Goal: Task Accomplishment & Management: Complete application form

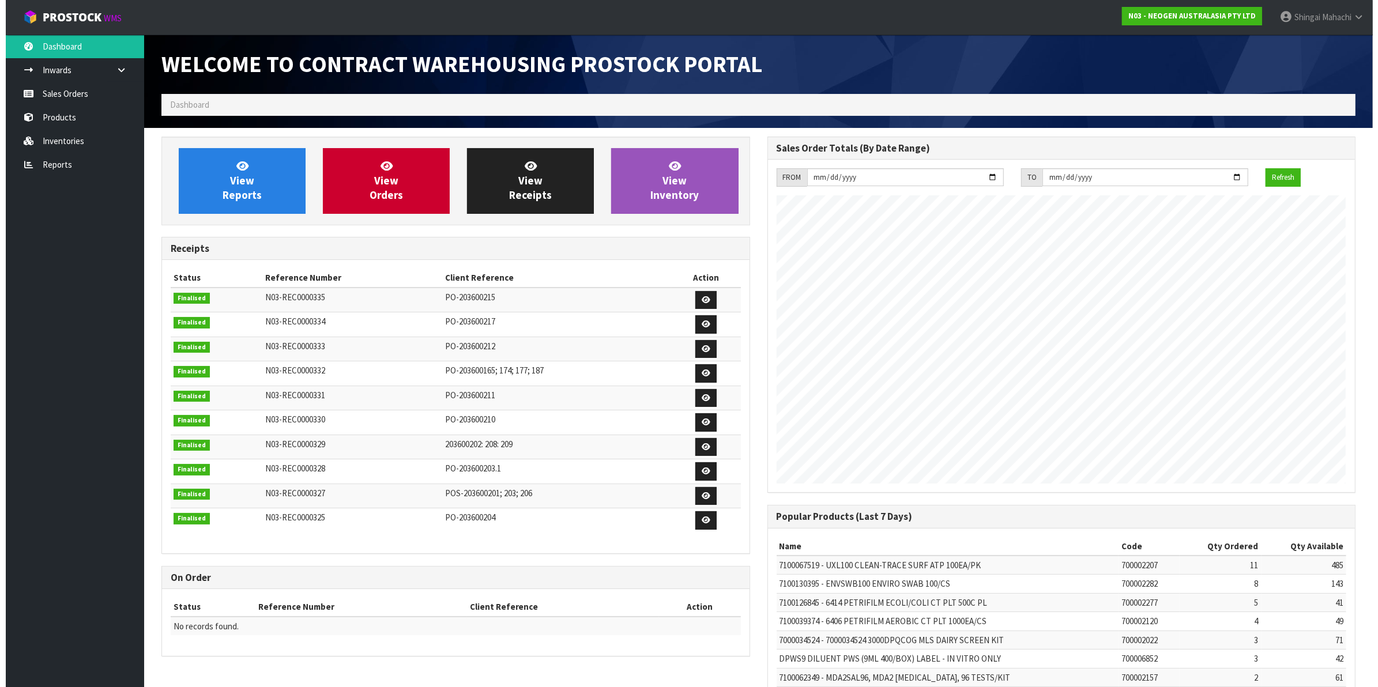
scroll to position [642, 605]
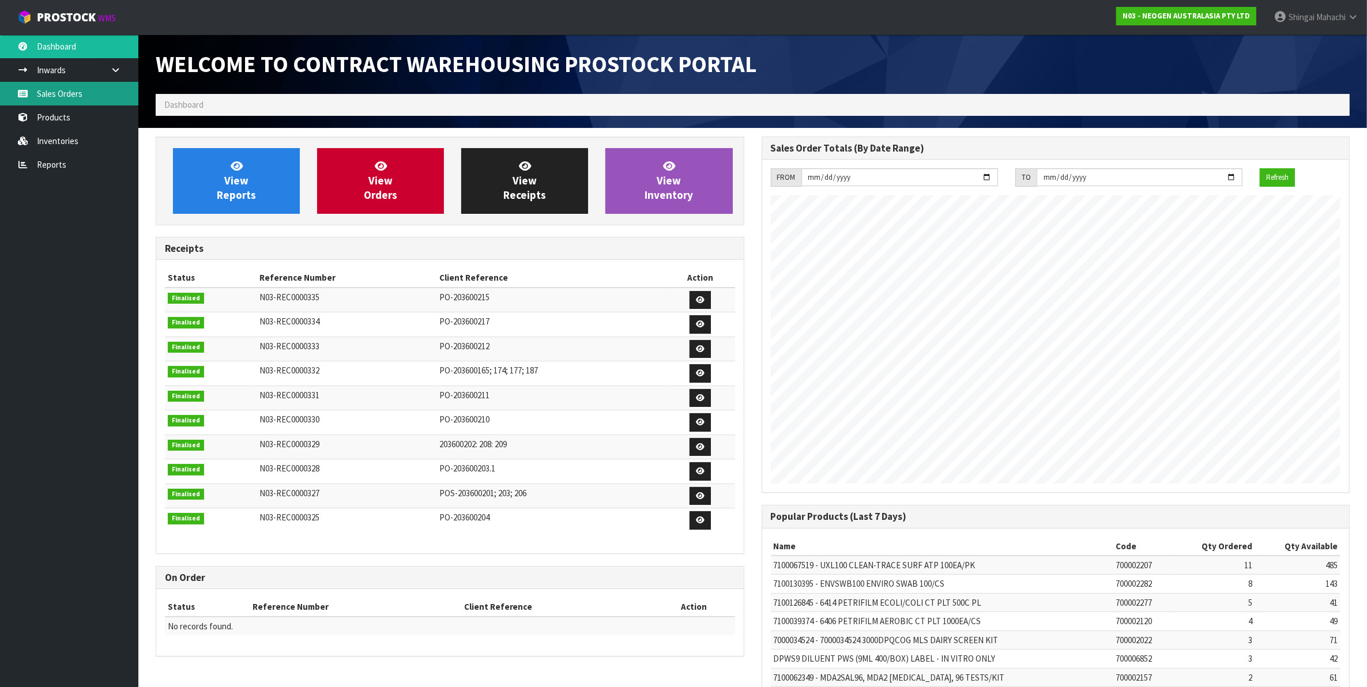
click at [59, 93] on link "Sales Orders" at bounding box center [69, 94] width 138 height 24
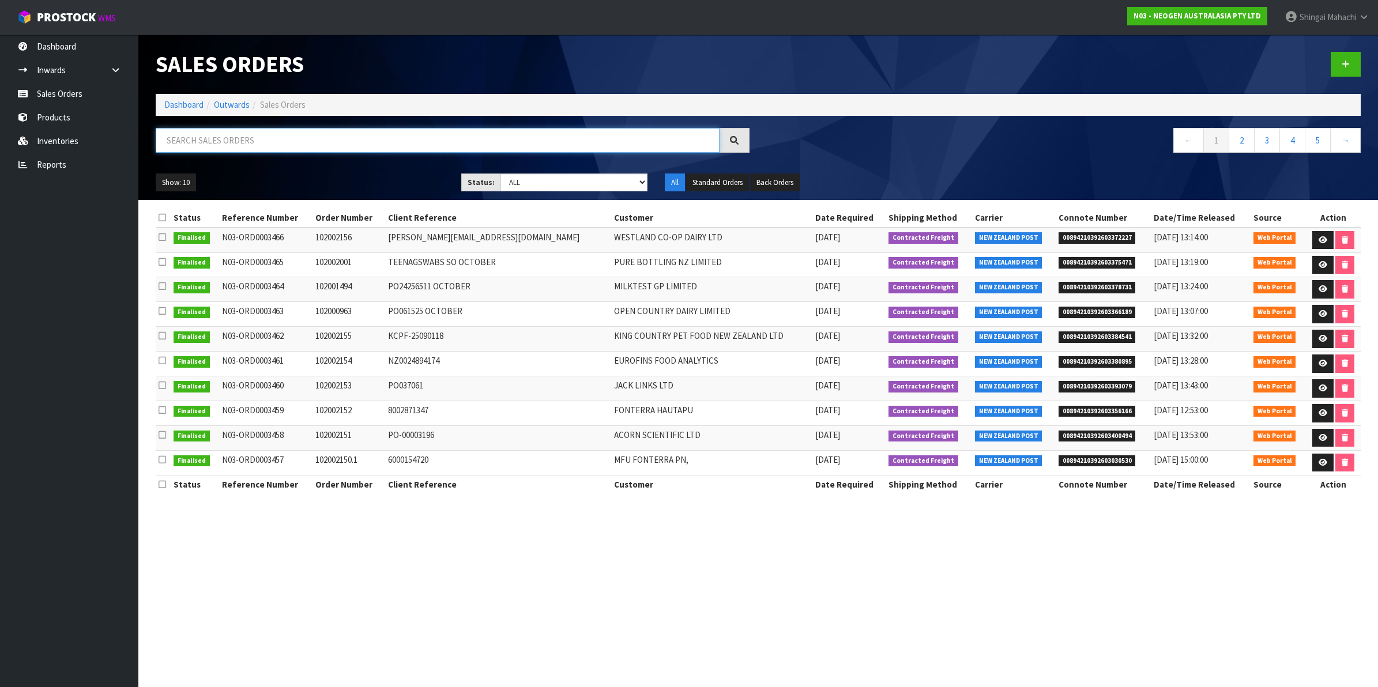
click at [222, 140] on input "text" at bounding box center [438, 140] width 564 height 25
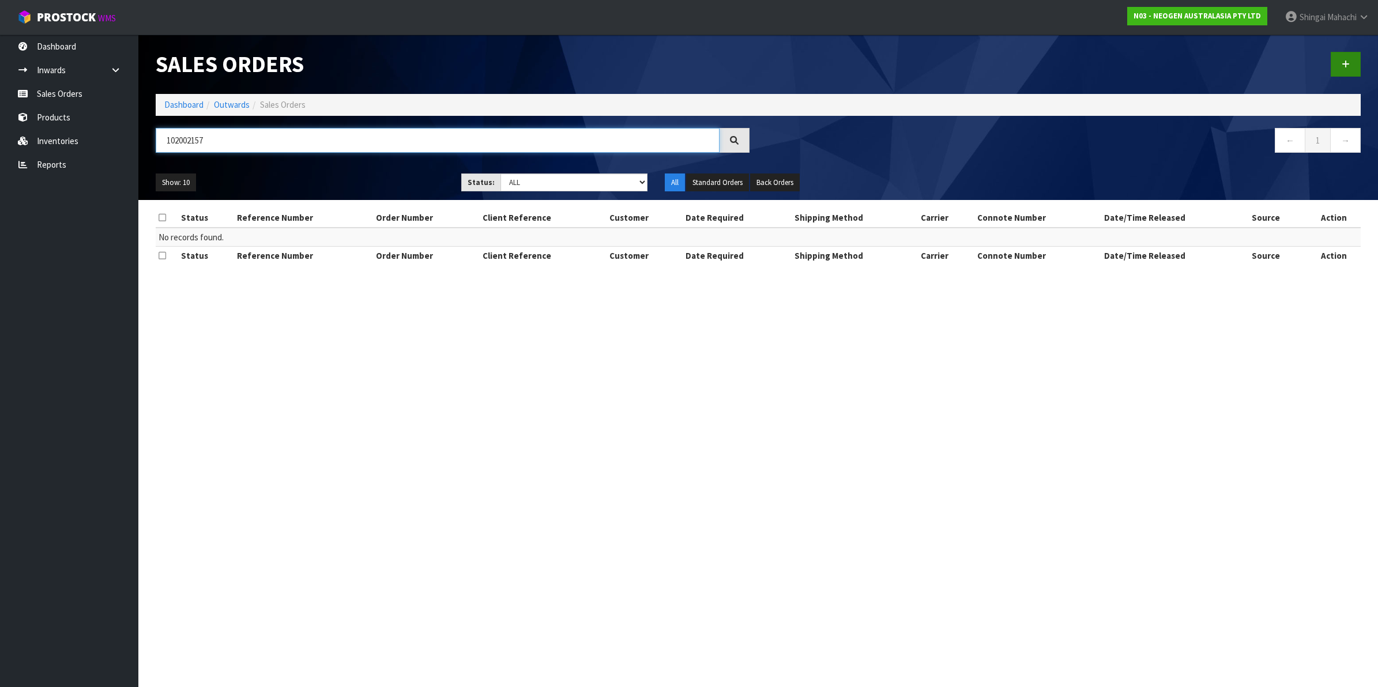
type input "102002157"
click at [1347, 65] on icon at bounding box center [1345, 64] width 8 height 9
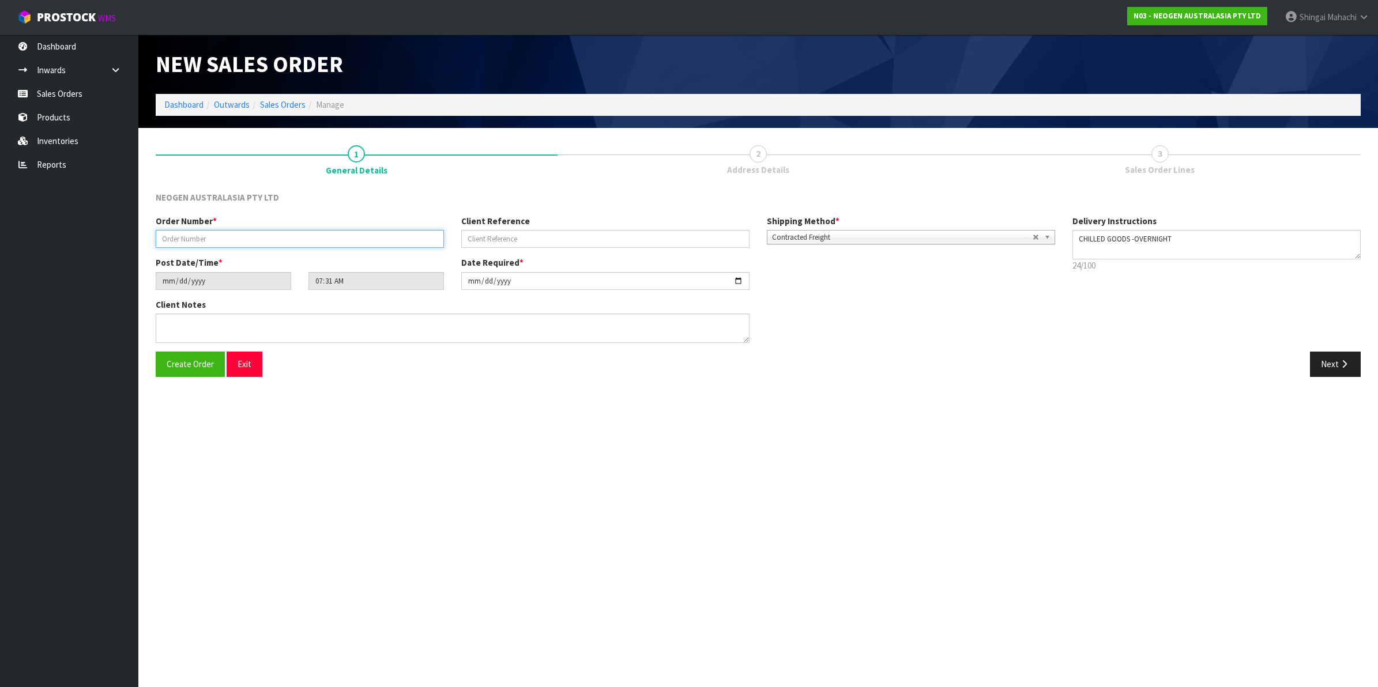
click at [201, 246] on input "text" at bounding box center [300, 239] width 288 height 18
type input "102002157"
click at [506, 236] on input "text" at bounding box center [605, 239] width 288 height 18
paste input "PO106448"
type input "PO106448"
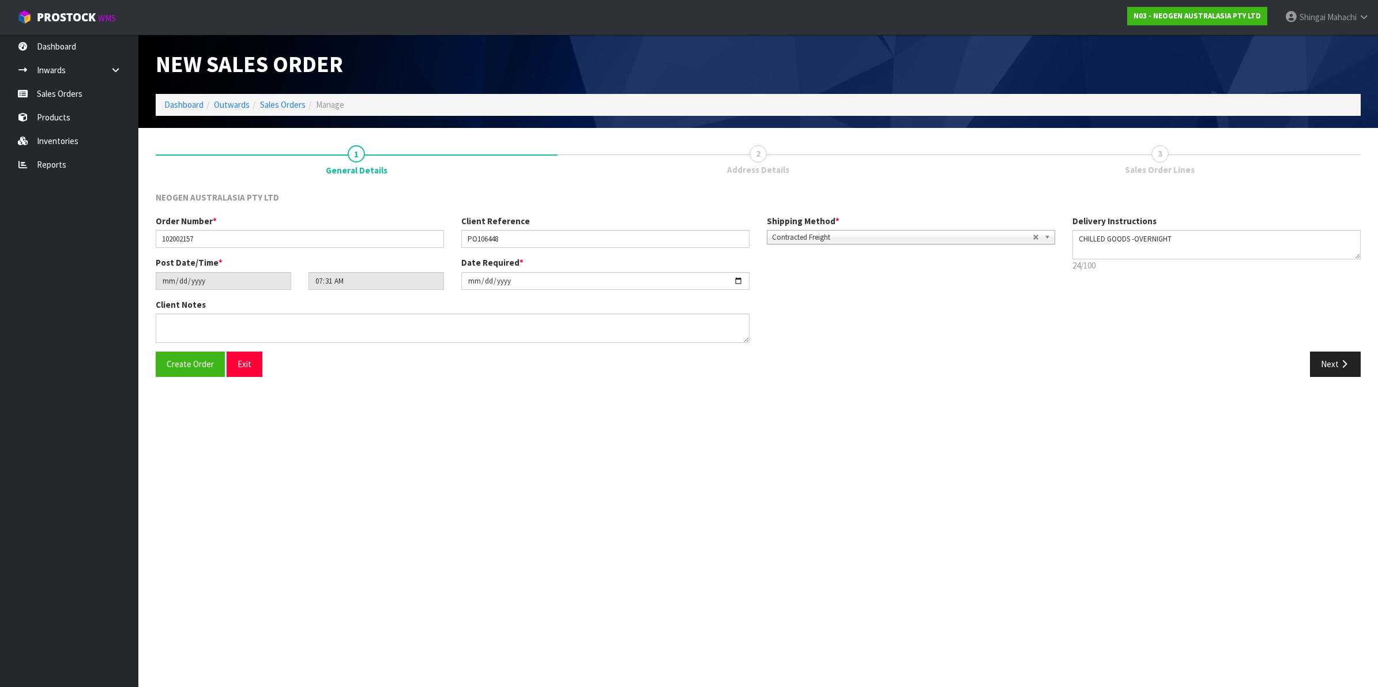
click at [484, 433] on section "New Sales Order Dashboard Outwards Sales Orders Manage New Sales Order Dashboar…" at bounding box center [689, 343] width 1378 height 687
click at [1339, 360] on icon "button" at bounding box center [1343, 364] width 11 height 9
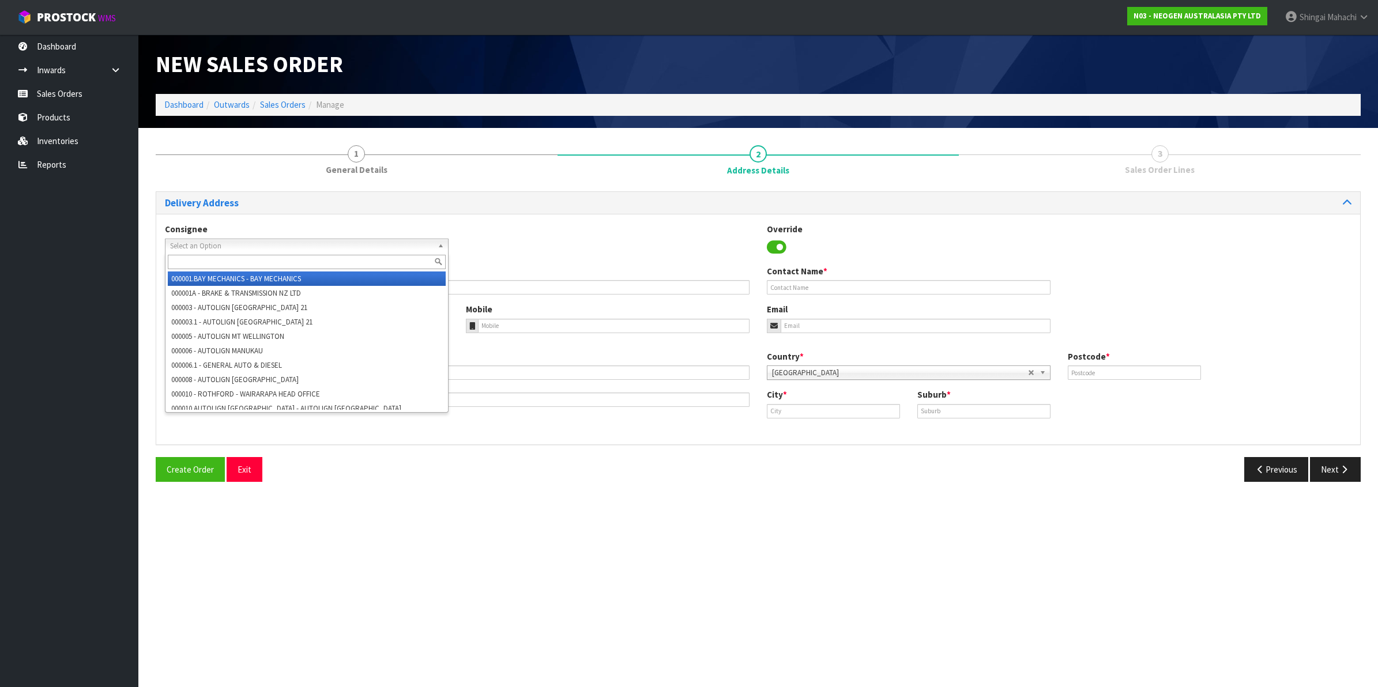
click at [202, 248] on span "Select an Option" at bounding box center [301, 246] width 263 height 14
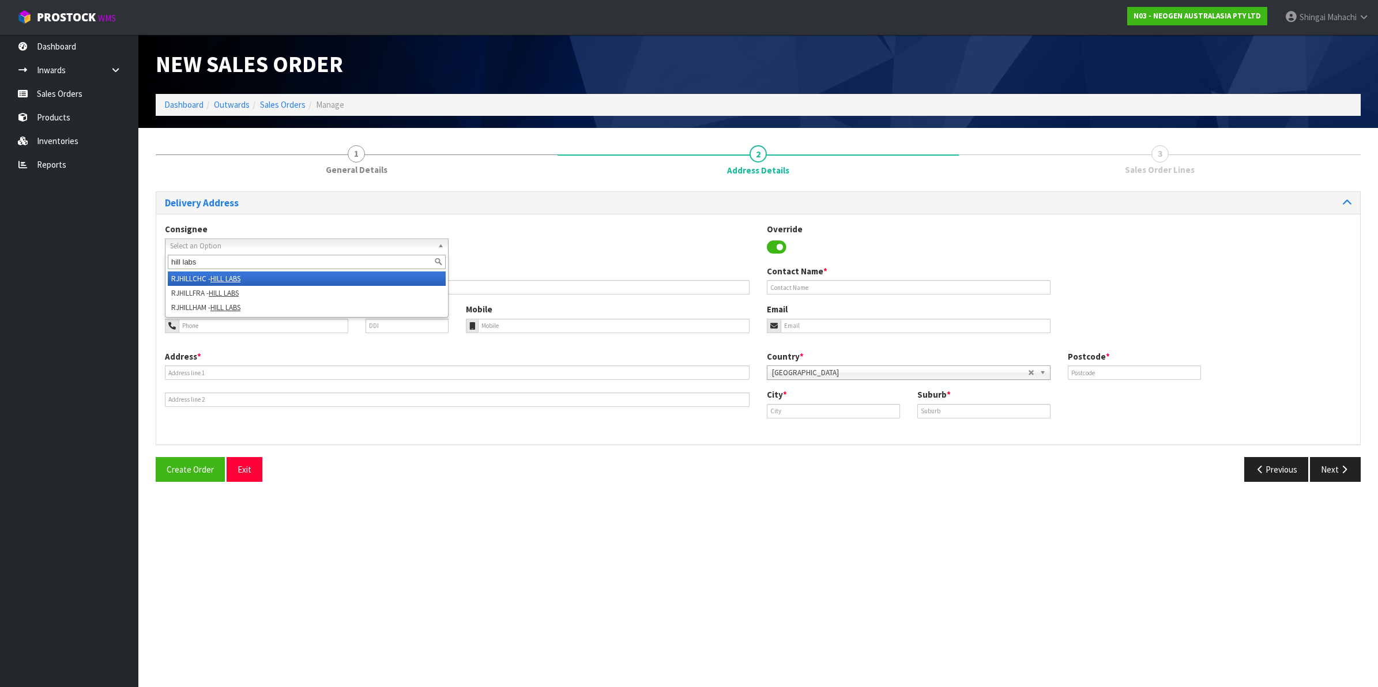
type input "hill labs"
click at [235, 247] on span "Select an Option" at bounding box center [301, 246] width 263 height 14
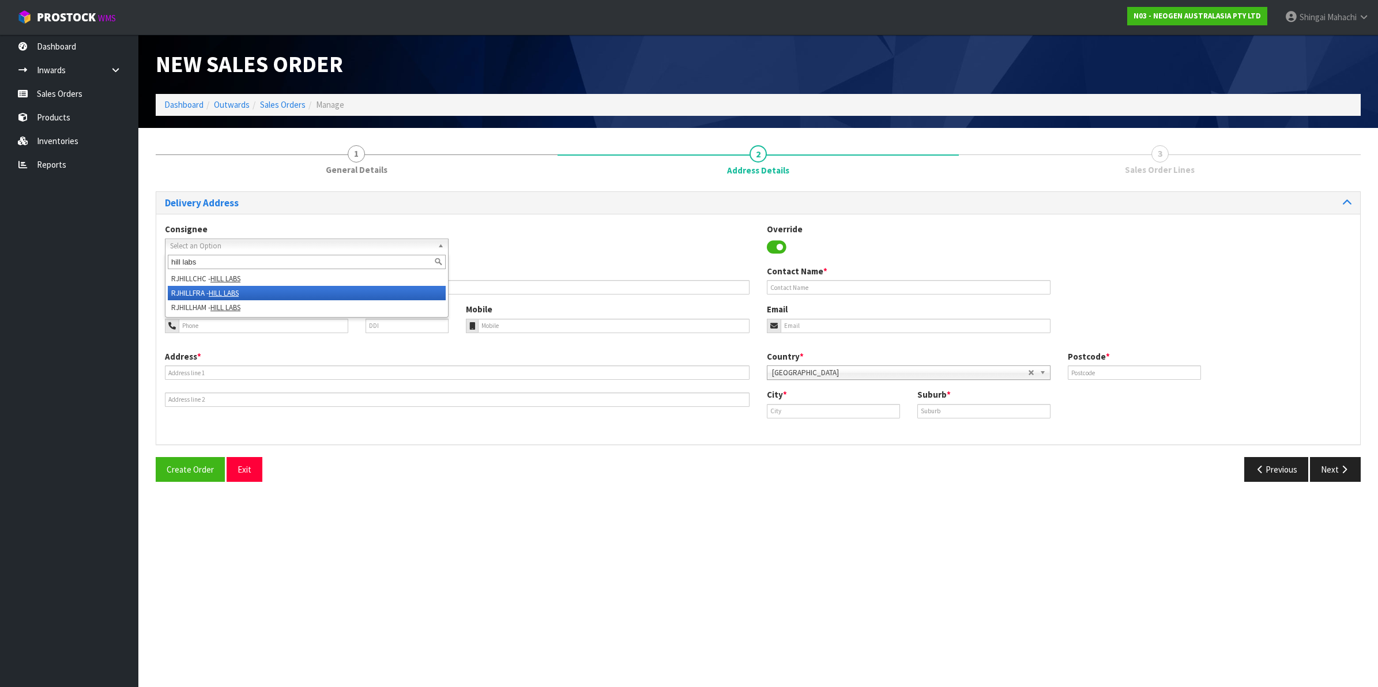
type input "hill labs"
click at [194, 292] on li "RJHILLFRA - HILL LABS" at bounding box center [307, 293] width 278 height 14
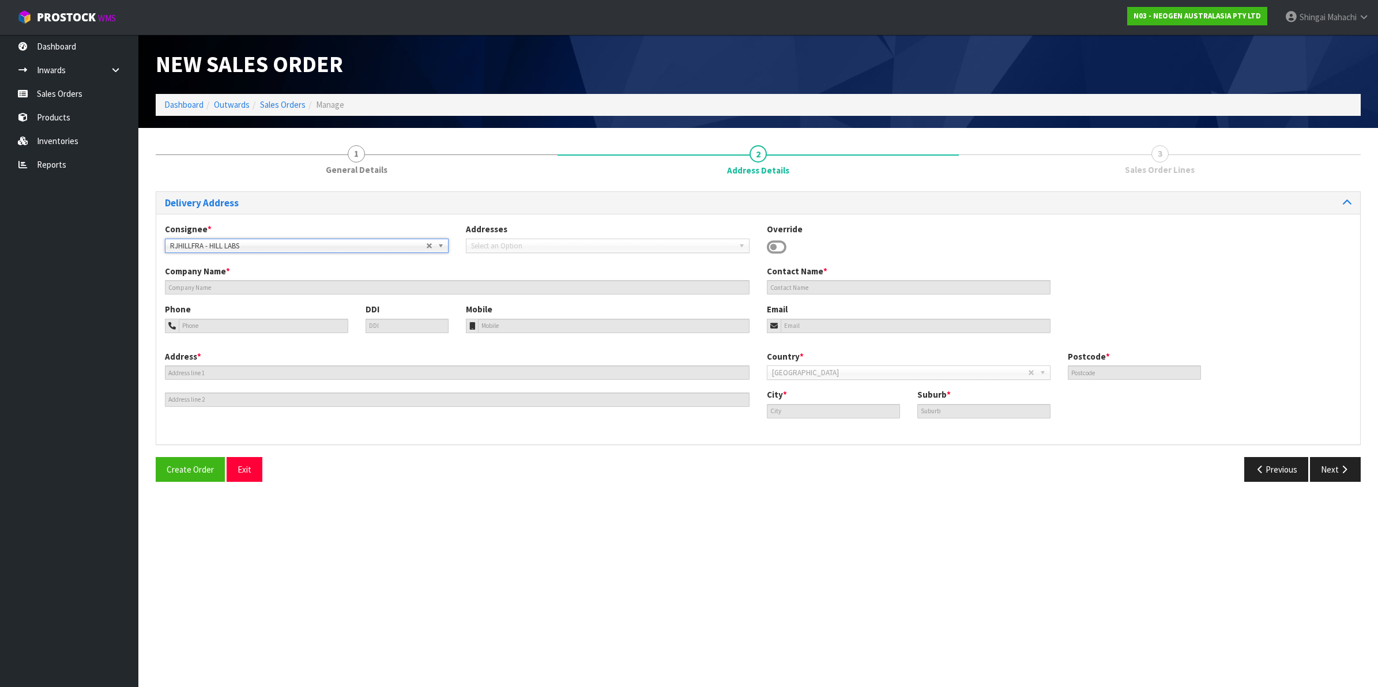
type input "HILL LABS"
type input "[PERSON_NAME], C/O- INWARDS GOODS"
type input "[STREET_ADDRESS][PERSON_NAME]"
type input "3204"
type input "[PERSON_NAME]"
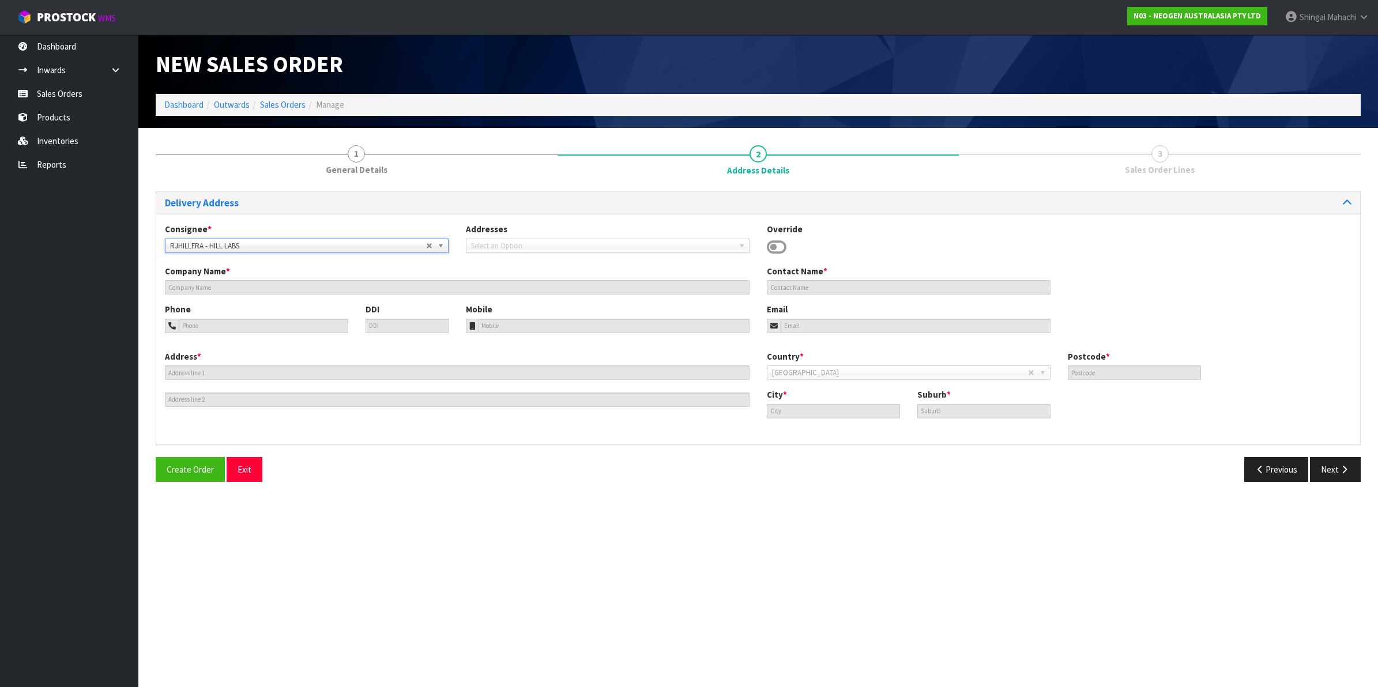
type input "FRANKTON"
click at [1336, 465] on button "Next" at bounding box center [1335, 469] width 51 height 25
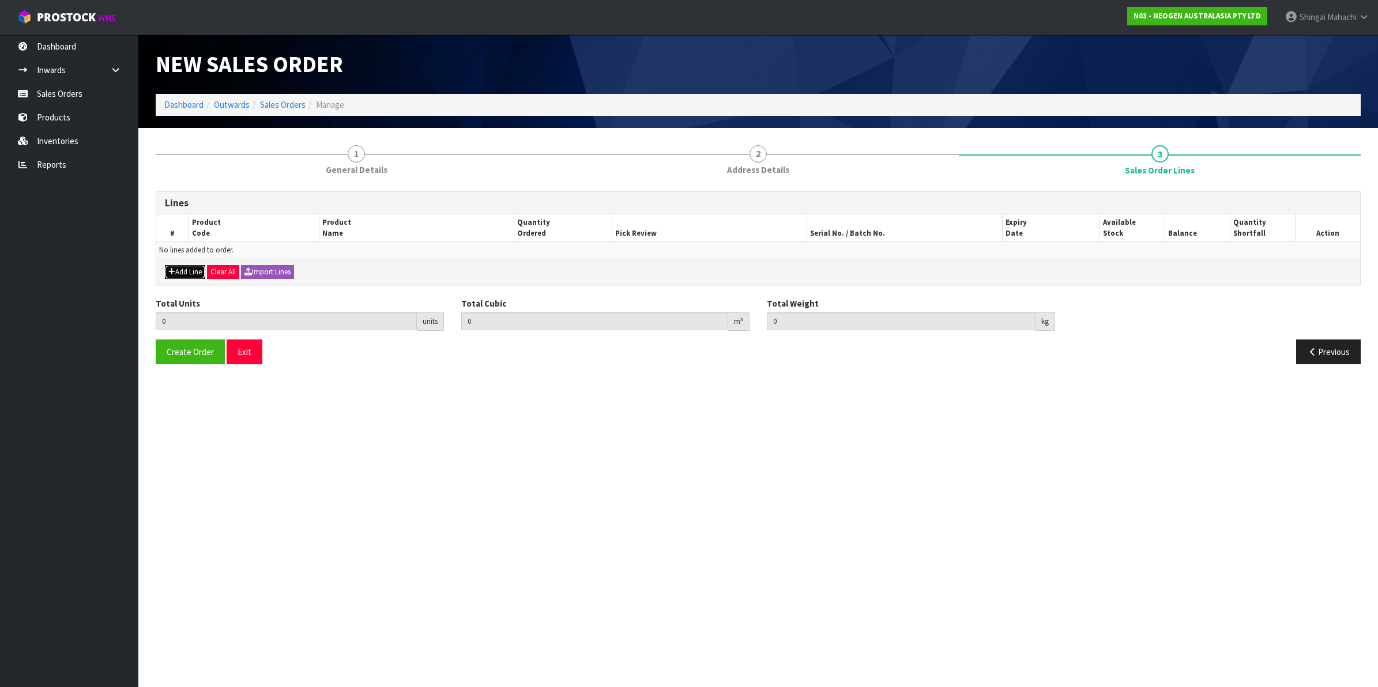
click at [186, 269] on button "Add Line" at bounding box center [185, 272] width 40 height 14
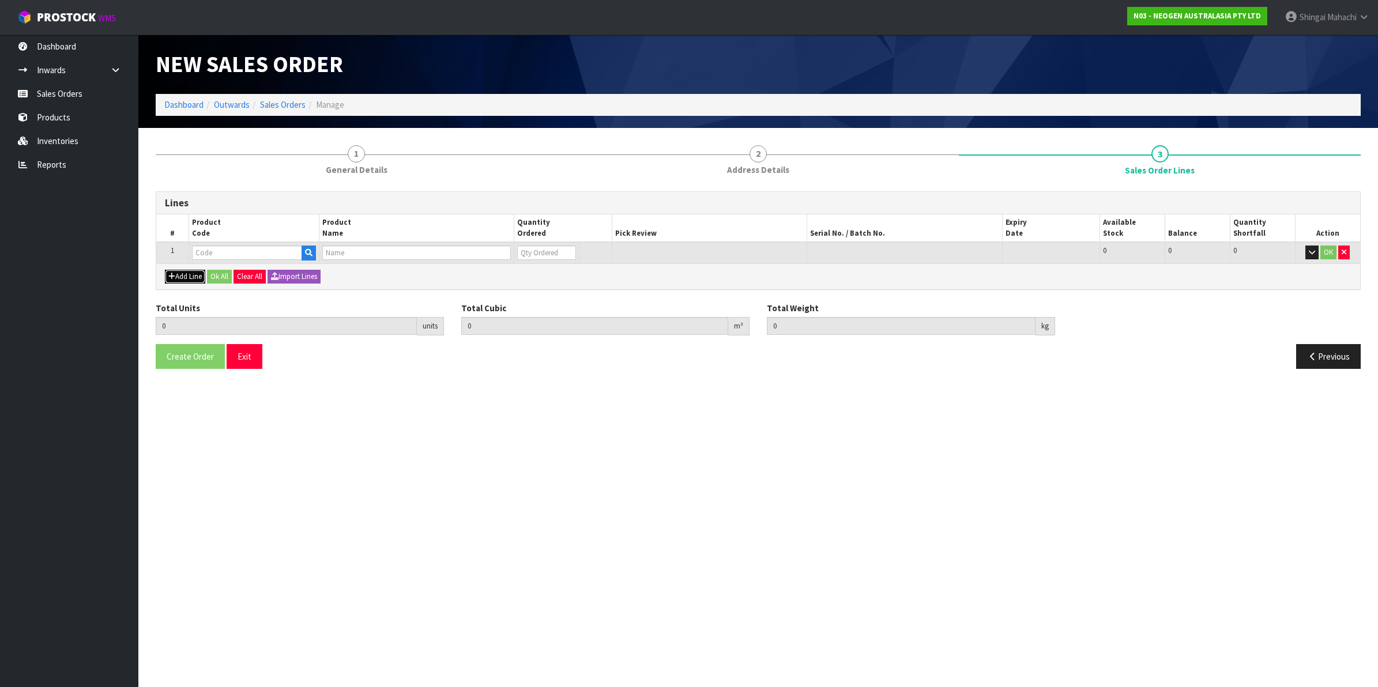
click at [186, 277] on button "Add Line" at bounding box center [185, 277] width 40 height 14
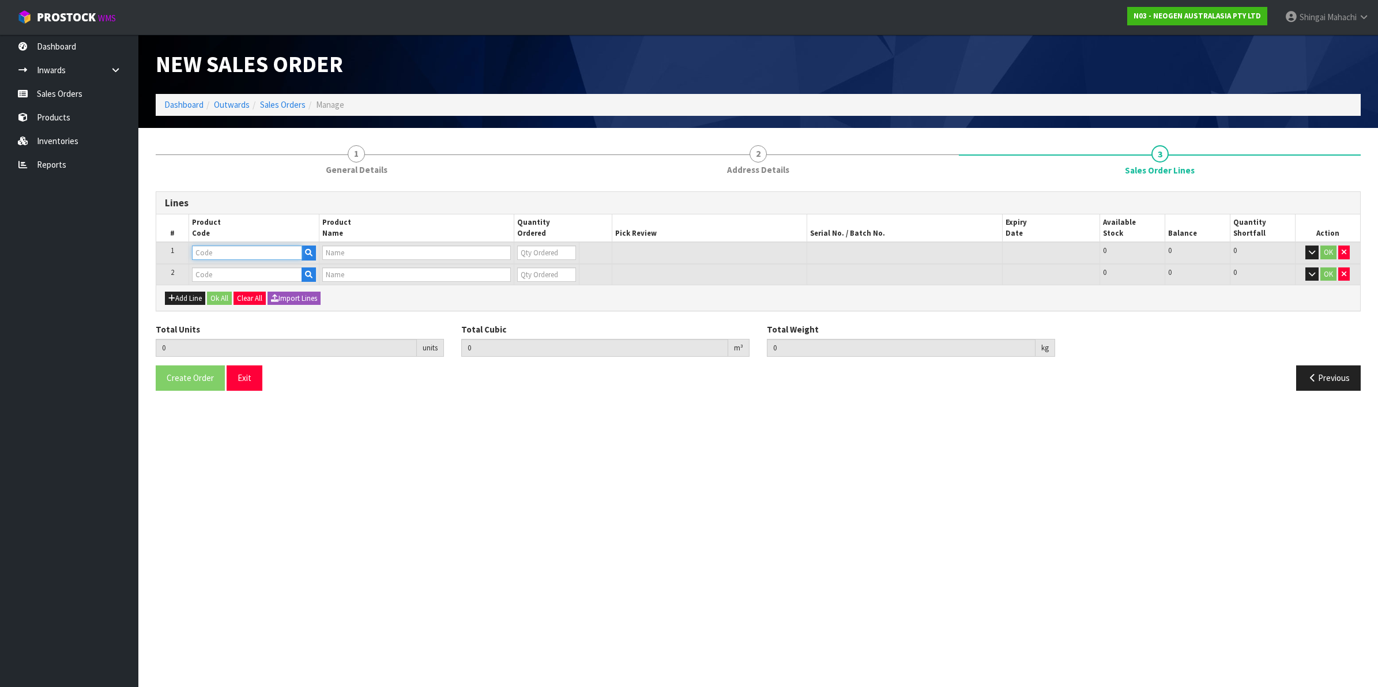
click at [211, 252] on input "text" at bounding box center [247, 253] width 110 height 14
paste input "700002120"
type input "700002120"
type input "7100039374 - 6406 PETRIFILM AEROBIC CT PLT 1000EA/CS"
type input "0"
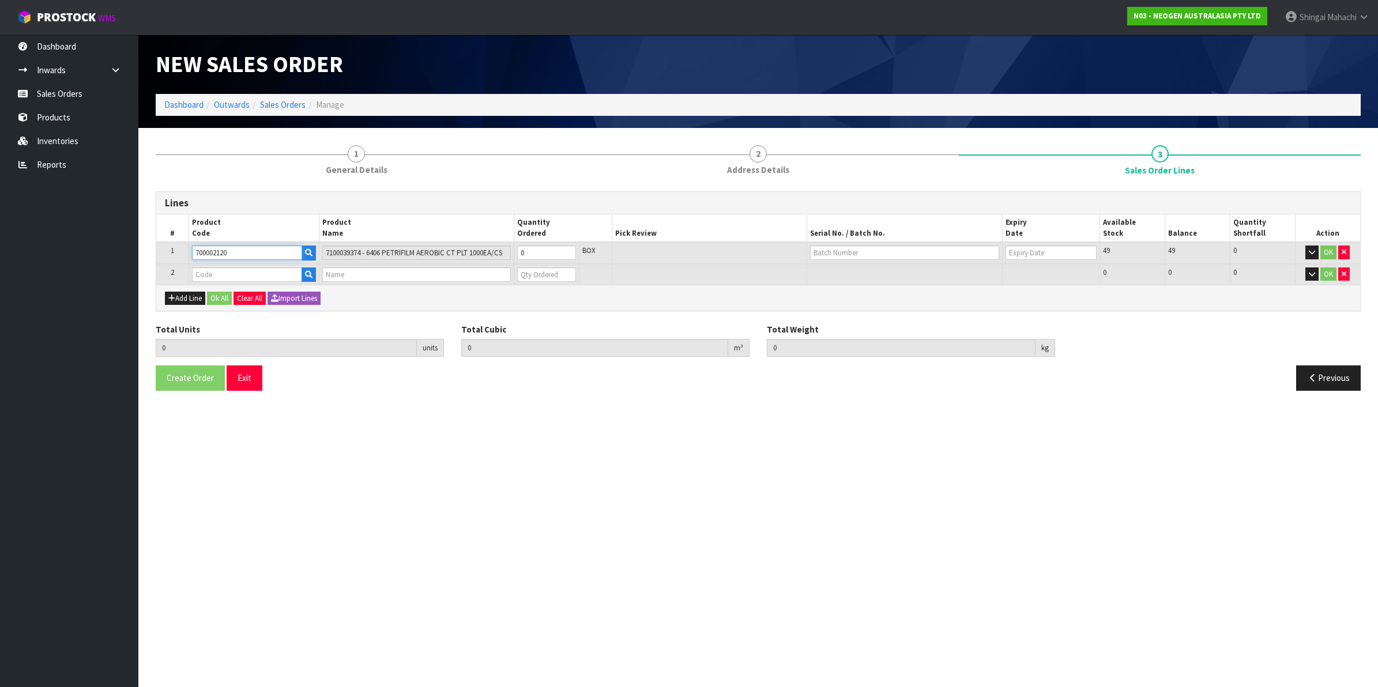
type input "700002120"
click at [208, 273] on input "text" at bounding box center [247, 274] width 110 height 14
paste input "700002135"
type input "700002135"
type input "0.000000"
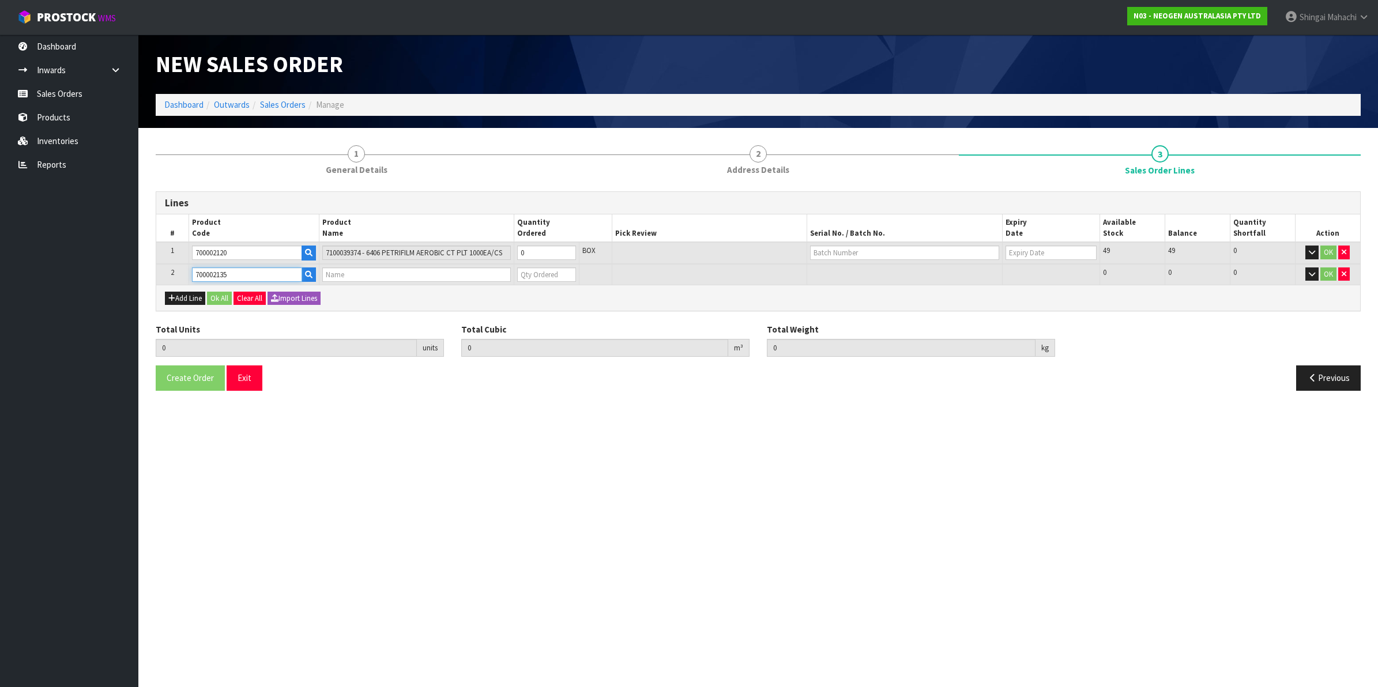
type input "0.000"
type input "7100039444 - 6452 PETRIFILM AQUA [DEMOGRAPHIC_DATA] CT PLT 1000"
type input "0"
type input "700002135"
click at [506, 251] on tr "1 700002120 7100039374 - 6406 PETRIFILM AEROBIC CT PLT 1000EA/CS 0 BOX 49 49 0 …" at bounding box center [758, 253] width 1204 height 22
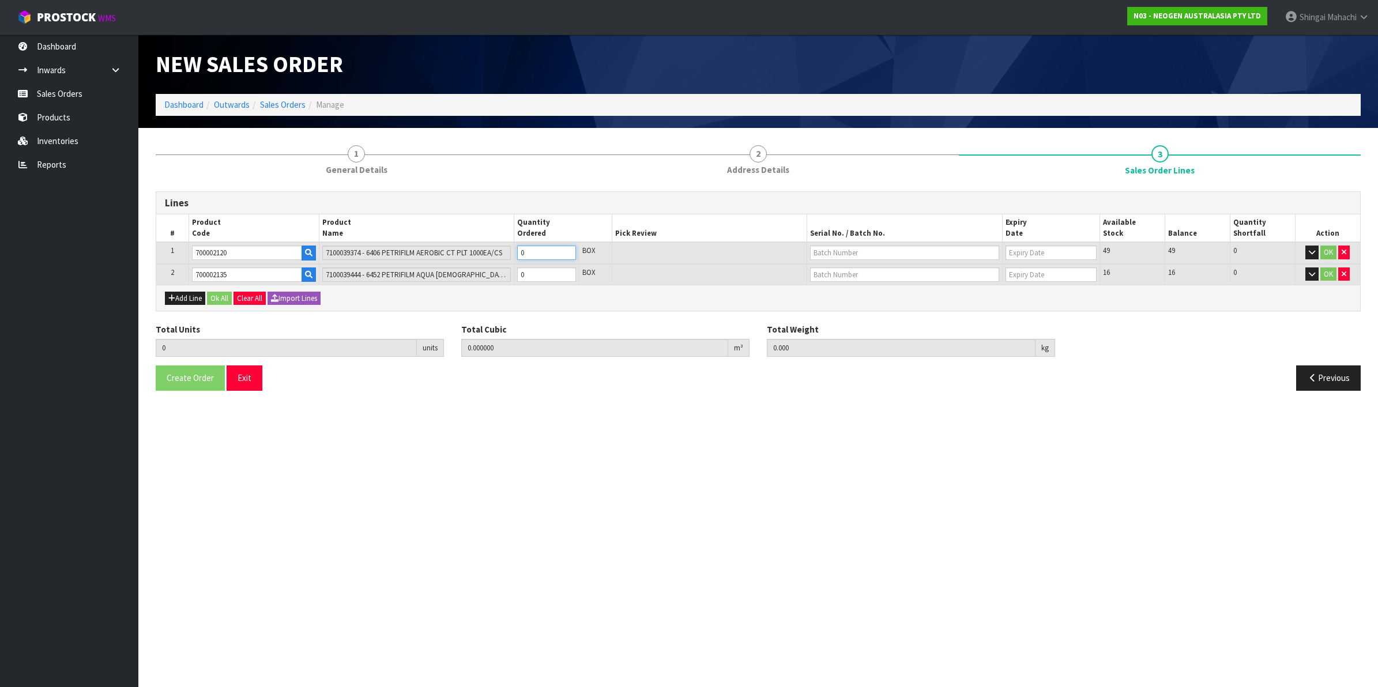
type input "1"
type input "0.00736"
type input "2"
type input "1"
click at [463, 277] on tr "2 700002135 7100039444 - 6452 PETRIFILM AQUA [DEMOGRAPHIC_DATA] CT PLT 1000 0 B…" at bounding box center [758, 274] width 1204 height 21
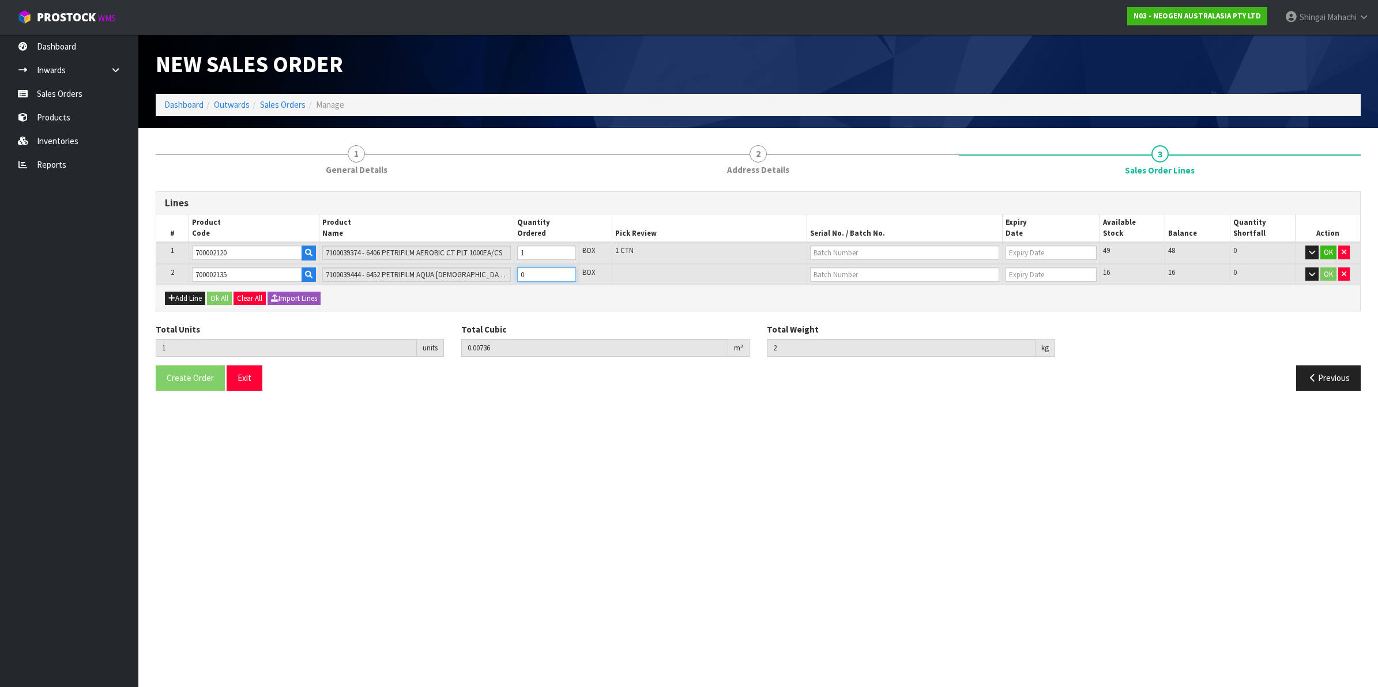
type input "2"
type input "0.0144"
type input "4.08"
type input "1"
click at [847, 255] on input "text" at bounding box center [904, 253] width 189 height 14
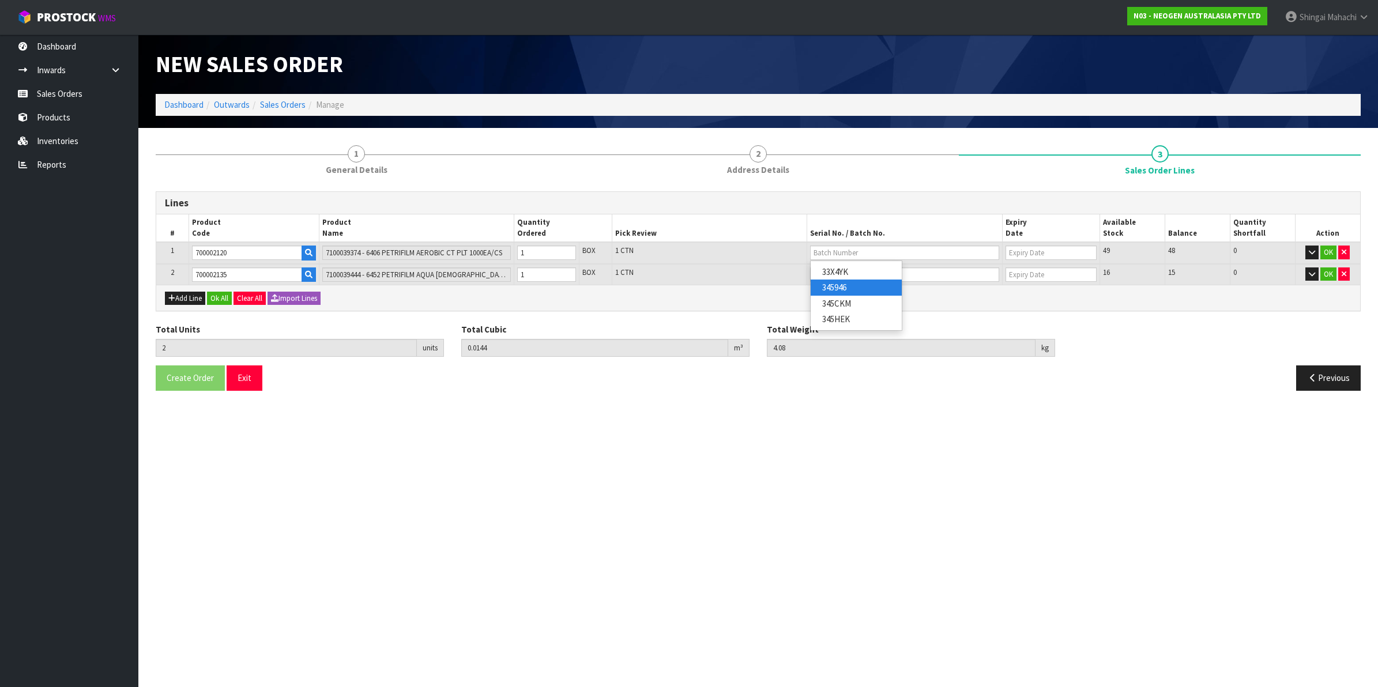
click at [846, 292] on link "345946" at bounding box center [855, 288] width 91 height 16
type input "345946"
type input "[DATE]"
click at [836, 271] on input "text" at bounding box center [904, 274] width 189 height 14
click at [839, 292] on link "33XXTJ" at bounding box center [855, 293] width 91 height 16
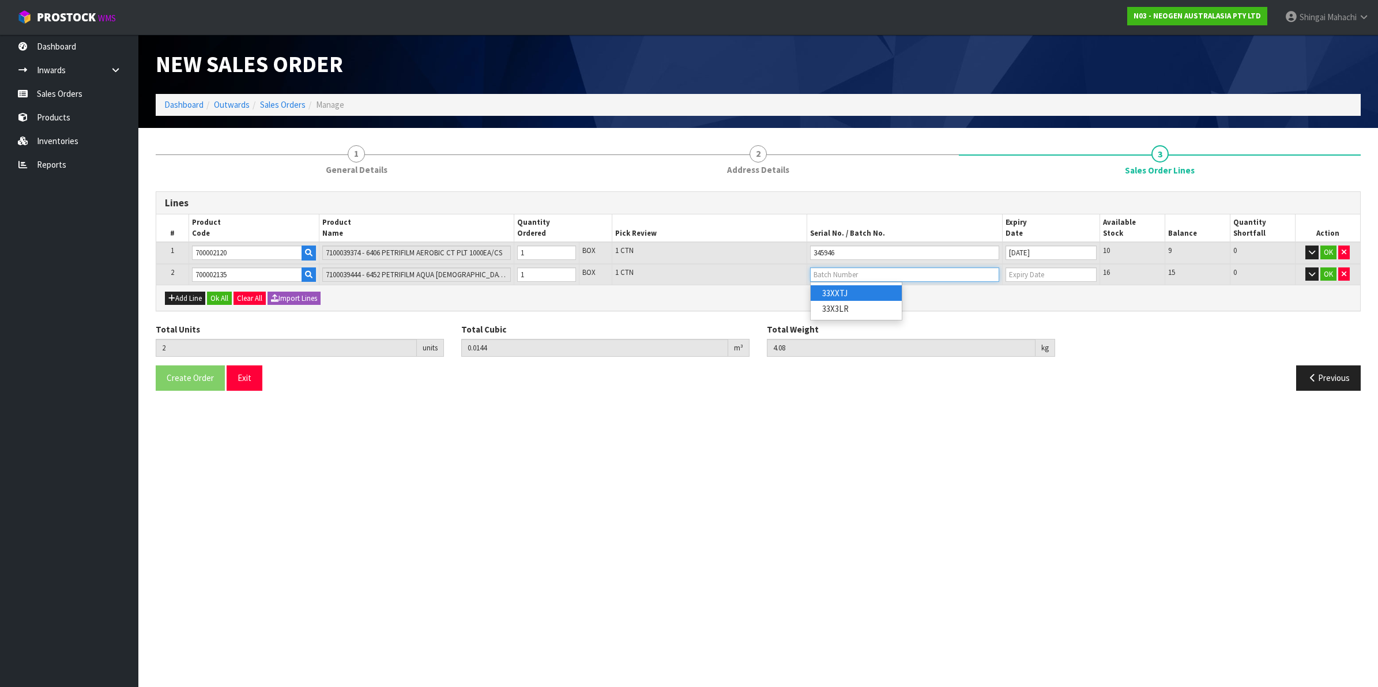
type input "33XXTJ"
type input "[DATE]"
click at [1323, 251] on button "OK" at bounding box center [1328, 253] width 16 height 14
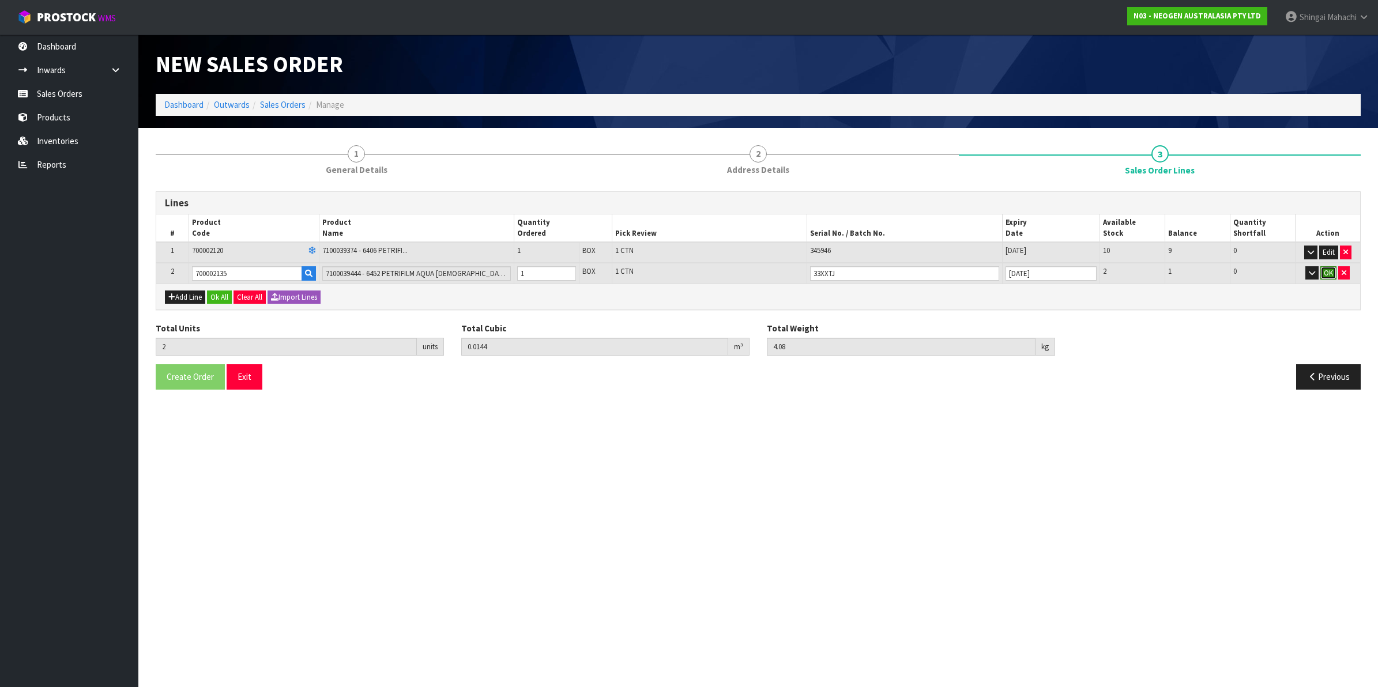
click at [1326, 271] on button "OK" at bounding box center [1328, 273] width 16 height 14
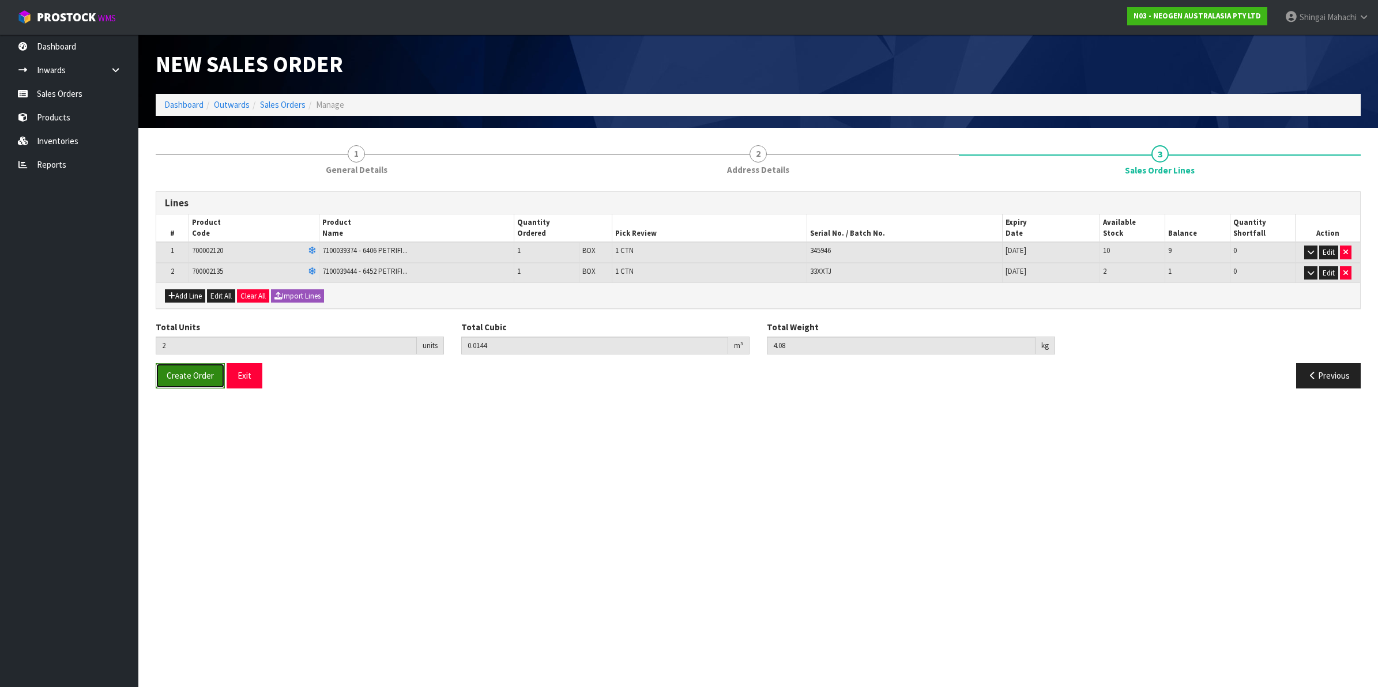
click at [198, 385] on button "Create Order" at bounding box center [190, 375] width 69 height 25
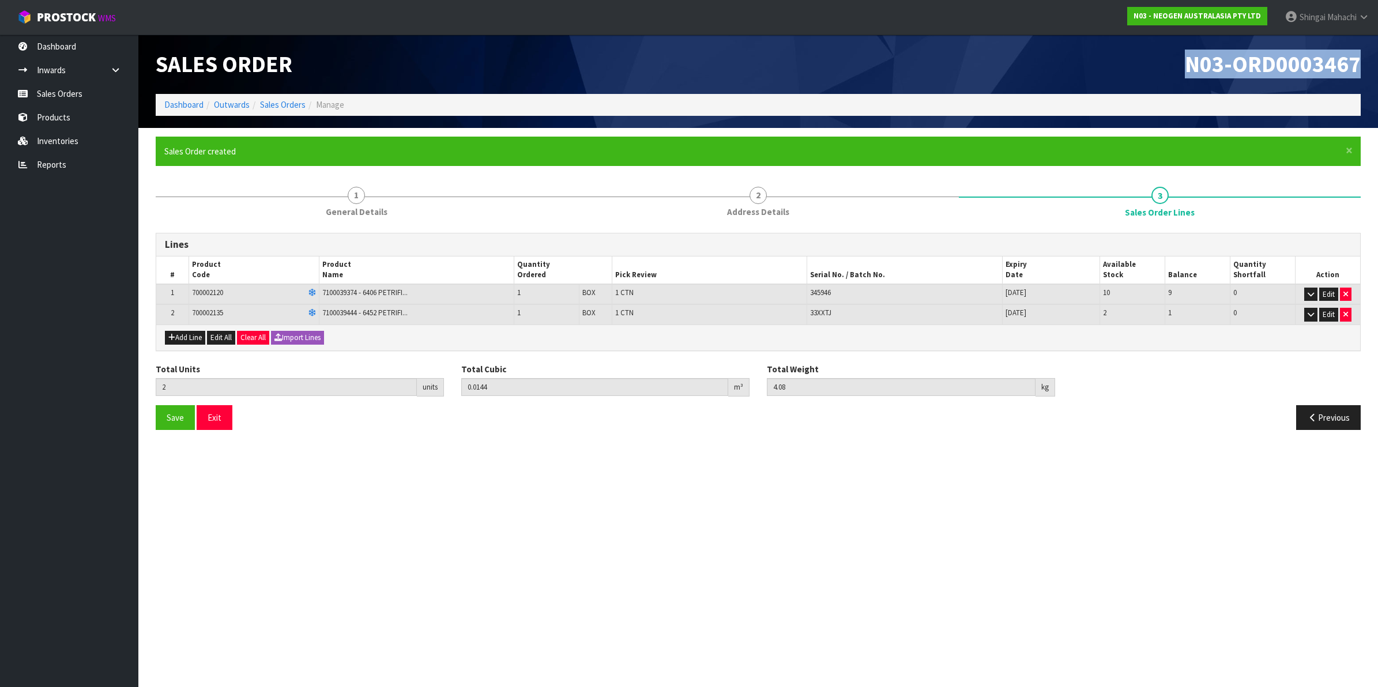
drag, startPoint x: 1176, startPoint y: 59, endPoint x: 1356, endPoint y: 68, distance: 180.6
click at [1356, 68] on h1 "N03-ORD0003467" at bounding box center [1064, 64] width 594 height 25
copy span "N03-ORD0003467"
click at [272, 101] on link "Sales Orders" at bounding box center [283, 104] width 46 height 11
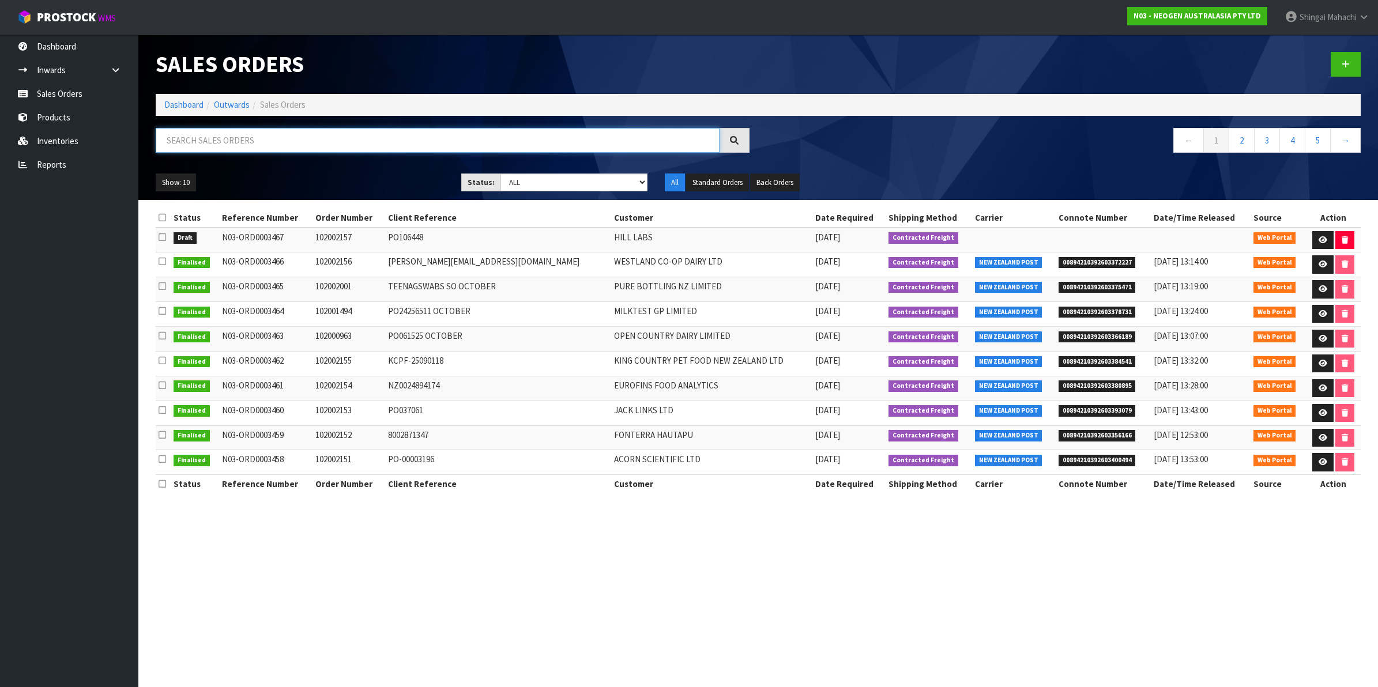
click at [231, 136] on input "text" at bounding box center [438, 140] width 564 height 25
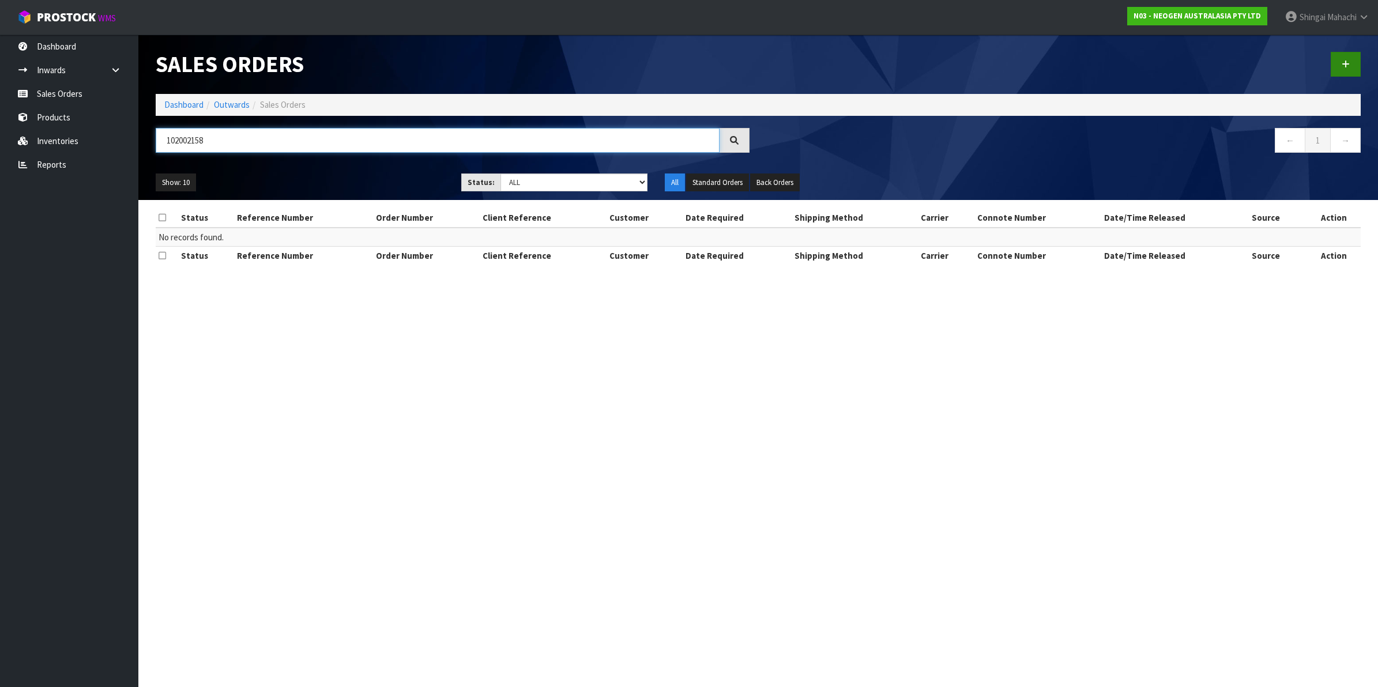
type input "102002158"
click at [1341, 62] on icon at bounding box center [1345, 64] width 8 height 9
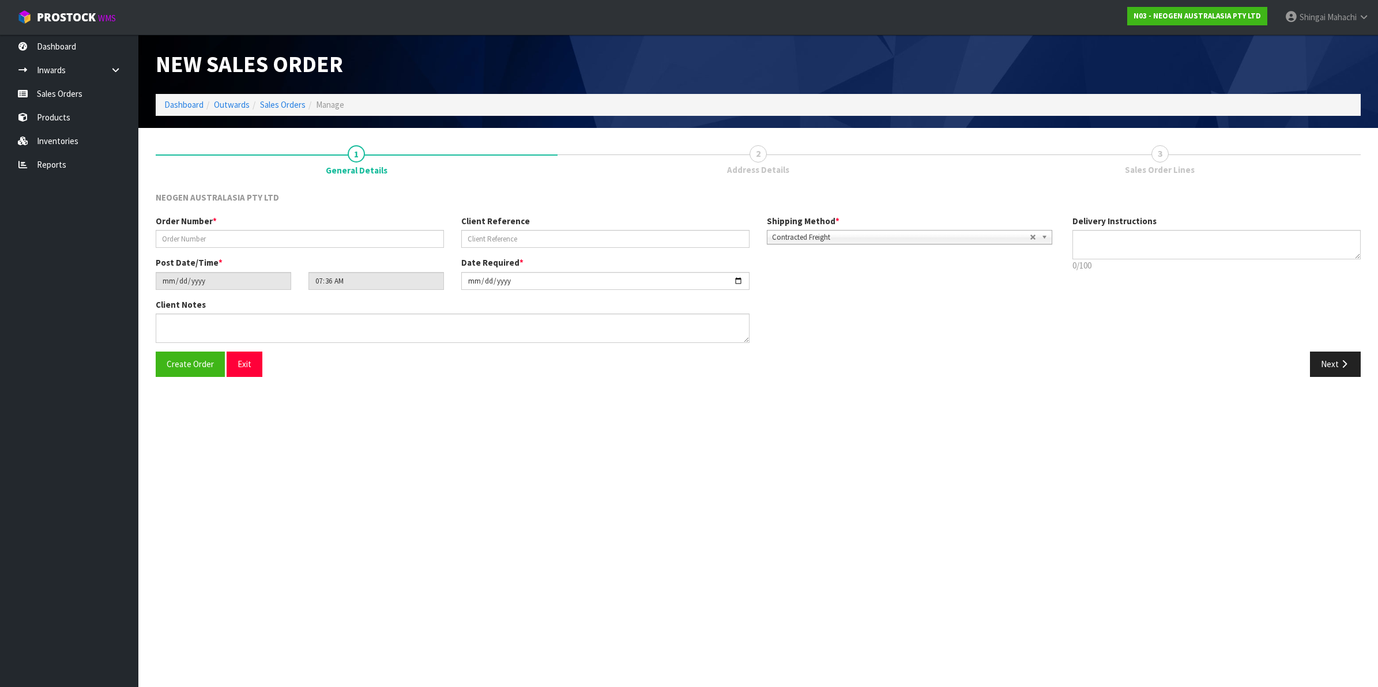
type textarea "CHILLED GOODS -OVERNIGHT"
click at [184, 236] on input "text" at bounding box center [300, 239] width 288 height 18
type input "102002158"
click at [493, 233] on input "text" at bounding box center [605, 239] width 288 height 18
paste input "NH102614"
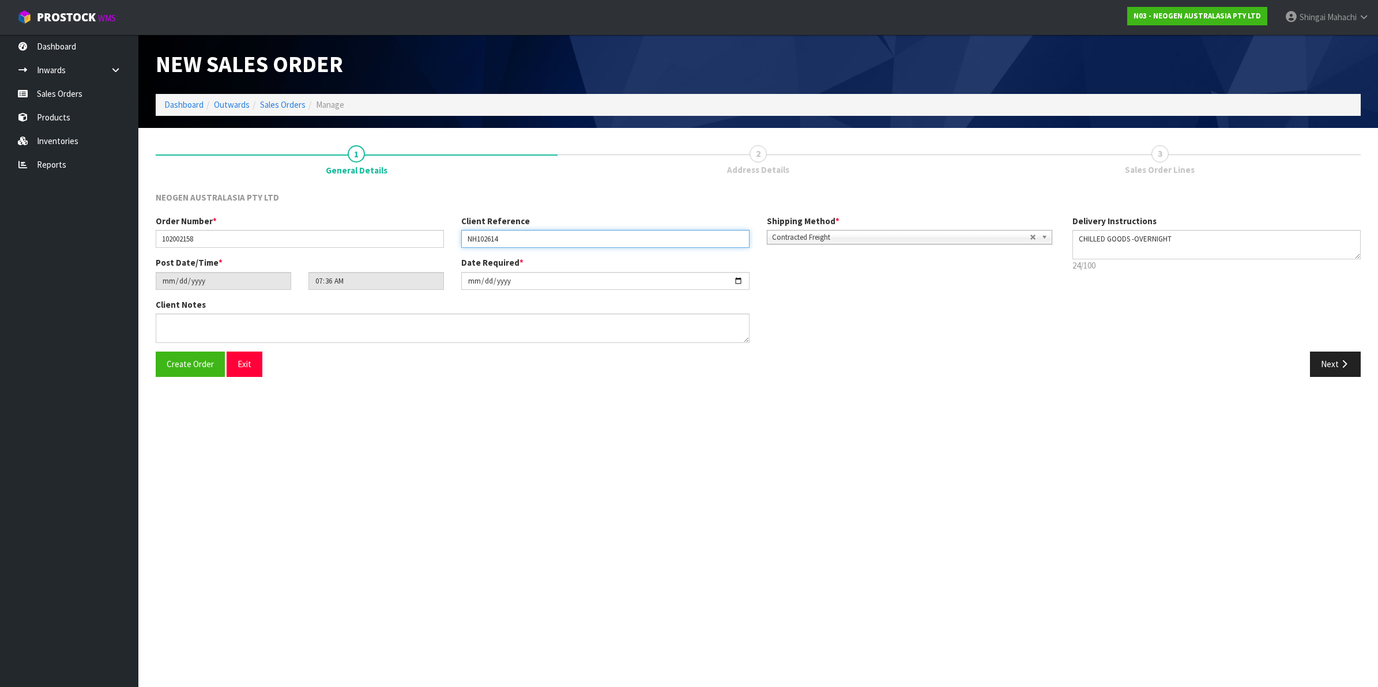
type input "NH102614"
click at [188, 322] on textarea at bounding box center [453, 328] width 594 height 29
paste textarea "NH HOSPITAL MAIN STORE"
type textarea "ATTN: NH HOSPITAL MAIN STORE"
click at [1343, 358] on button "Next" at bounding box center [1335, 364] width 51 height 25
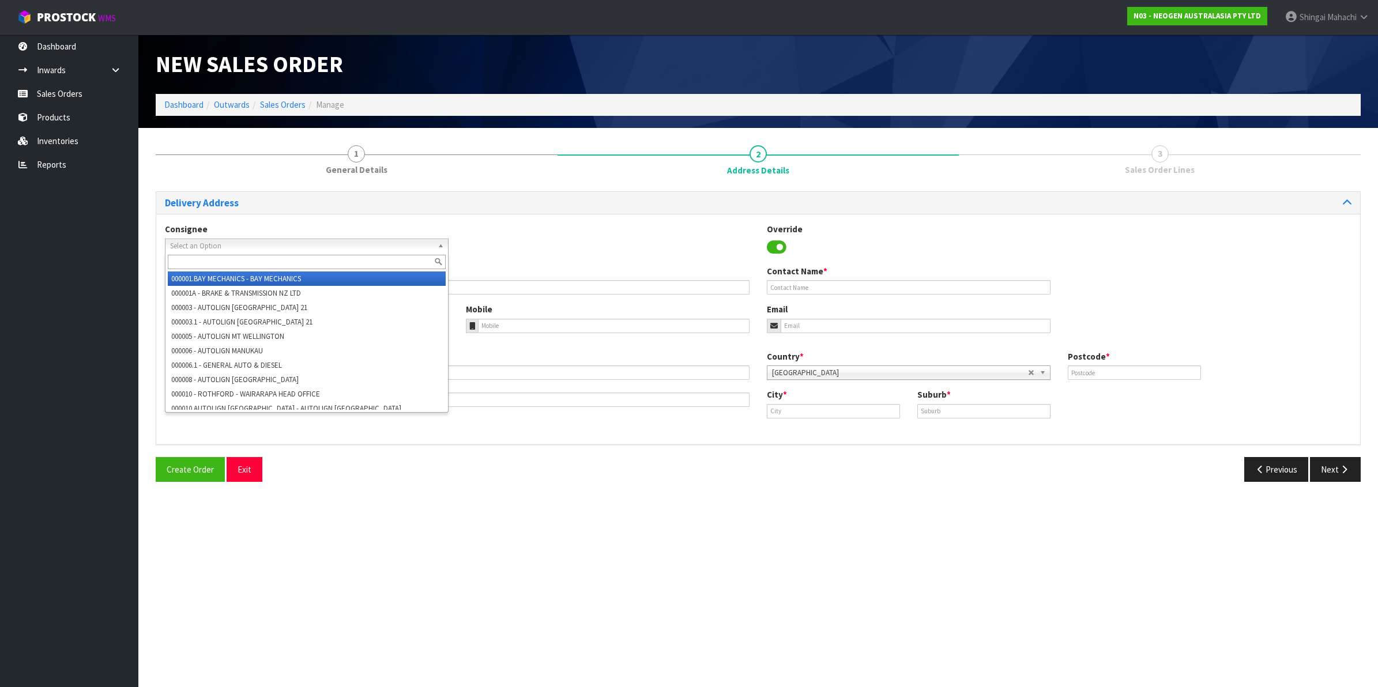
click at [210, 244] on span "Select an Option" at bounding box center [301, 246] width 263 height 14
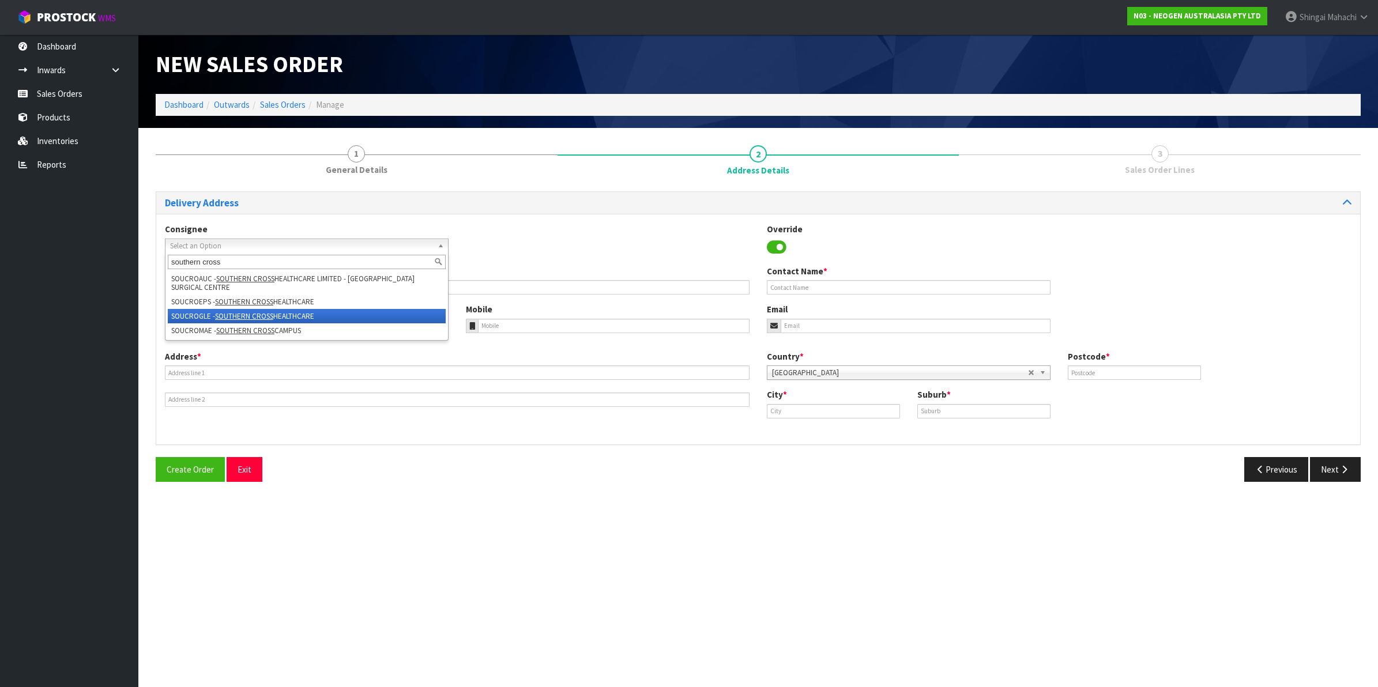
type input "southern cross"
click at [231, 313] on em "SOUTHERN CROSS" at bounding box center [244, 316] width 58 height 10
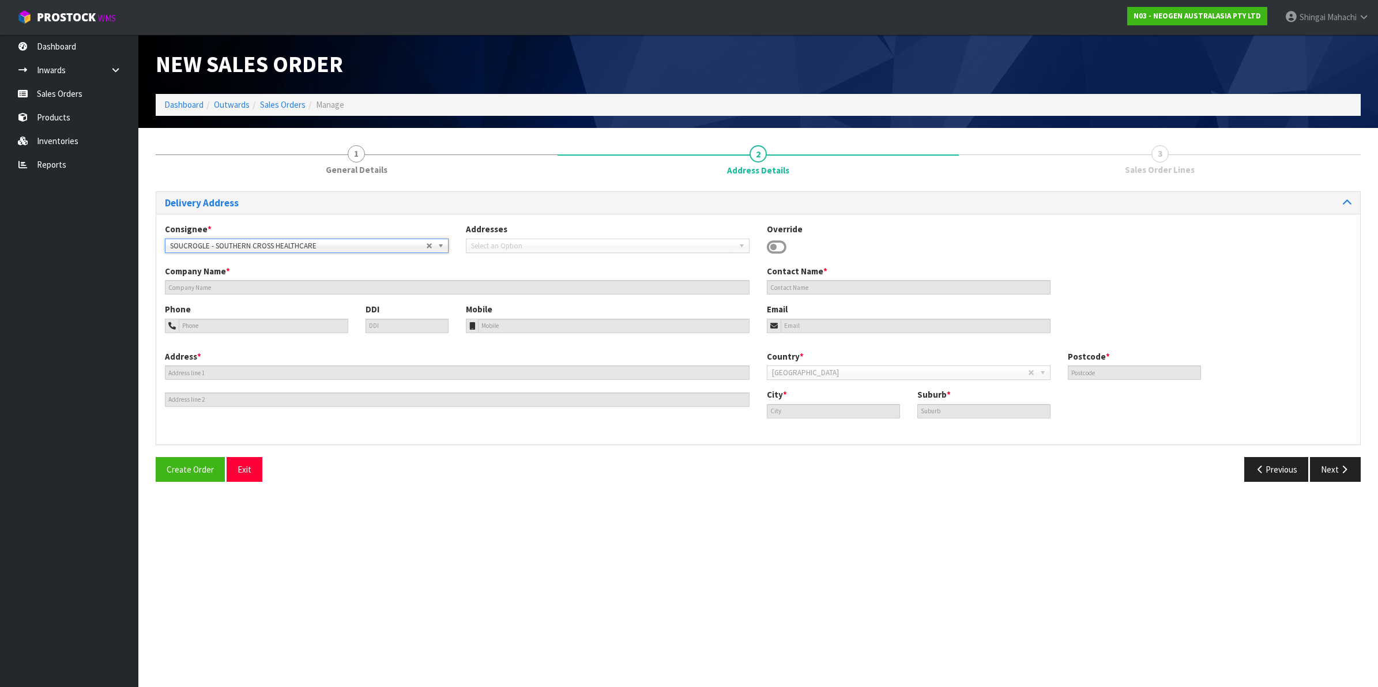
type input "SOUTHERN CROSS HEALTHCARE"
type input "THEATRE STORE, [STREET_ADDRESS]"
type input "0627"
type input "AUCKAND"
type input "GLENFIELD"
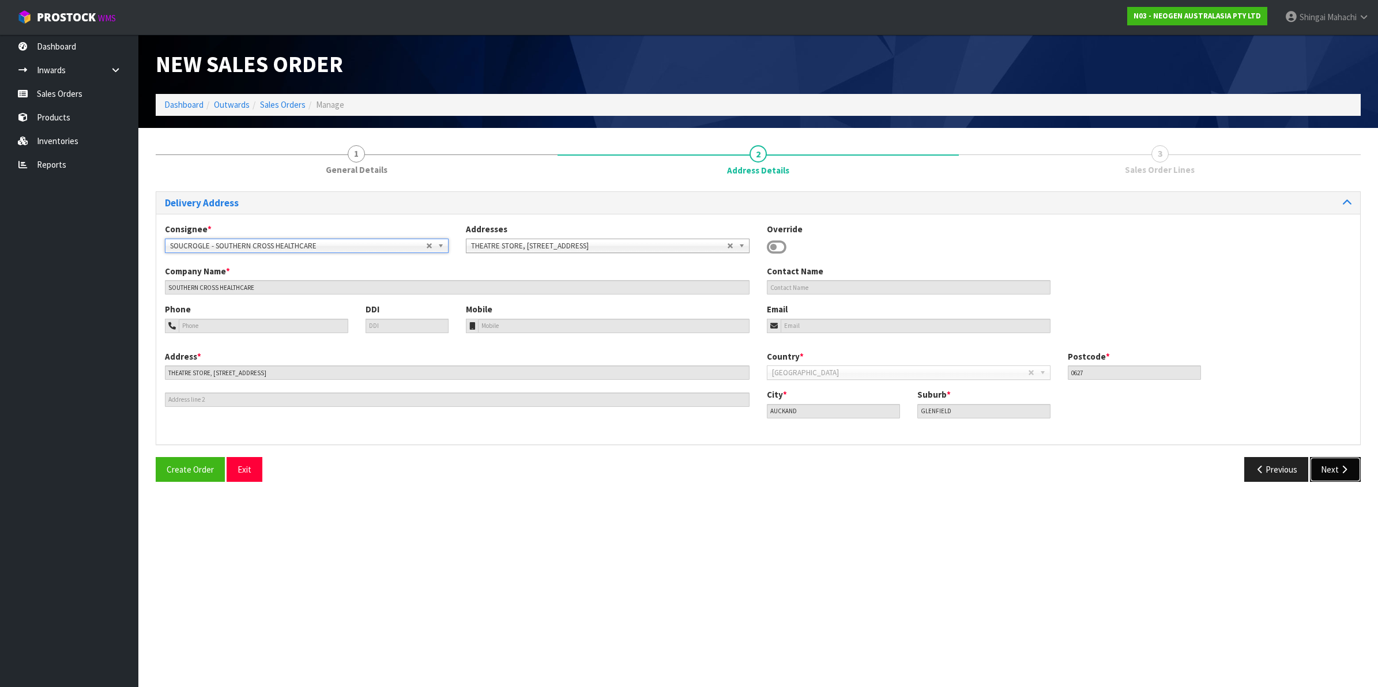
click at [1329, 467] on button "Next" at bounding box center [1335, 469] width 51 height 25
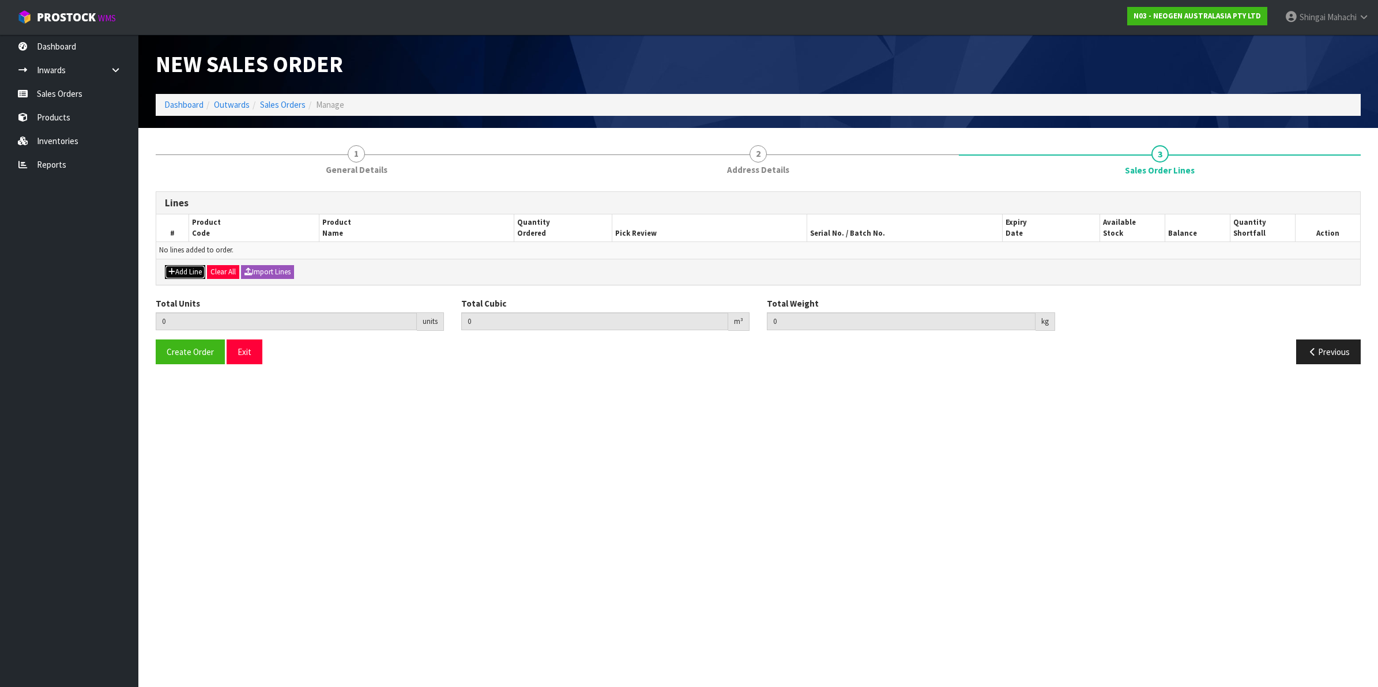
click at [196, 271] on button "Add Line" at bounding box center [185, 272] width 40 height 14
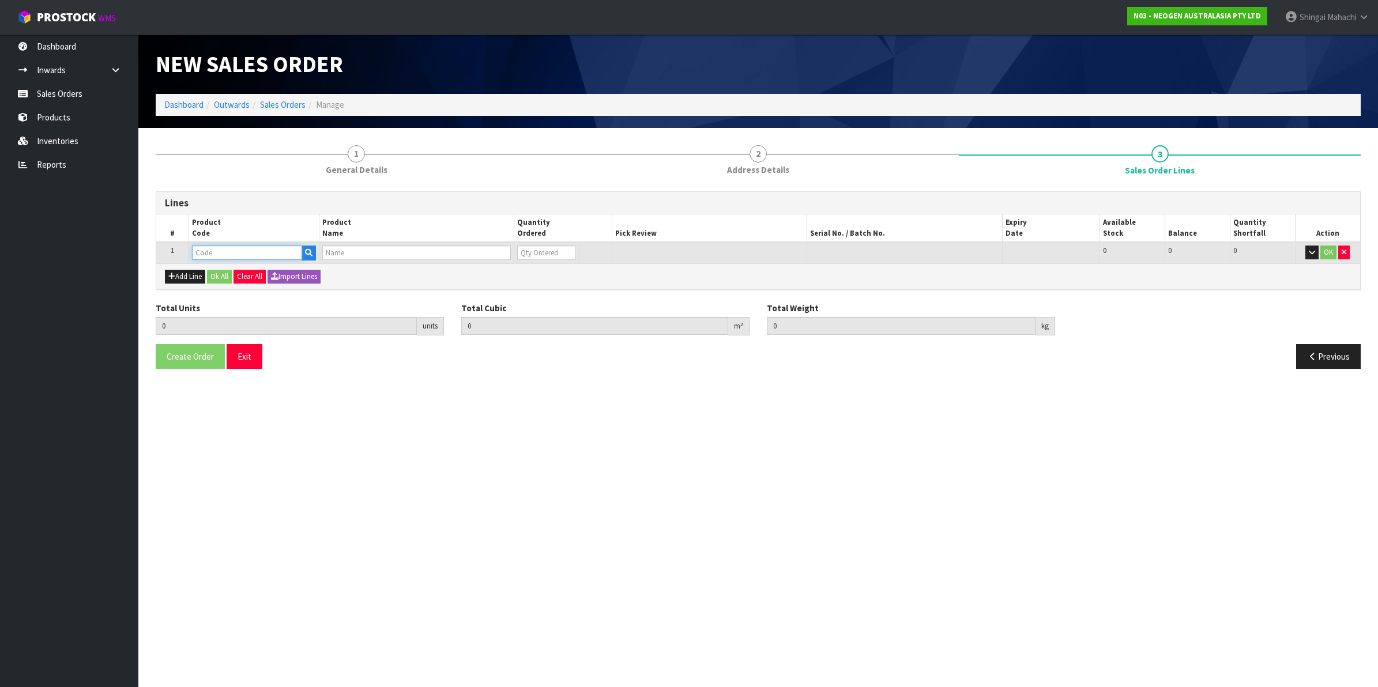
click at [226, 256] on input "text" at bounding box center [247, 253] width 110 height 14
click at [229, 251] on input "text" at bounding box center [247, 253] width 110 height 14
paste input "700002207"
type input "700002207"
type input "0.000000"
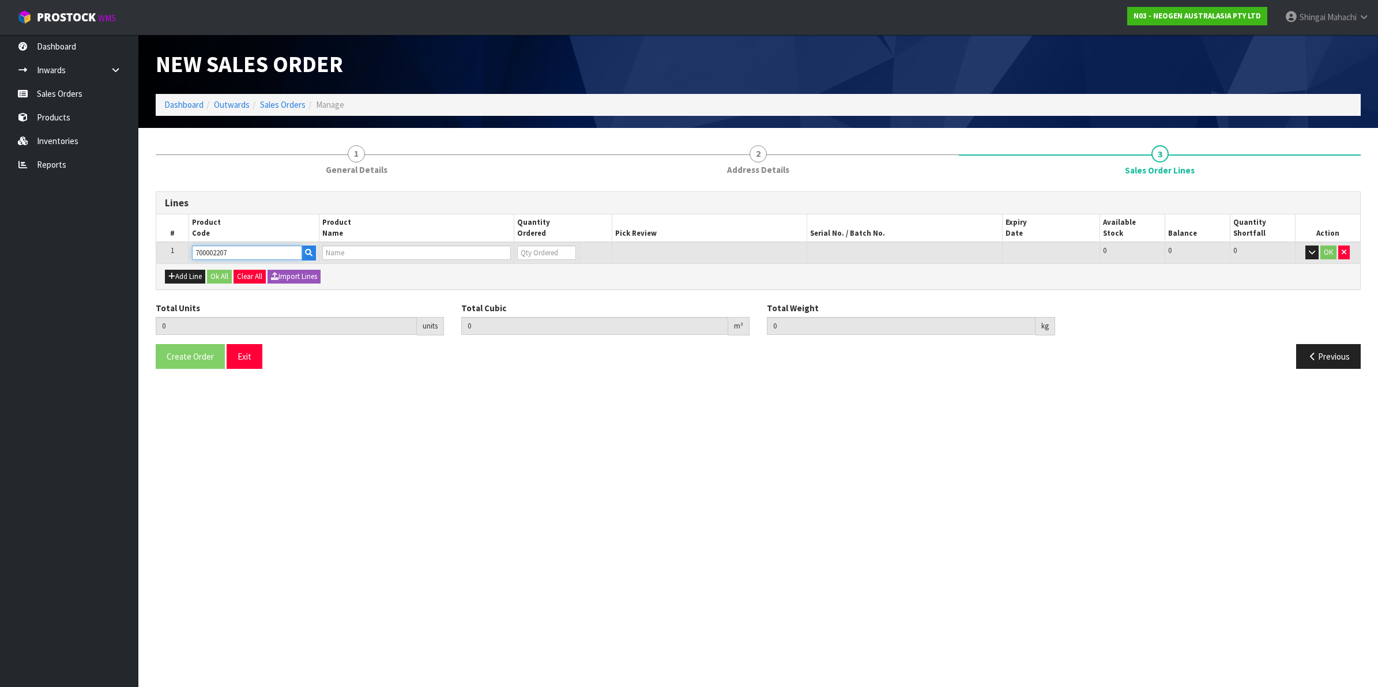
type input "0.000"
type input "7100067519 - UXL100 CLEAN-TRACE SURF ATP 100EA/PK"
type input "0"
type input "700002207"
click at [503, 254] on tr "1 700002207 7100067519 - UXL100 CLEAN-TRACE SURF ATP 100EA/PK 0 BOX 485 485 0 OK" at bounding box center [758, 252] width 1204 height 21
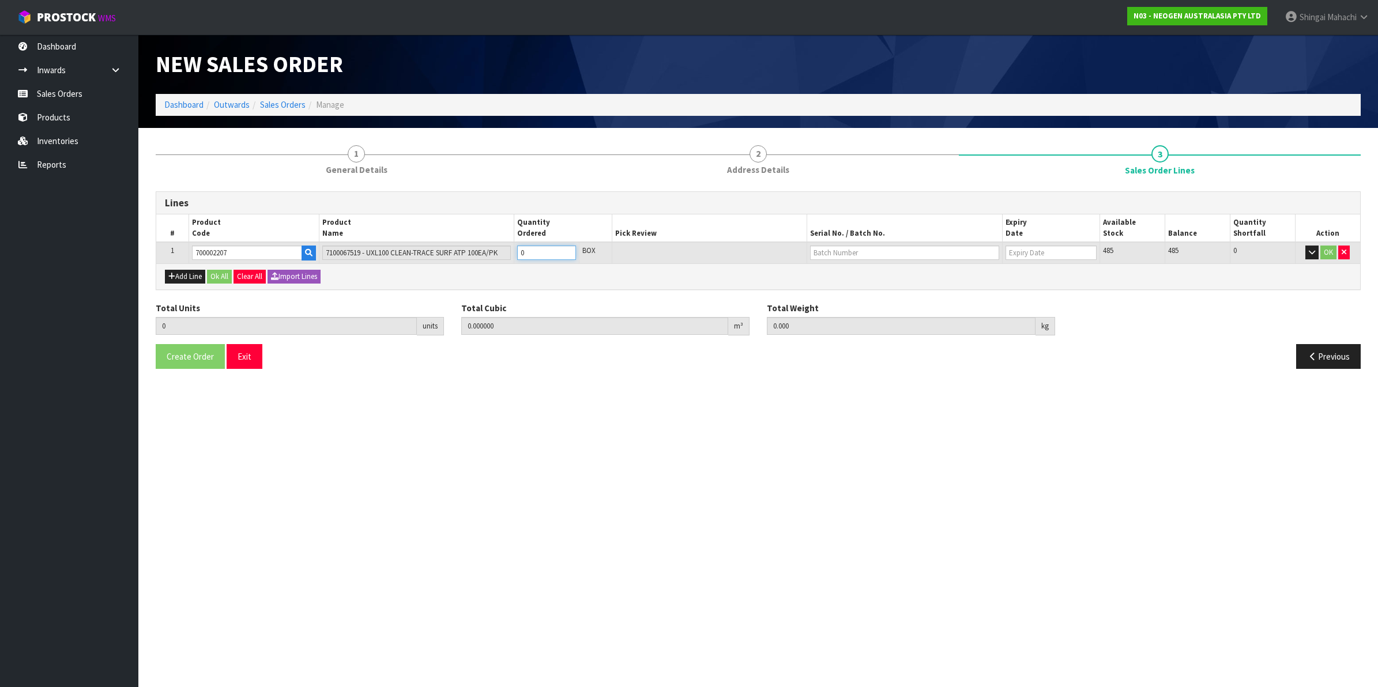
type input "2"
type input "0.012992"
type input "1.92"
type input "2"
click at [835, 254] on input "text" at bounding box center [904, 253] width 189 height 14
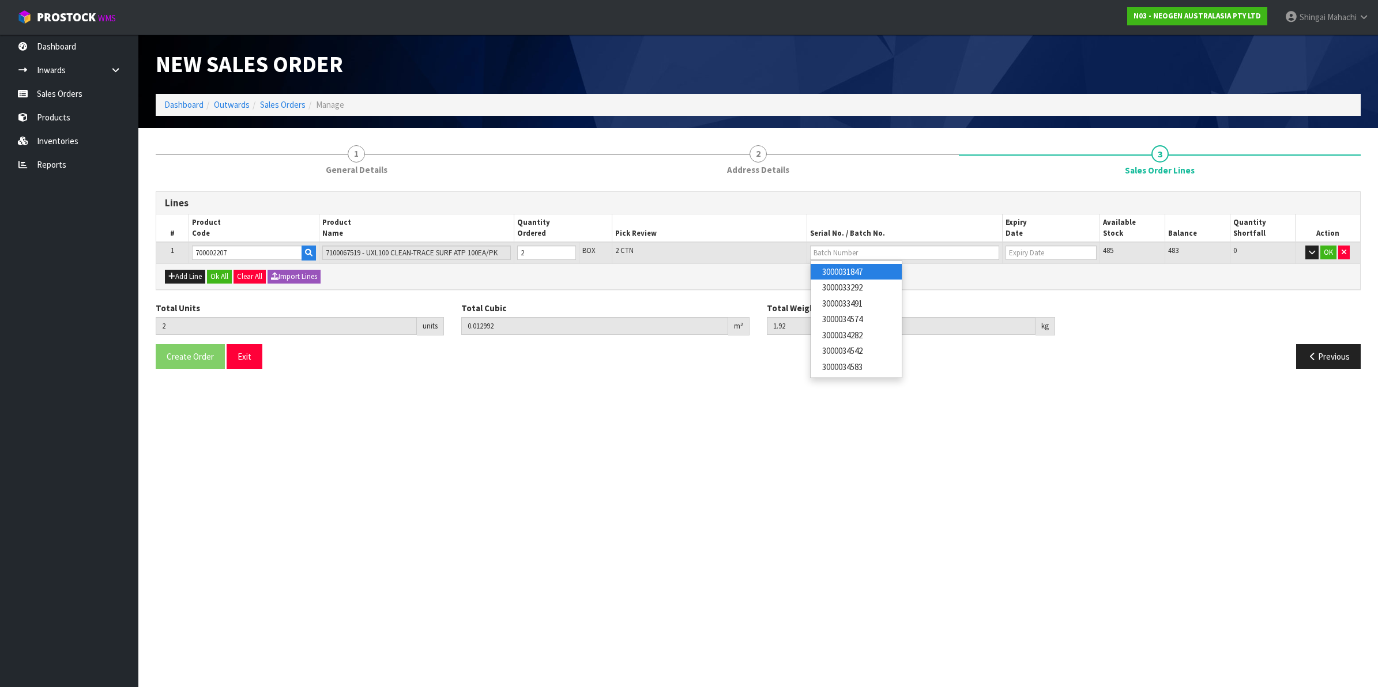
click at [859, 277] on link "3000031847" at bounding box center [855, 272] width 91 height 16
type input "3000031847"
type input "[DATE]"
click at [1326, 251] on button "OK" at bounding box center [1328, 253] width 16 height 14
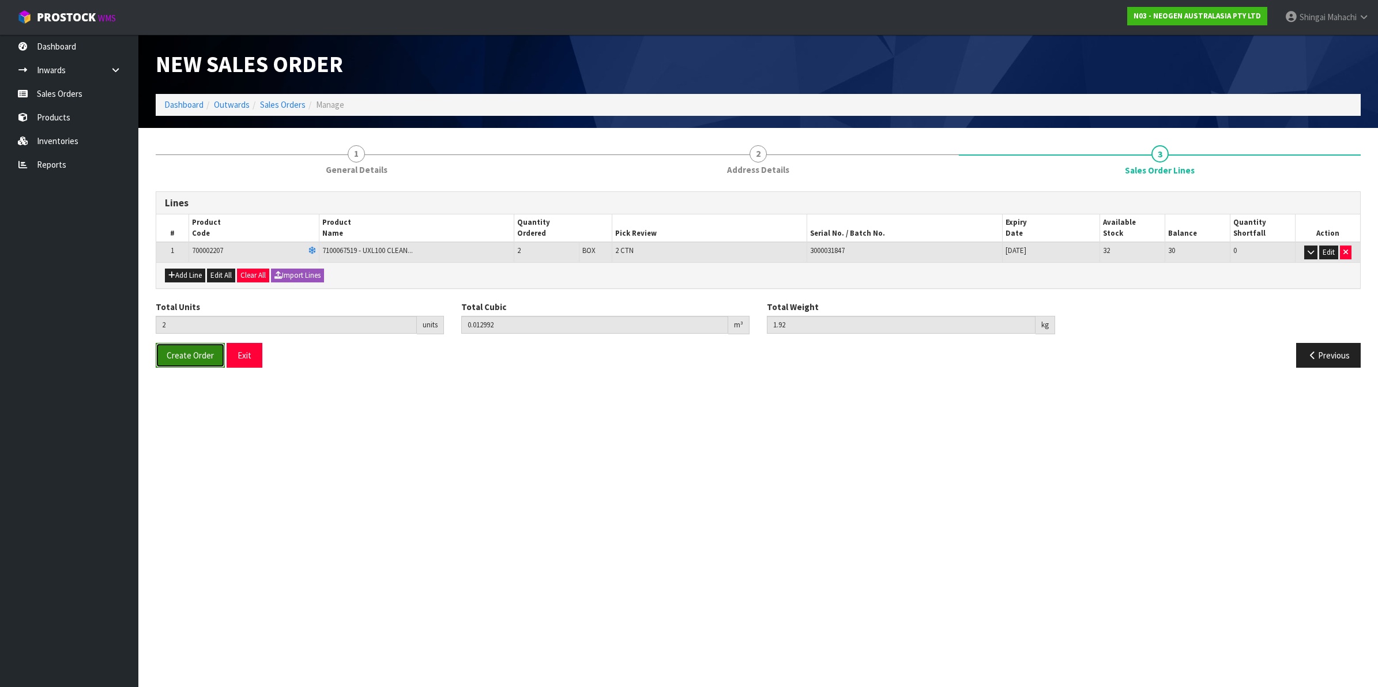
click at [165, 359] on button "Create Order" at bounding box center [190, 355] width 69 height 25
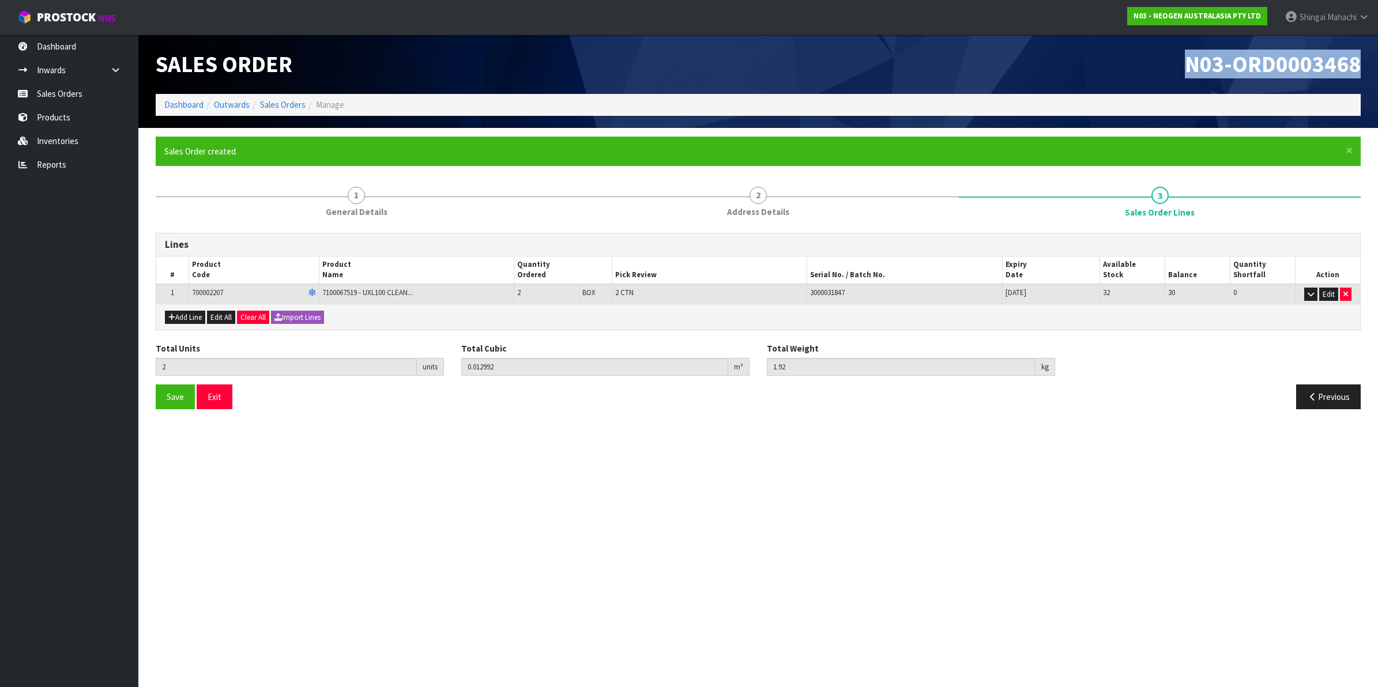
drag, startPoint x: 1180, startPoint y: 55, endPoint x: 1375, endPoint y: 61, distance: 195.5
click at [1366, 61] on header "Sales Order N03-ORD0003468 Dashboard Outwards Sales Orders Manage" at bounding box center [757, 81] width 1239 height 93
copy span "N03-ORD0003468"
click at [281, 107] on link "Sales Orders" at bounding box center [283, 104] width 46 height 11
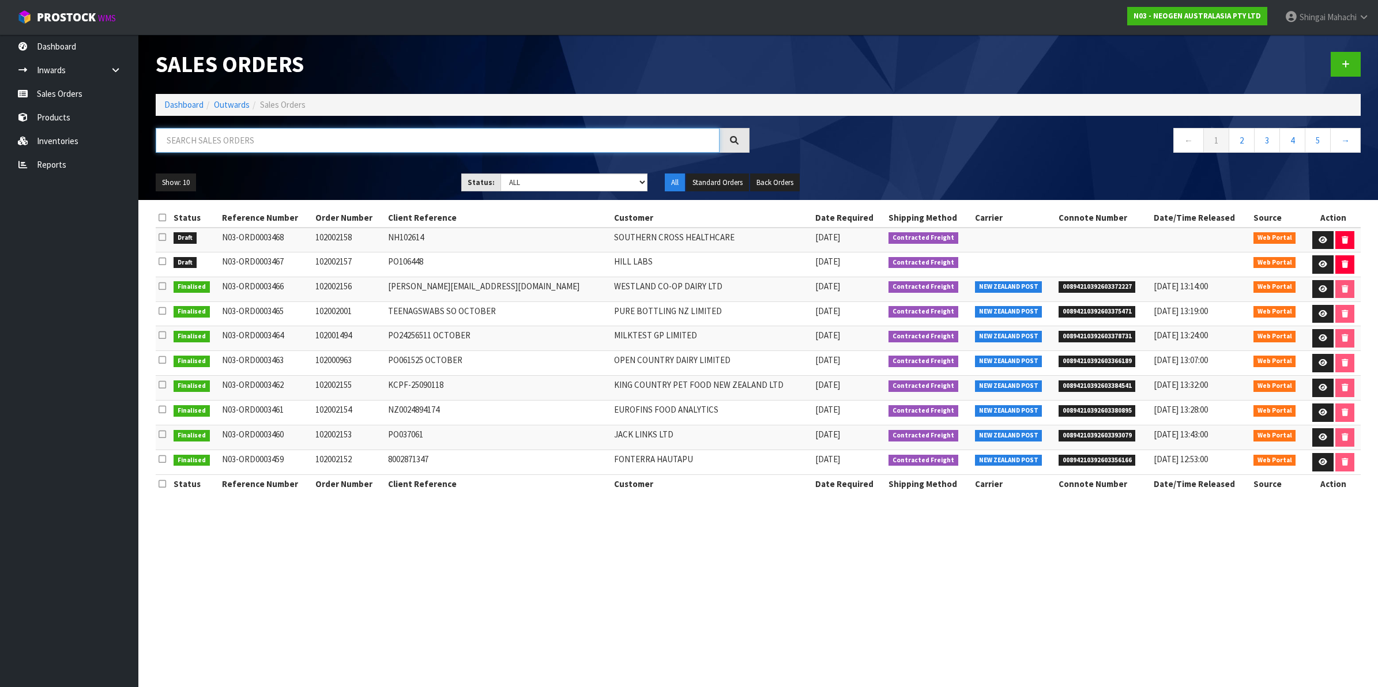
click at [220, 133] on input "text" at bounding box center [438, 140] width 564 height 25
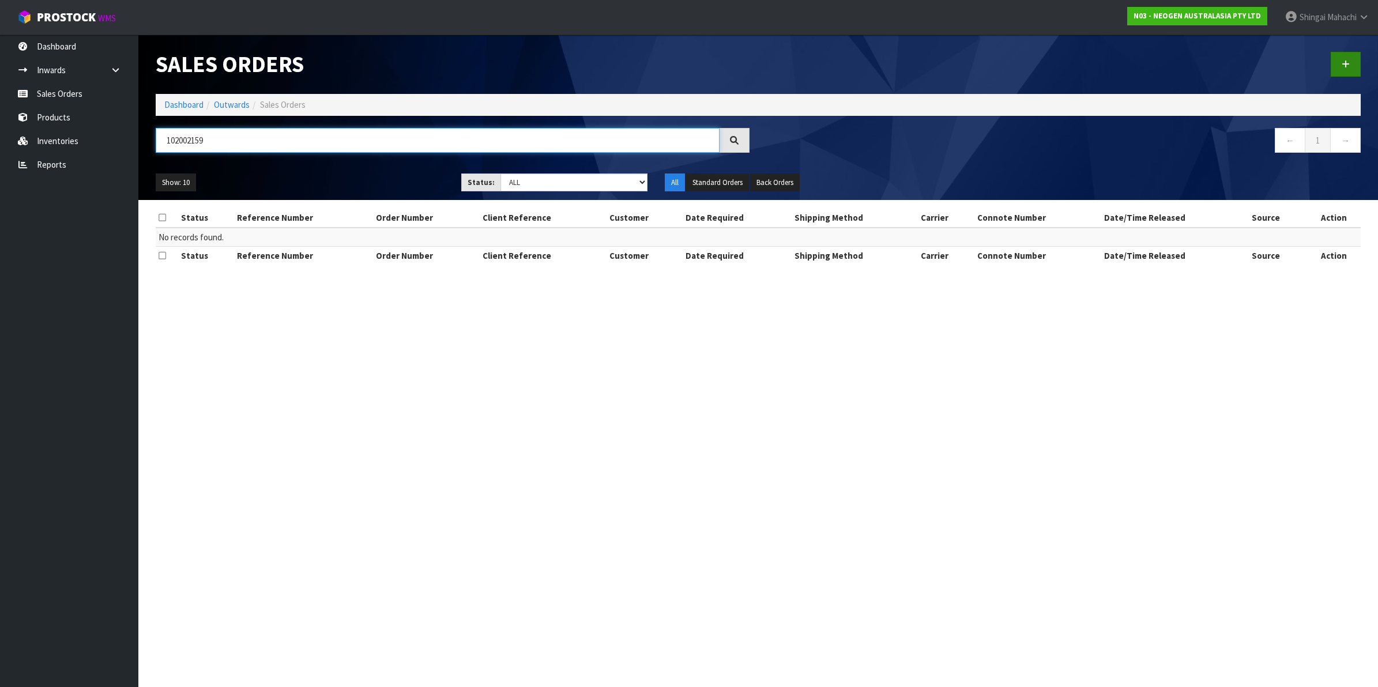
type input "102002159"
click at [1344, 63] on icon at bounding box center [1345, 64] width 8 height 9
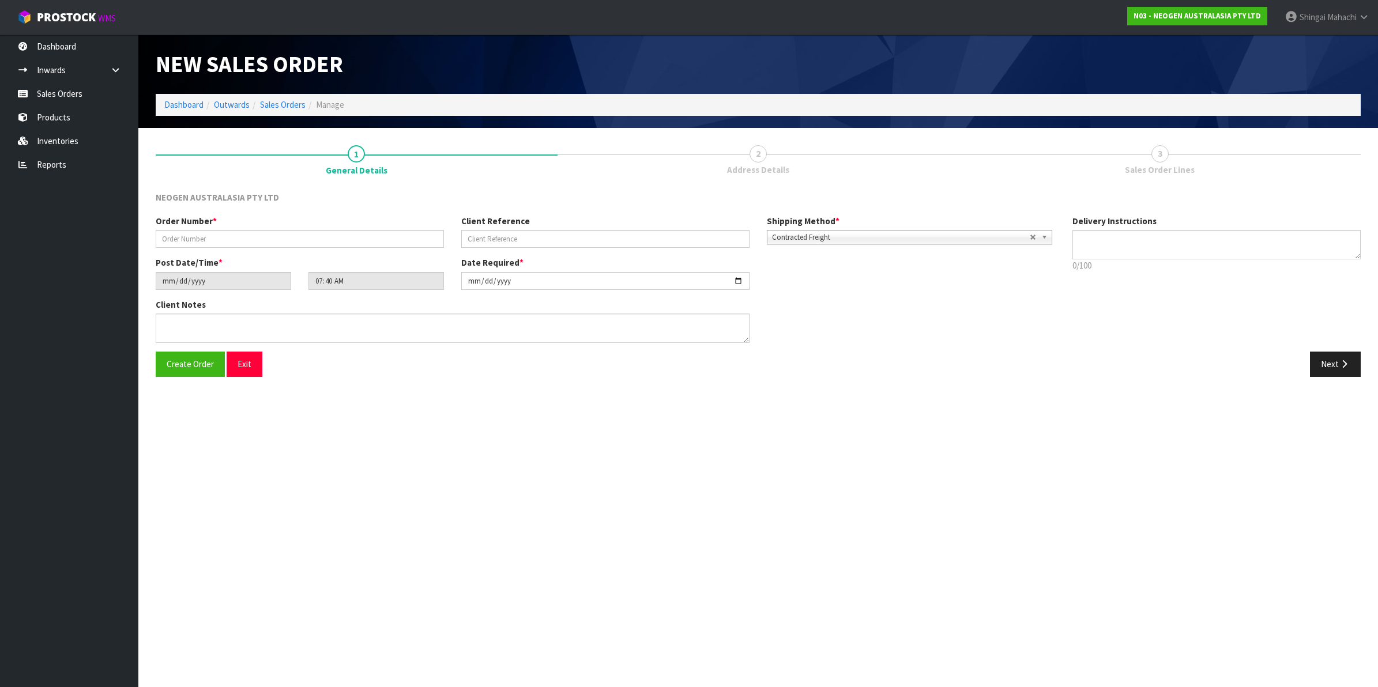
type textarea "CHILLED GOODS -OVERNIGHT"
click at [222, 241] on input "text" at bounding box center [300, 239] width 288 height 18
type input "102002159"
click at [530, 235] on input "text" at bounding box center [605, 239] width 288 height 18
paste input "8002872031"
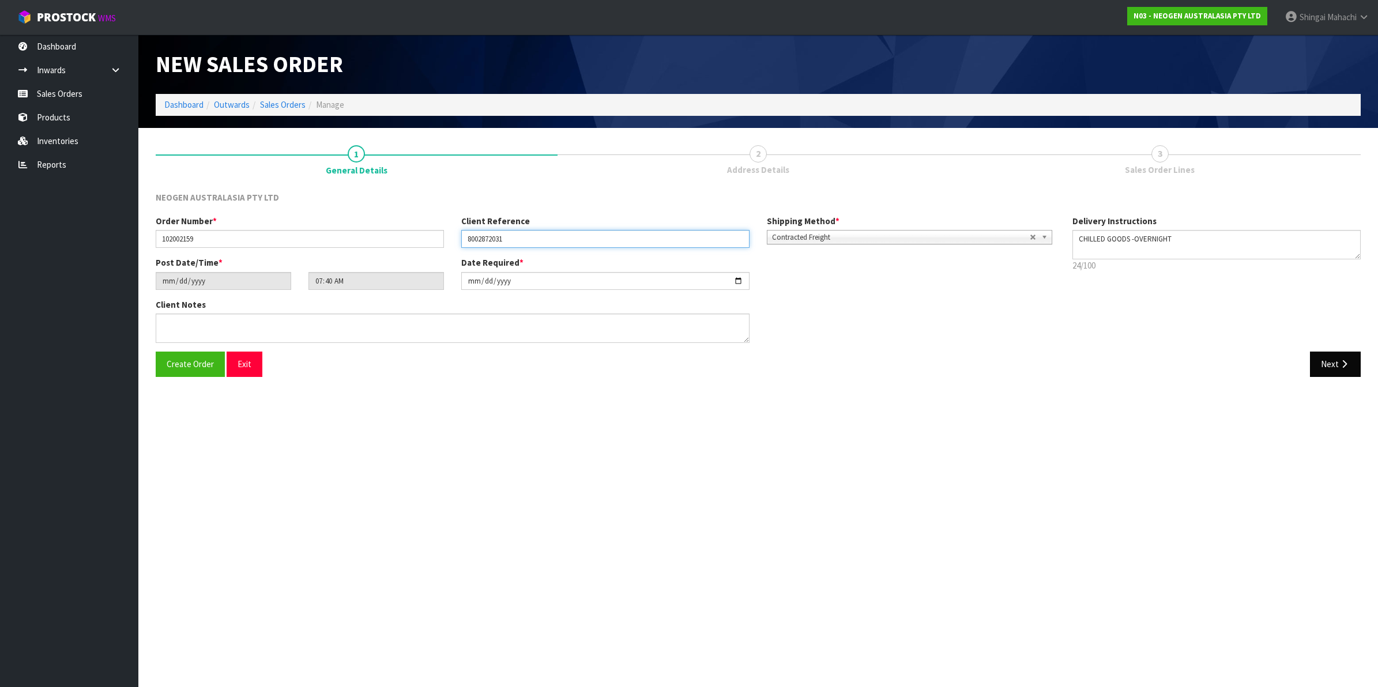
type input "8002872031"
click at [1330, 365] on button "Next" at bounding box center [1335, 364] width 51 height 25
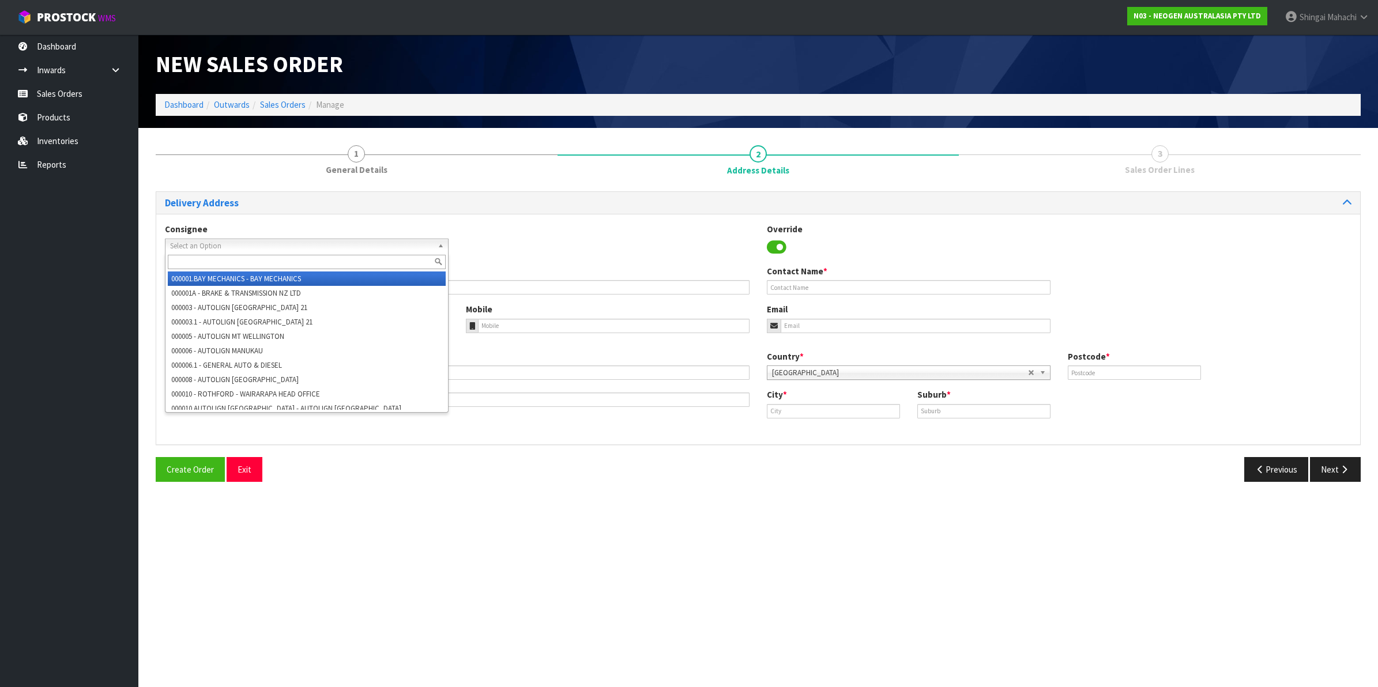
click at [180, 240] on span "Select an Option" at bounding box center [301, 246] width 263 height 14
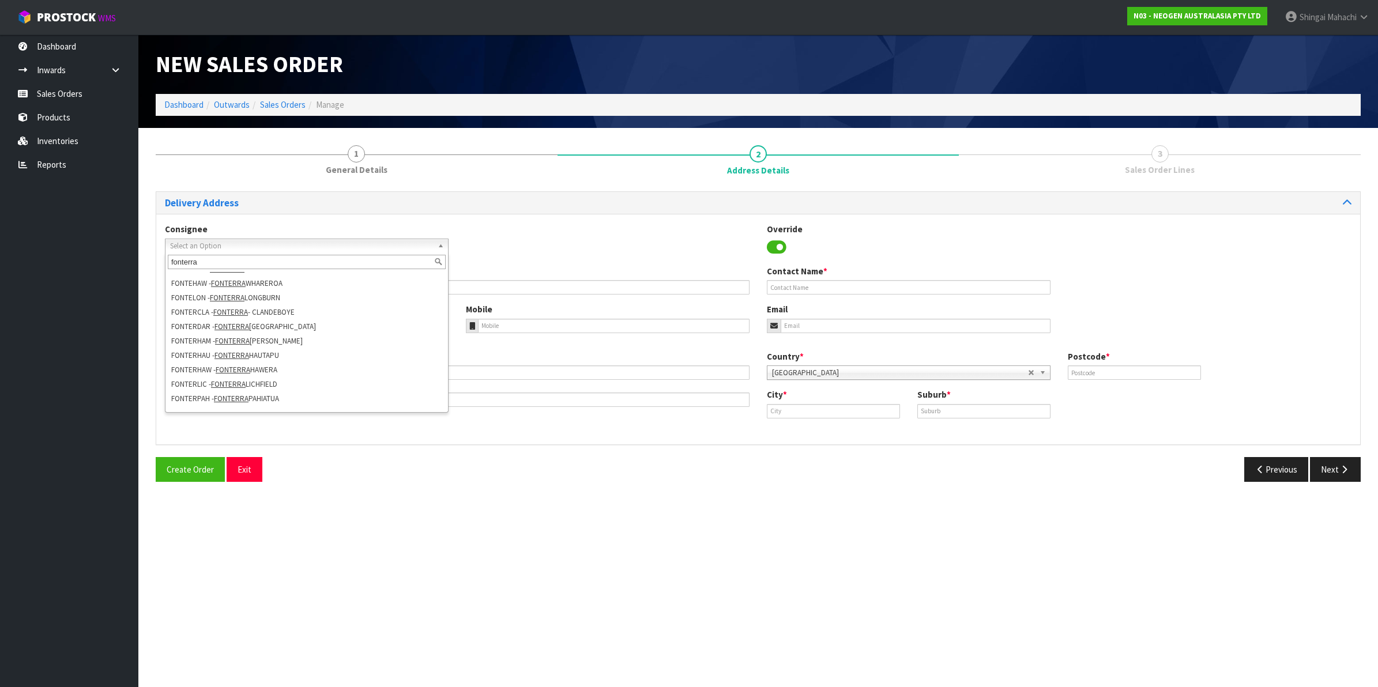
scroll to position [121, 0]
type input "fonterra"
click at [280, 376] on li "FONTERLIC - FONTERRA LICHFIELD" at bounding box center [307, 374] width 278 height 14
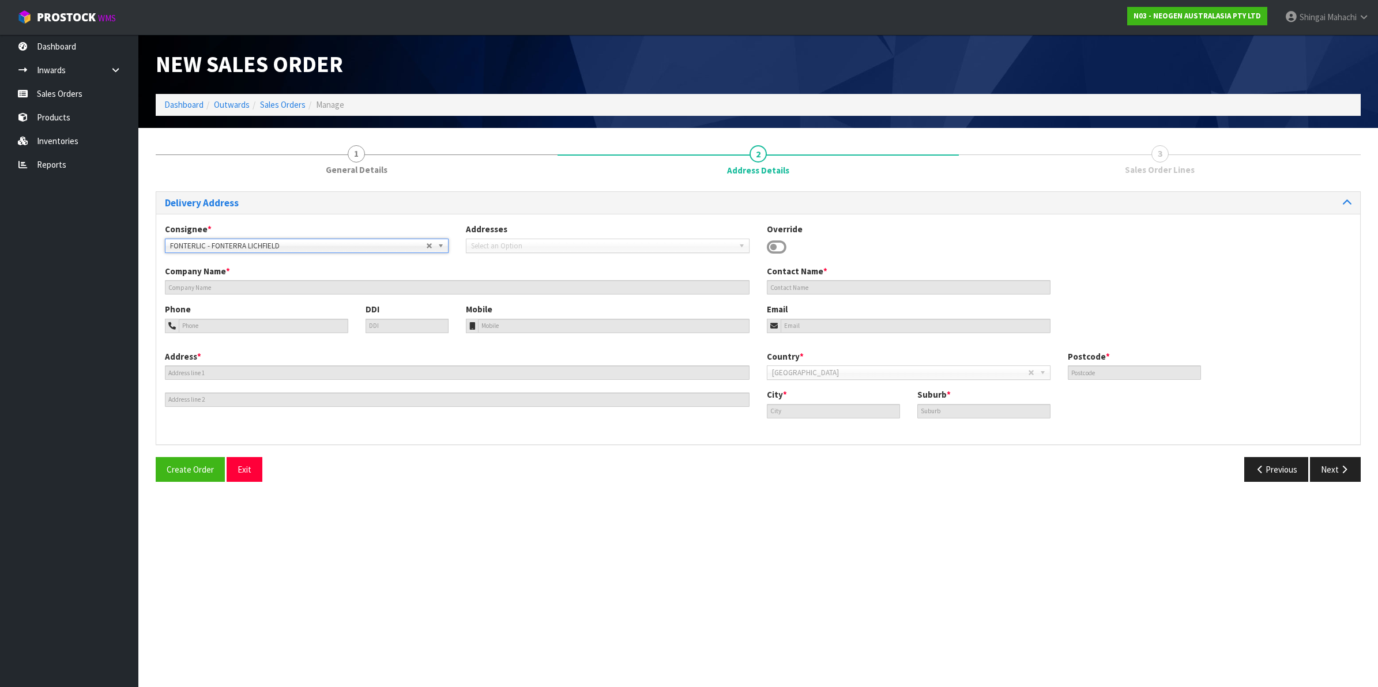
type input "FONTERRA LICHFIELD"
type input "SITE STORE, STATE HIGHWAY 1 & [GEOGRAPHIC_DATA]"
type input "3482"
type input "LICHFIELD"
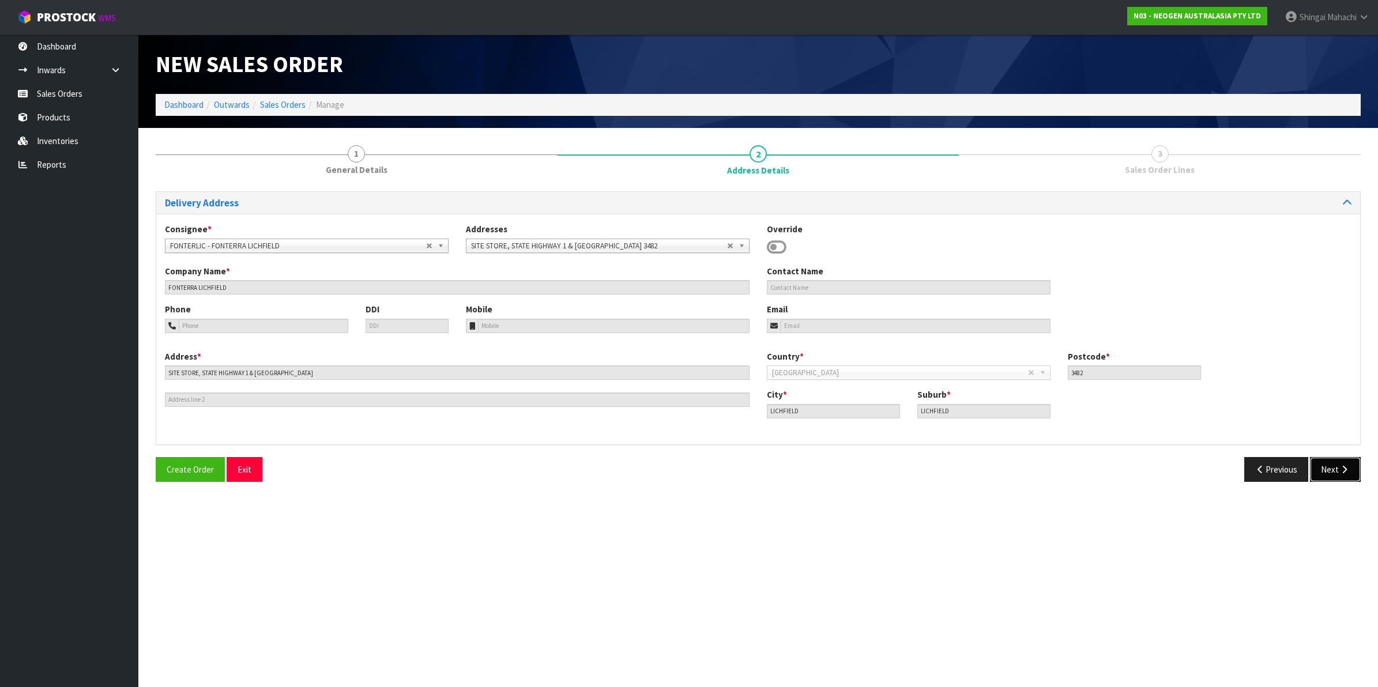
click at [1341, 473] on icon "button" at bounding box center [1343, 469] width 11 height 9
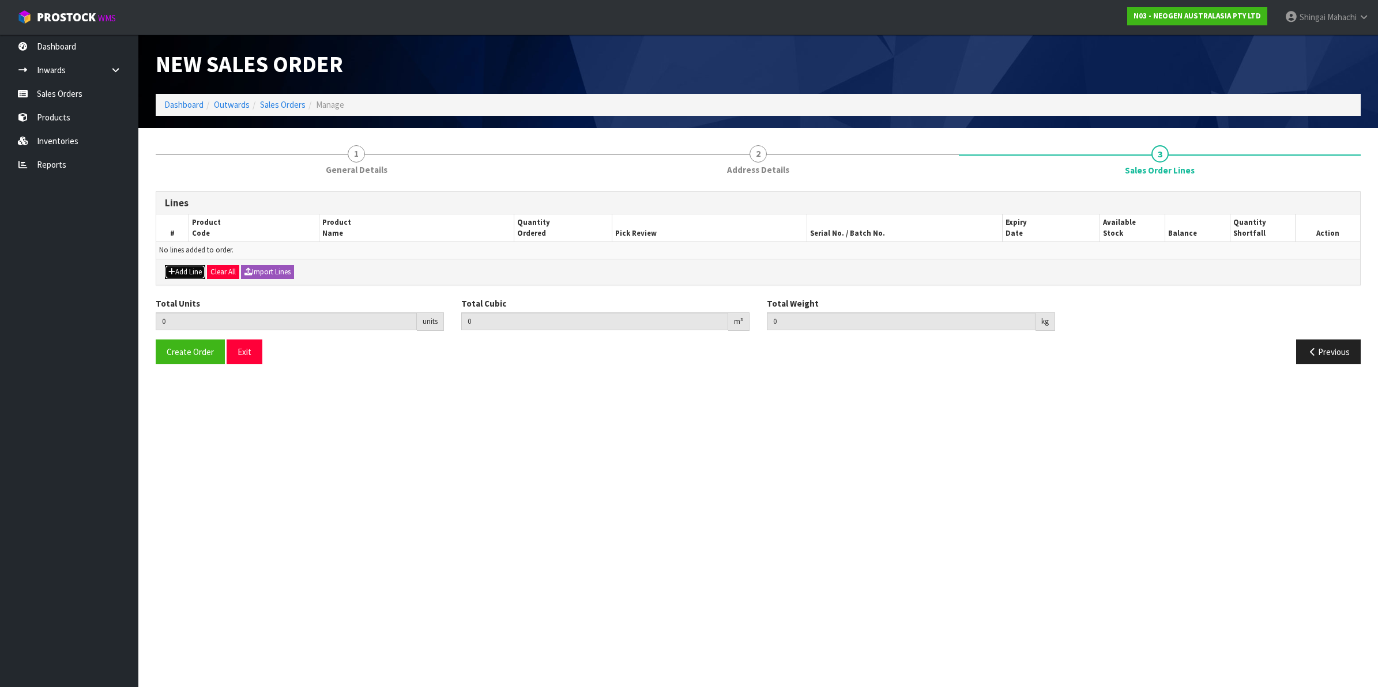
click at [190, 270] on button "Add Line" at bounding box center [185, 272] width 40 height 14
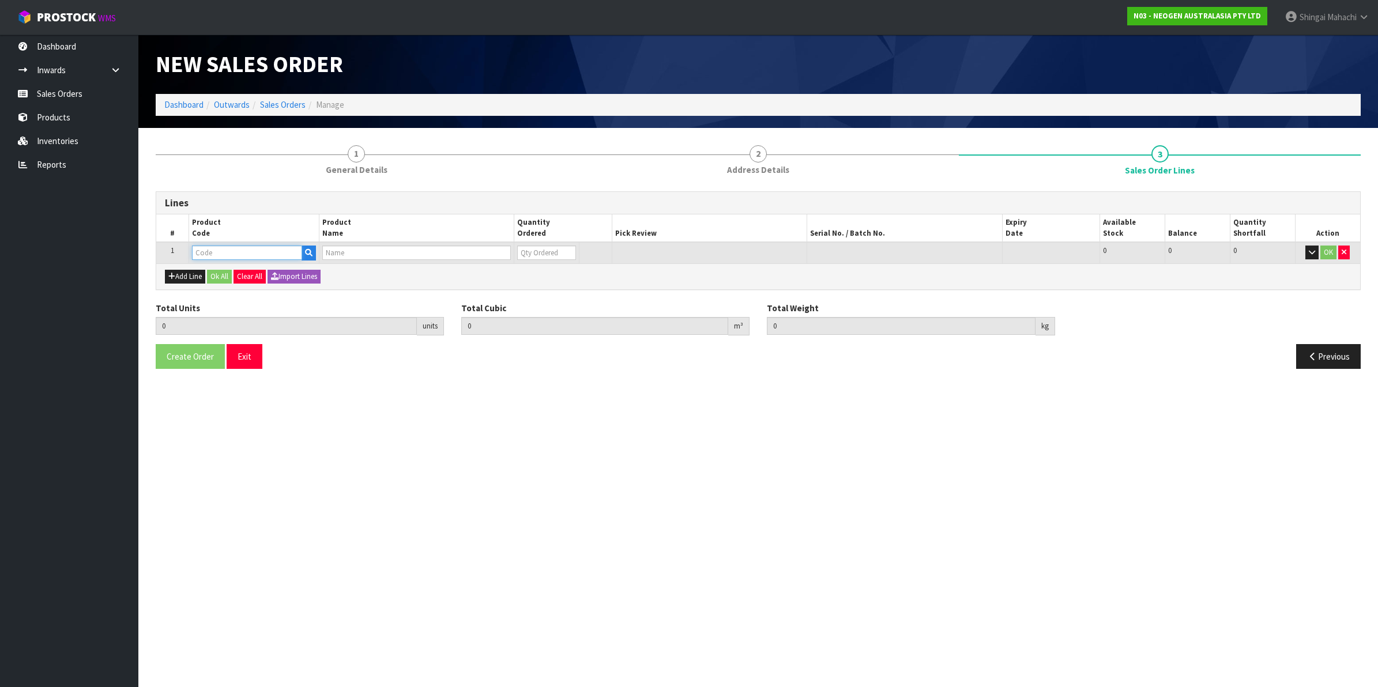
click at [237, 255] on input "text" at bounding box center [247, 253] width 110 height 14
paste input "700002207"
type input "700002207"
type input "0.000000"
type input "0.000"
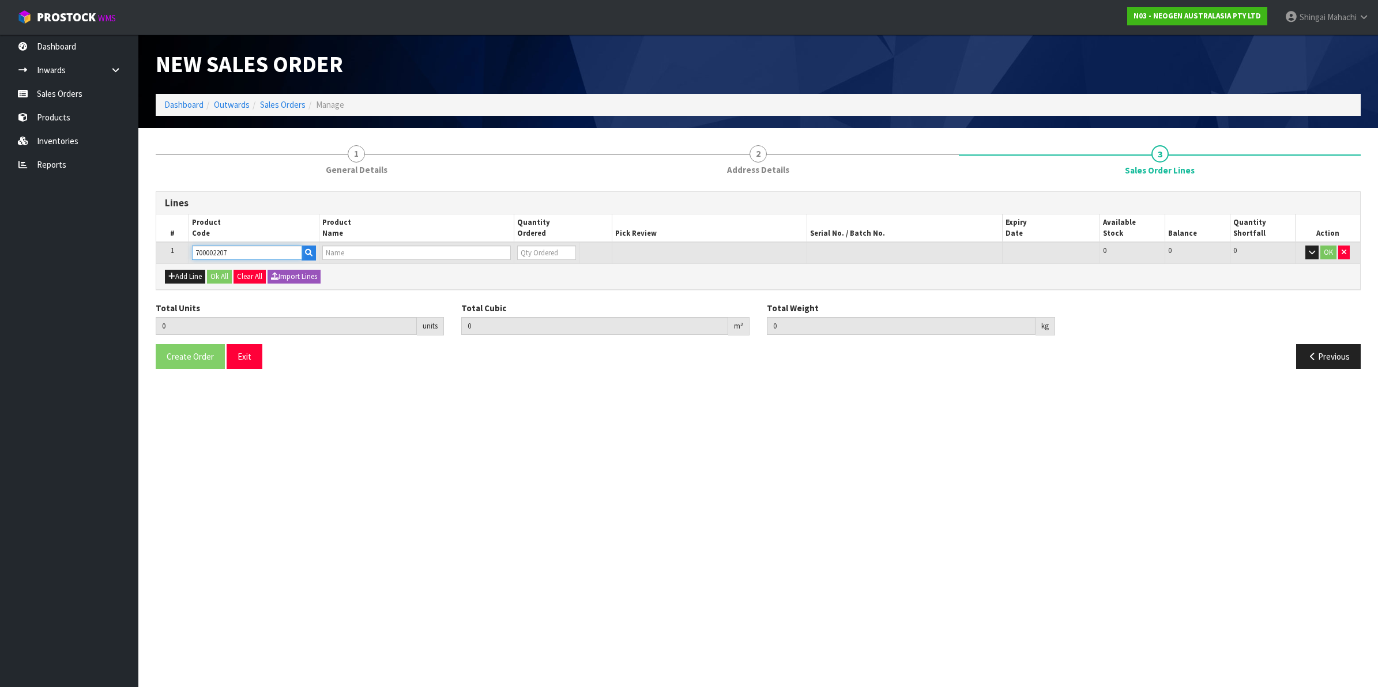
type input "7100067519 - UXL100 CLEAN-TRACE SURF ATP 100EA/PK"
type input "0"
type input "700002207"
click at [490, 254] on tr "1 700002207 7100067519 - UXL100 CLEAN-TRACE SURF ATP 100EA/PK 0 BOX 483 483 0 OK" at bounding box center [758, 252] width 1204 height 21
type input "5"
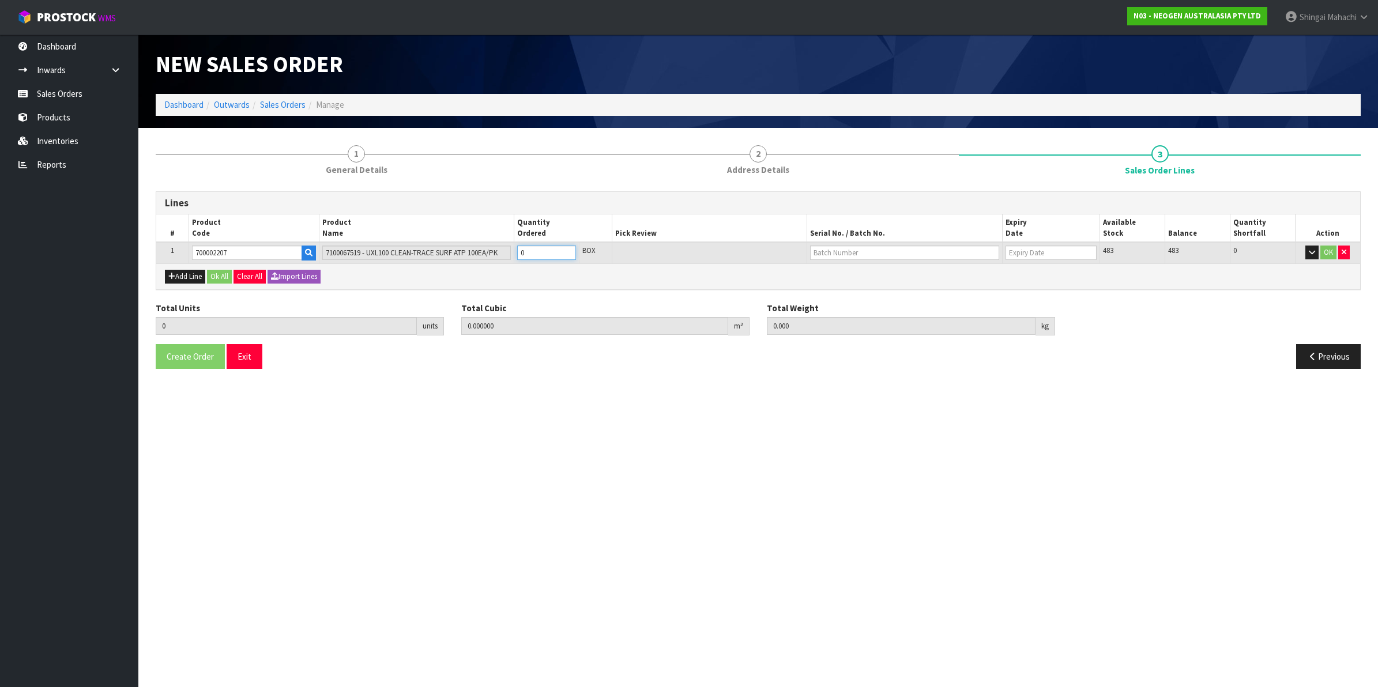
type input "0.03248"
type input "4.8"
type input "5"
click at [863, 255] on input "text" at bounding box center [904, 253] width 189 height 14
click at [866, 276] on link "3000031847" at bounding box center [855, 272] width 91 height 16
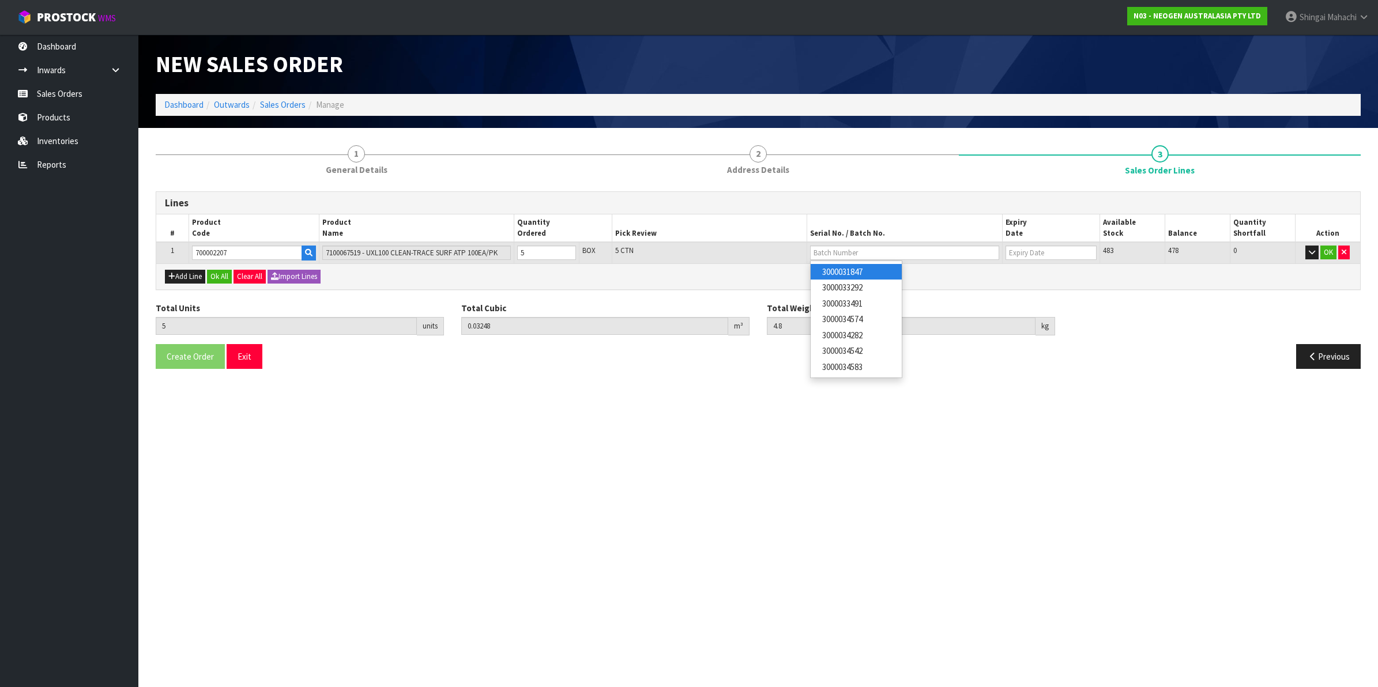
type input "3000031847"
type input "[DATE]"
click at [1325, 250] on button "OK" at bounding box center [1328, 253] width 16 height 14
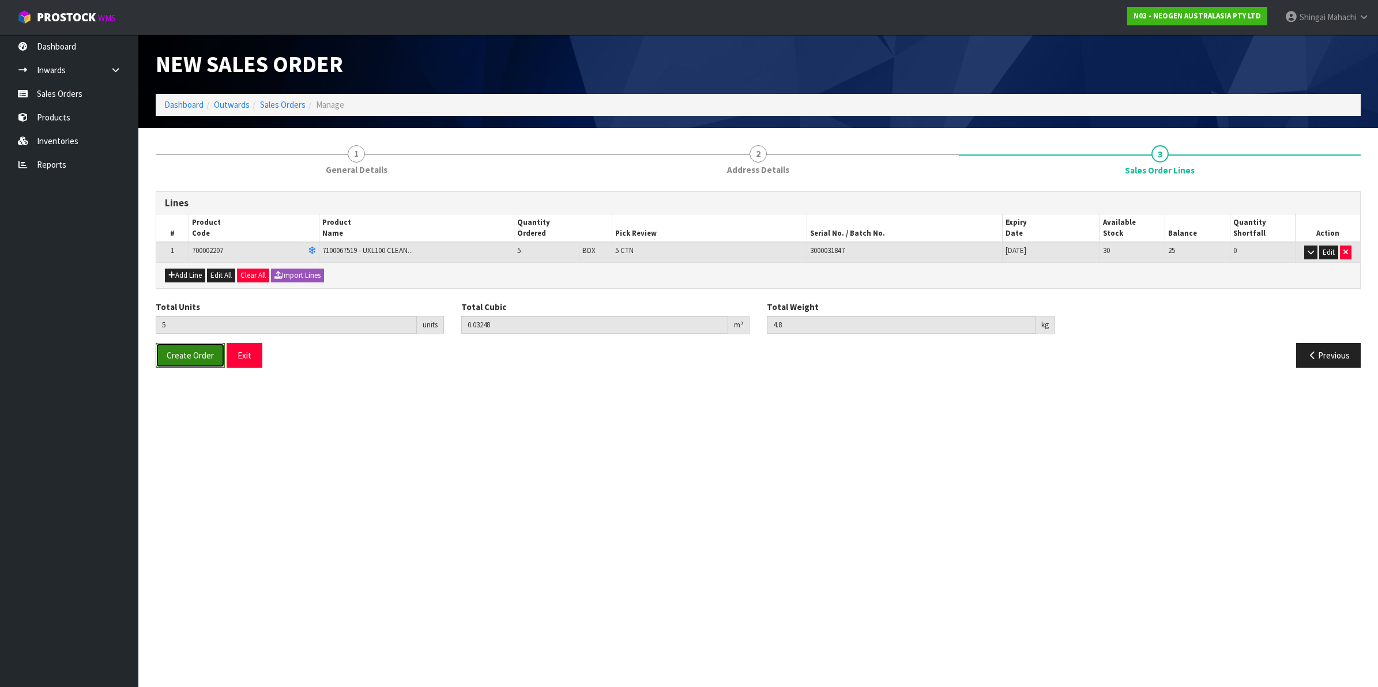
click at [199, 356] on span "Create Order" at bounding box center [190, 355] width 47 height 11
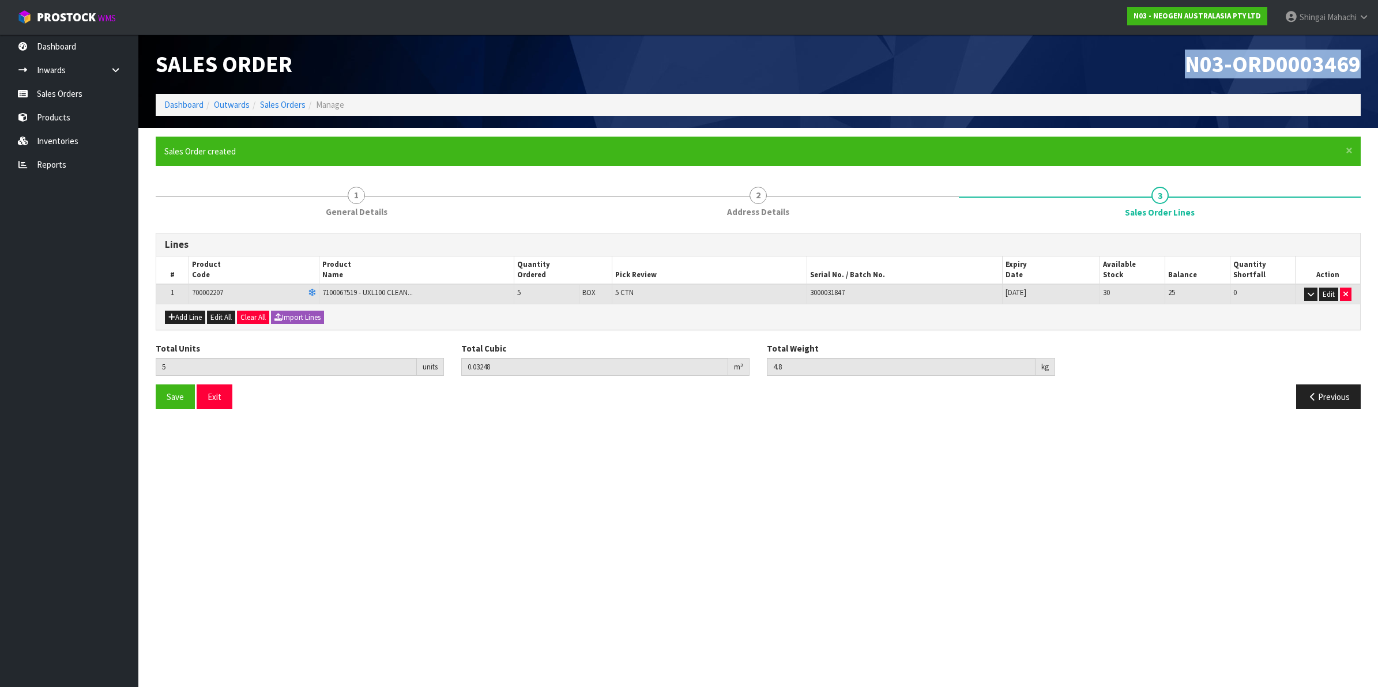
drag, startPoint x: 1186, startPoint y: 62, endPoint x: 1365, endPoint y: 66, distance: 179.3
click at [1365, 66] on div "N03-ORD0003469" at bounding box center [1063, 64] width 611 height 59
copy span "N03-ORD0003469"
click at [283, 101] on link "Sales Orders" at bounding box center [283, 104] width 46 height 11
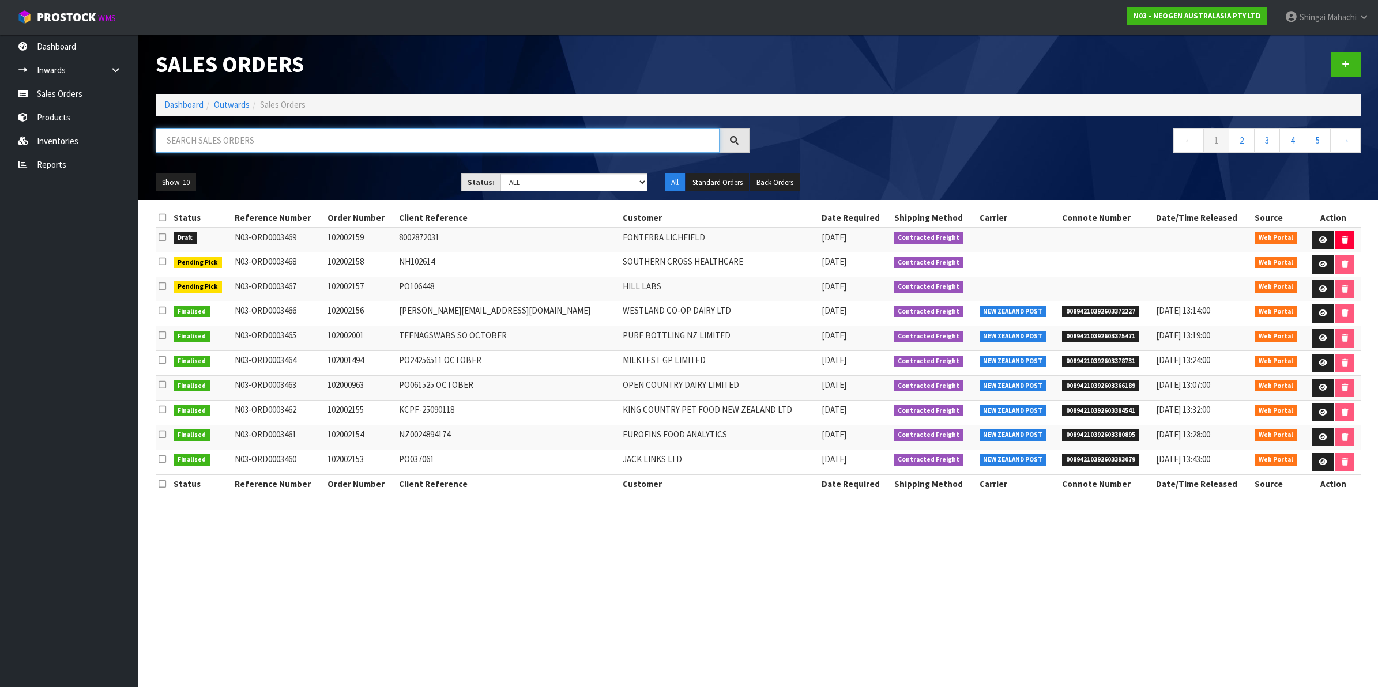
click at [220, 137] on input "text" at bounding box center [438, 140] width 564 height 25
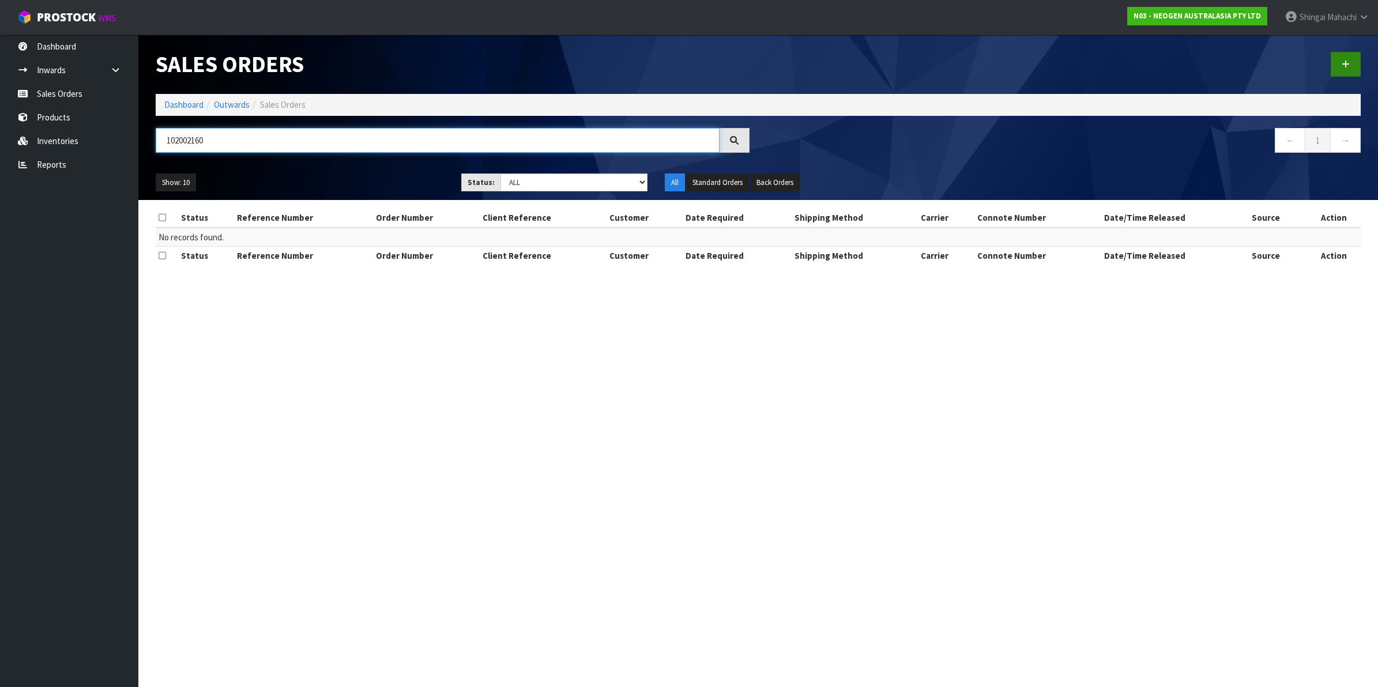
type input "102002160"
click at [1347, 61] on icon at bounding box center [1345, 64] width 8 height 9
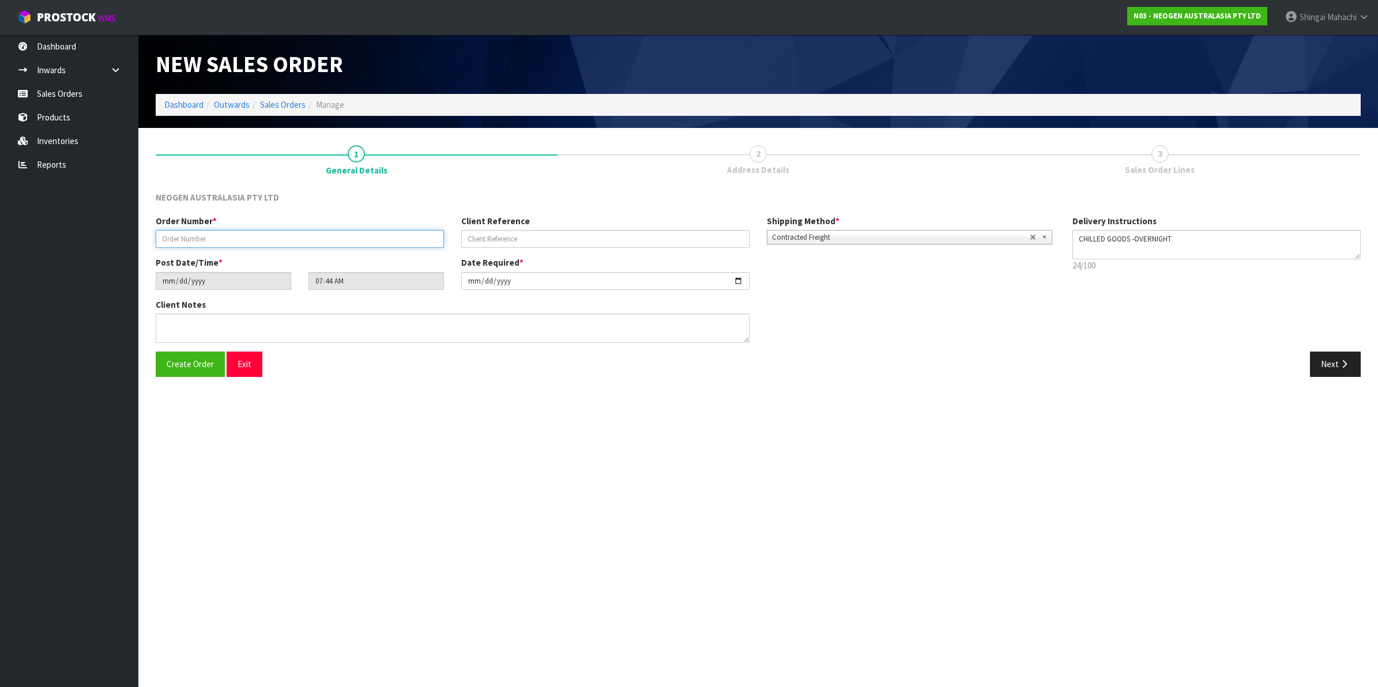
click at [199, 242] on input "text" at bounding box center [300, 239] width 288 height 18
type input "102002160"
click at [501, 240] on input "text" at bounding box center [605, 239] width 288 height 18
paste input "1200021450"
type input "1200021450"
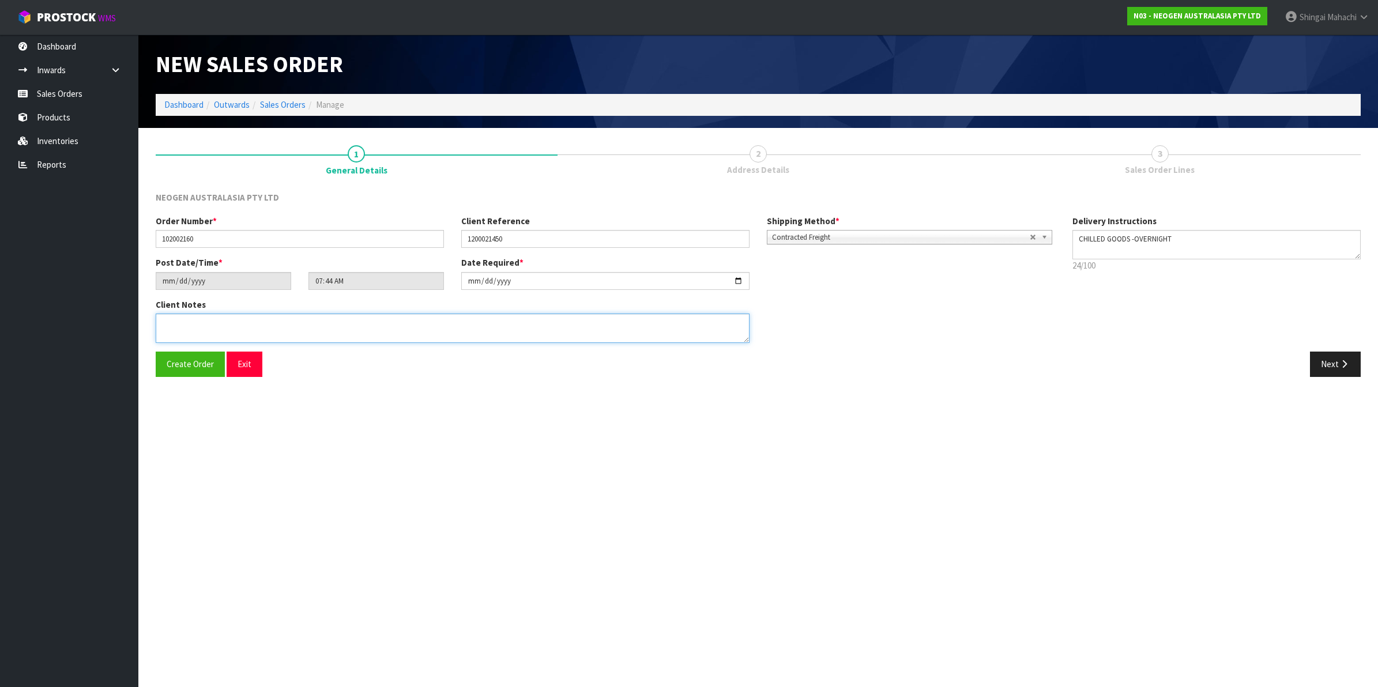
click at [180, 323] on textarea at bounding box center [453, 328] width 594 height 29
paste textarea "[PERSON_NAME] SANTA [PERSON_NAME]"
type textarea "ATTN: [PERSON_NAME] SANTA [PERSON_NAME]"
click at [1336, 362] on button "Next" at bounding box center [1335, 364] width 51 height 25
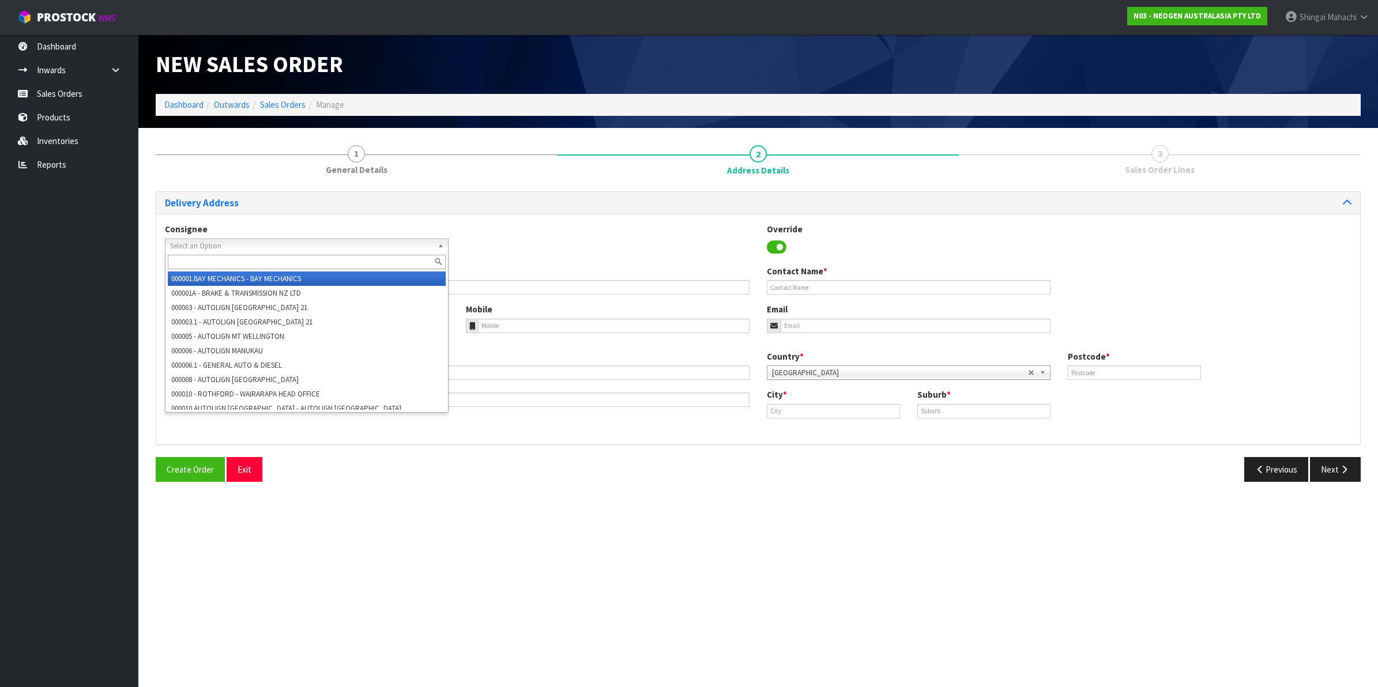
click at [201, 242] on span "Select an Option" at bounding box center [301, 246] width 263 height 14
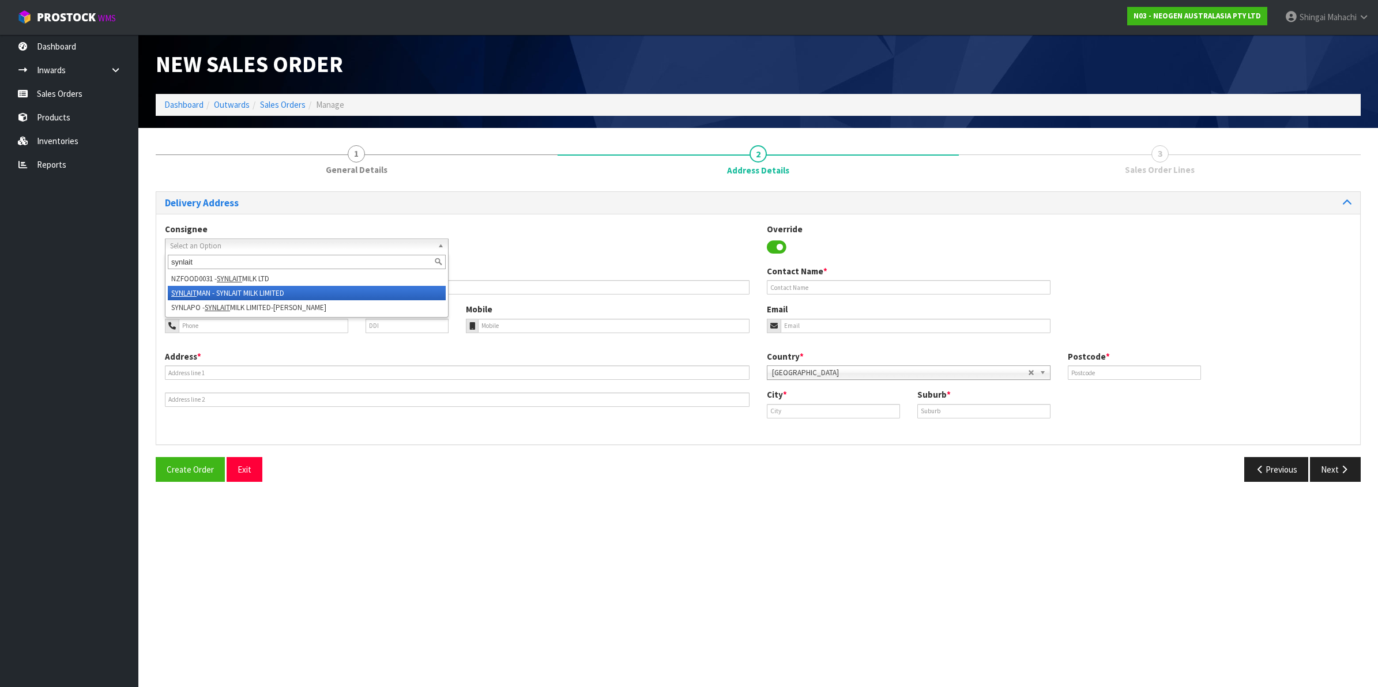
type input "synlait"
click at [229, 292] on li "SYNLAIT MAN - SYNLAIT MILK LIMITED" at bounding box center [307, 293] width 278 height 14
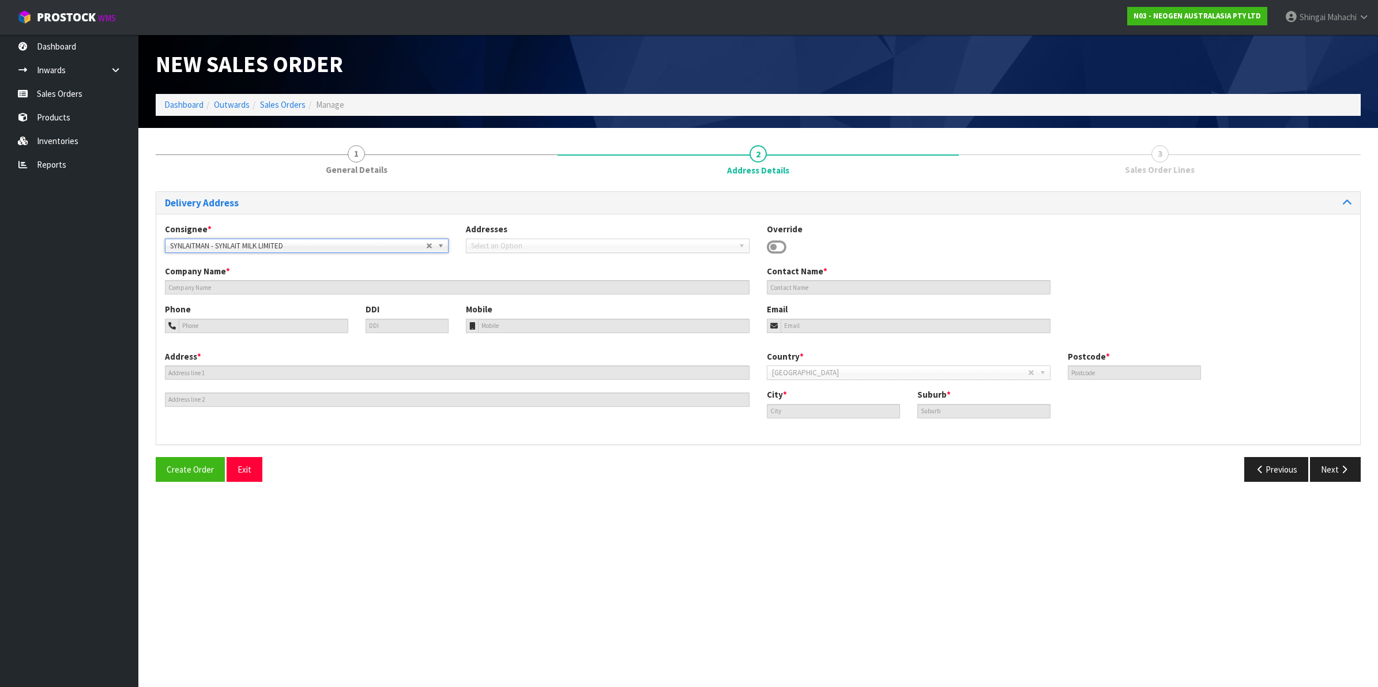
type input "SYNLAIT MILK LIMITED"
type input "[PERSON_NAME] SANTA [PERSON_NAME] - CONSUMABLES STORE"
type input "[STREET_ADDRESS][PERSON_NAME]"
type input "2022"
type input "[GEOGRAPHIC_DATA]"
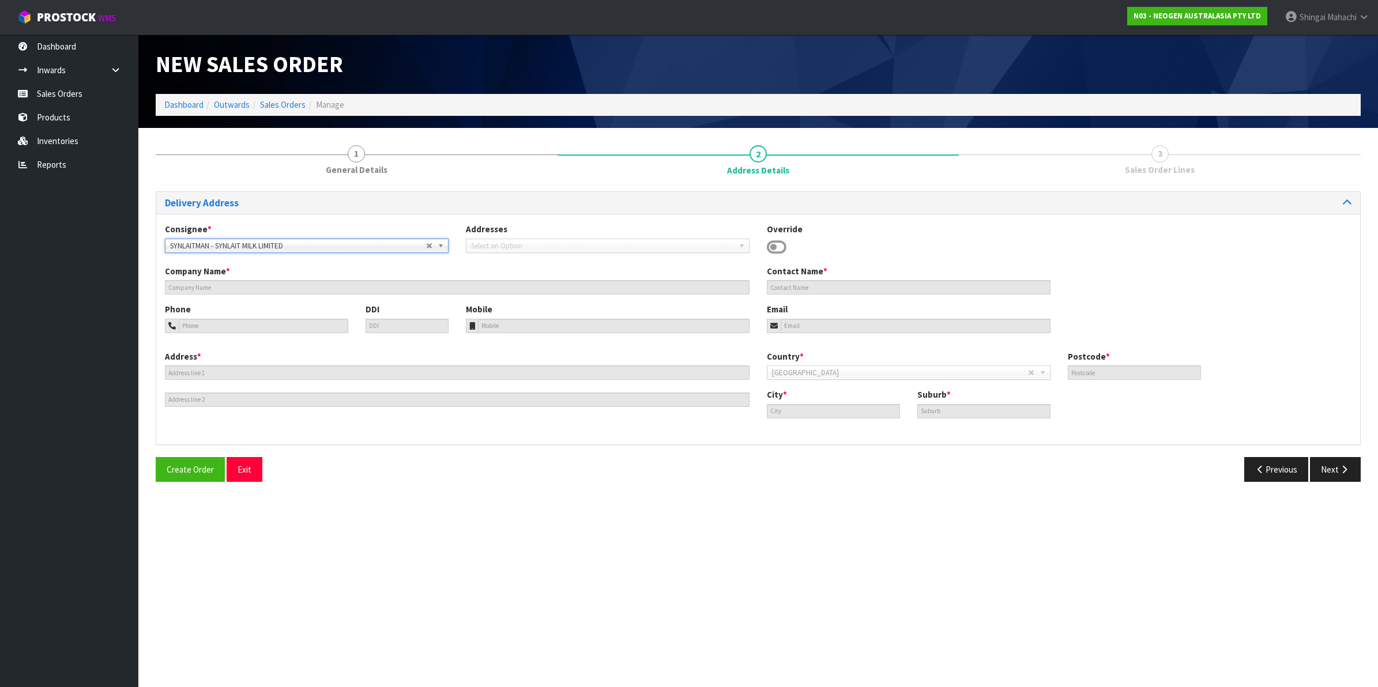
type input "MANGERE"
click at [1338, 467] on icon "button" at bounding box center [1343, 469] width 11 height 9
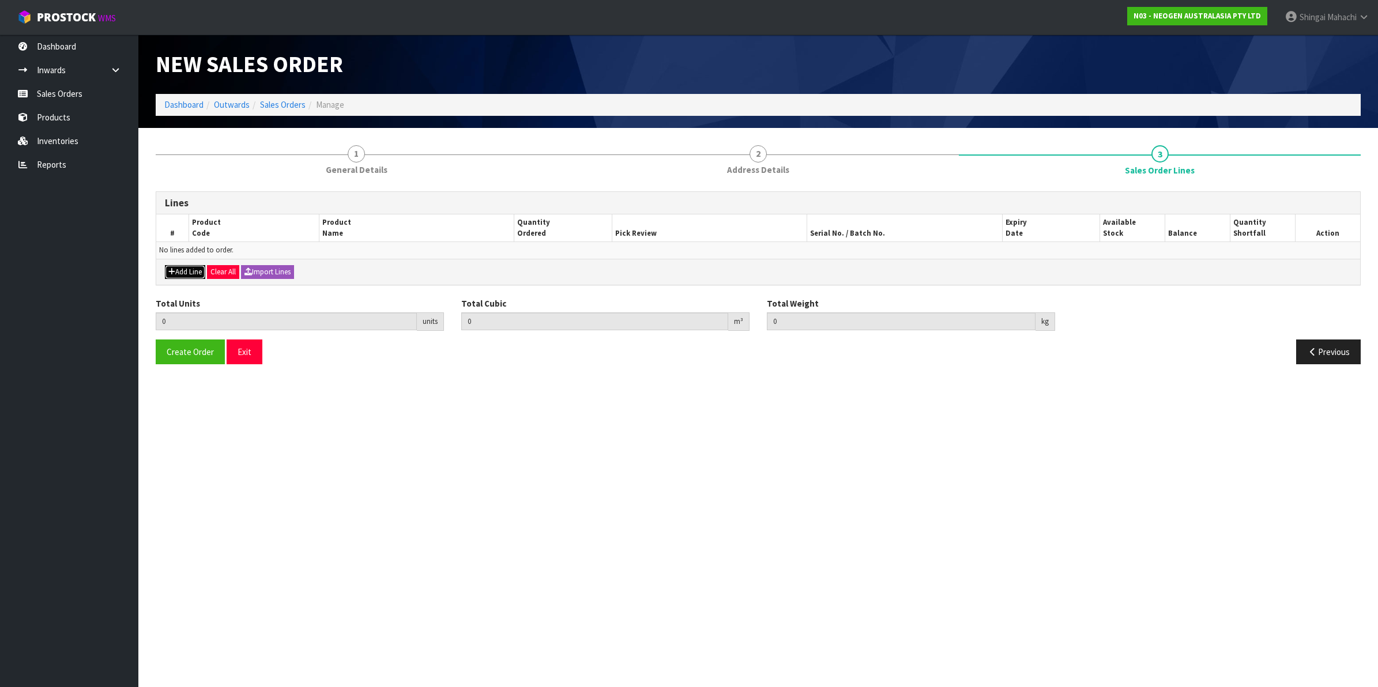
click at [179, 269] on button "Add Line" at bounding box center [185, 272] width 40 height 14
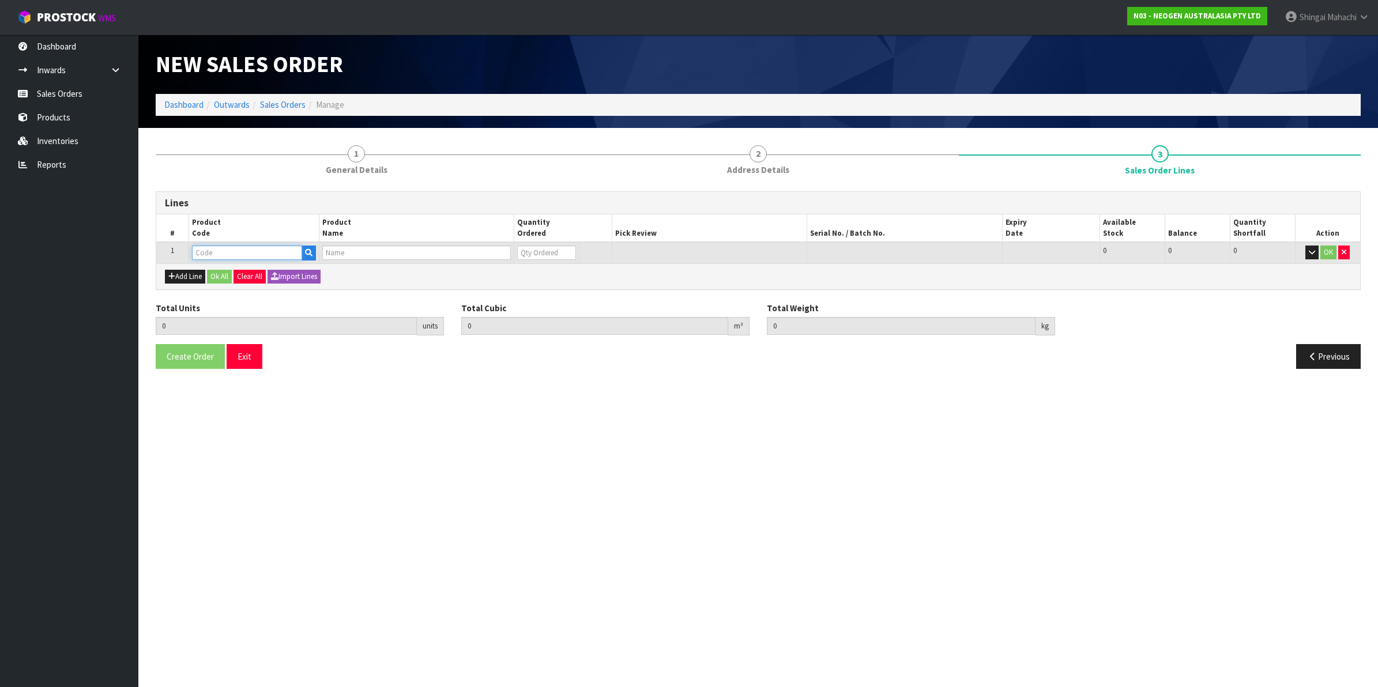
click at [206, 252] on input "text" at bounding box center [247, 253] width 110 height 14
paste input "700002296"
type input "700002296"
type input "0.000000"
type input "0.000"
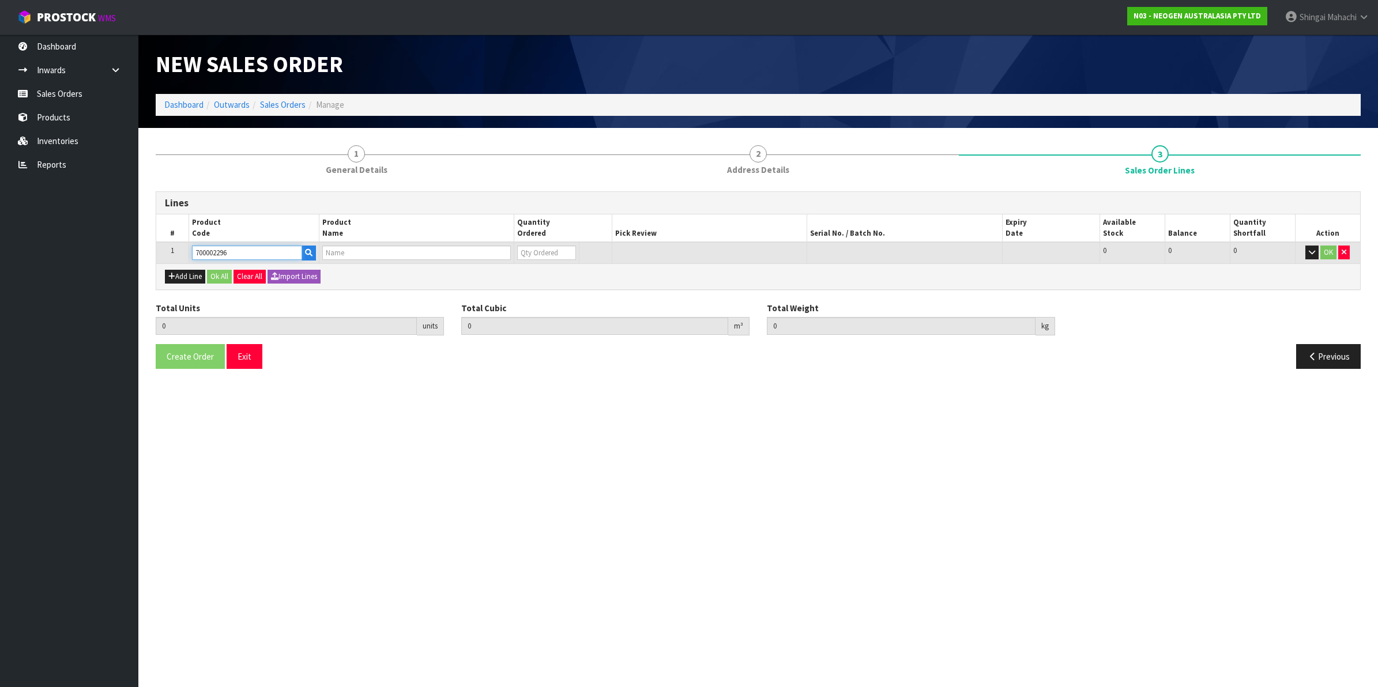
type input "7100151326 - L25SOY SOY RAPID LFD 25 TESTS/KIT"
type input "0"
type input "700002296"
click at [491, 254] on tr "1 700002296 7100151326 - L25SOY SOY RAPID LFD 25 TESTS/KIT 0 BOX 12 12 0 OK" at bounding box center [758, 252] width 1204 height 21
type input "6"
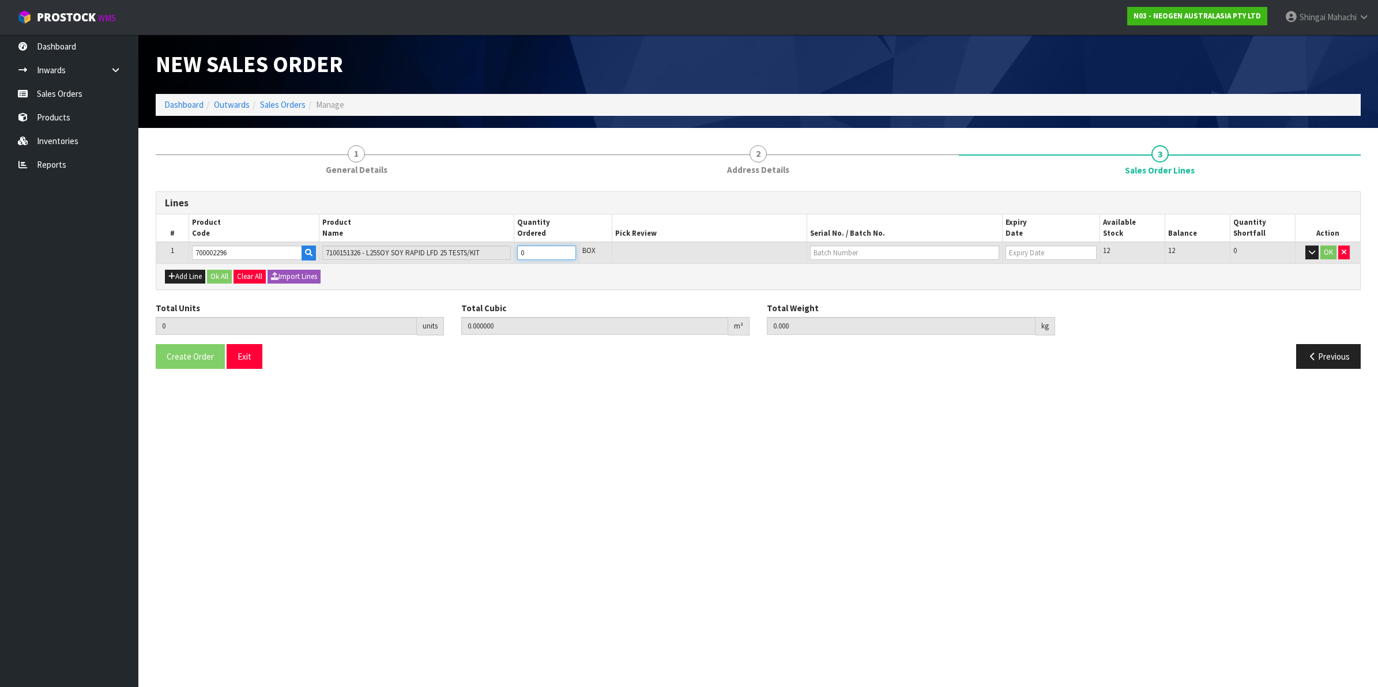
type input "0.01584"
type input "2.28"
type input "6"
click at [826, 254] on input "text" at bounding box center [904, 253] width 189 height 14
click at [852, 273] on link "SYH2507" at bounding box center [855, 272] width 91 height 16
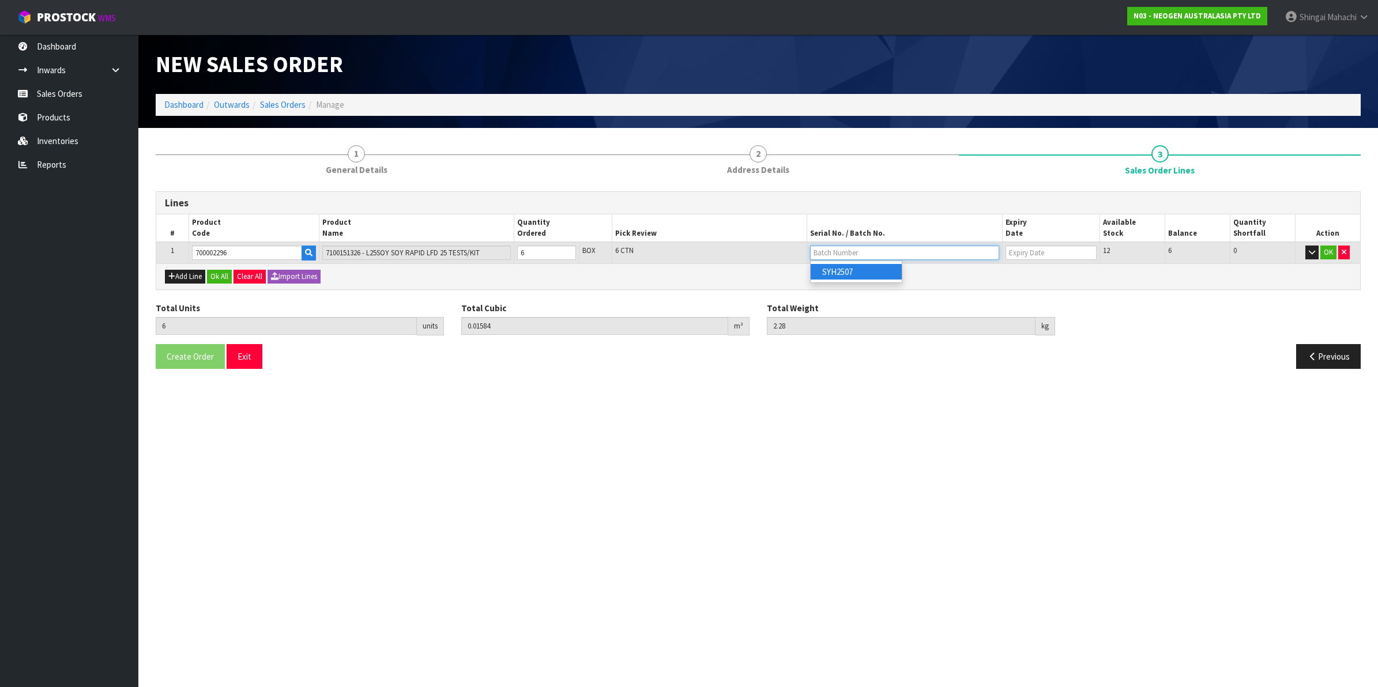
type input "SYH2507"
type input "[DATE]"
click at [1326, 251] on button "OK" at bounding box center [1328, 253] width 16 height 14
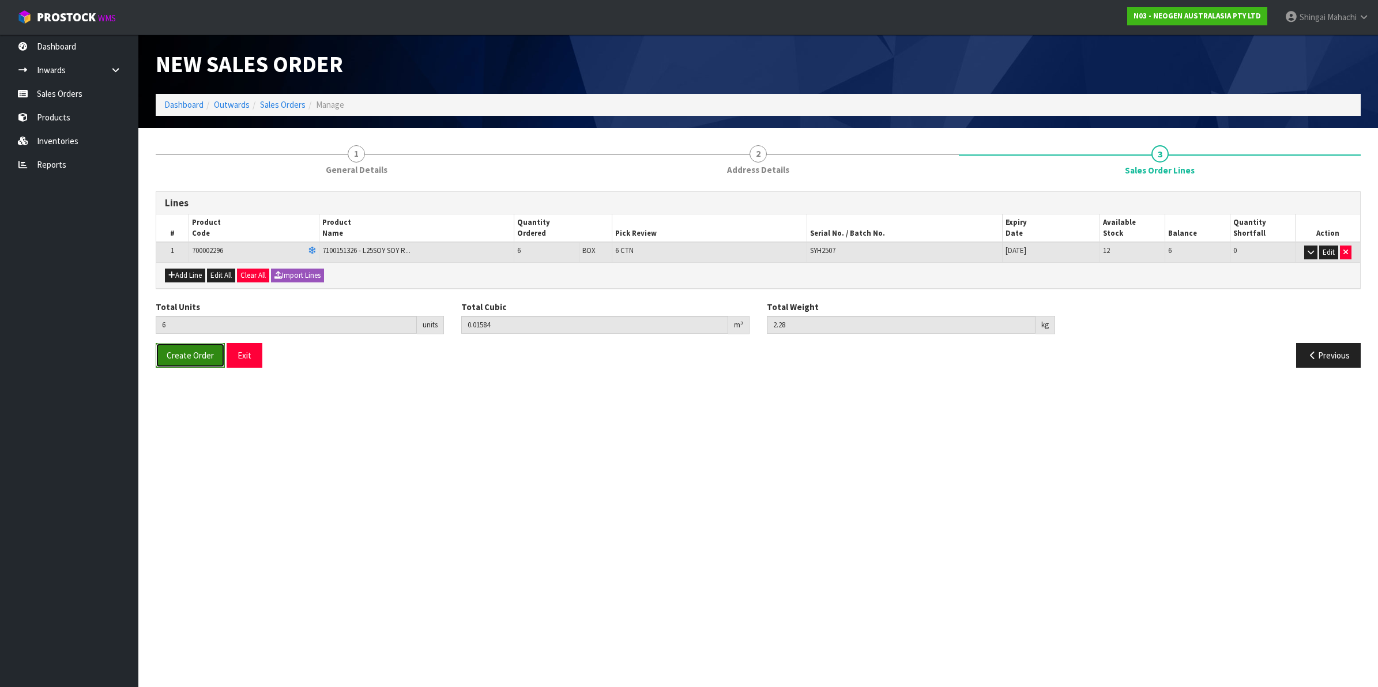
click at [171, 360] on span "Create Order" at bounding box center [190, 355] width 47 height 11
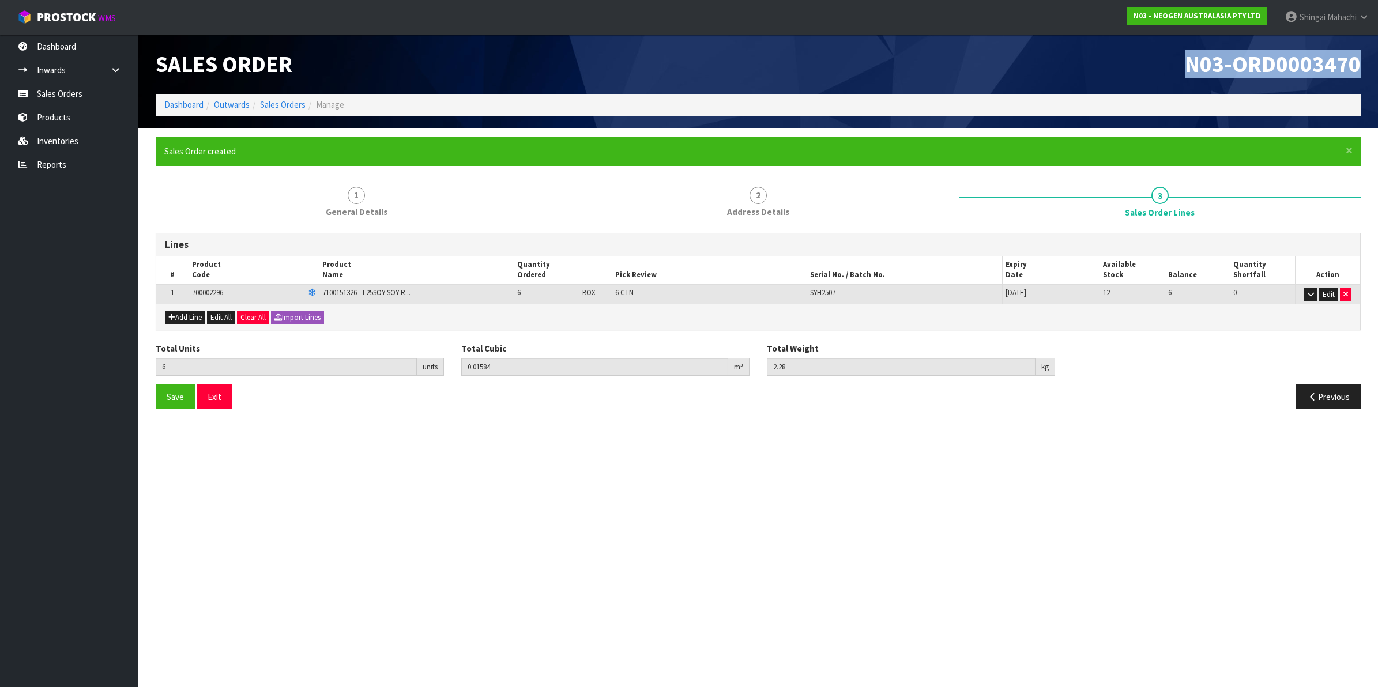
drag, startPoint x: 1185, startPoint y: 59, endPoint x: 1370, endPoint y: 59, distance: 185.6
click at [1366, 59] on header "Sales Order N03-ORD0003470 Dashboard Outwards Sales Orders Manage" at bounding box center [757, 81] width 1239 height 93
copy span "N03-ORD0003470"
click at [289, 102] on link "Sales Orders" at bounding box center [283, 104] width 46 height 11
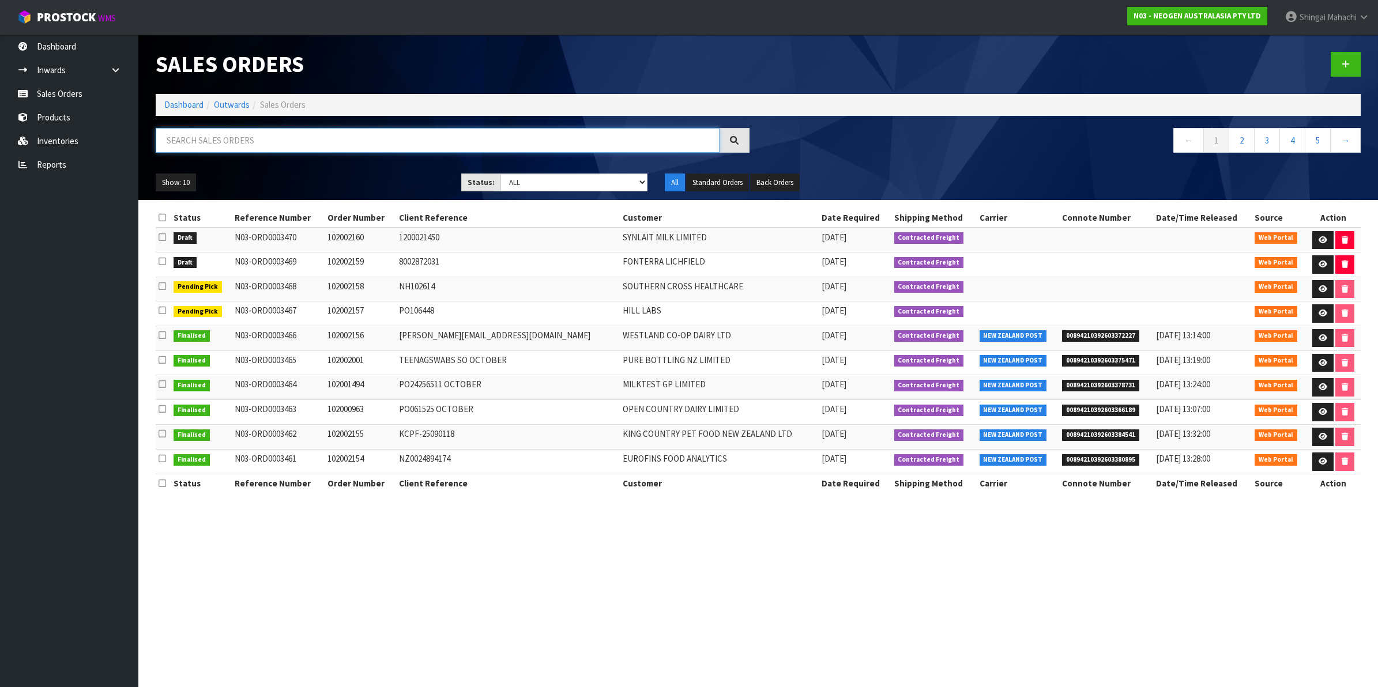
click at [187, 136] on input "text" at bounding box center [438, 140] width 564 height 25
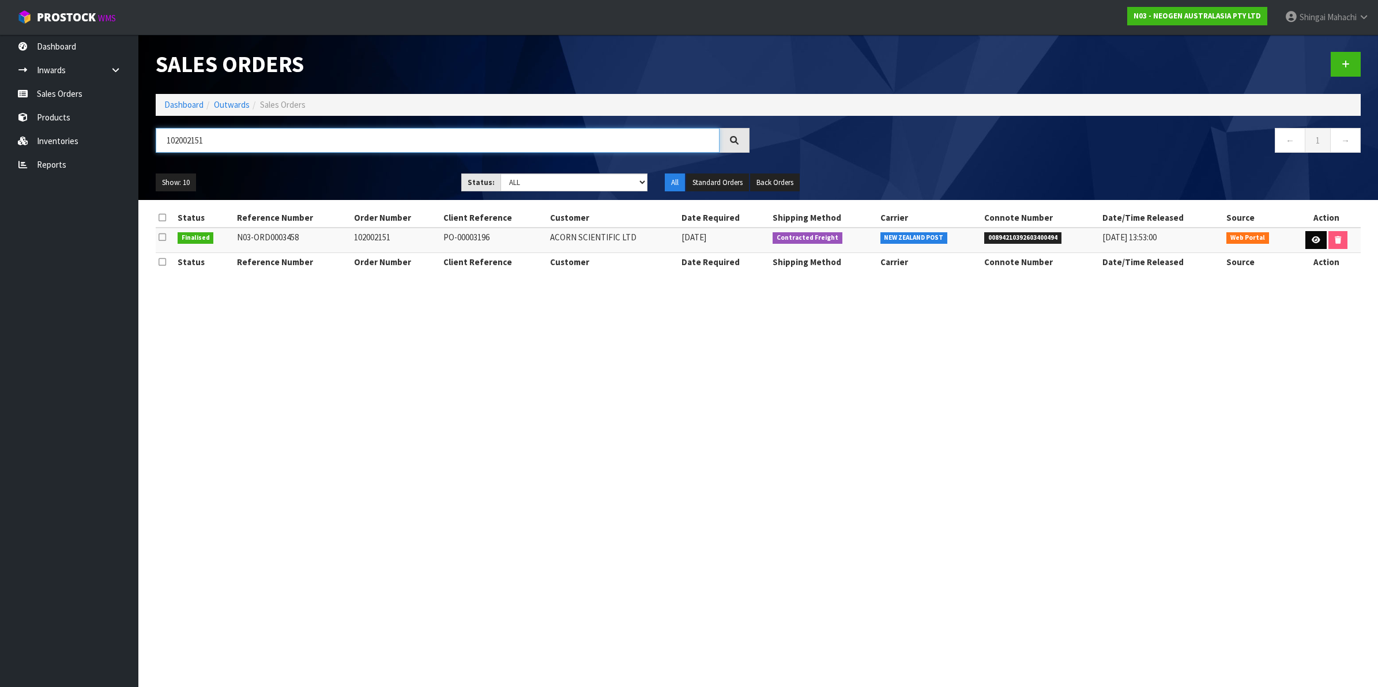
type input "102002151"
click at [1313, 237] on icon at bounding box center [1315, 239] width 9 height 7
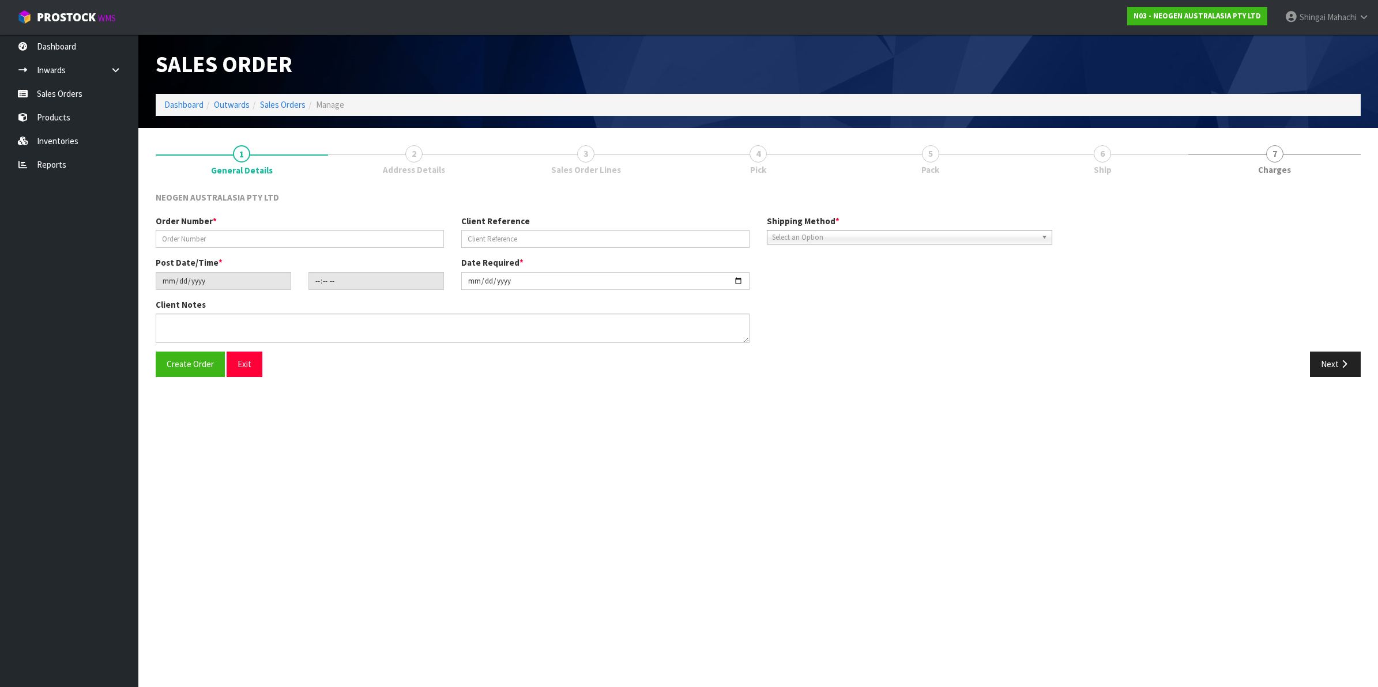
type input "102002151"
type input "PO-00003196"
type input "[DATE]"
type input "09:29:00.000"
type input "[DATE]"
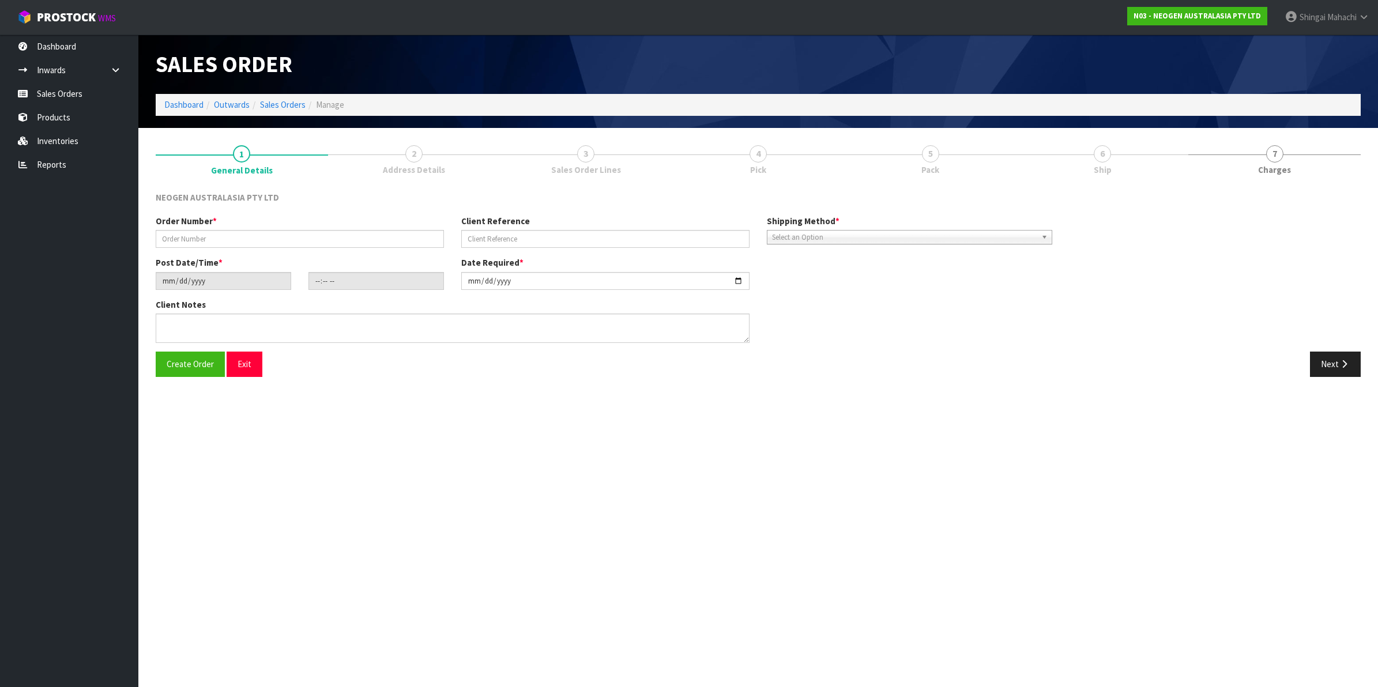
type textarea "ATTN: [PERSON_NAME]"
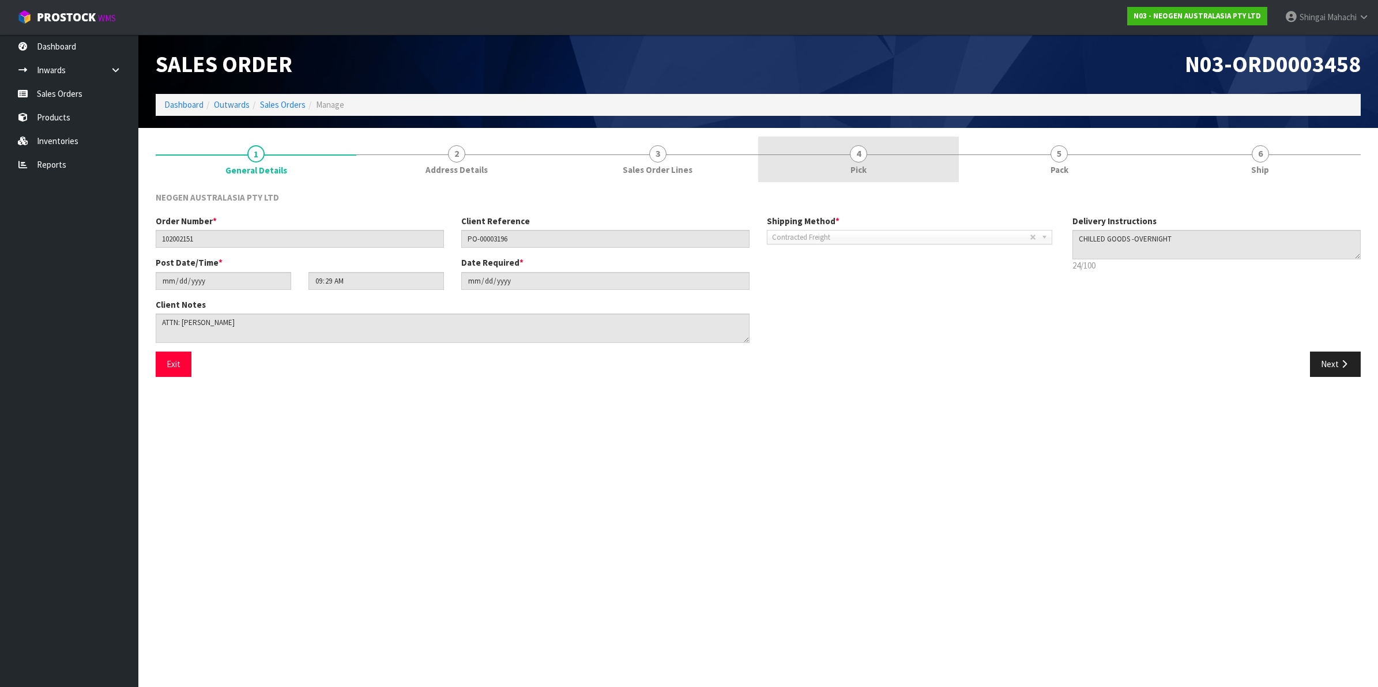
click at [860, 156] on span "4" at bounding box center [858, 153] width 17 height 17
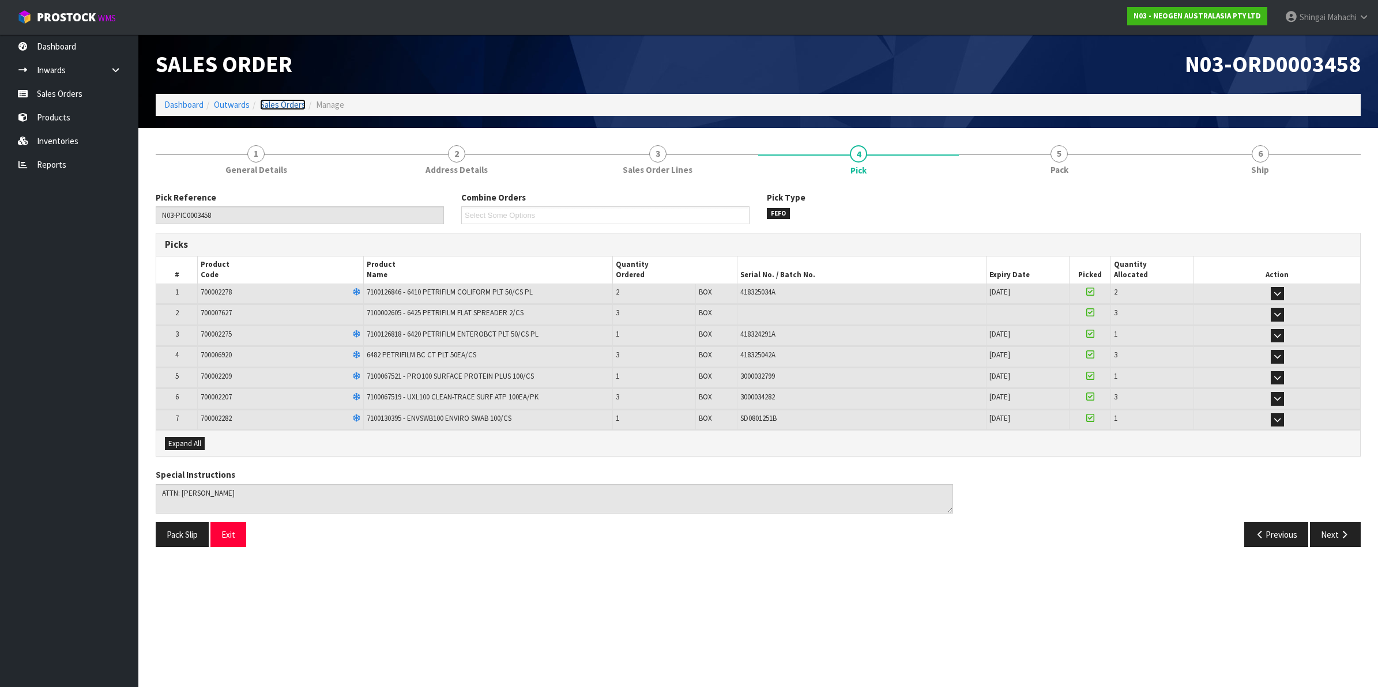
click at [271, 107] on link "Sales Orders" at bounding box center [283, 104] width 46 height 11
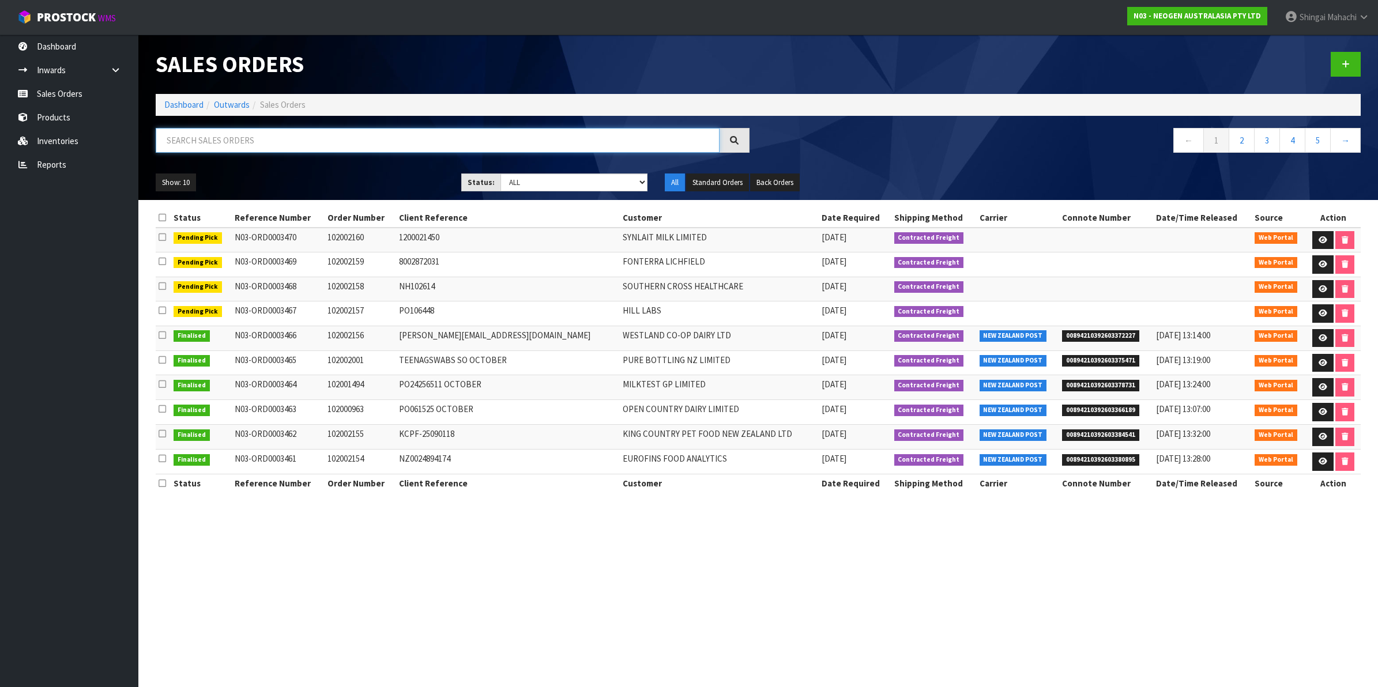
click at [188, 140] on input "text" at bounding box center [438, 140] width 564 height 25
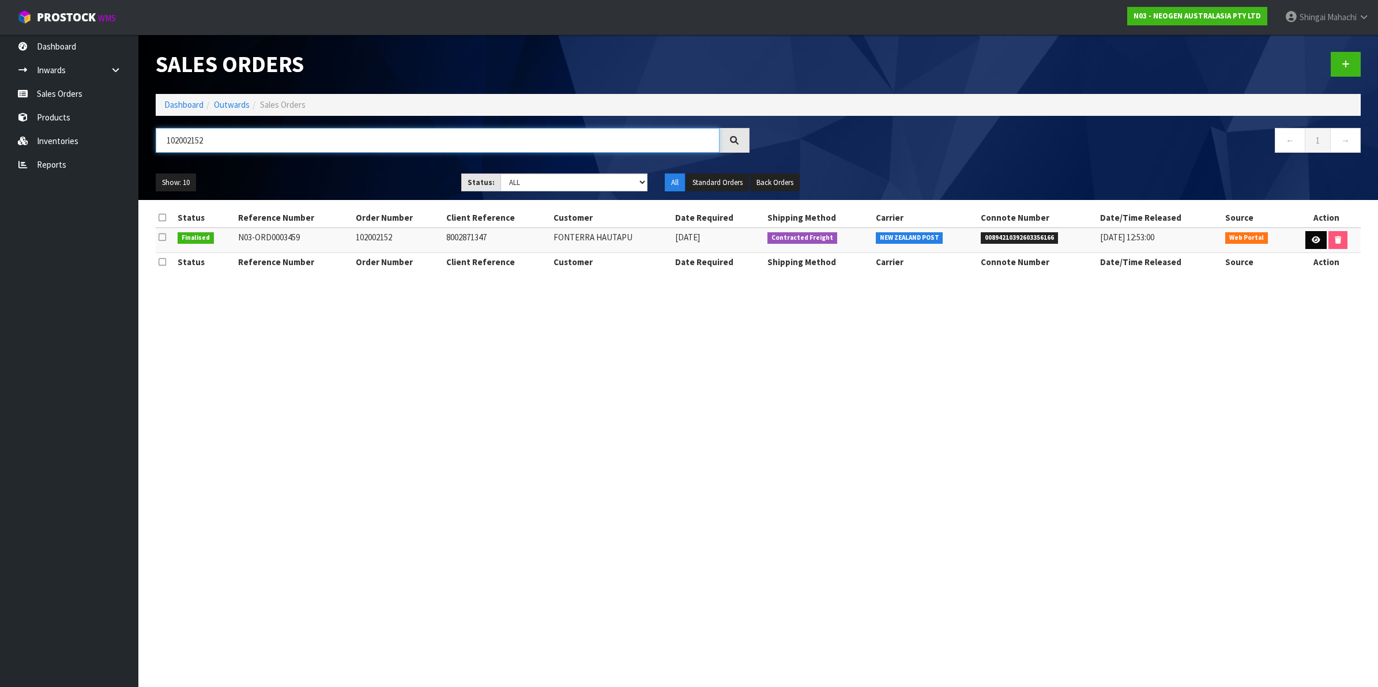
type input "102002152"
click at [1312, 237] on icon at bounding box center [1315, 239] width 9 height 7
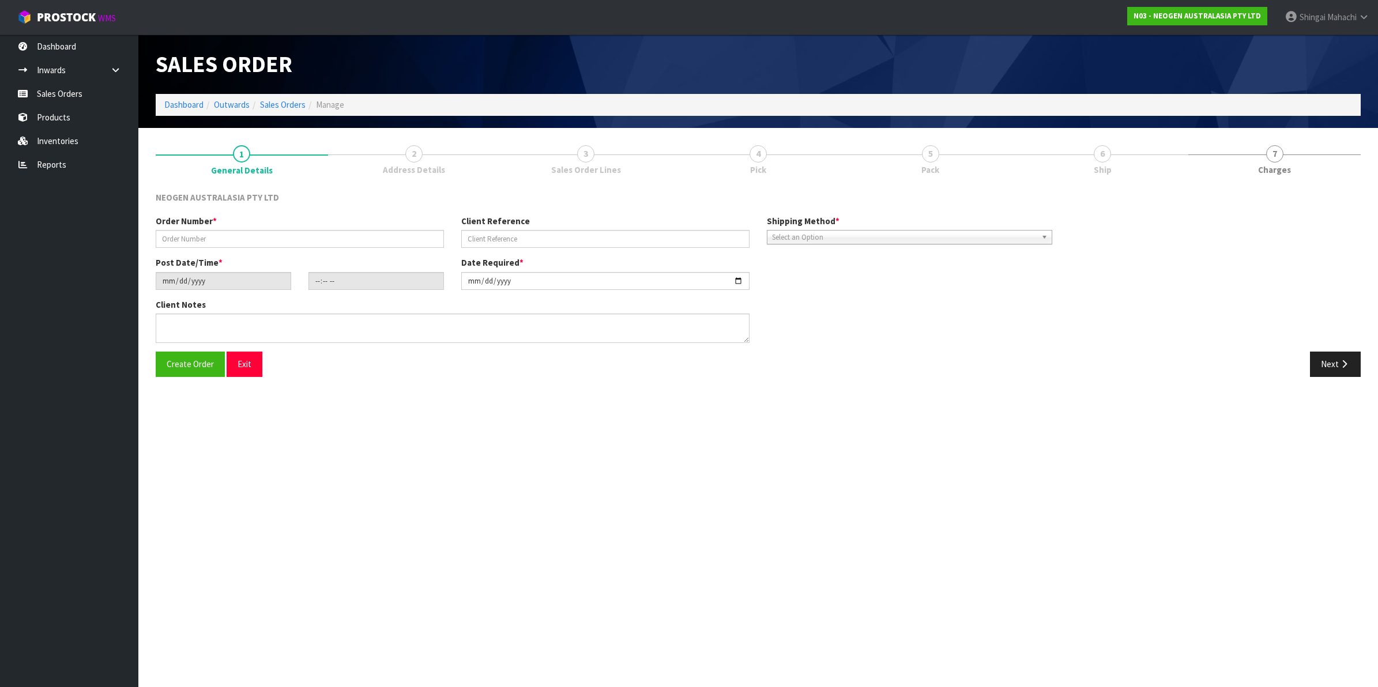
type input "102002152"
type input "8002871347"
type input "[DATE]"
type input "09:38:00.000"
type input "[DATE]"
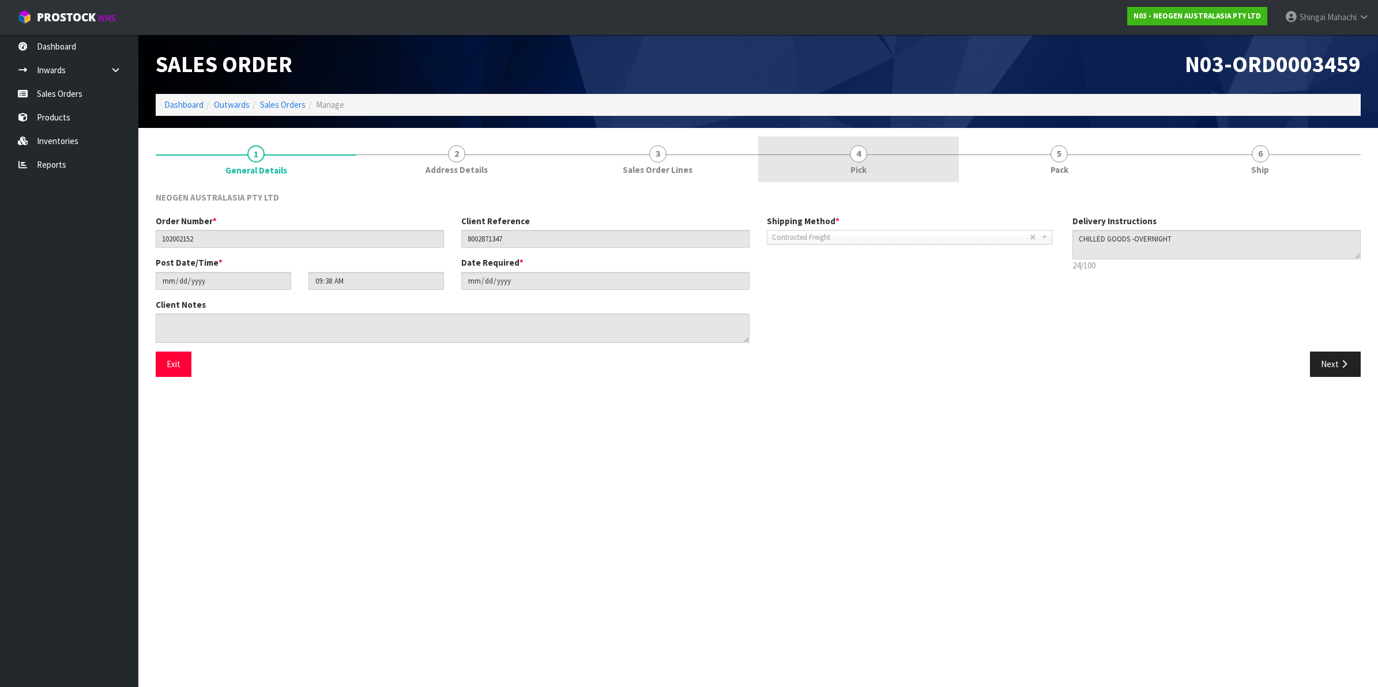
click at [851, 156] on span "4" at bounding box center [858, 153] width 17 height 17
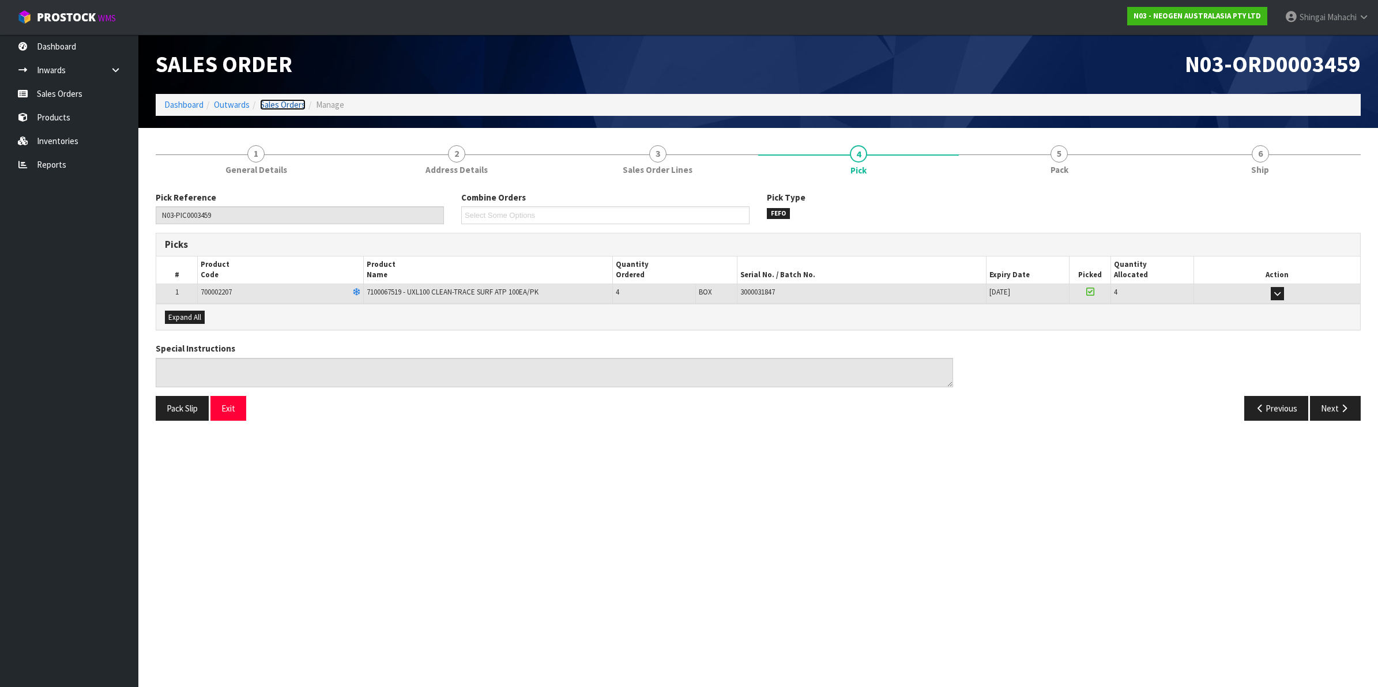
click at [293, 100] on link "Sales Orders" at bounding box center [283, 104] width 46 height 11
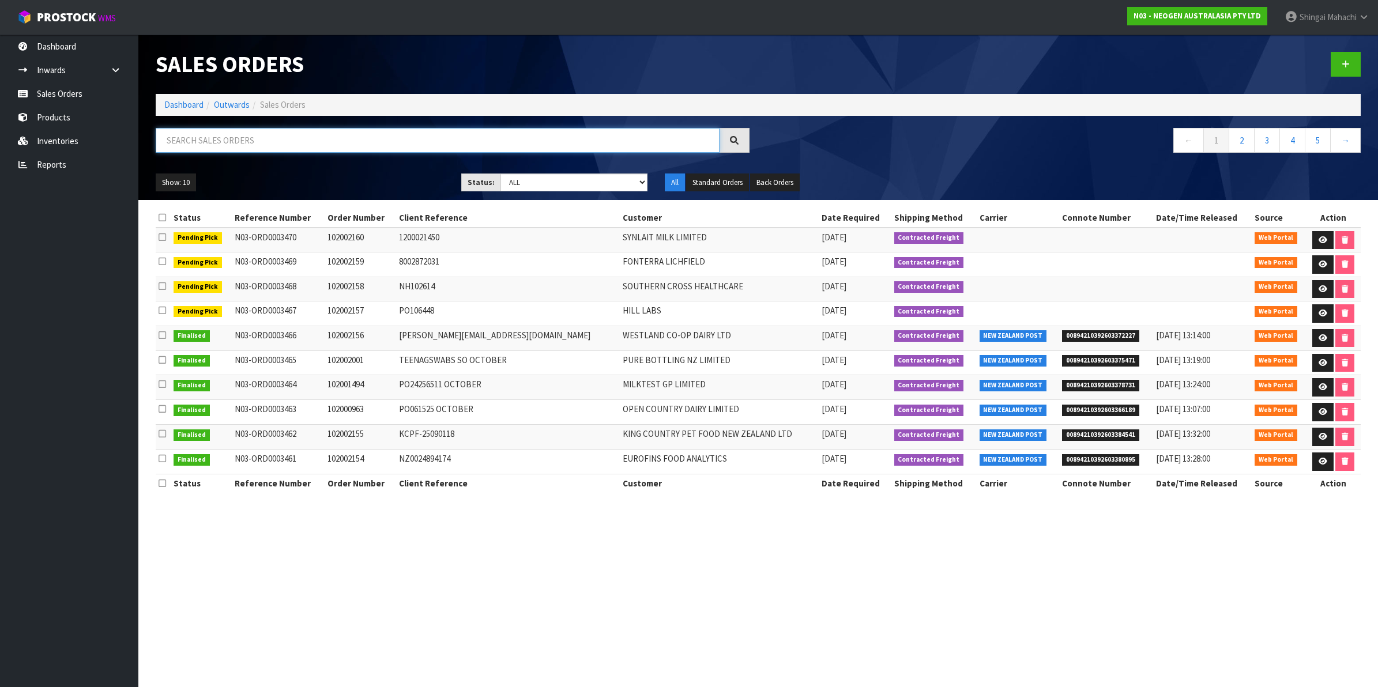
click at [254, 134] on input "text" at bounding box center [438, 140] width 564 height 25
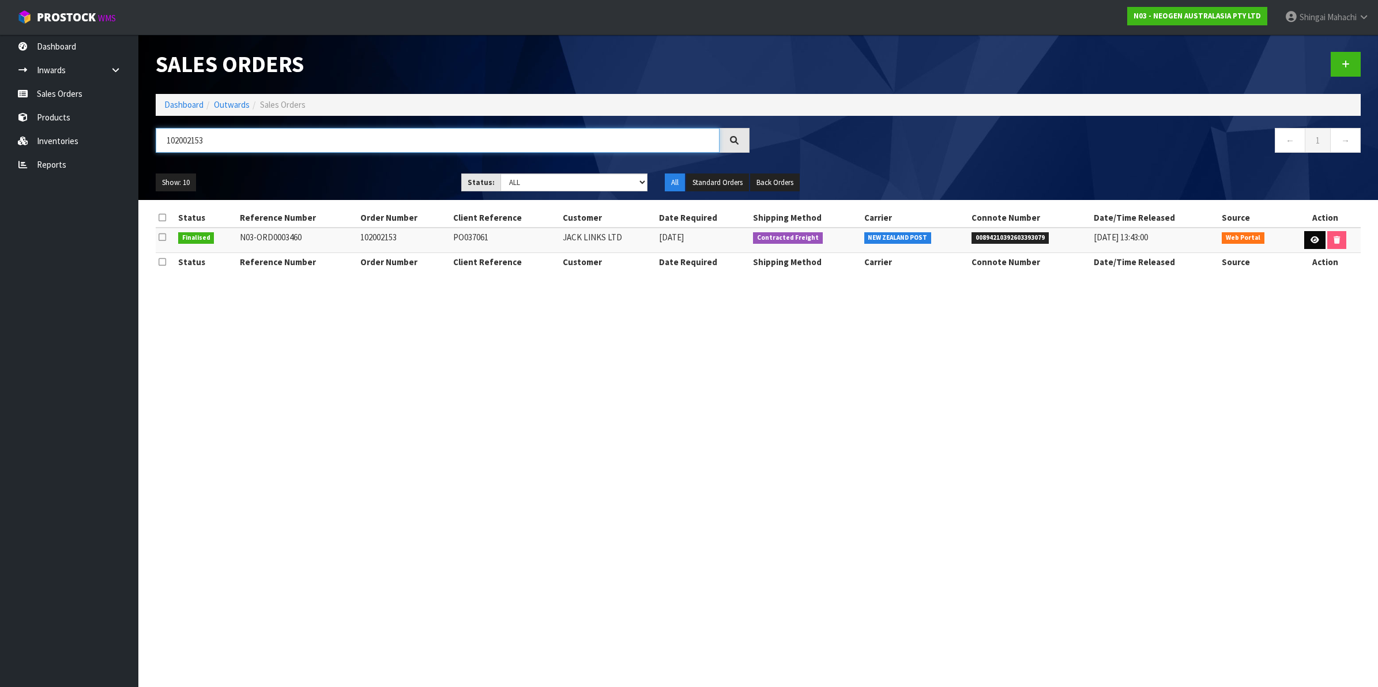
type input "102002153"
click at [1312, 244] on link at bounding box center [1314, 240] width 21 height 18
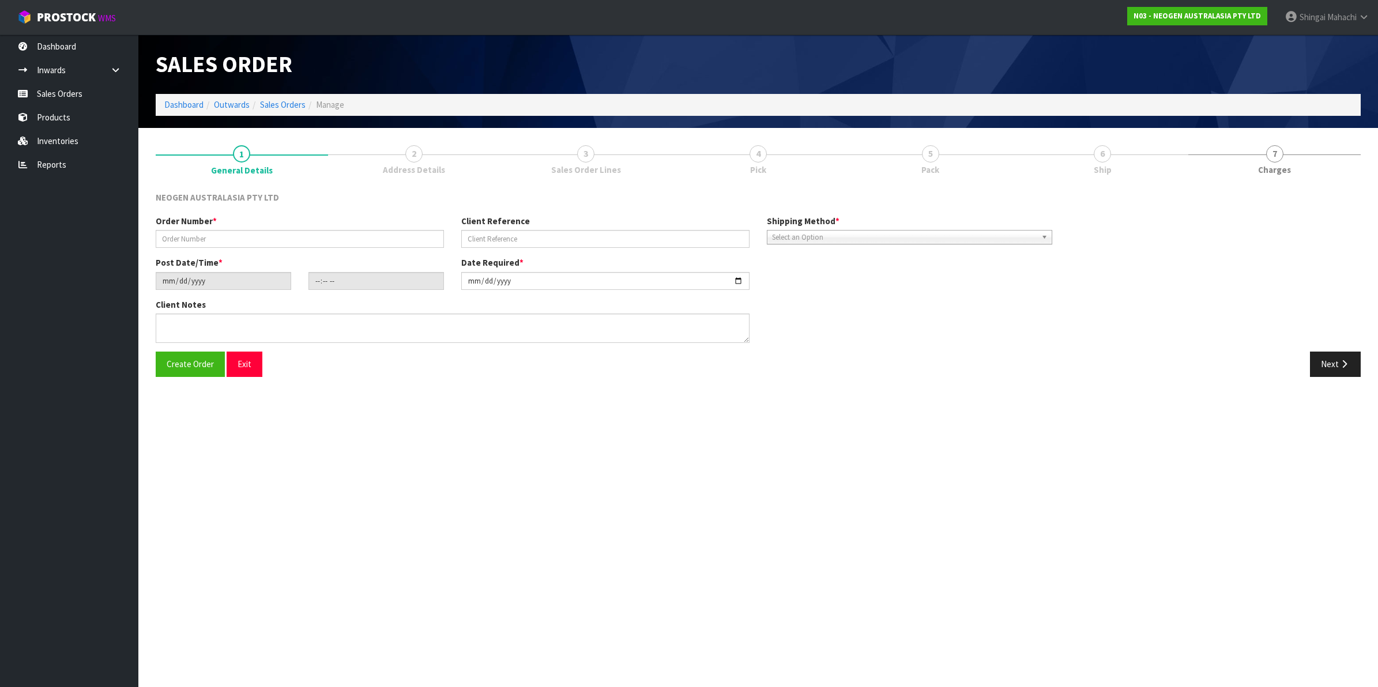
type input "102002153"
type input "PO037061"
type input "[DATE]"
type input "09:43:00.000"
type input "[DATE]"
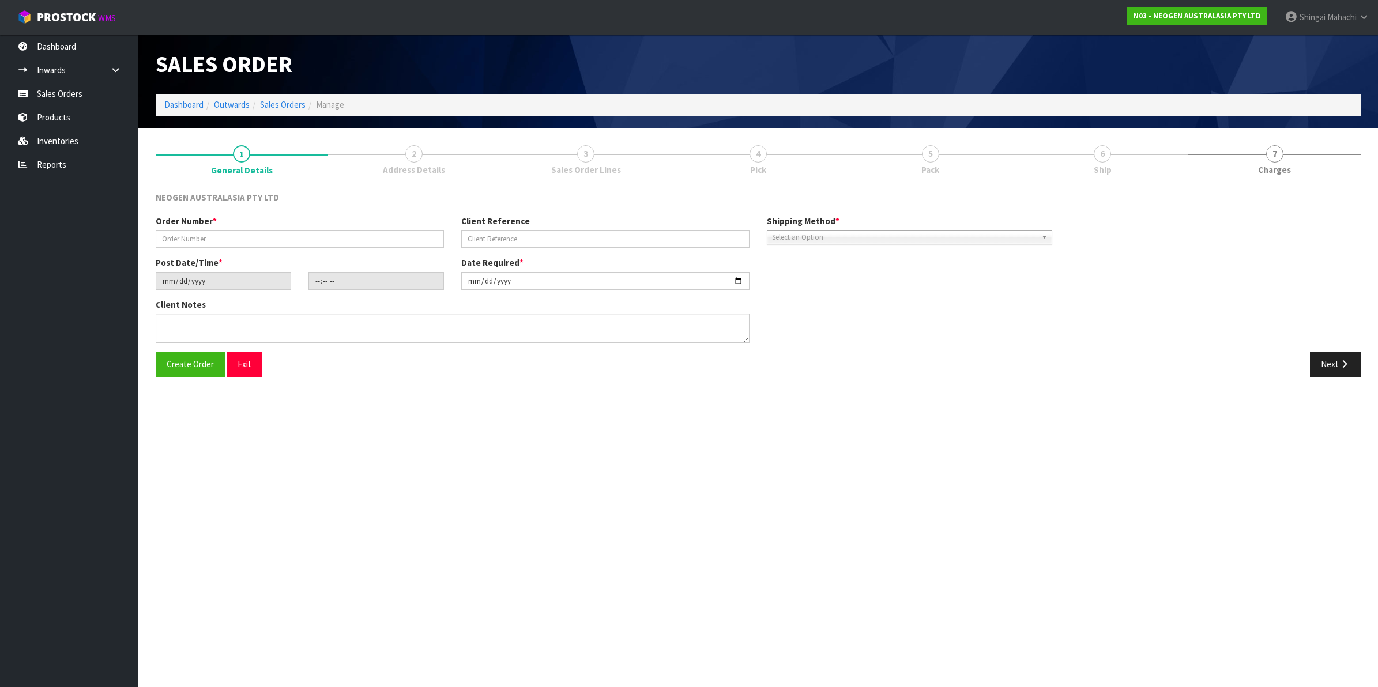
type textarea "ATTN: [PERSON_NAME]"
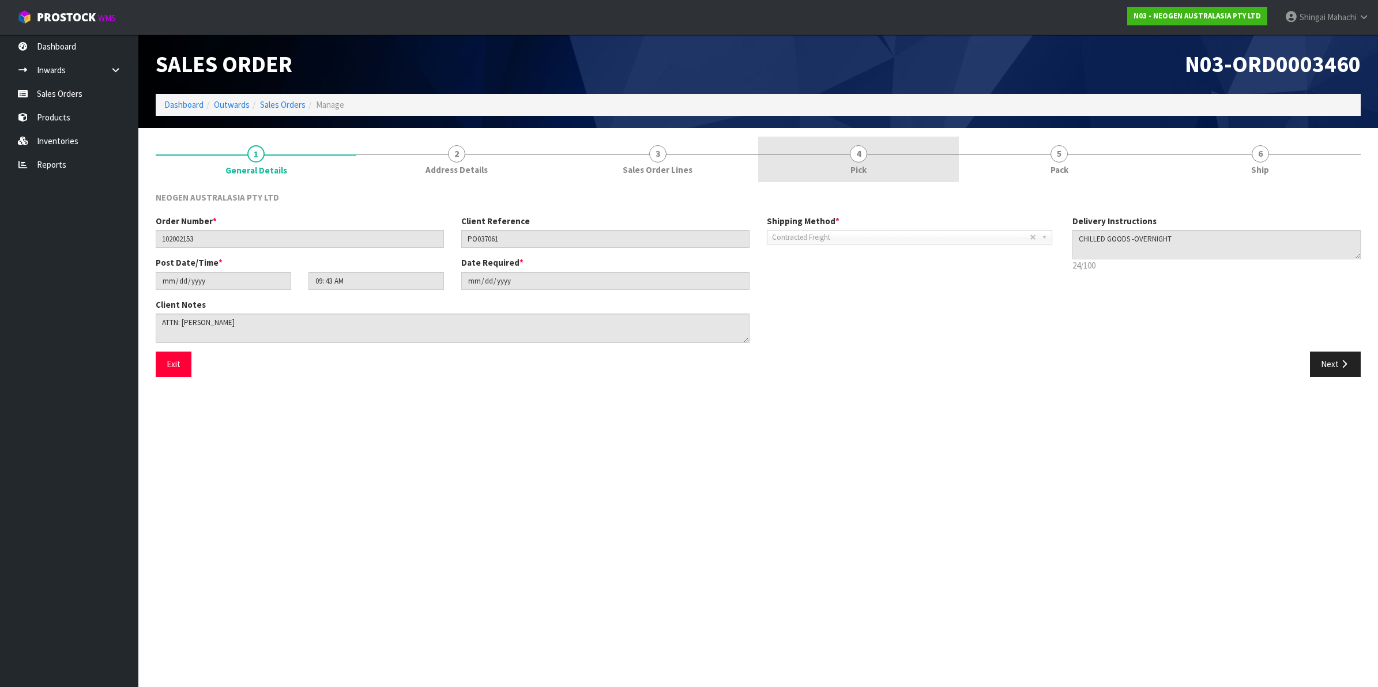
click at [859, 153] on span "4" at bounding box center [858, 153] width 17 height 17
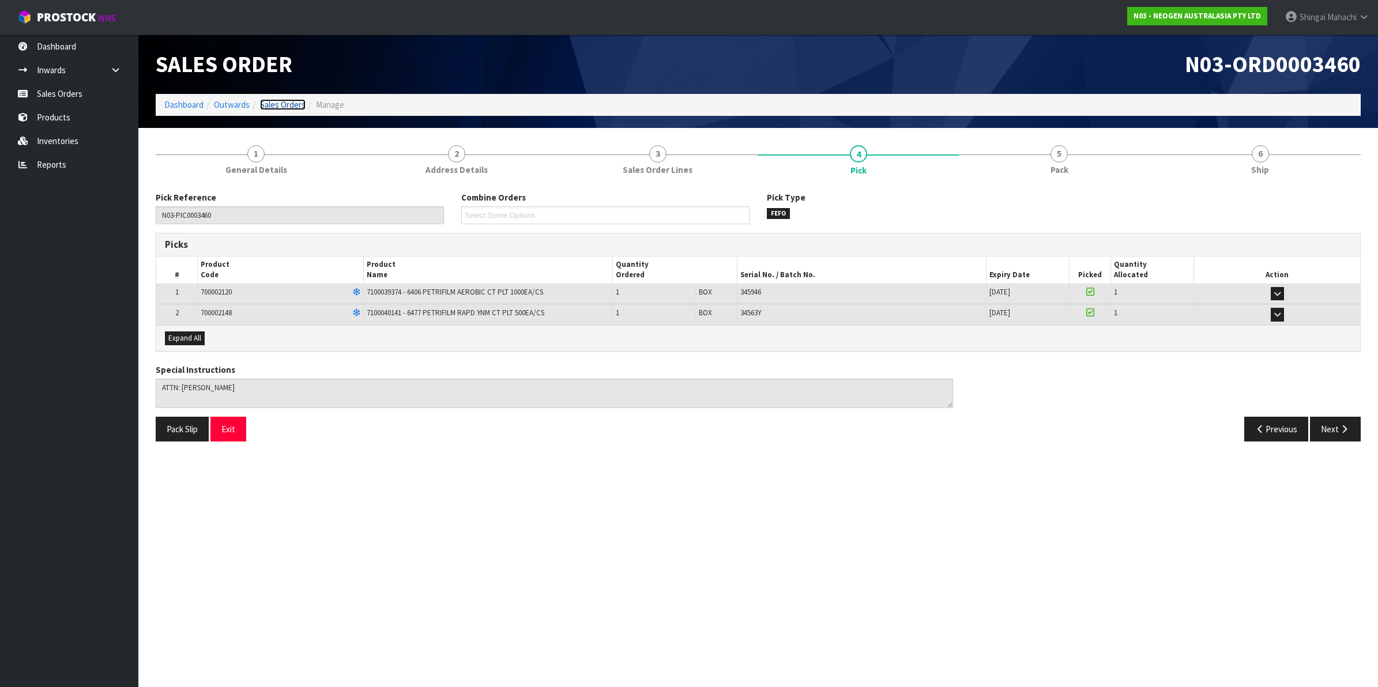
click at [271, 101] on link "Sales Orders" at bounding box center [283, 104] width 46 height 11
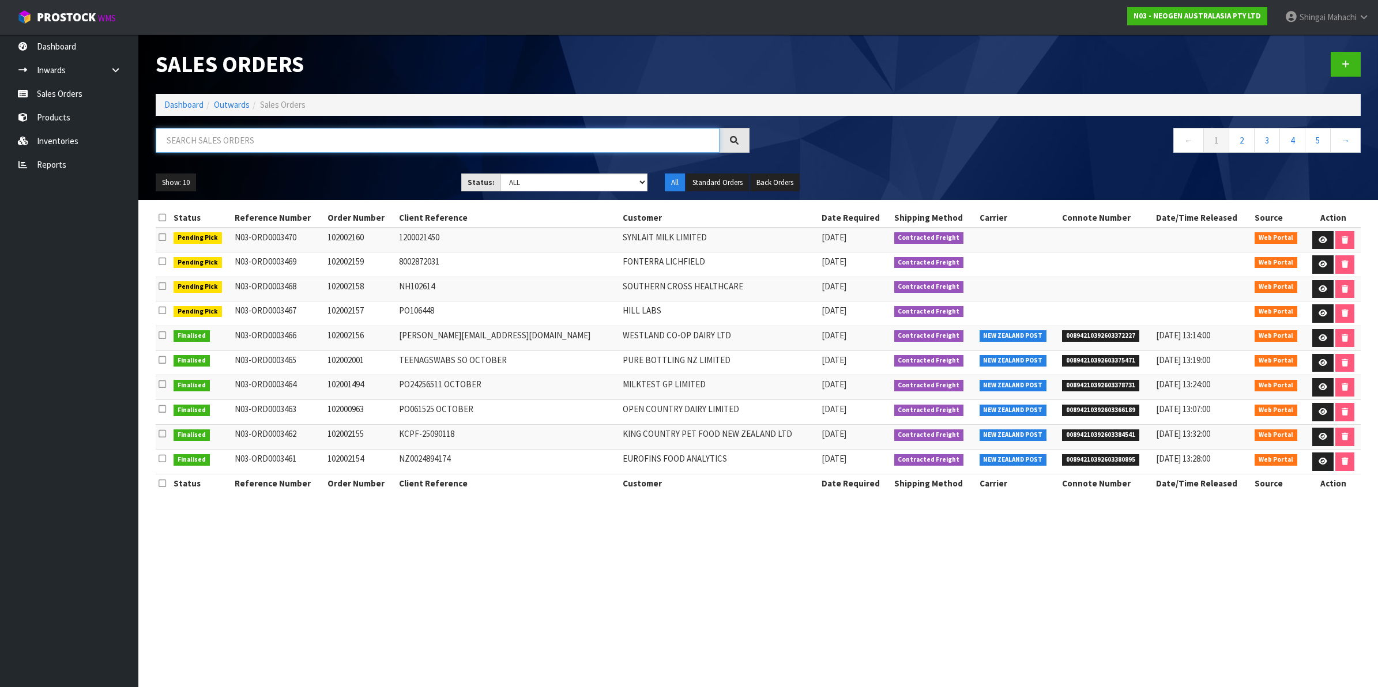
click at [297, 143] on input "text" at bounding box center [438, 140] width 564 height 25
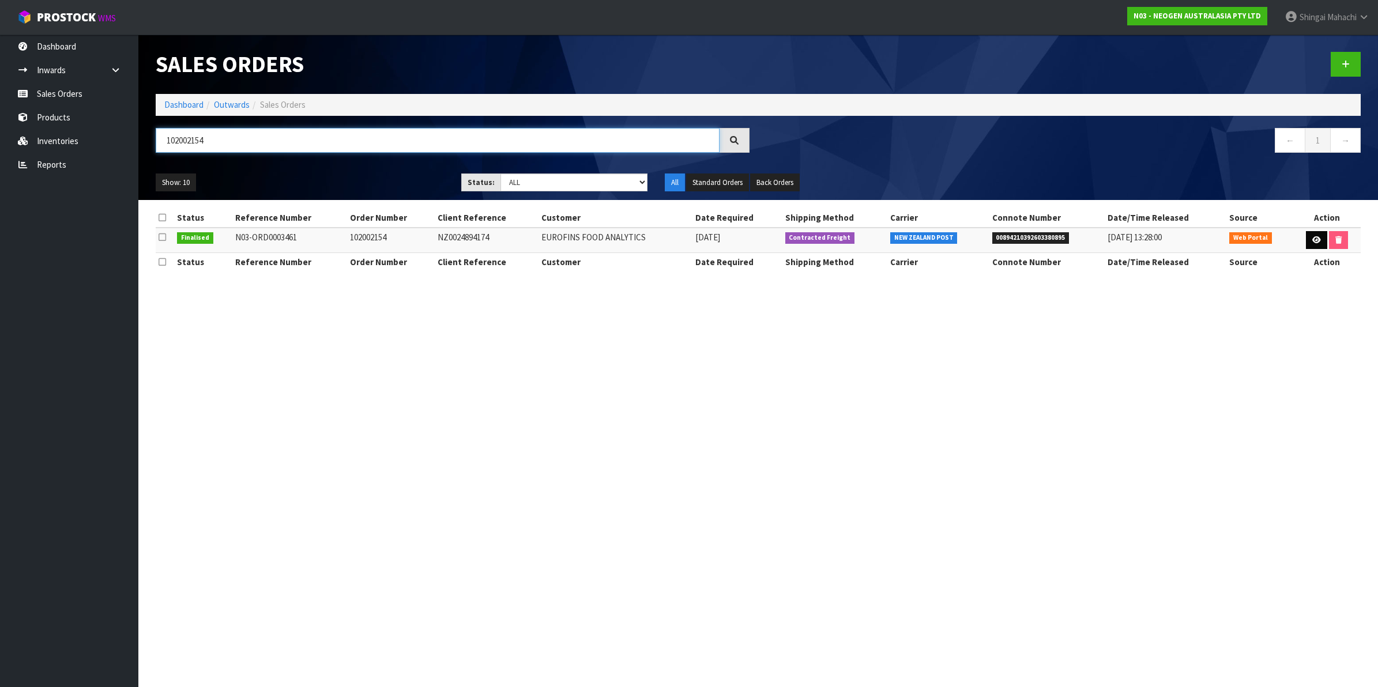
type input "102002154"
click at [1318, 239] on link at bounding box center [1316, 240] width 21 height 18
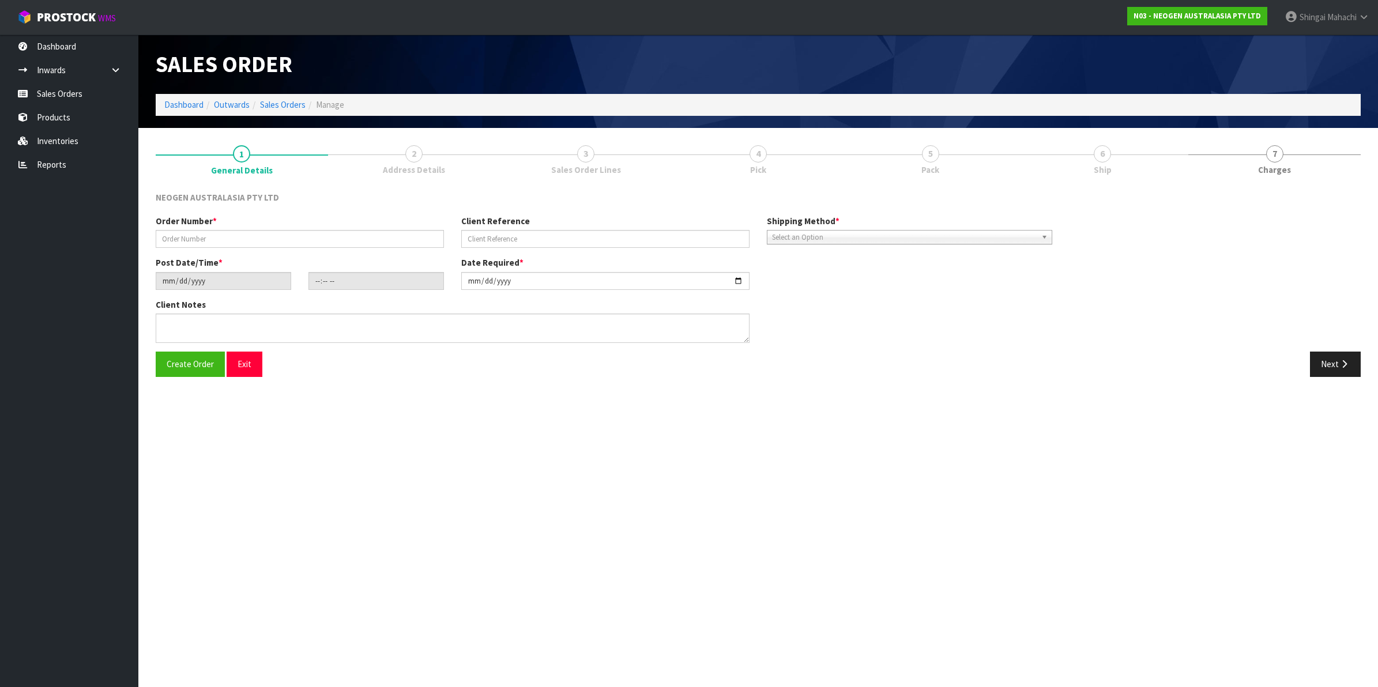
type input "102002154"
type input "NZ0024894174"
type input "[DATE]"
type input "09:46:00.000"
type input "[DATE]"
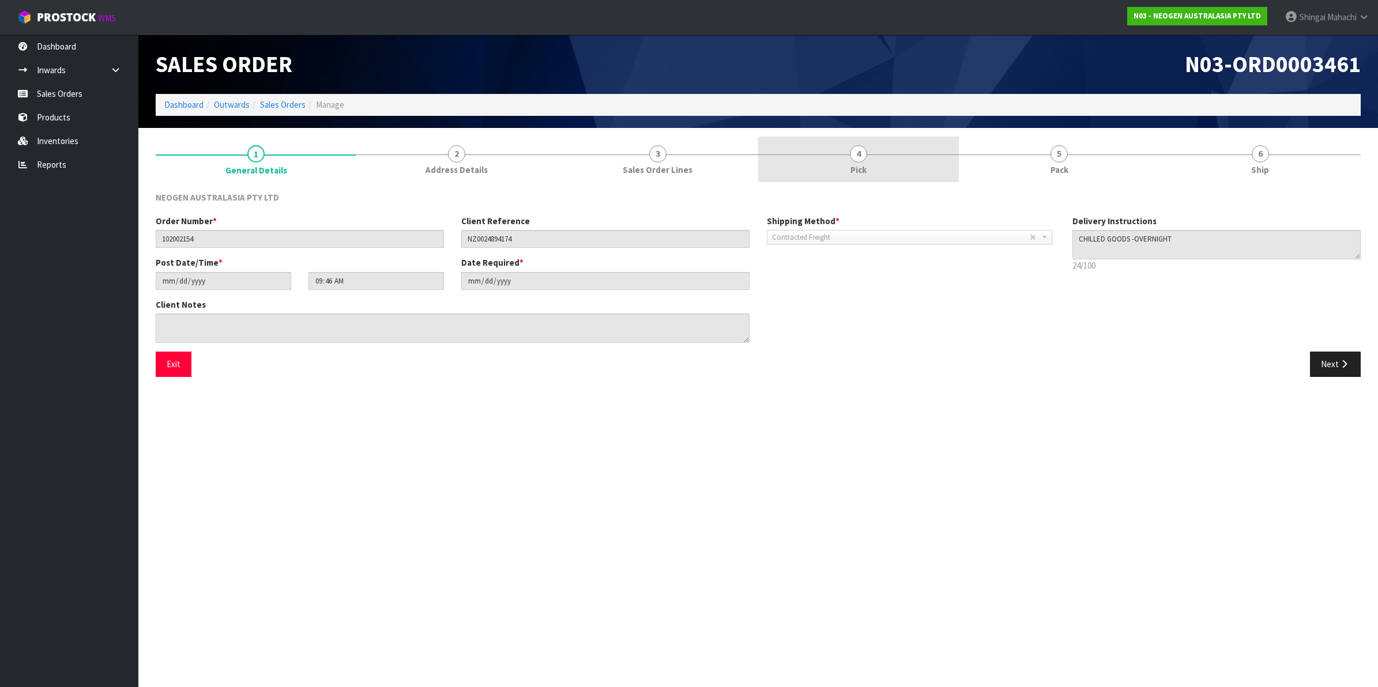
click at [866, 156] on span "4" at bounding box center [858, 153] width 17 height 17
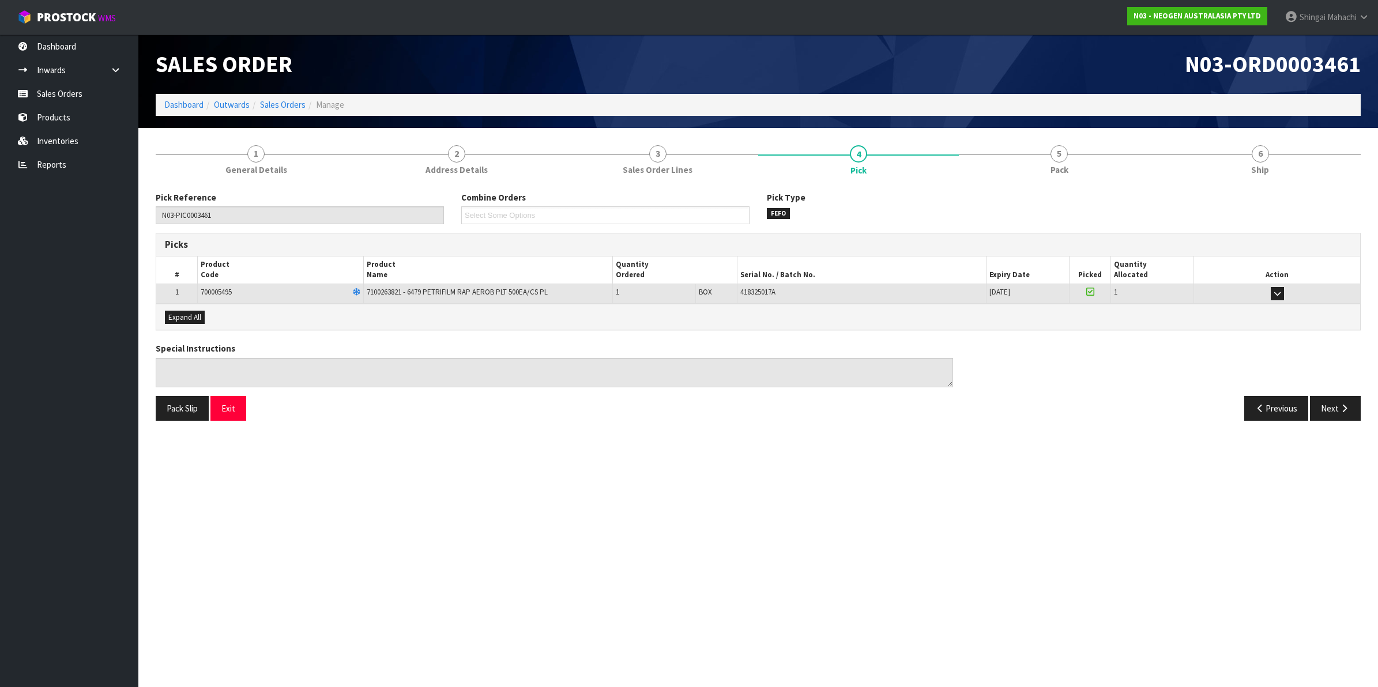
click at [285, 112] on ol "Dashboard Outwards Sales Orders Manage" at bounding box center [758, 104] width 1205 height 21
click at [287, 108] on link "Sales Orders" at bounding box center [283, 104] width 46 height 11
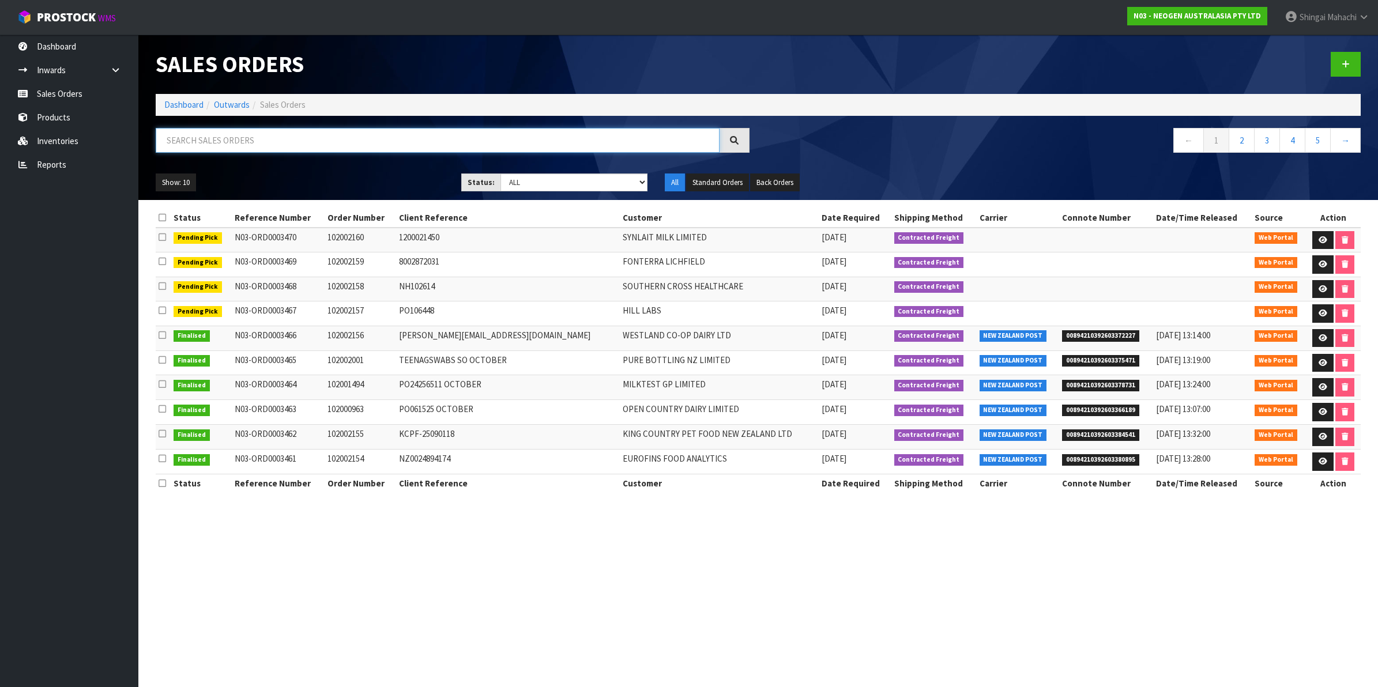
click at [237, 142] on input "text" at bounding box center [438, 140] width 564 height 25
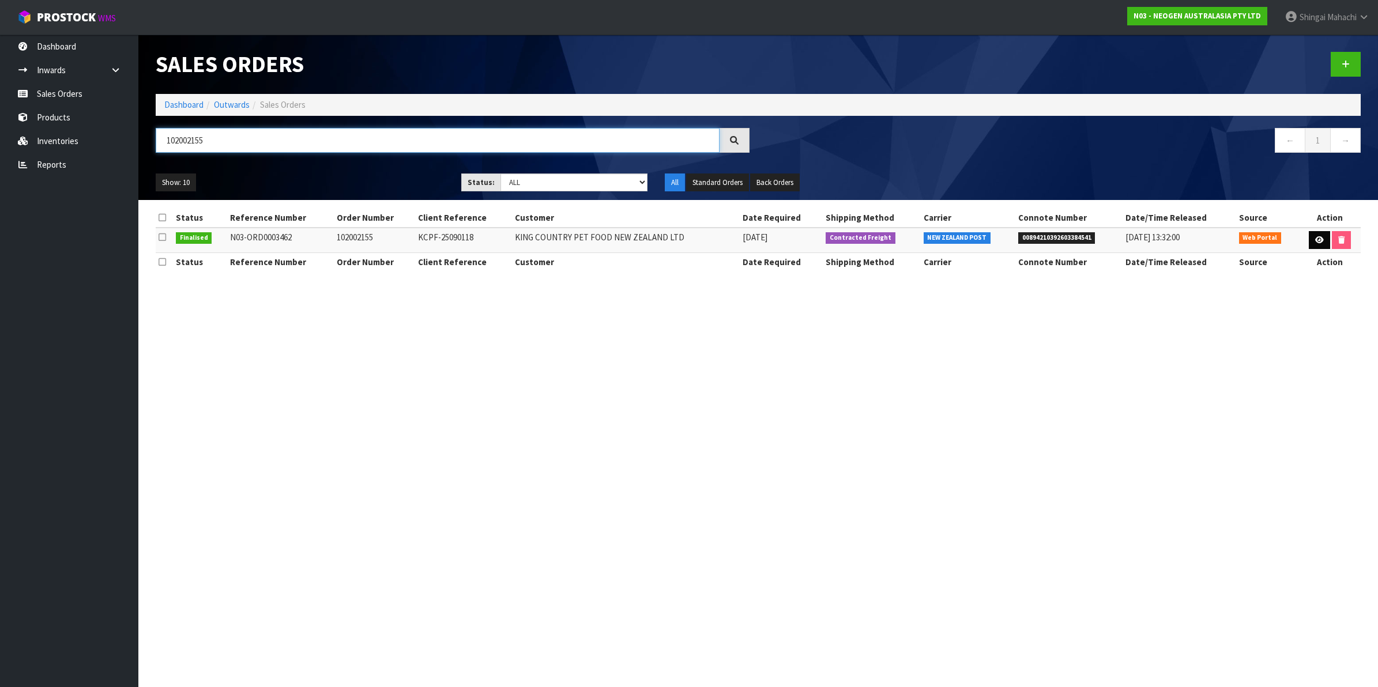
type input "102002155"
click at [1315, 240] on icon at bounding box center [1319, 239] width 9 height 7
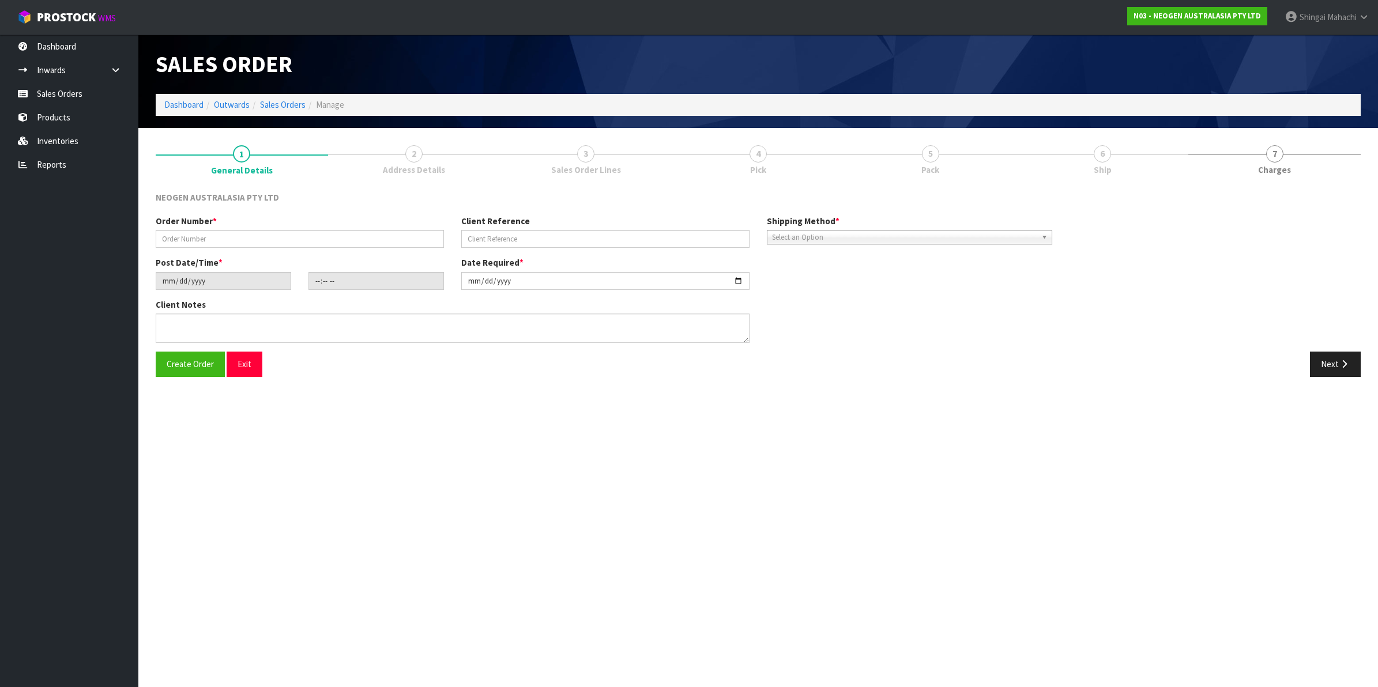
type input "102002155"
type input "KCPF-25090118"
type input "[DATE]"
type input "09:55:00.000"
type input "[DATE]"
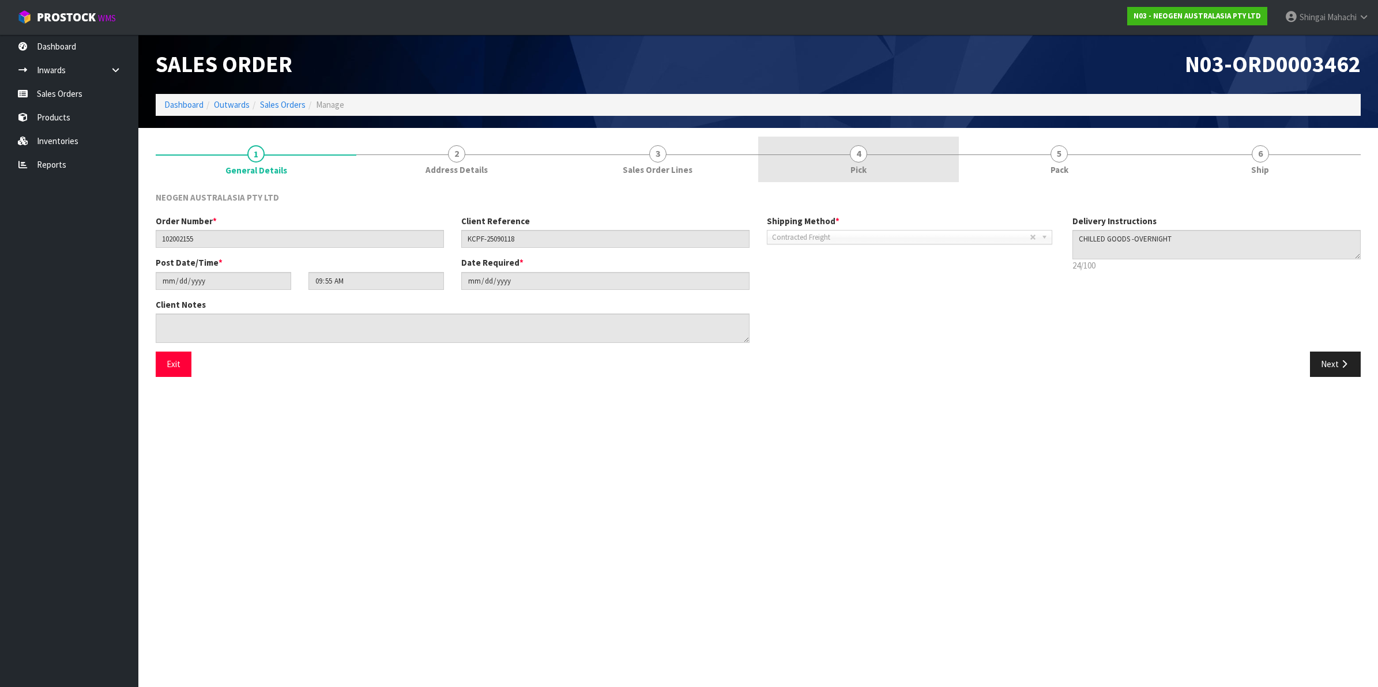
click at [855, 153] on span "4" at bounding box center [858, 153] width 17 height 17
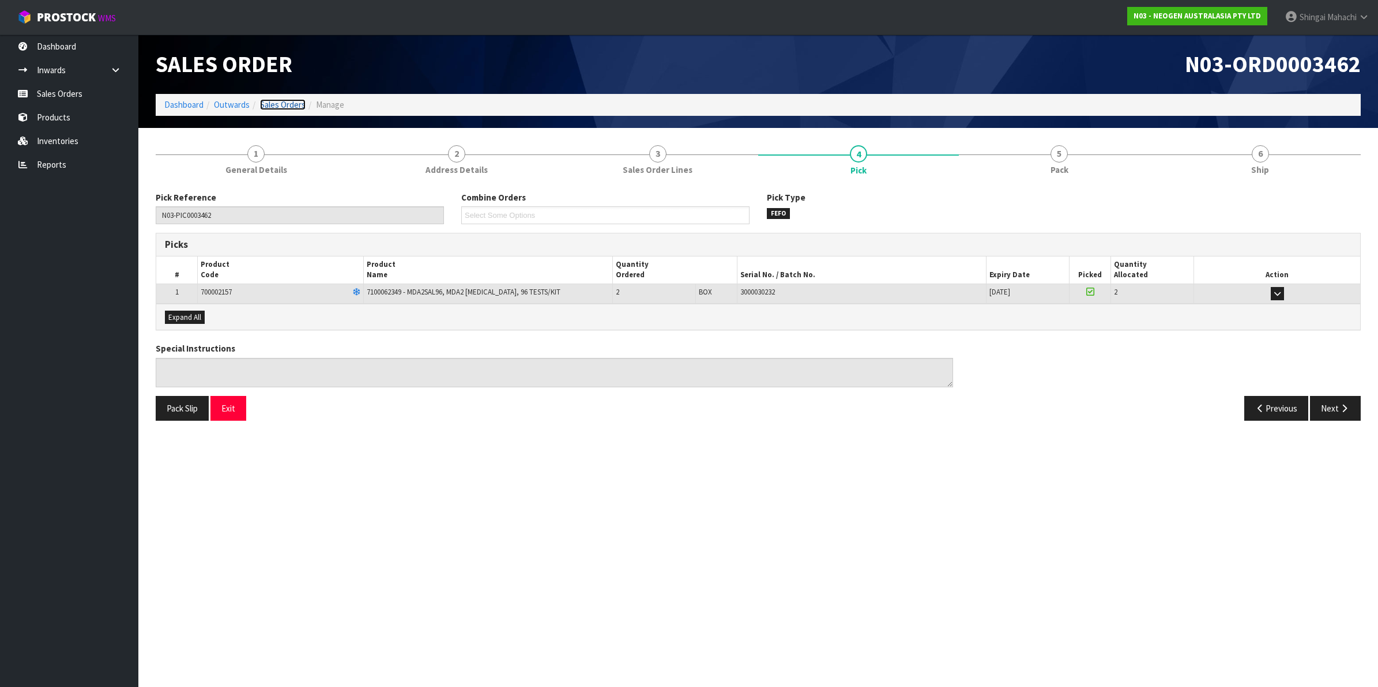
click at [281, 107] on link "Sales Orders" at bounding box center [283, 104] width 46 height 11
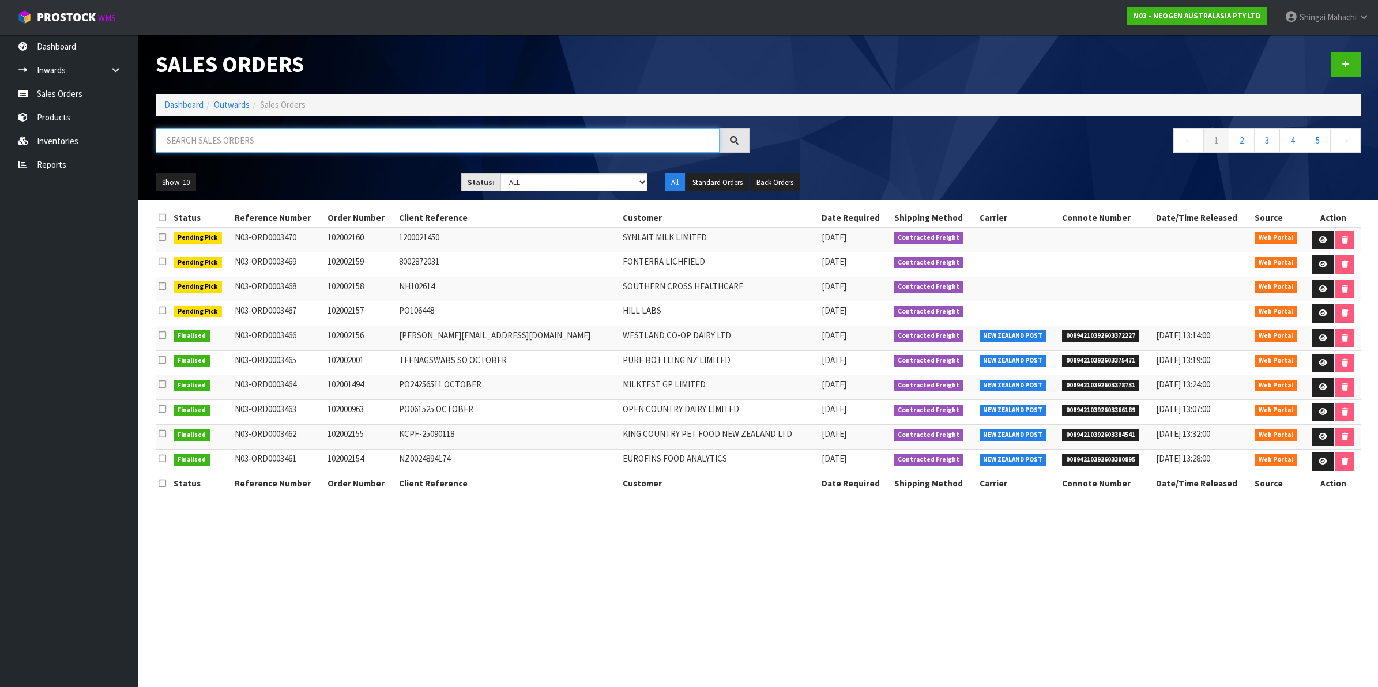
click at [235, 145] on input "text" at bounding box center [438, 140] width 564 height 25
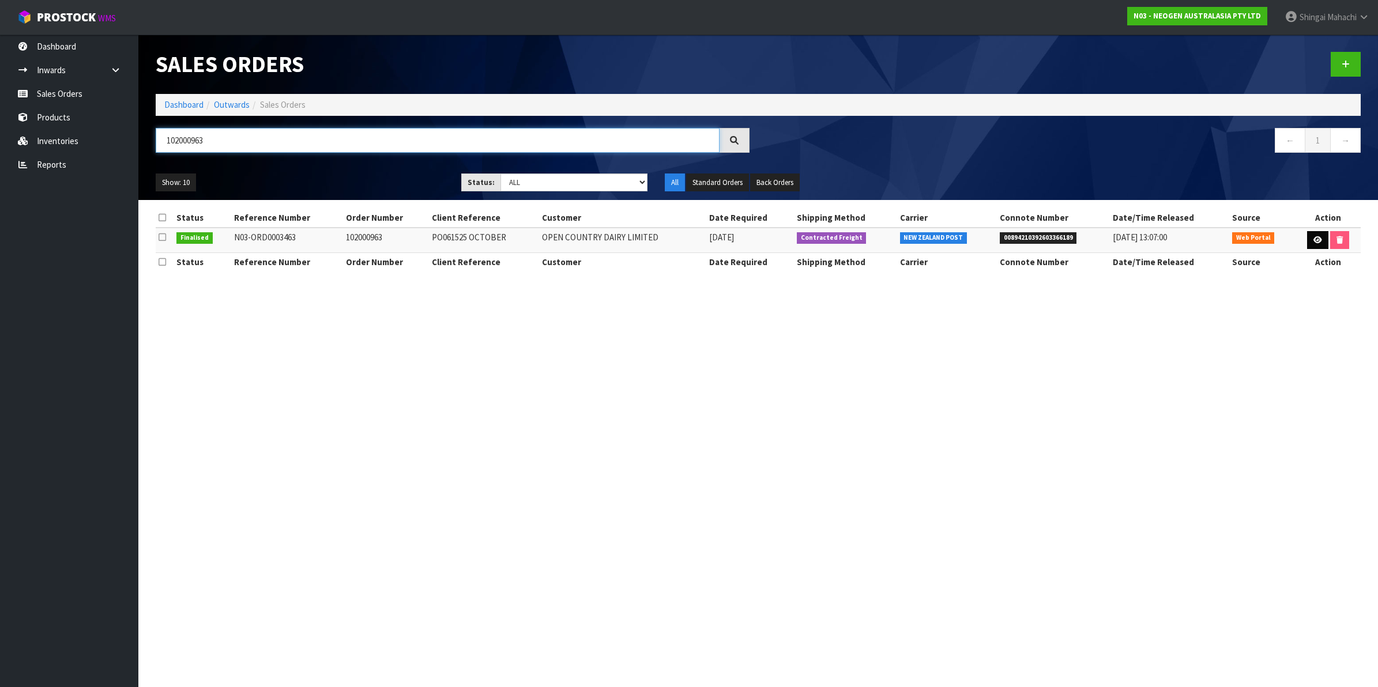
type input "102000963"
click at [1318, 234] on link at bounding box center [1317, 240] width 21 height 18
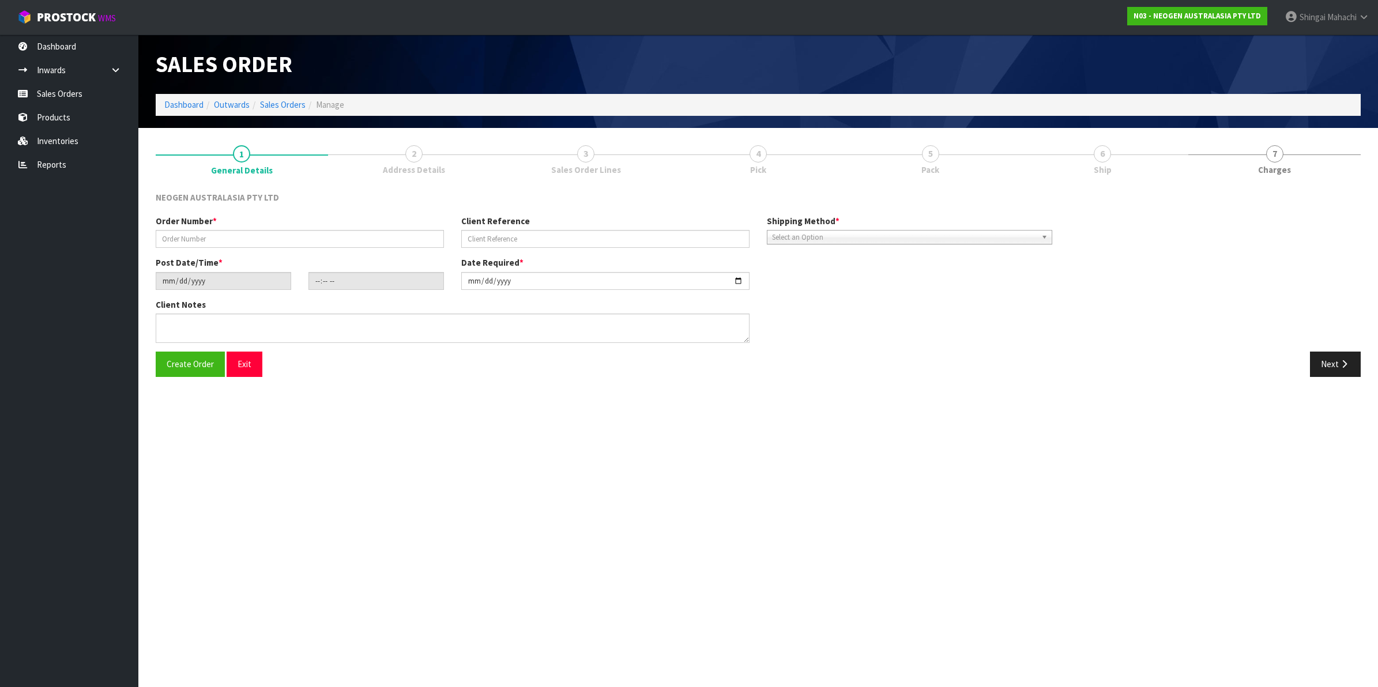
type input "102000963"
type input "PO061525 OCTOBER"
type input "[DATE]"
type input "09:59:00.000"
type input "[DATE]"
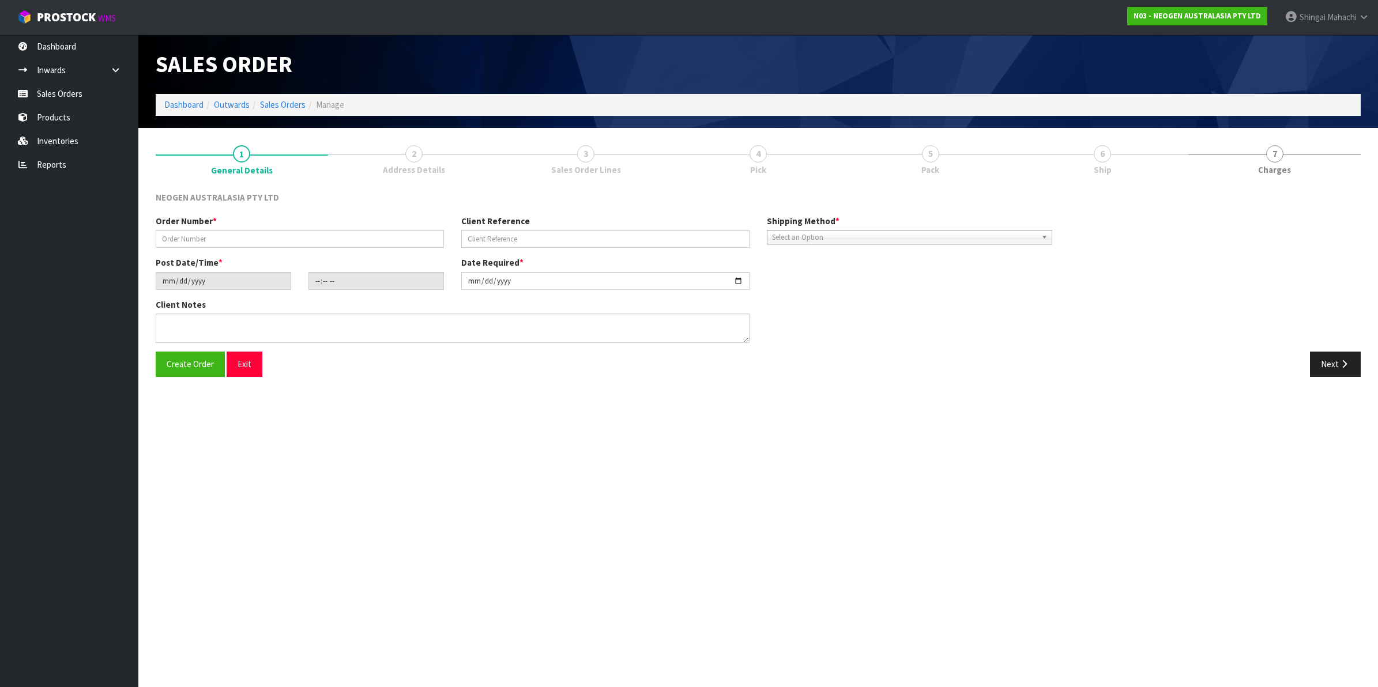
type textarea "ATTN: [PERSON_NAME]"
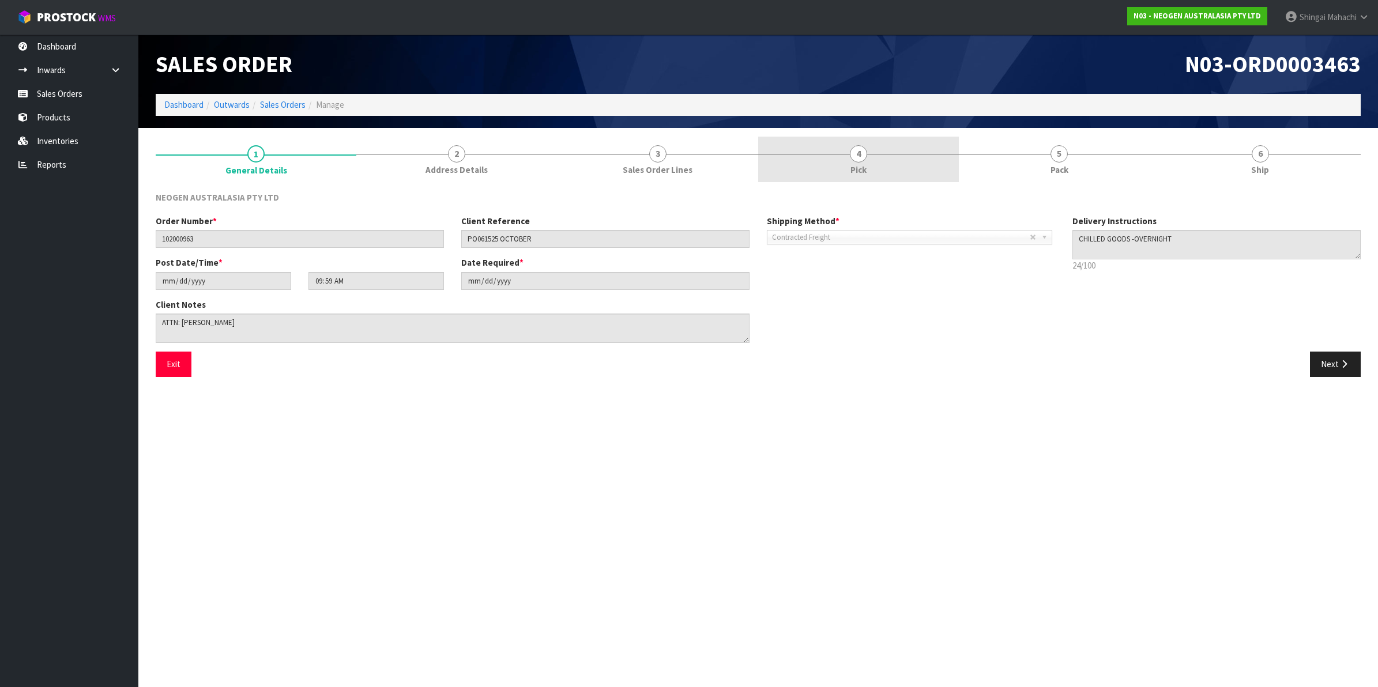
click at [858, 153] on span "4" at bounding box center [858, 153] width 17 height 17
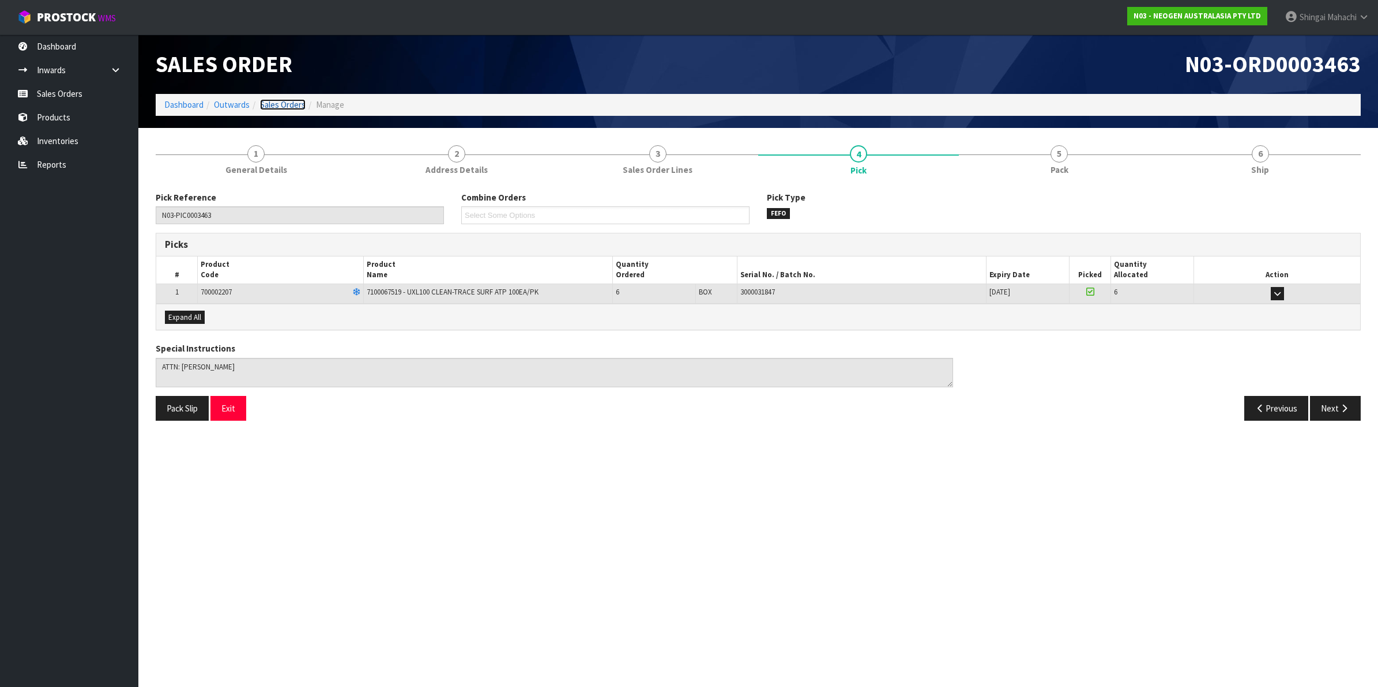
click at [291, 104] on link "Sales Orders" at bounding box center [283, 104] width 46 height 11
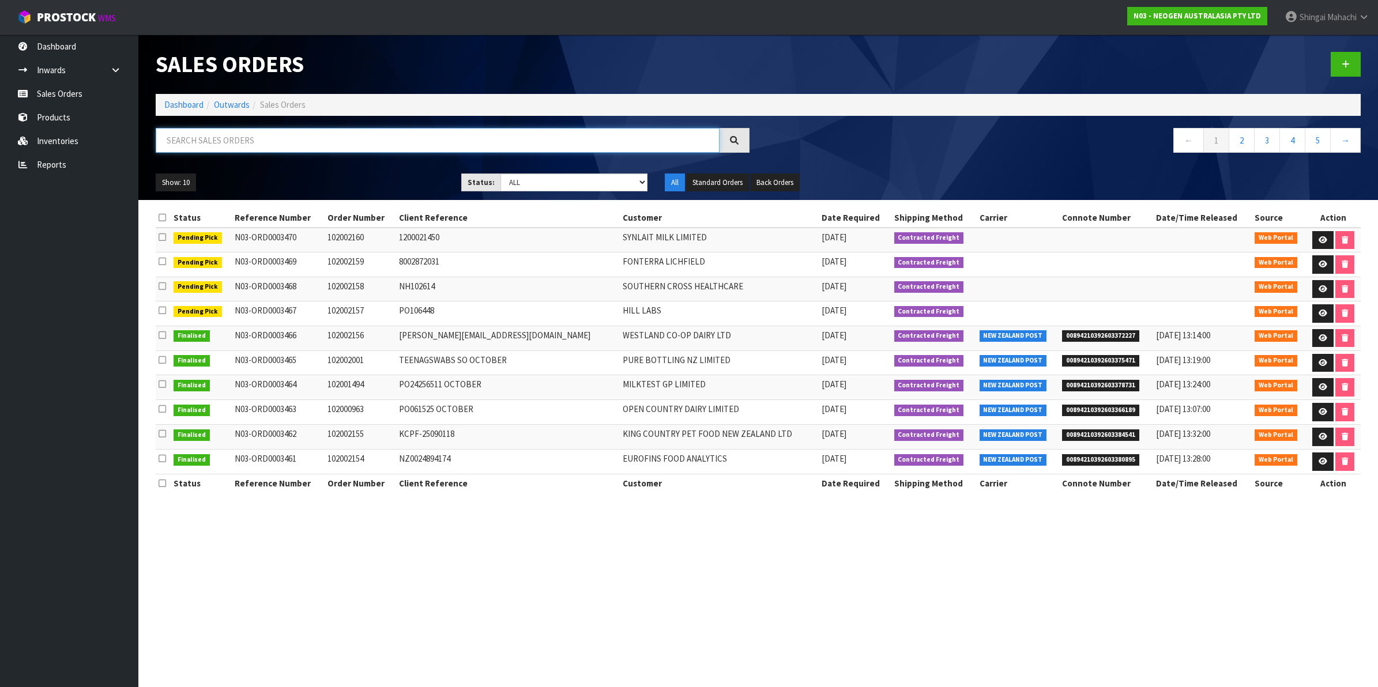
click at [241, 139] on input "text" at bounding box center [438, 140] width 564 height 25
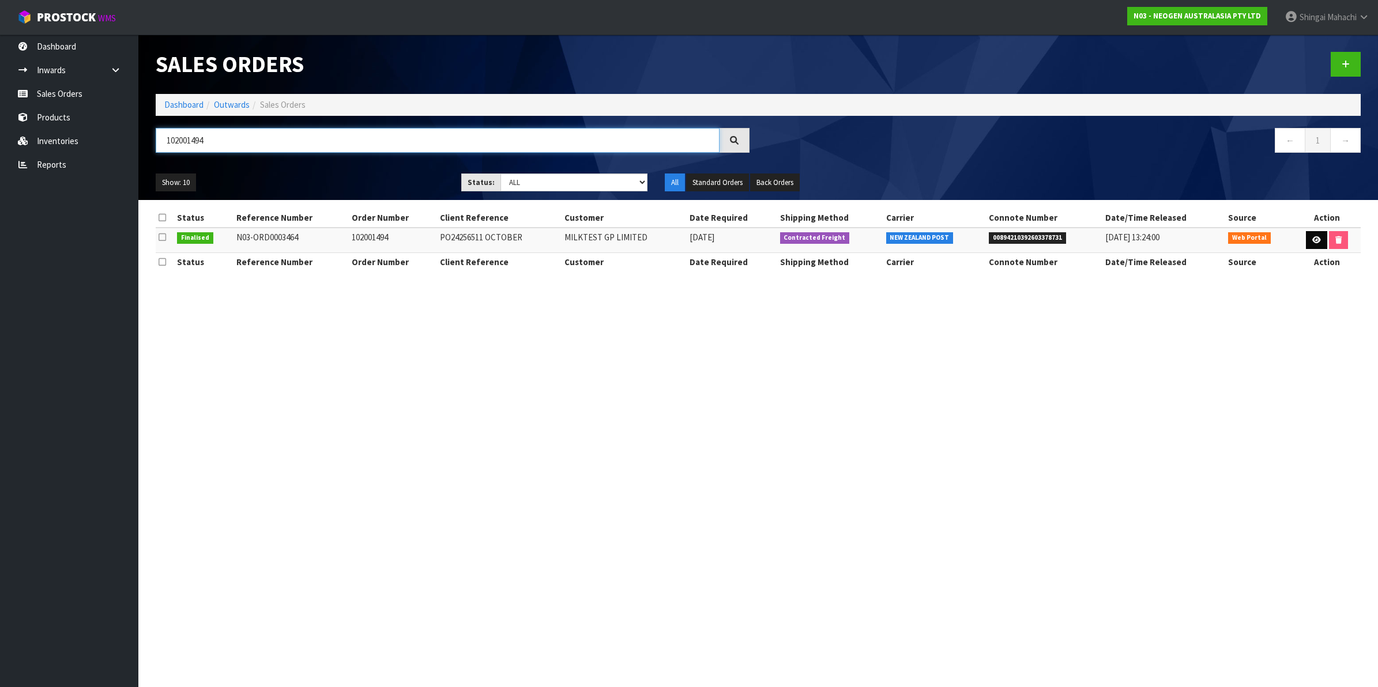
type input "102001494"
click at [1312, 243] on icon at bounding box center [1316, 239] width 9 height 7
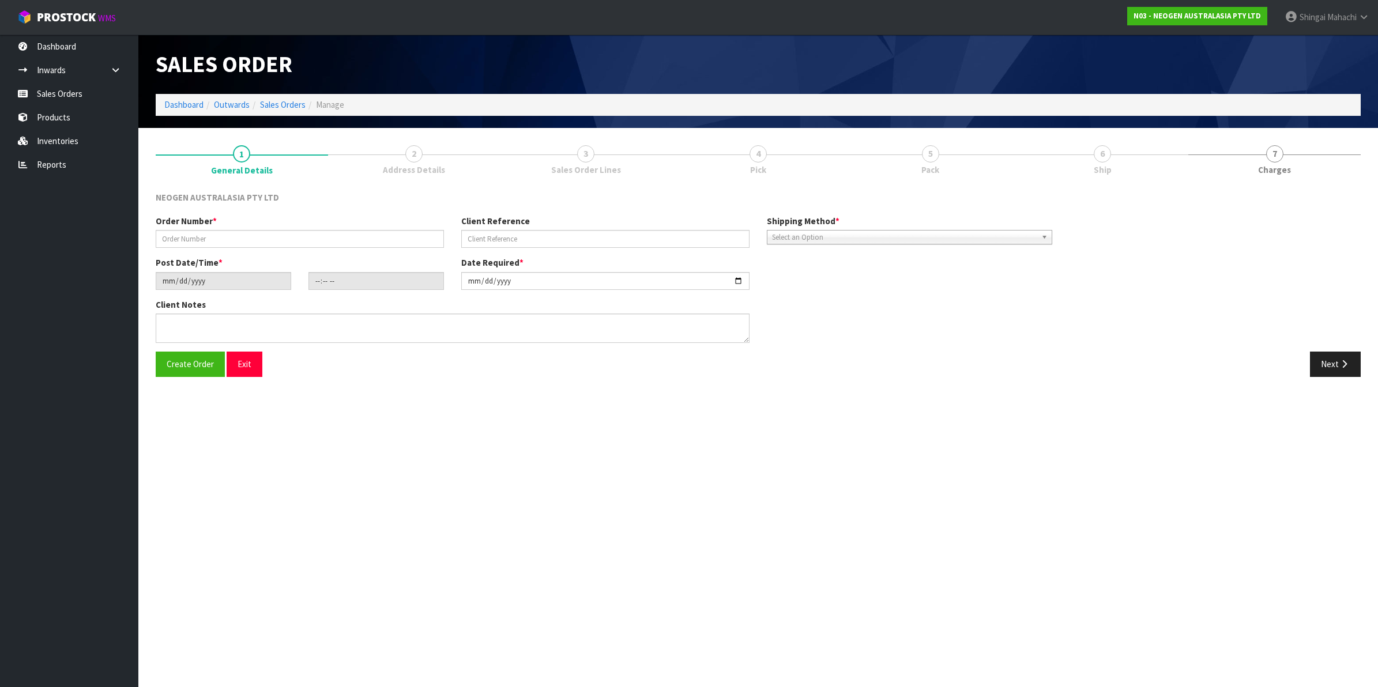
type input "102001494"
type input "PO24256511 OCTOBER"
type input "[DATE]"
type input "10:06:00.000"
type input "[DATE]"
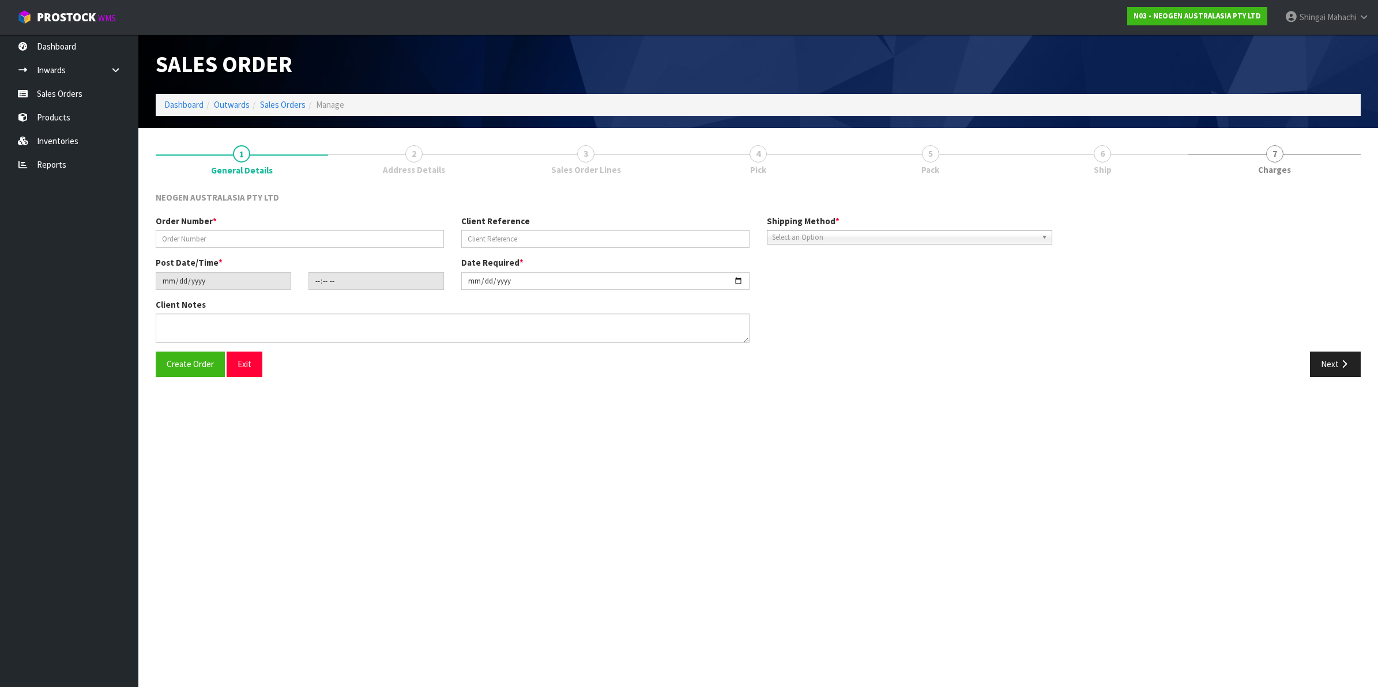
type textarea "ATTN: [PERSON_NAME]"
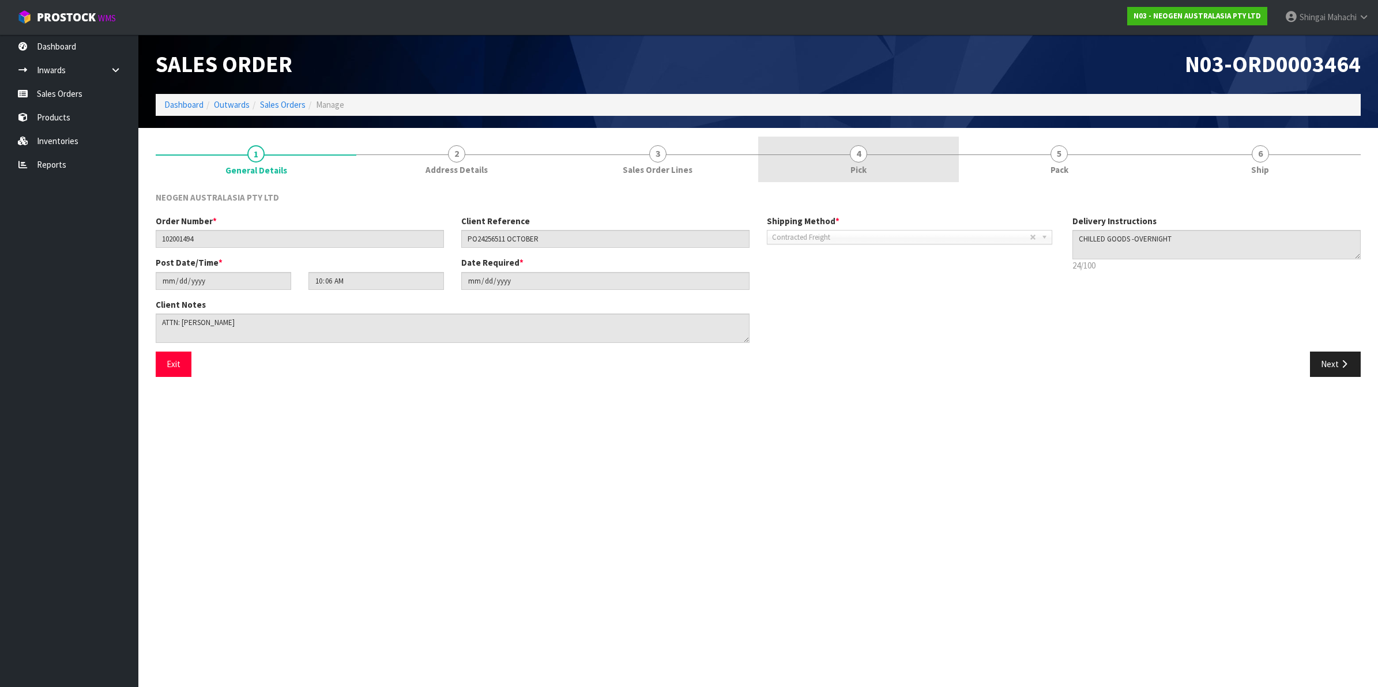
click at [856, 153] on span "4" at bounding box center [858, 153] width 17 height 17
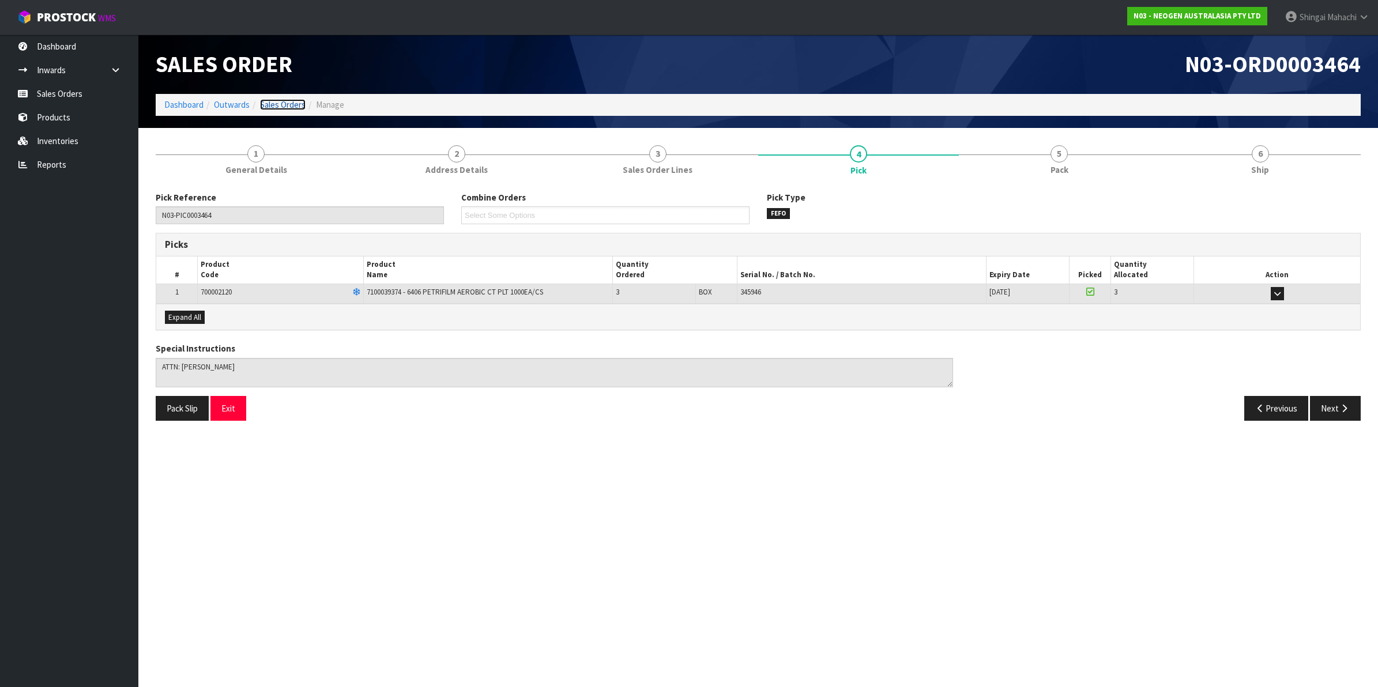
click at [278, 104] on link "Sales Orders" at bounding box center [283, 104] width 46 height 11
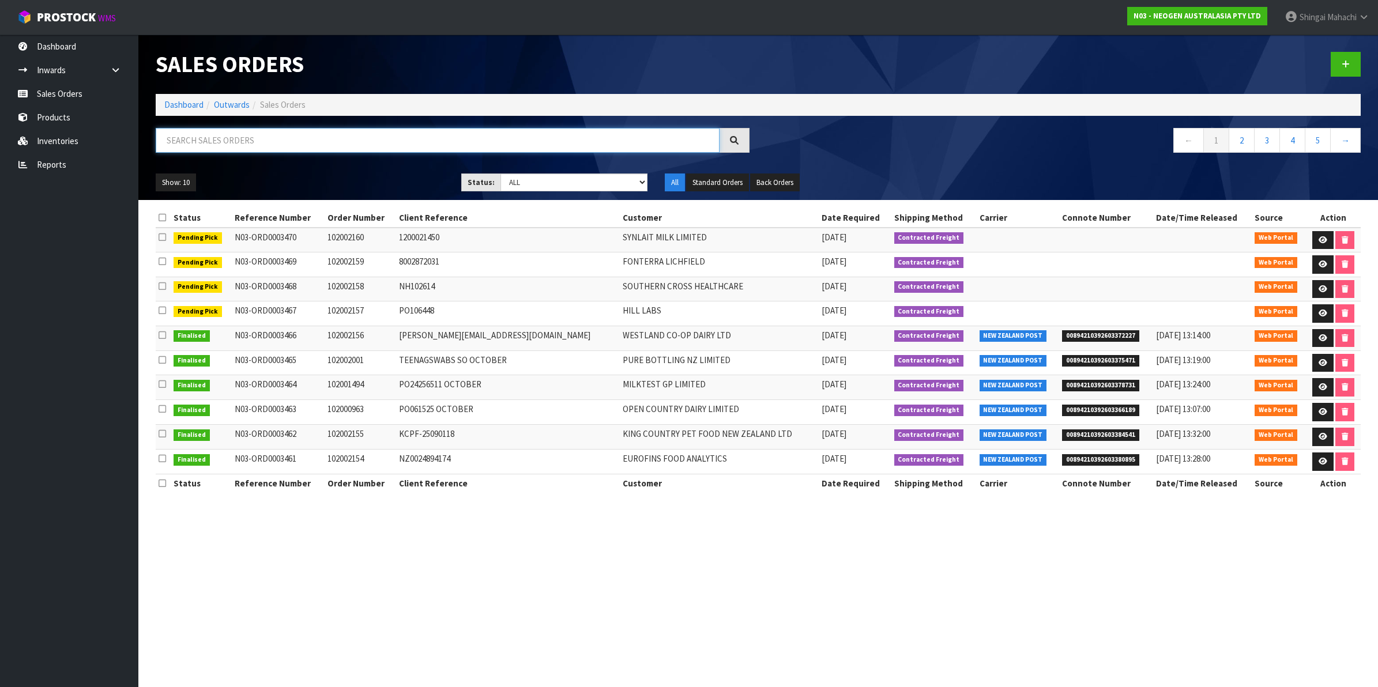
click at [251, 134] on input "text" at bounding box center [438, 140] width 564 height 25
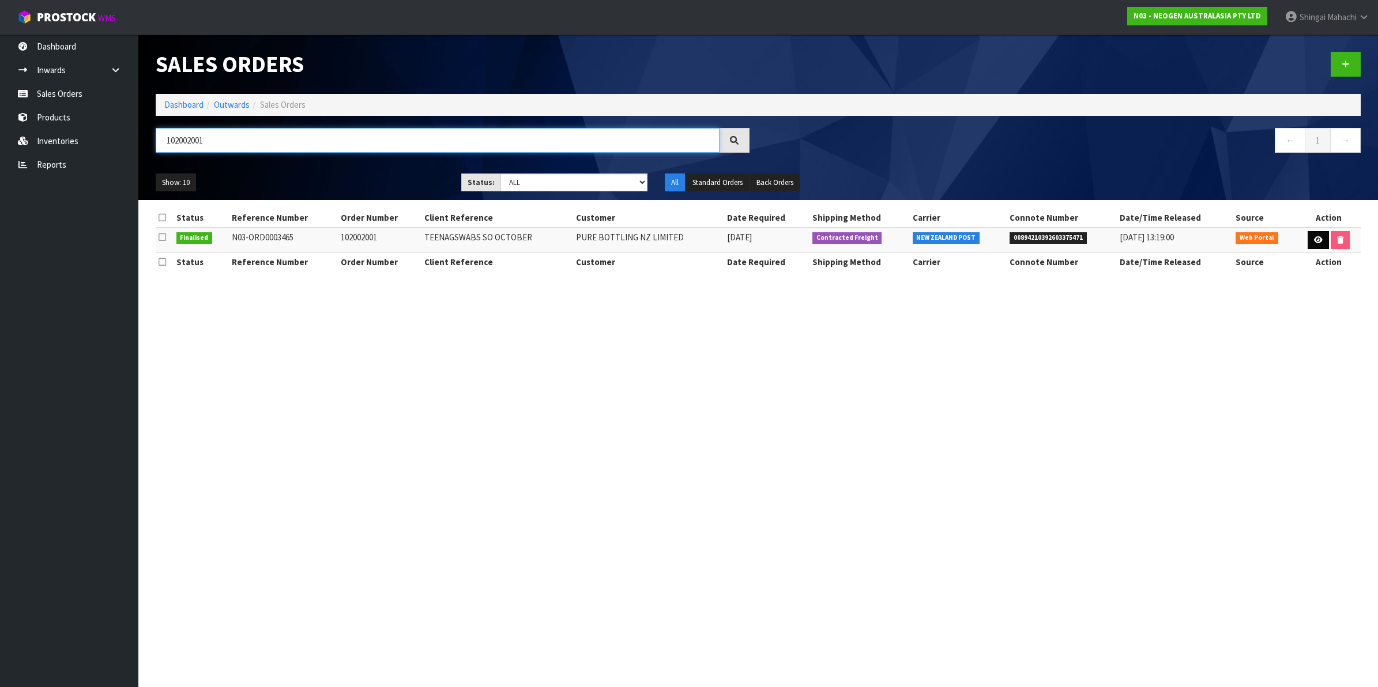
type input "102002001"
click at [1319, 240] on icon at bounding box center [1318, 239] width 9 height 7
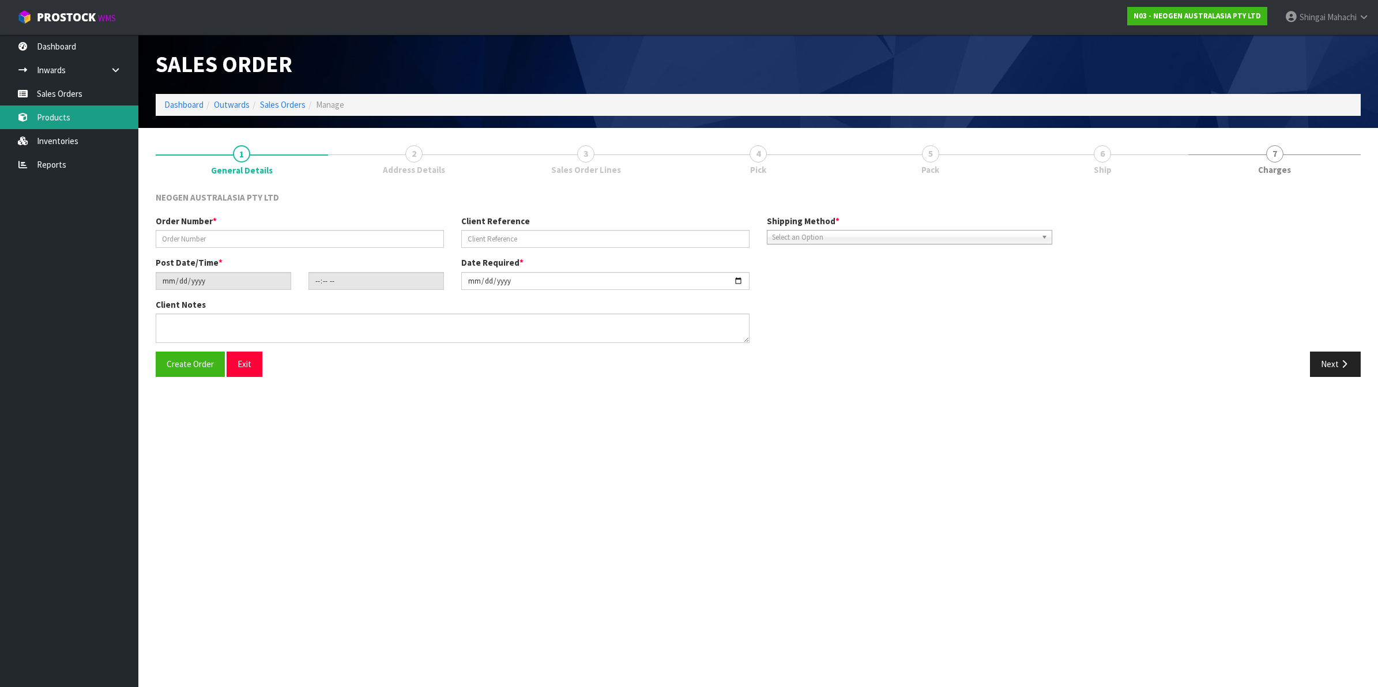
type input "102002001"
type input "TEENAGSWABS SO OCTOBER"
type input "[DATE]"
type input "10:11:00.000"
type input "[DATE]"
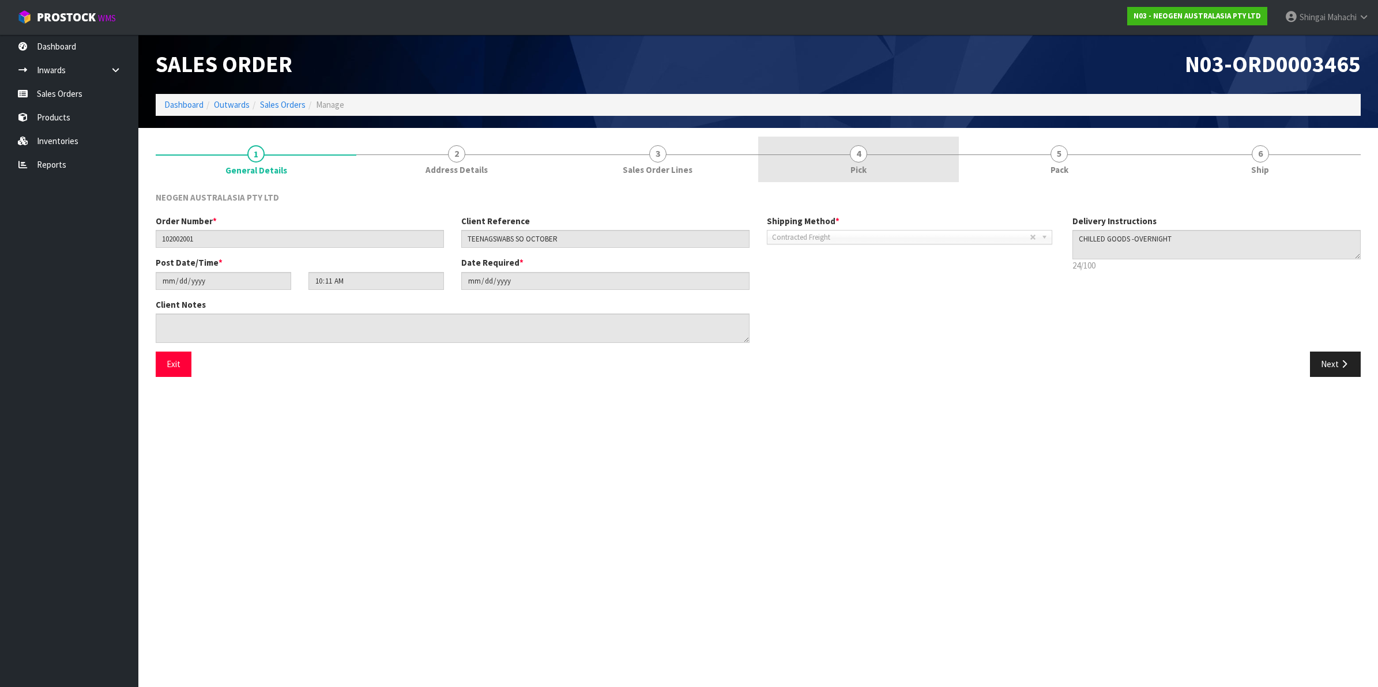
click at [865, 151] on span "4" at bounding box center [858, 153] width 17 height 17
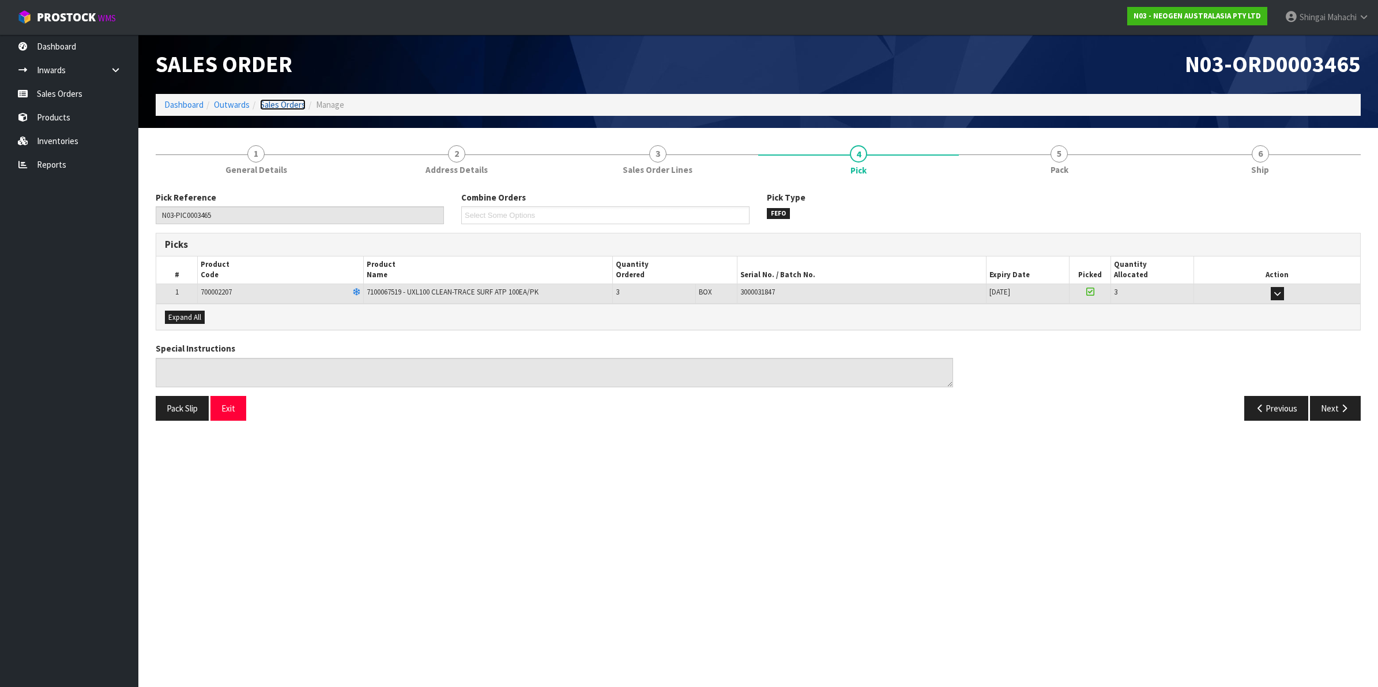
click at [296, 102] on link "Sales Orders" at bounding box center [283, 104] width 46 height 11
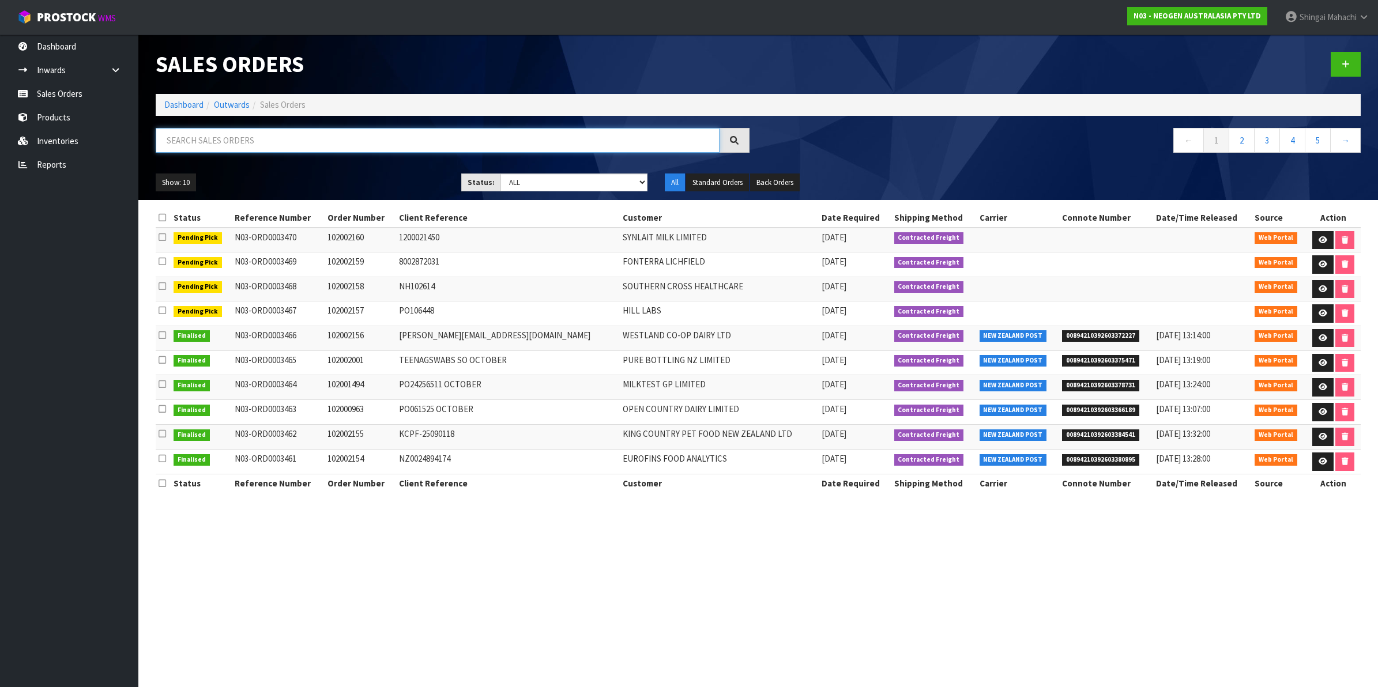
click at [278, 136] on input "text" at bounding box center [438, 140] width 564 height 25
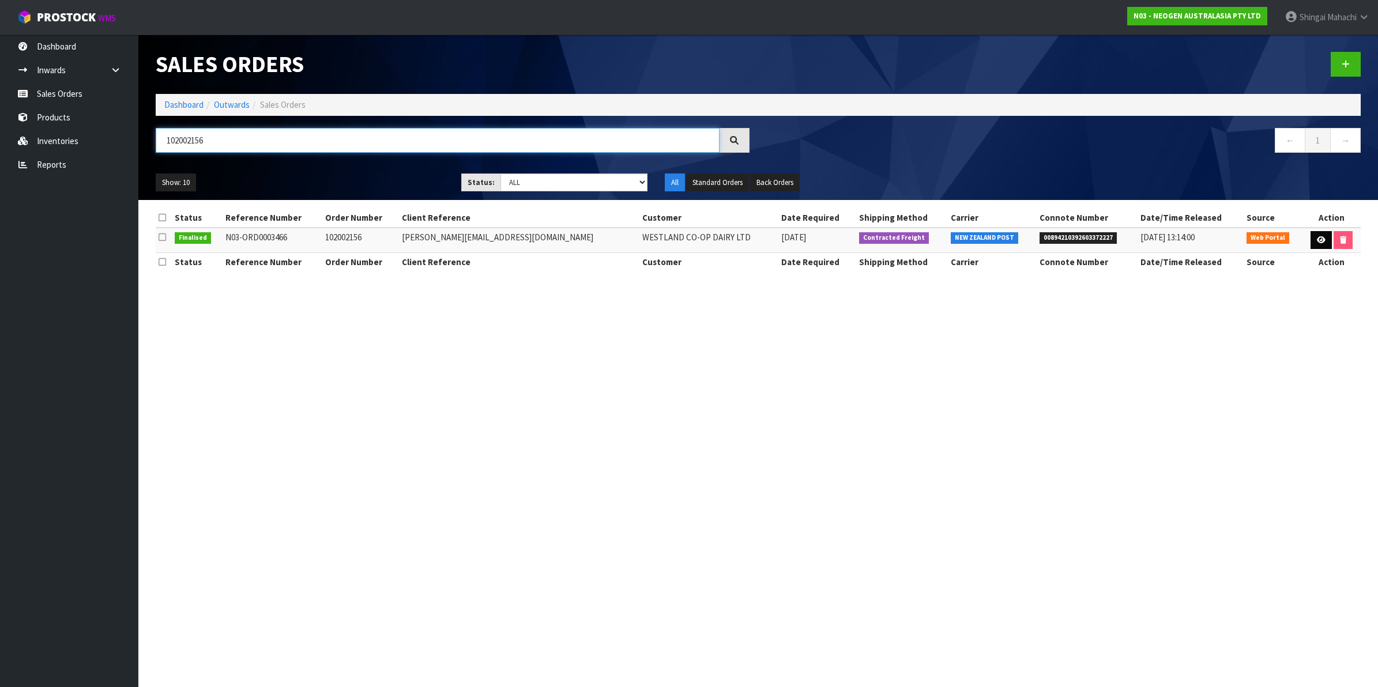
type input "102002156"
click at [1318, 242] on icon at bounding box center [1321, 239] width 9 height 7
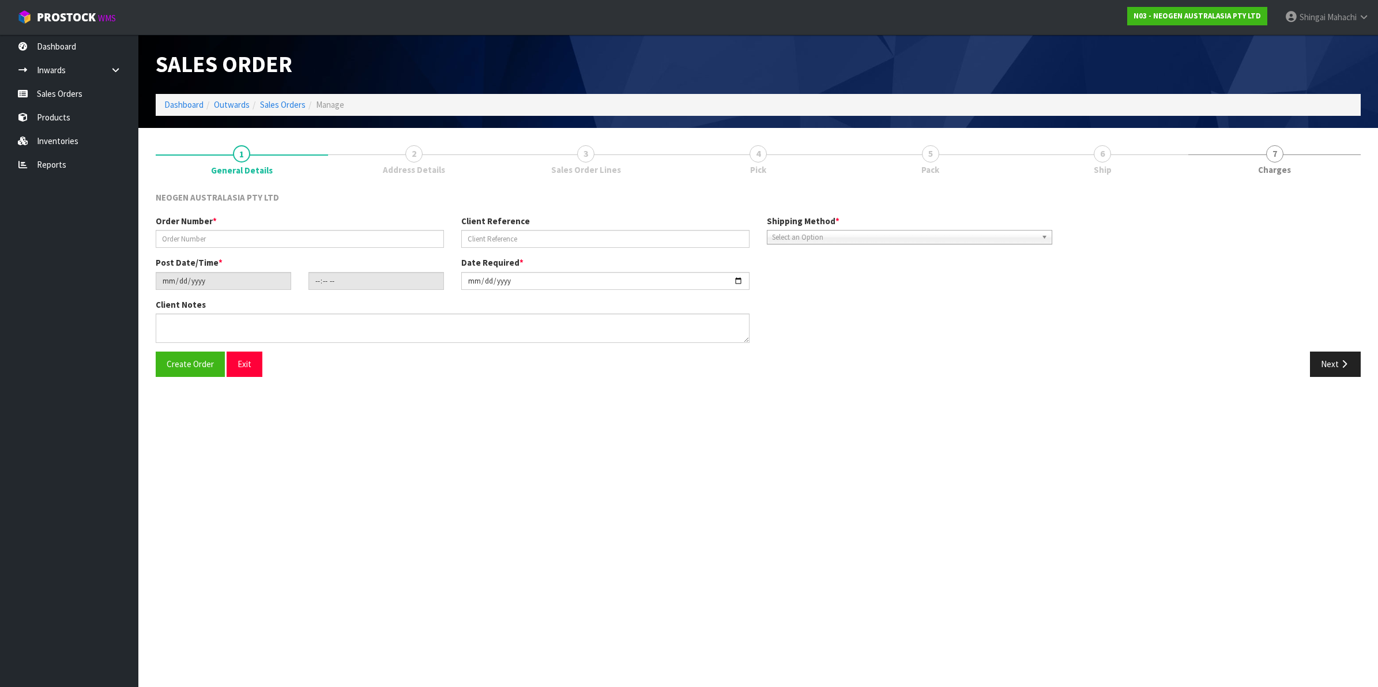
type input "102002156"
type input "[PERSON_NAME][EMAIL_ADDRESS][DOMAIN_NAME]"
type input "[DATE]"
type input "10:14:00.000"
type input "[DATE]"
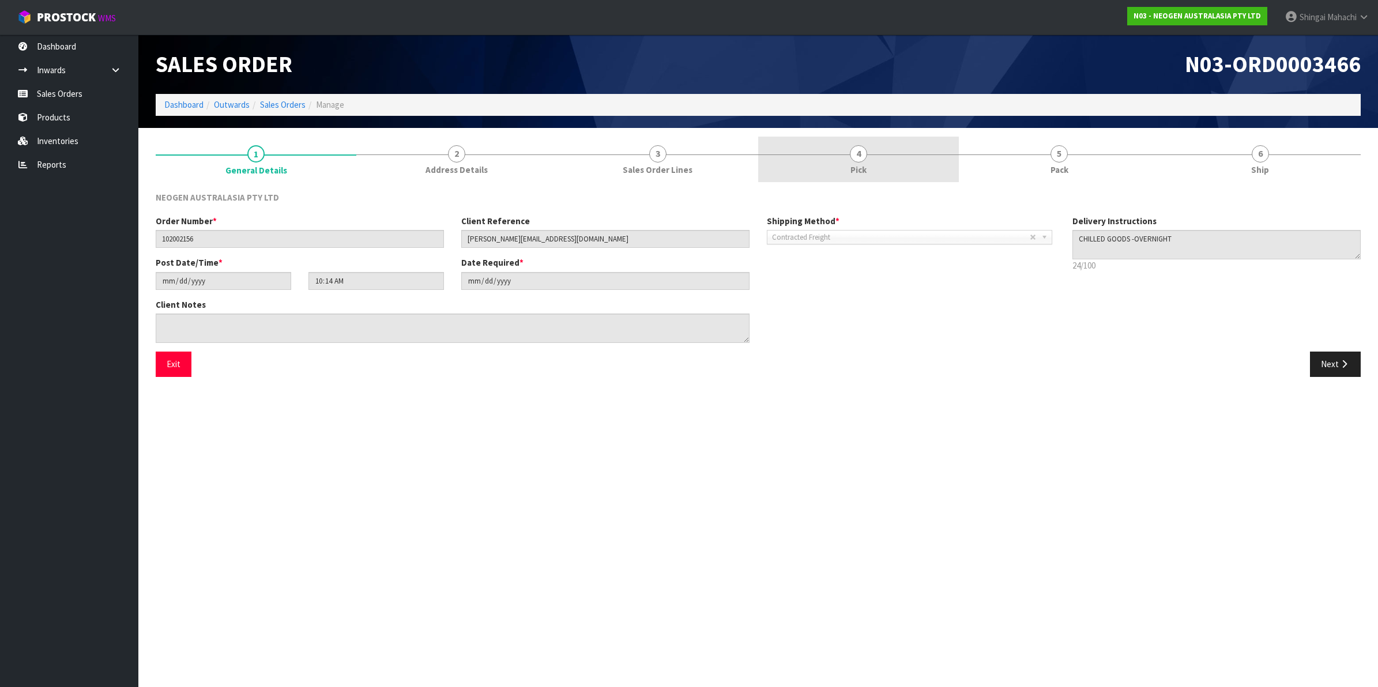
click at [861, 156] on span "4" at bounding box center [858, 153] width 17 height 17
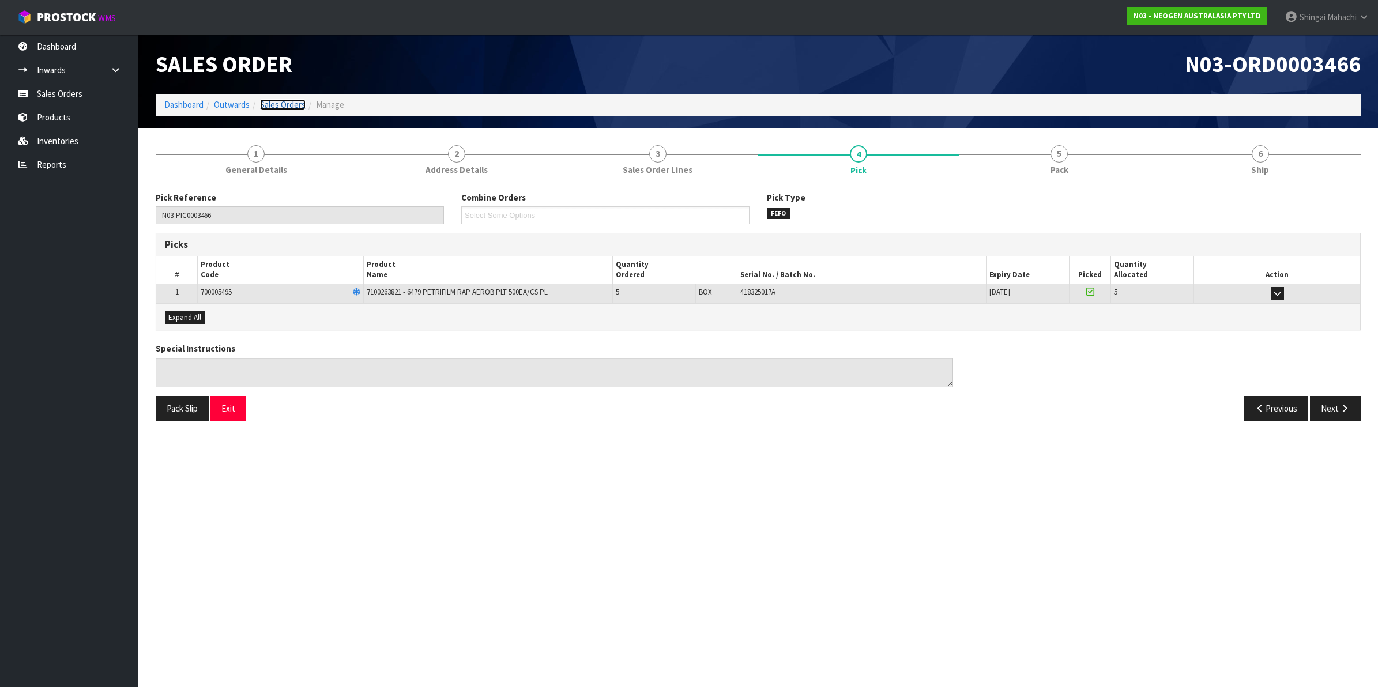
click at [263, 107] on link "Sales Orders" at bounding box center [283, 104] width 46 height 11
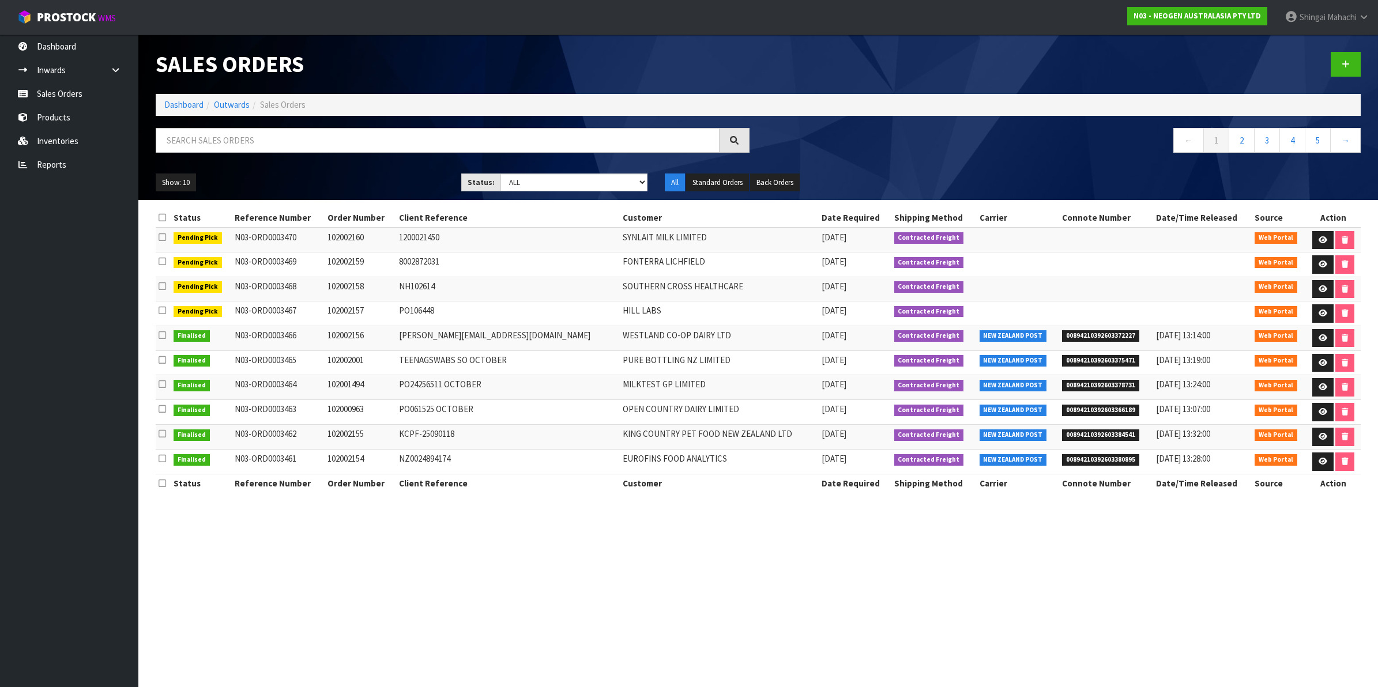
click at [295, 116] on div "Sales Orders Dashboard Outwards Sales Orders ← 1 2 3 4 5 → Show: 10 5 10 25 50 …" at bounding box center [758, 117] width 1222 height 165
click at [274, 138] on input "text" at bounding box center [438, 140] width 564 height 25
click at [201, 148] on input "10200" at bounding box center [438, 140] width 564 height 25
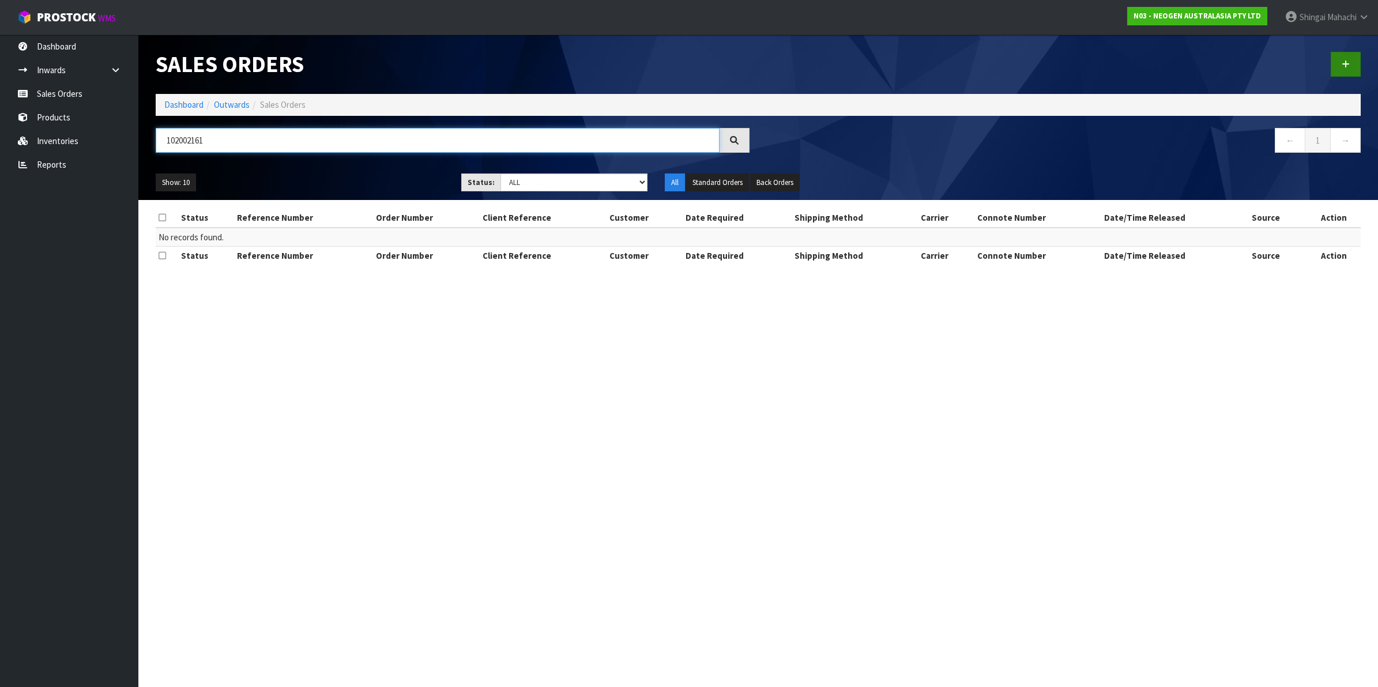
type input "102002161"
click at [1346, 60] on icon at bounding box center [1345, 64] width 8 height 9
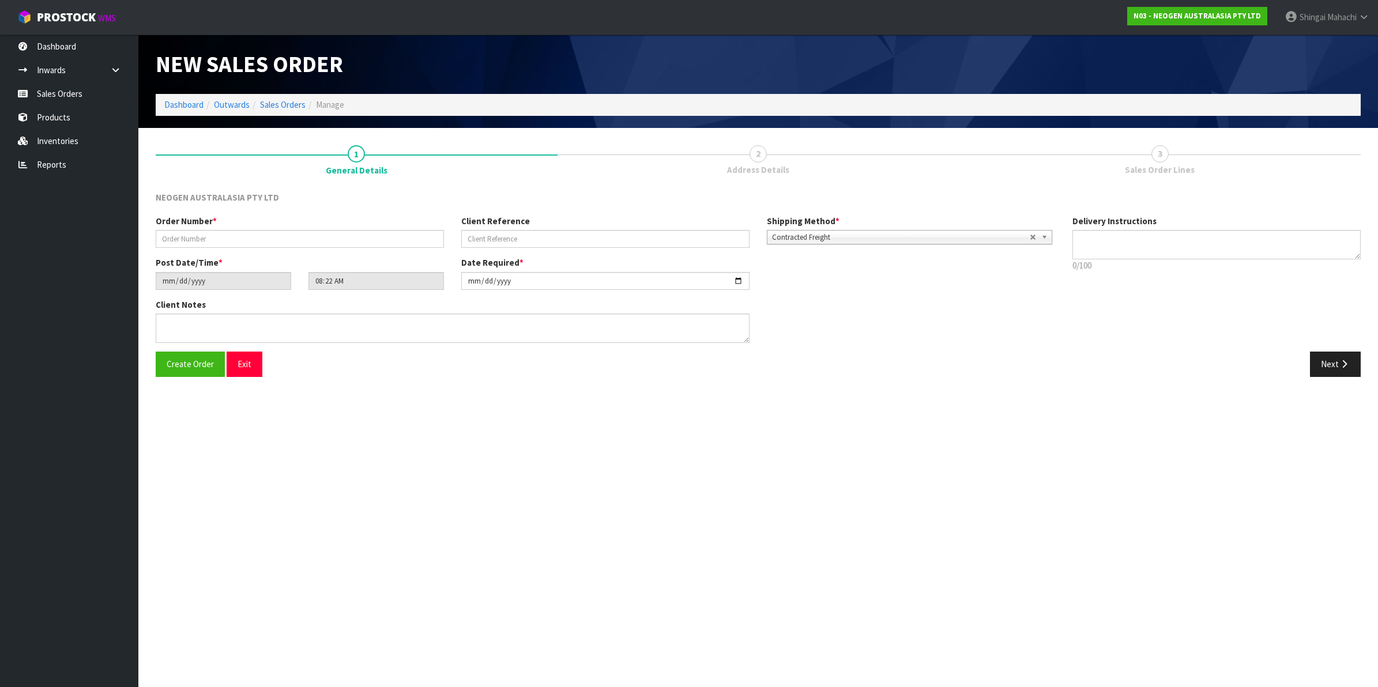
type textarea "CHILLED GOODS -OVERNIGHT"
click at [177, 238] on input "text" at bounding box center [300, 239] width 288 height 18
type input "102002161"
click at [512, 236] on input "text" at bounding box center [605, 239] width 288 height 18
paste input "1200021444"
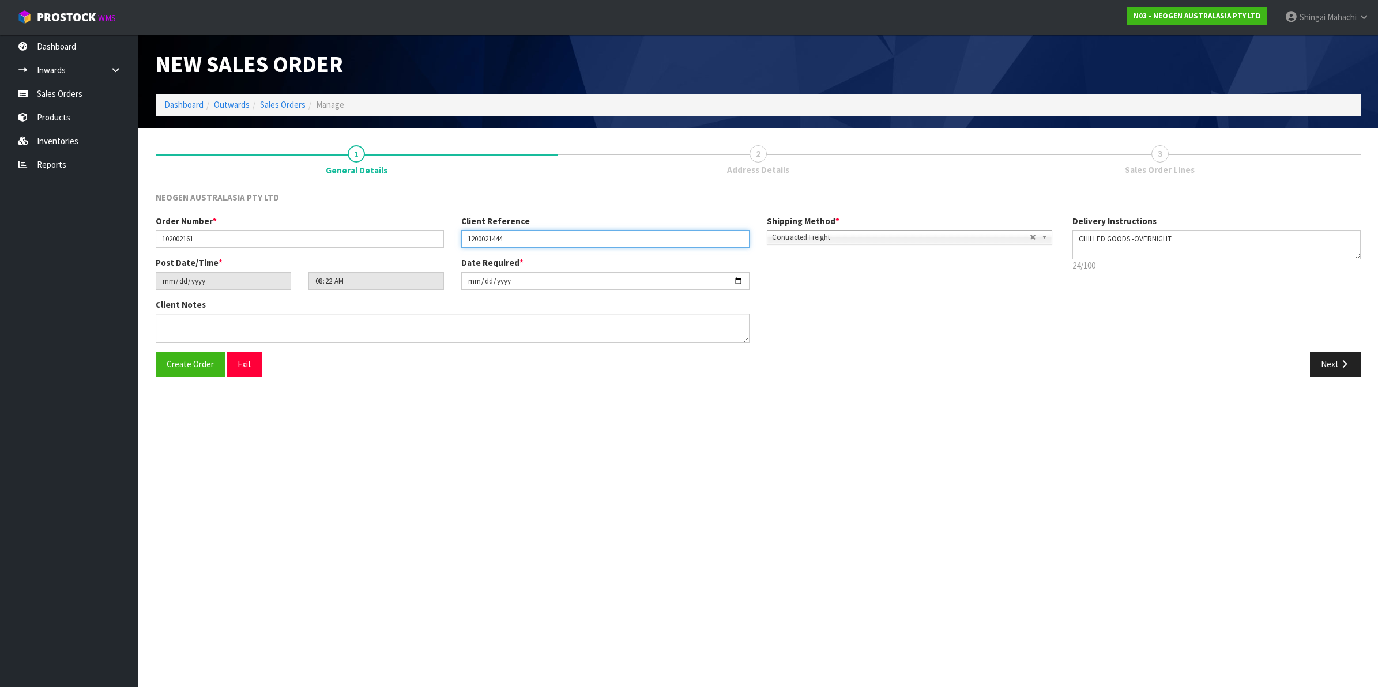
type input "1200021444"
click at [177, 323] on textarea at bounding box center [453, 328] width 594 height 29
click at [195, 317] on textarea at bounding box center [453, 328] width 594 height 29
paste textarea "[PERSON_NAME] SANTA [PERSON_NAME]"
type textarea "ATTN: [PERSON_NAME] SANTA [PERSON_NAME]"
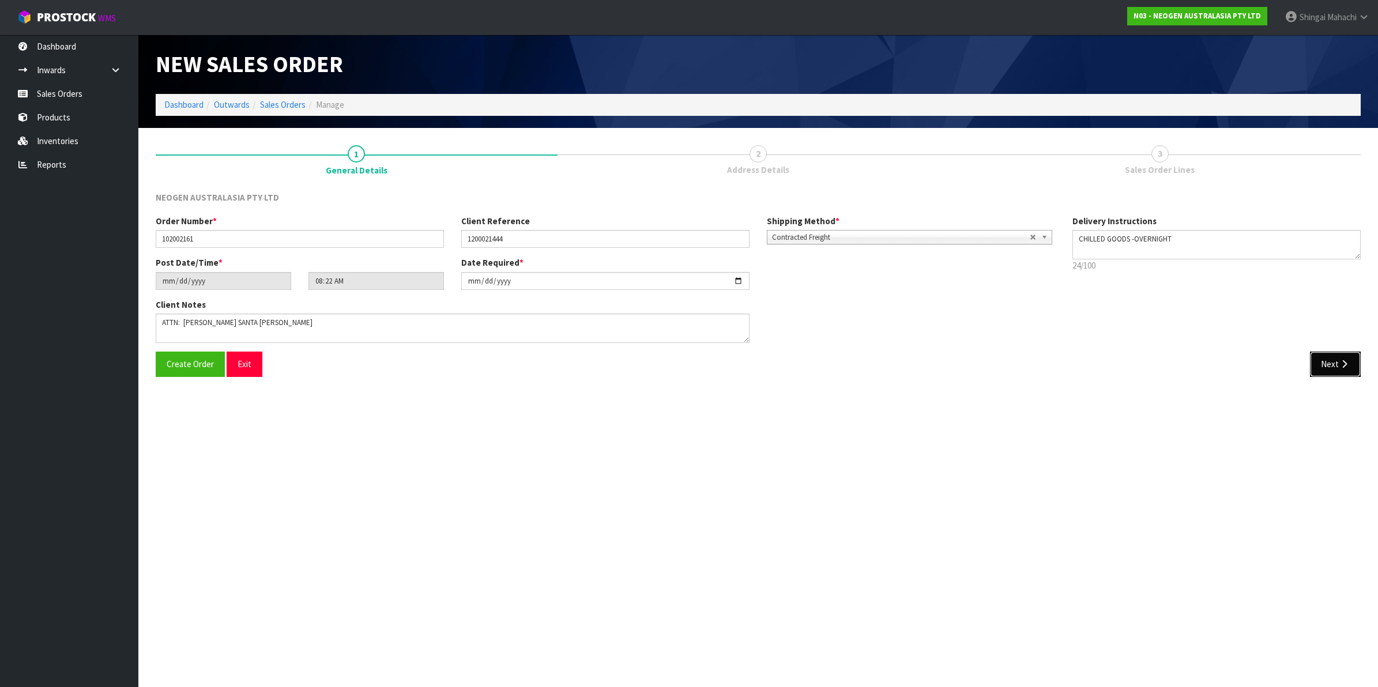
click at [1331, 361] on button "Next" at bounding box center [1335, 364] width 51 height 25
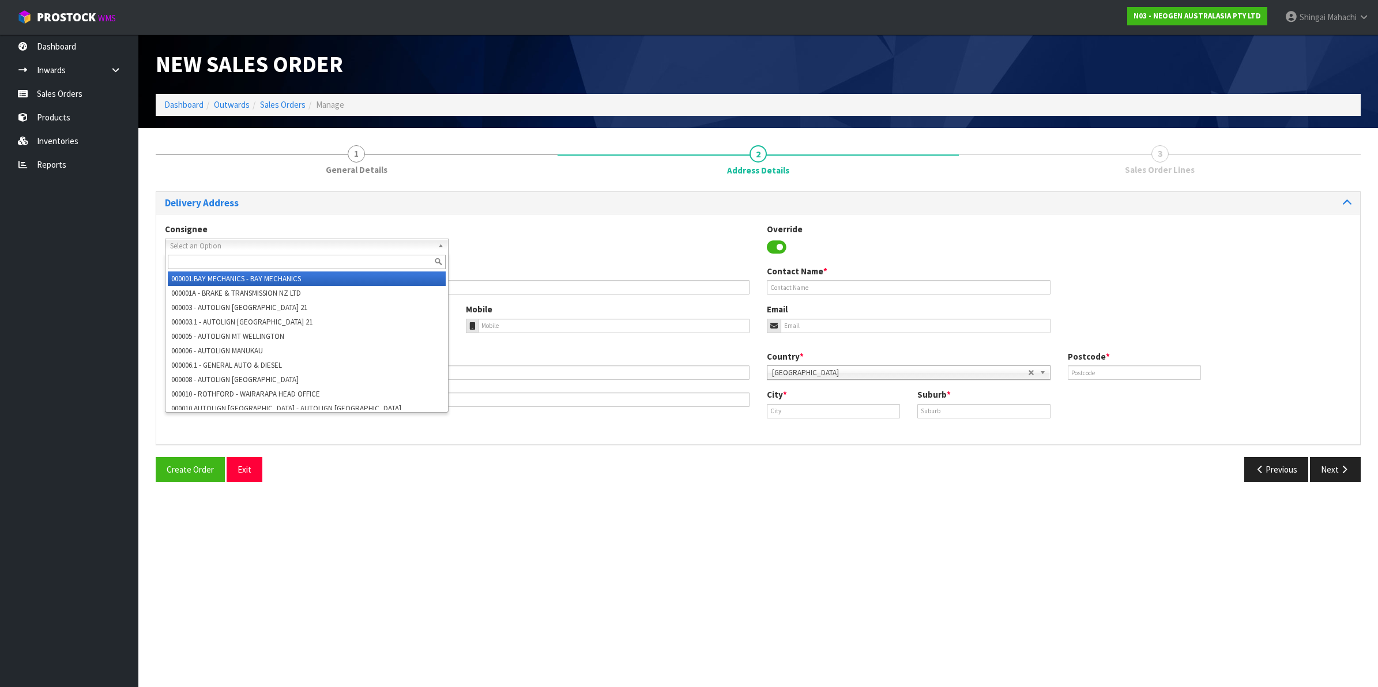
click at [197, 246] on span "Select an Option" at bounding box center [301, 246] width 263 height 14
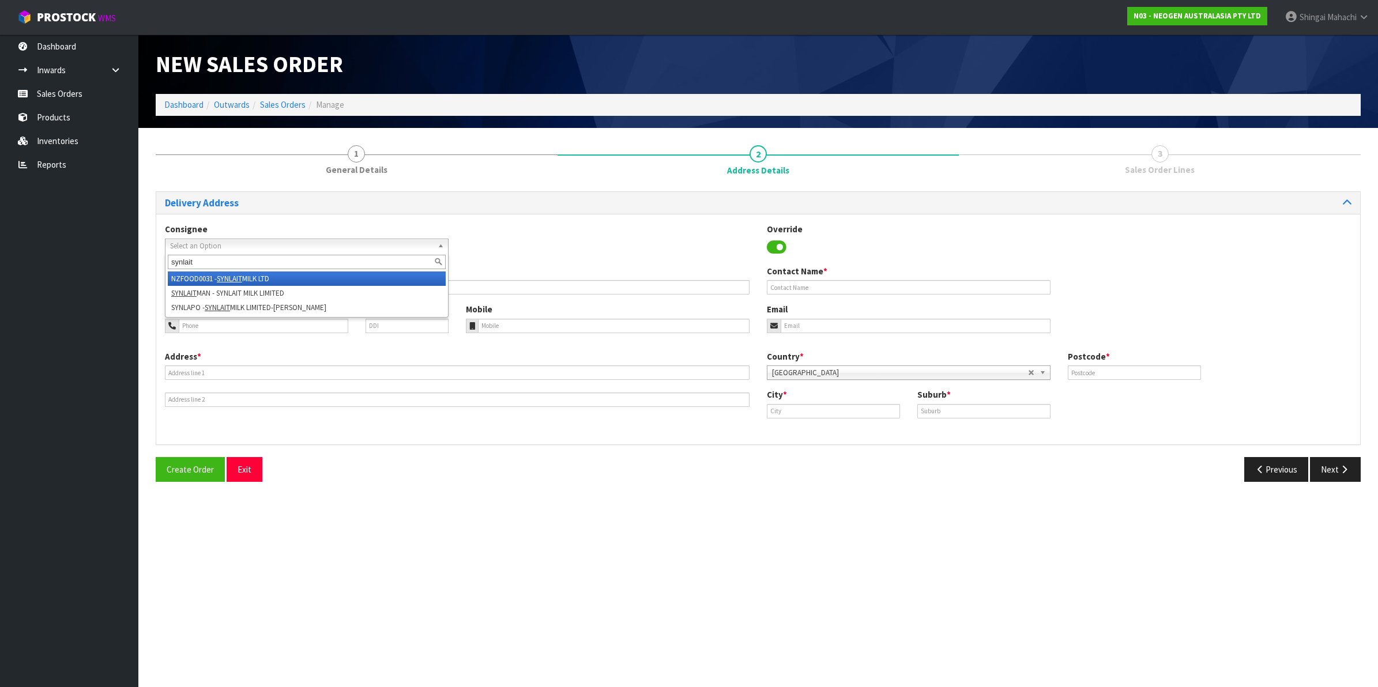
type input "synlait"
click at [220, 274] on em "SYNLAIT" at bounding box center [229, 279] width 25 height 10
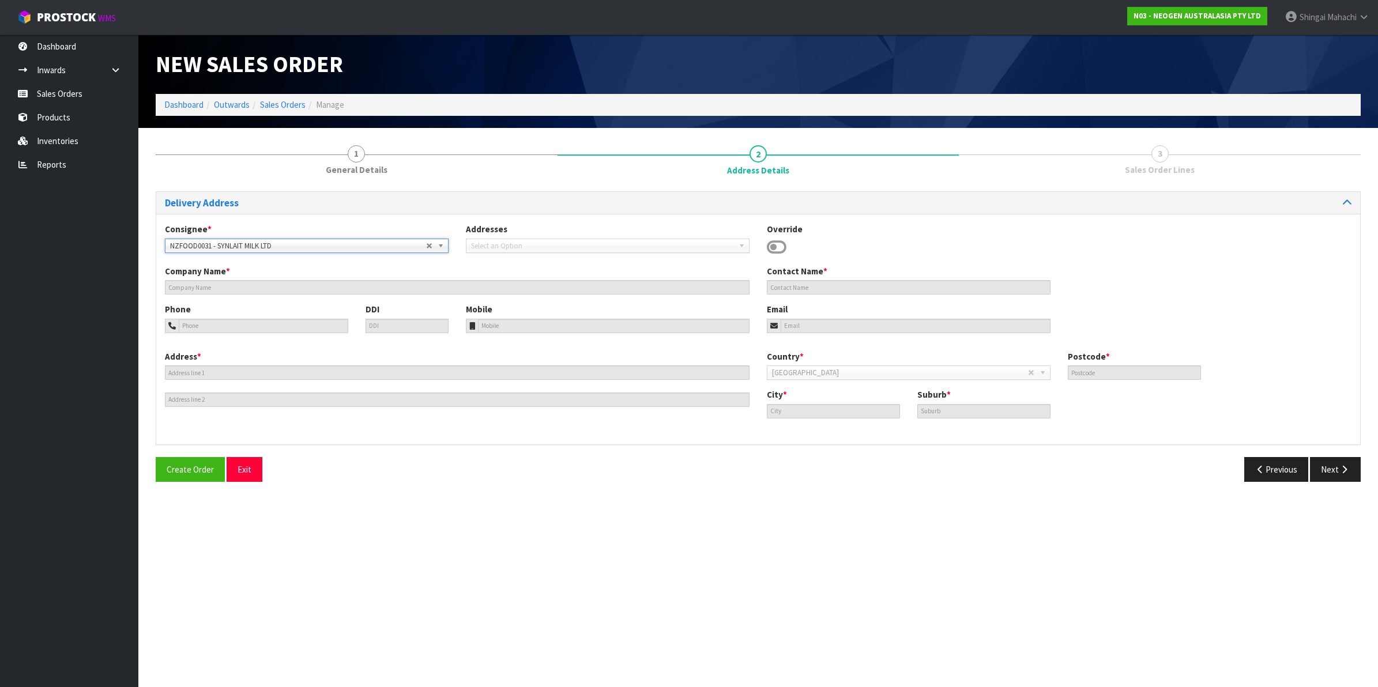
type input "SYNLAIT MILK LTD"
type input "[STREET_ADDRESS]"
type input "7783"
type input "[GEOGRAPHIC_DATA]"
type input "RAKAIA"
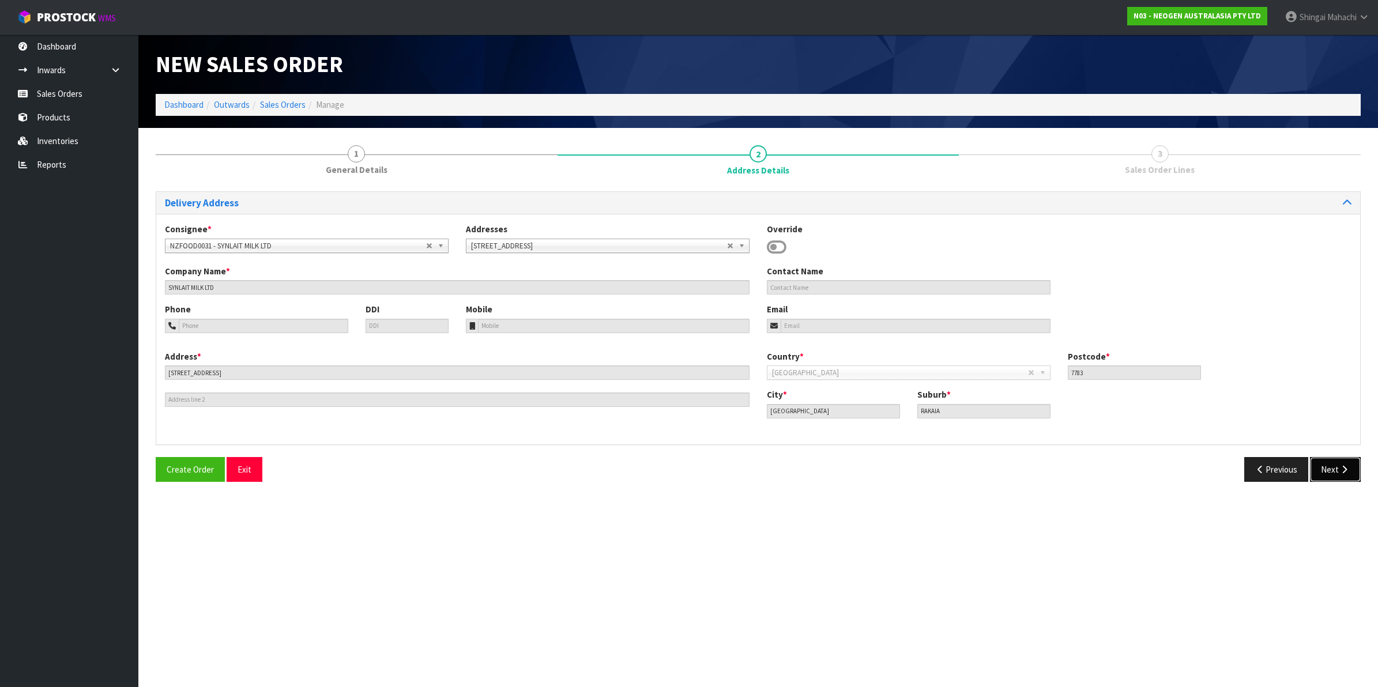
click at [1333, 468] on button "Next" at bounding box center [1335, 469] width 51 height 25
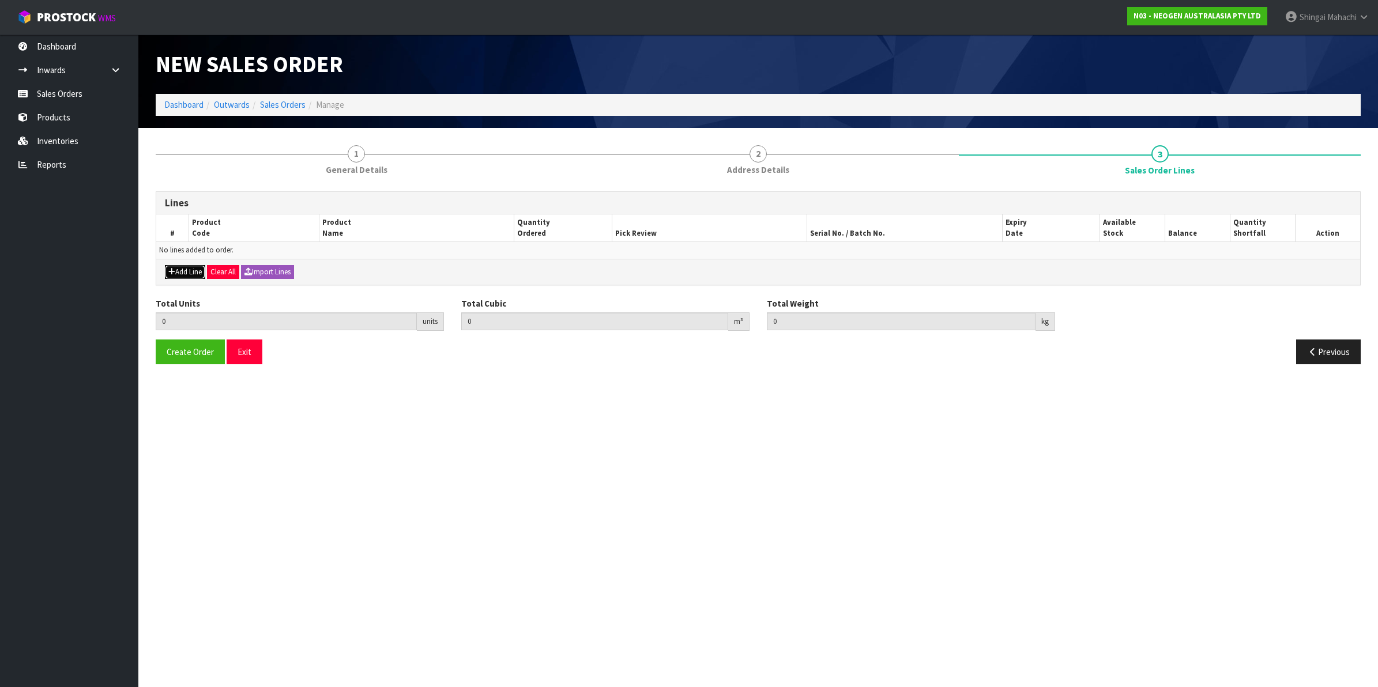
click at [188, 271] on button "Add Line" at bounding box center [185, 272] width 40 height 14
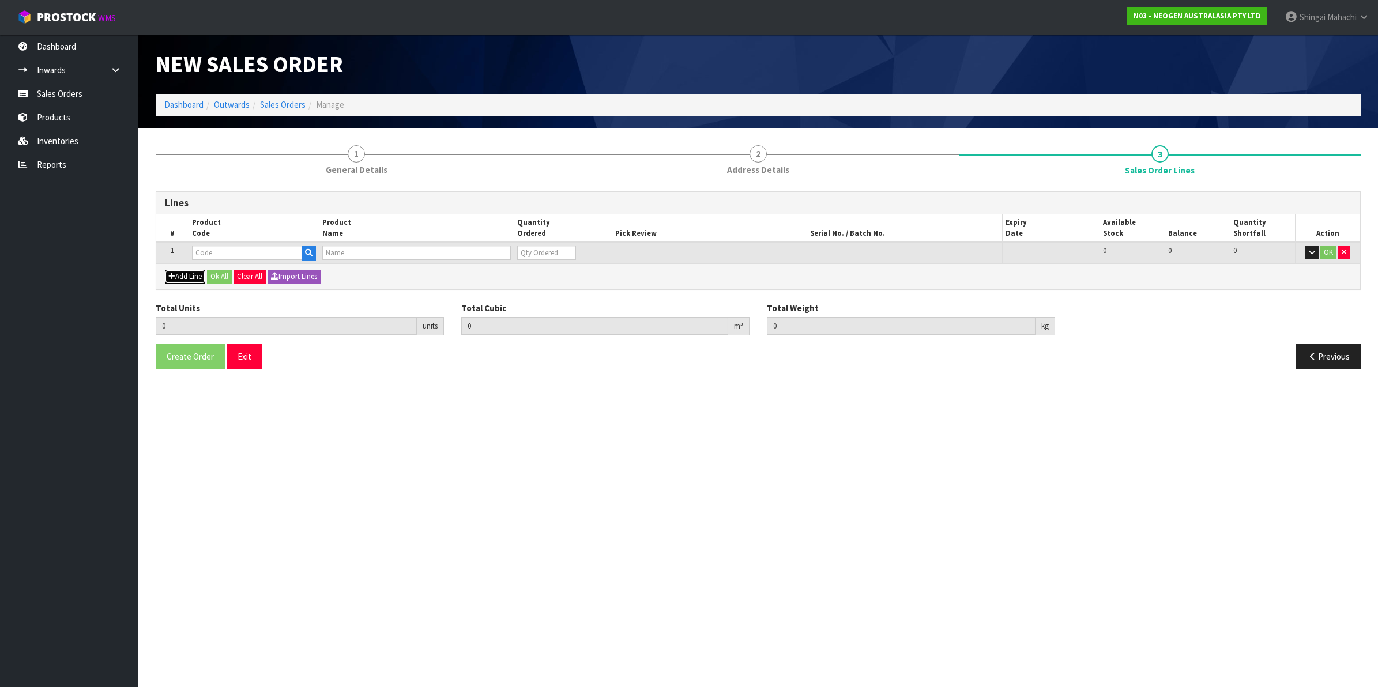
click at [188, 271] on button "Add Line" at bounding box center [185, 277] width 40 height 14
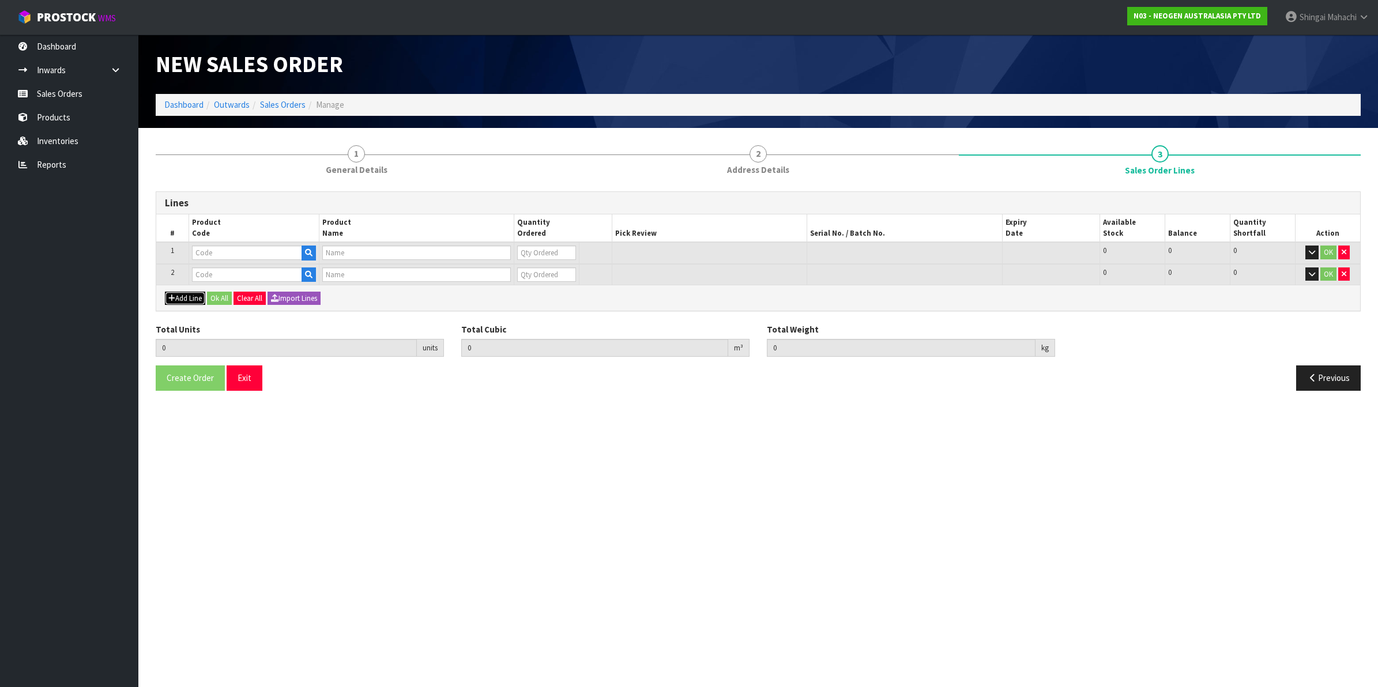
click at [174, 296] on icon "button" at bounding box center [171, 298] width 7 height 7
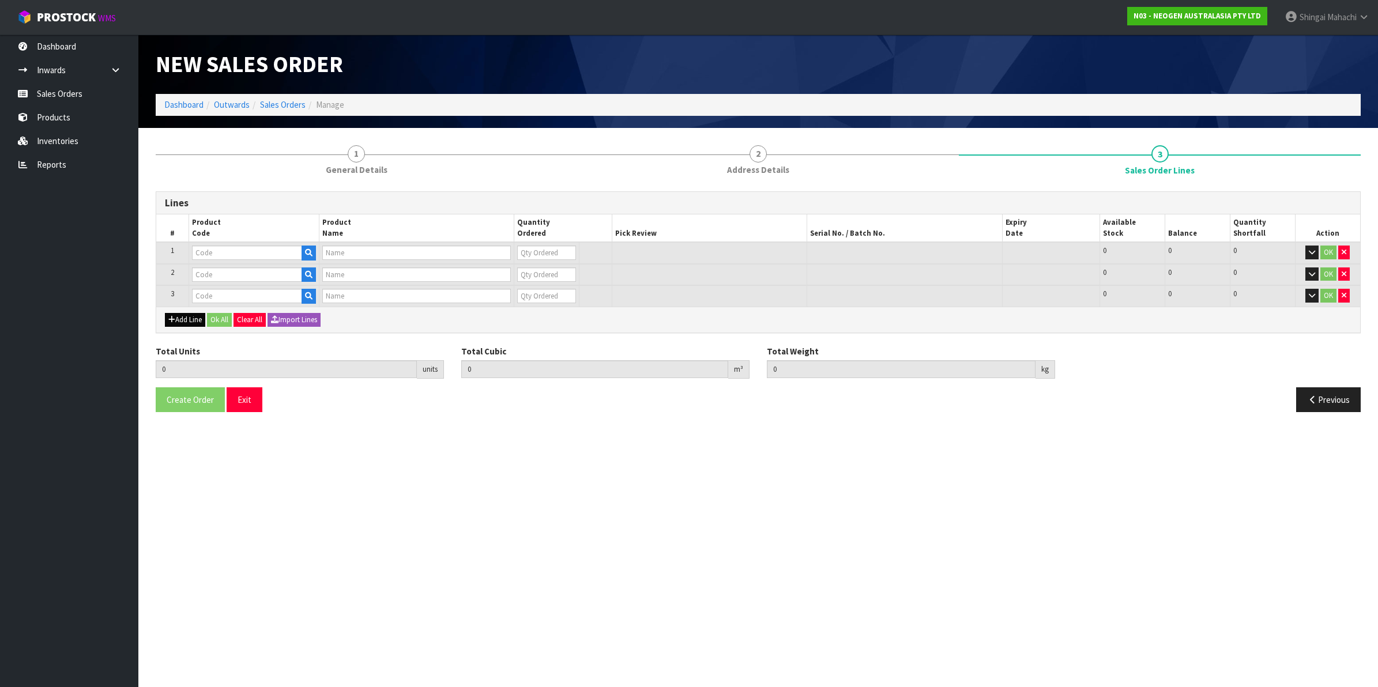
click at [174, 296] on td "3" at bounding box center [172, 295] width 32 height 21
click at [183, 318] on button "Add Line" at bounding box center [185, 320] width 40 height 14
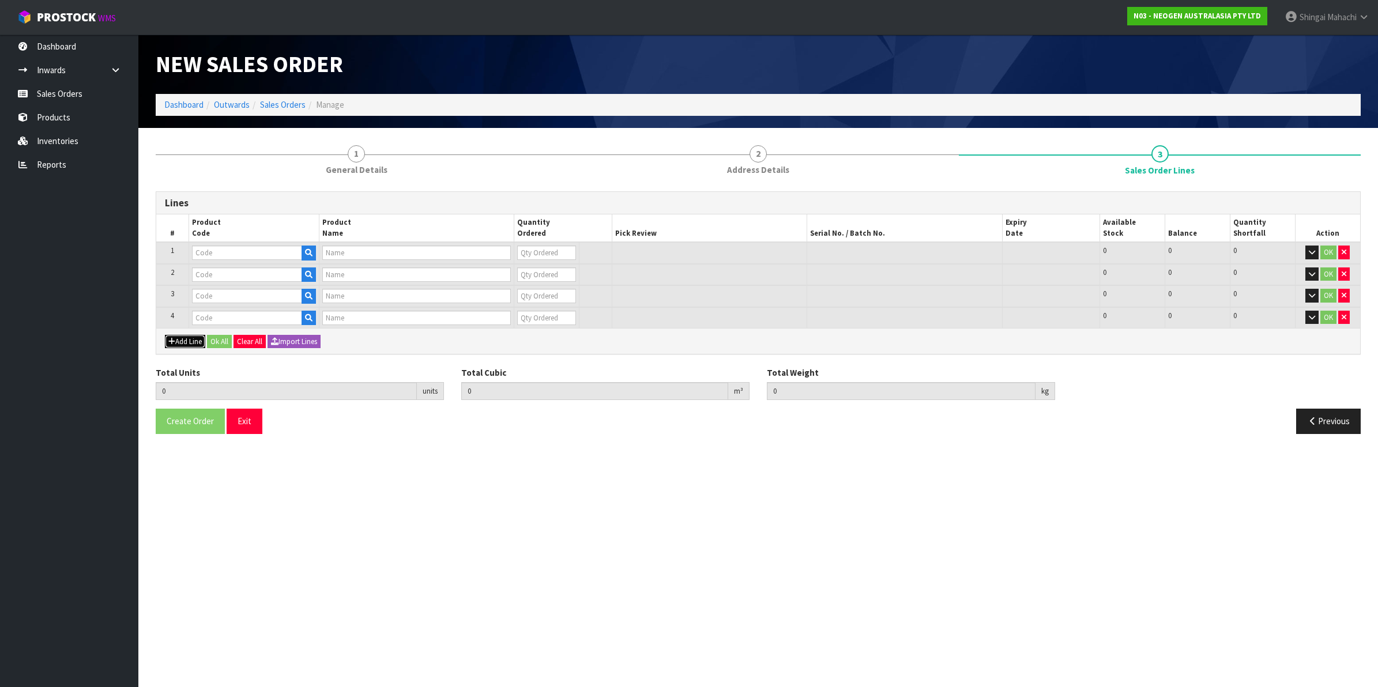
click at [183, 340] on button "Add Line" at bounding box center [185, 342] width 40 height 14
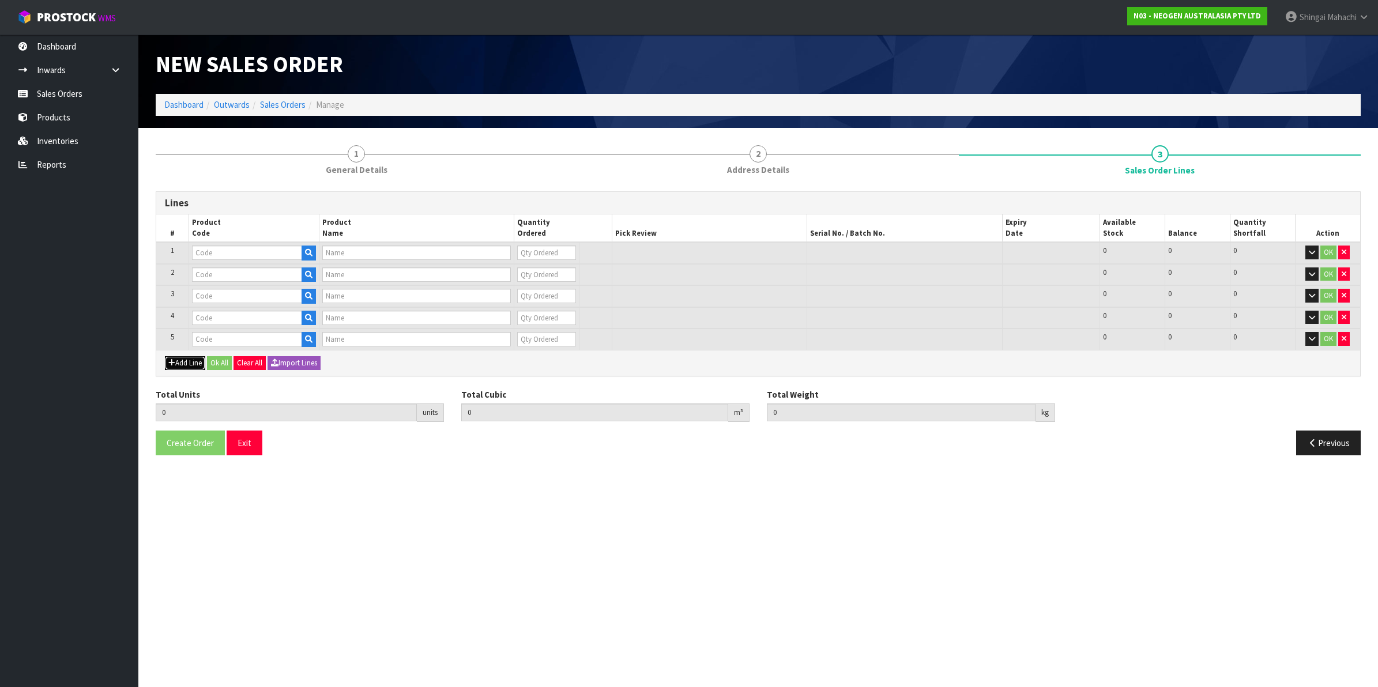
click at [185, 361] on button "Add Line" at bounding box center [185, 363] width 40 height 14
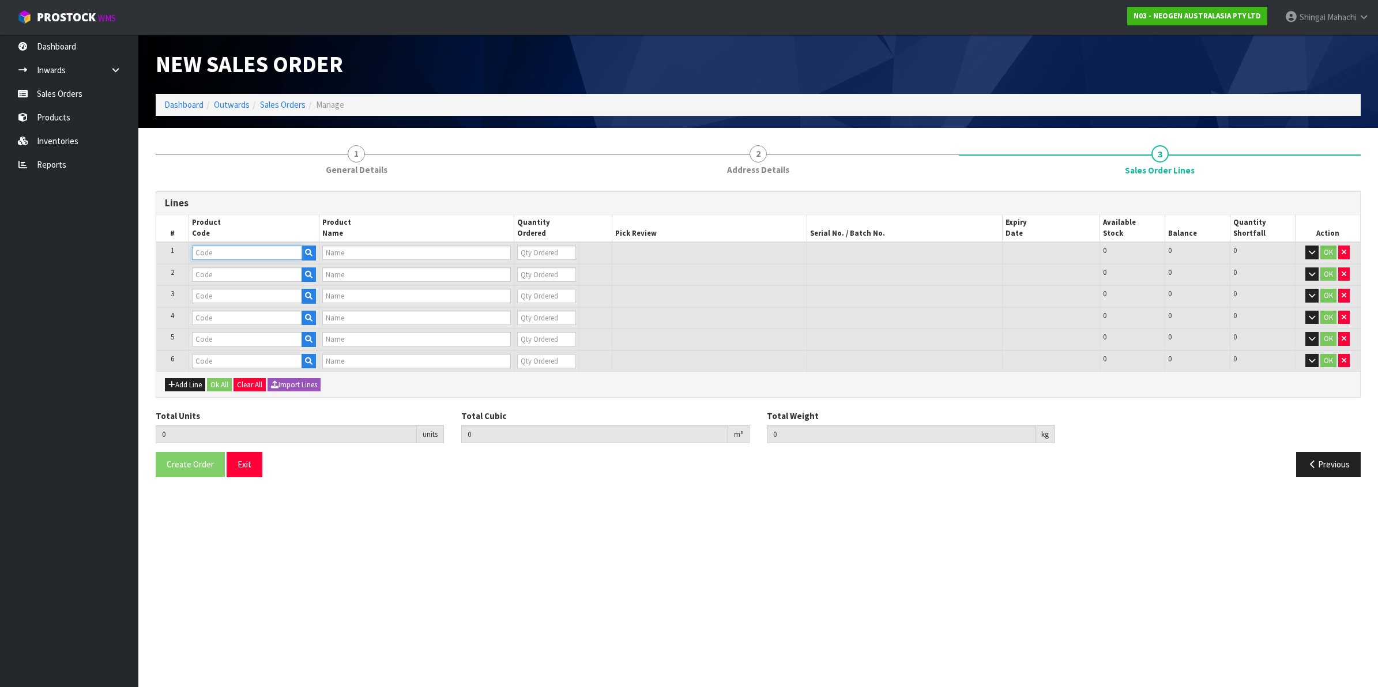
click at [209, 252] on input "text" at bounding box center [247, 253] width 110 height 14
paste input "700002150"
type input "700002150"
type input "7100041178 - MDA2LIS96 MDA 2 LISTERIA 96 TESTS/KIT"
type input "0"
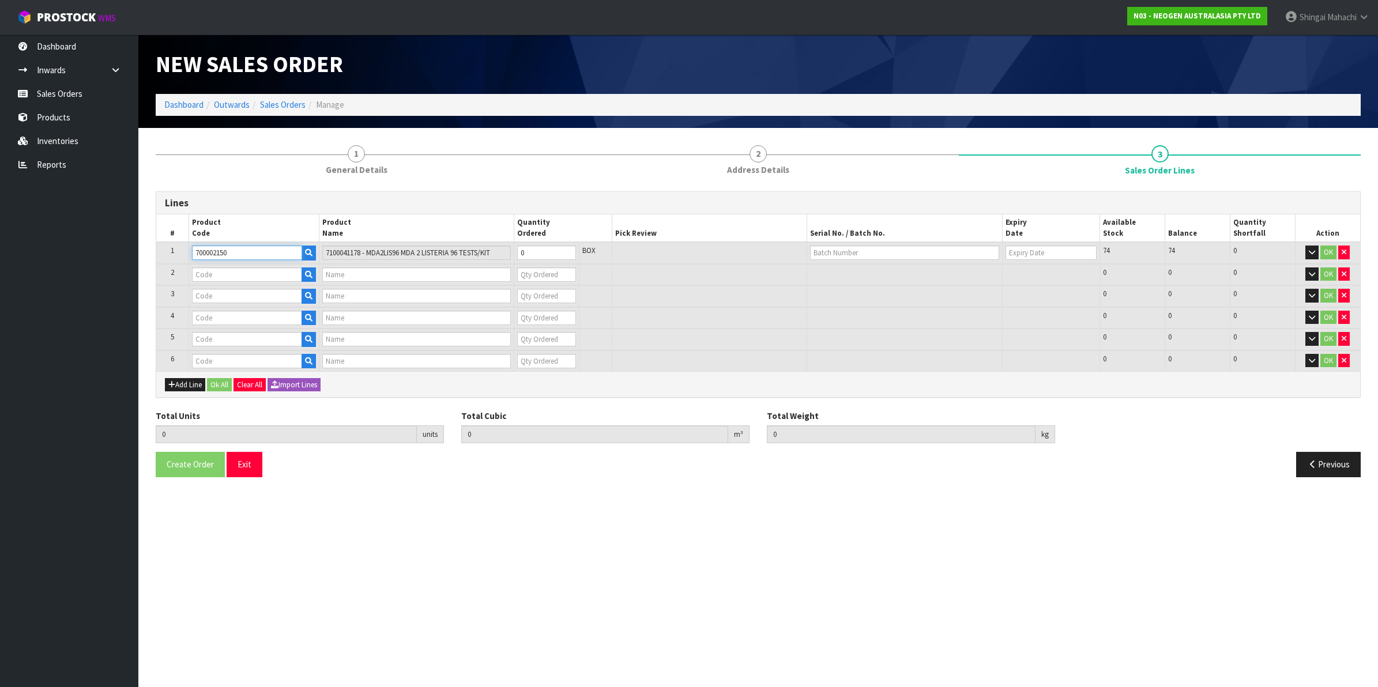
type input "700002150"
click at [232, 278] on input "text" at bounding box center [247, 274] width 110 height 14
paste input "700002143"
type input "700002143"
type input "7100039573 - 6493 PETRIFILM STAPH EXPRS DSKS 100EA/CS"
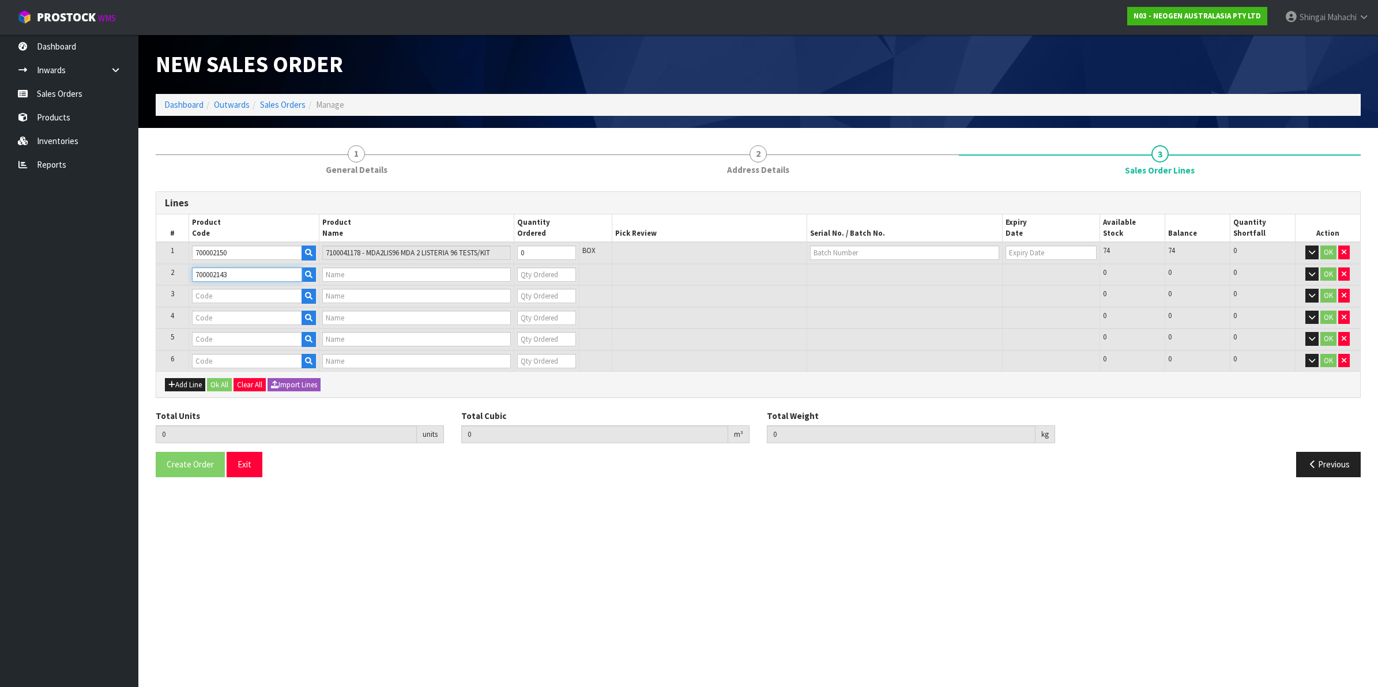
type input "0"
type input "700002143"
click at [222, 294] on input "text" at bounding box center [247, 296] width 110 height 14
paste input "700002280"
type input "700002280"
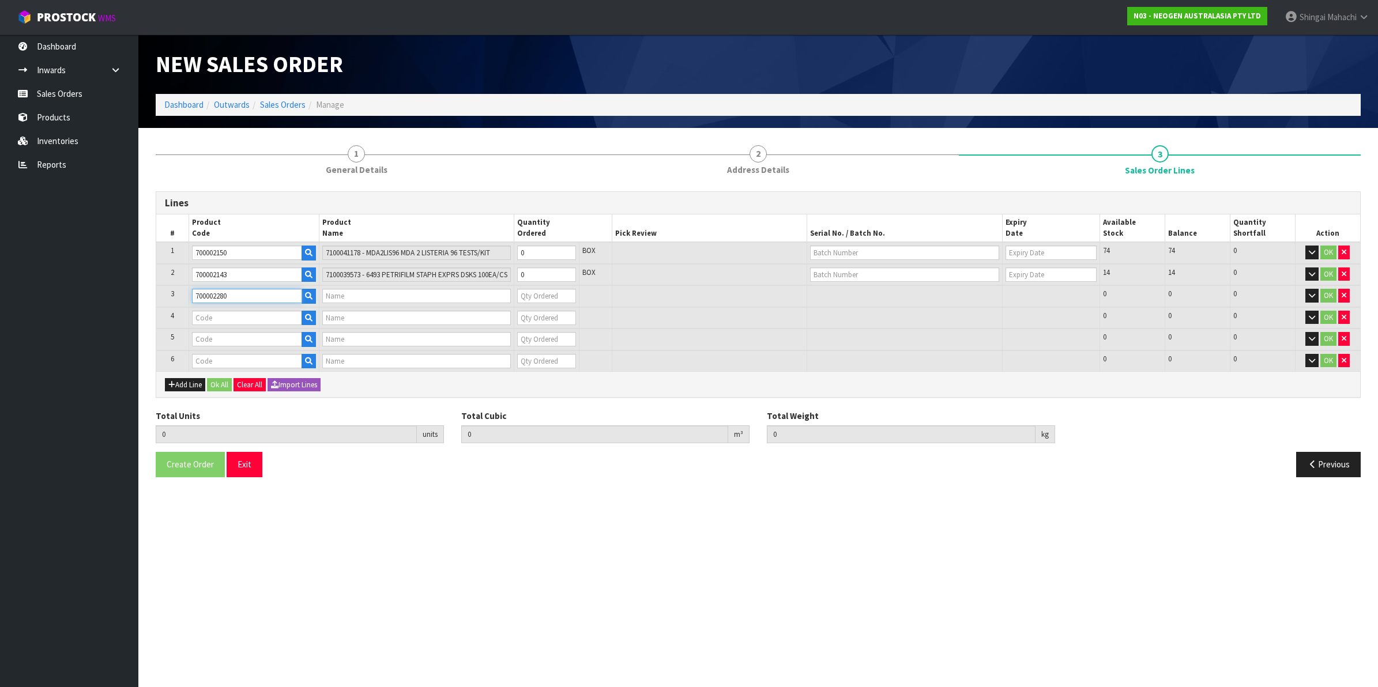
type input "7100127433 - 6437 PETRIFILM RAPID EC CT PLT 500EA/CS"
type input "0"
type input "700002280"
click at [214, 312] on input "text" at bounding box center [247, 318] width 110 height 14
paste input "700002157"
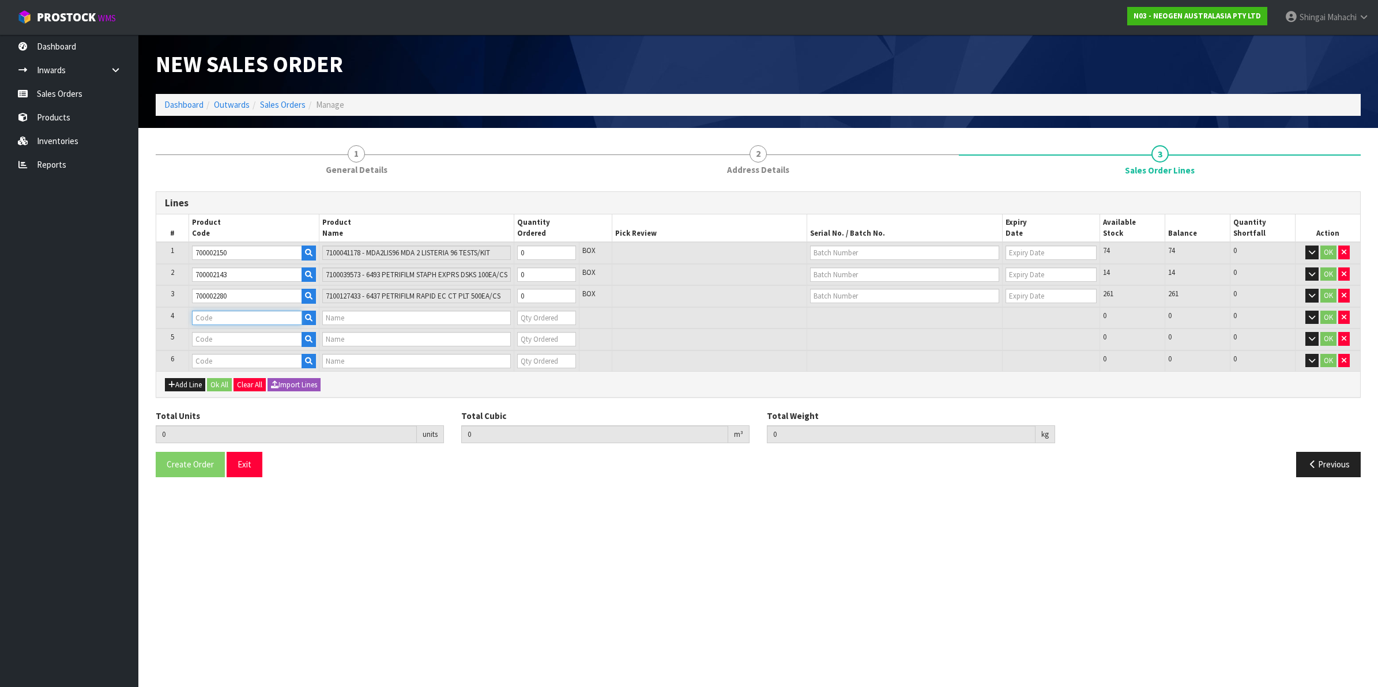
type input "700002157"
type input "7100062349 - MDA2SAL96, MDA2 [MEDICAL_DATA], 96 TESTS/KIT"
type input "0"
type input "700002157"
click at [222, 339] on input "text" at bounding box center [247, 339] width 110 height 14
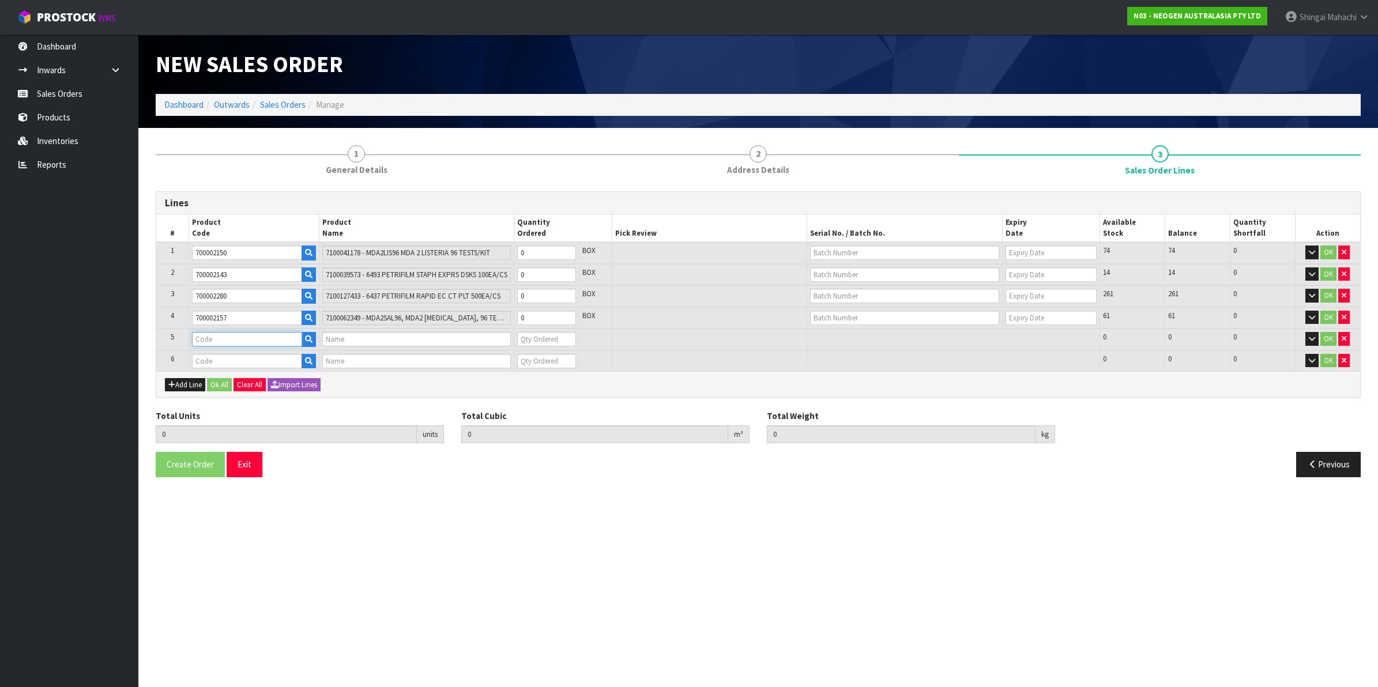
paste input "700002257"
type input "700002257"
type input "7100104558 - MDA2CRO96 MDA2 CRONOBACTER 96 TESTS/KIT"
type input "0"
type input "700002257"
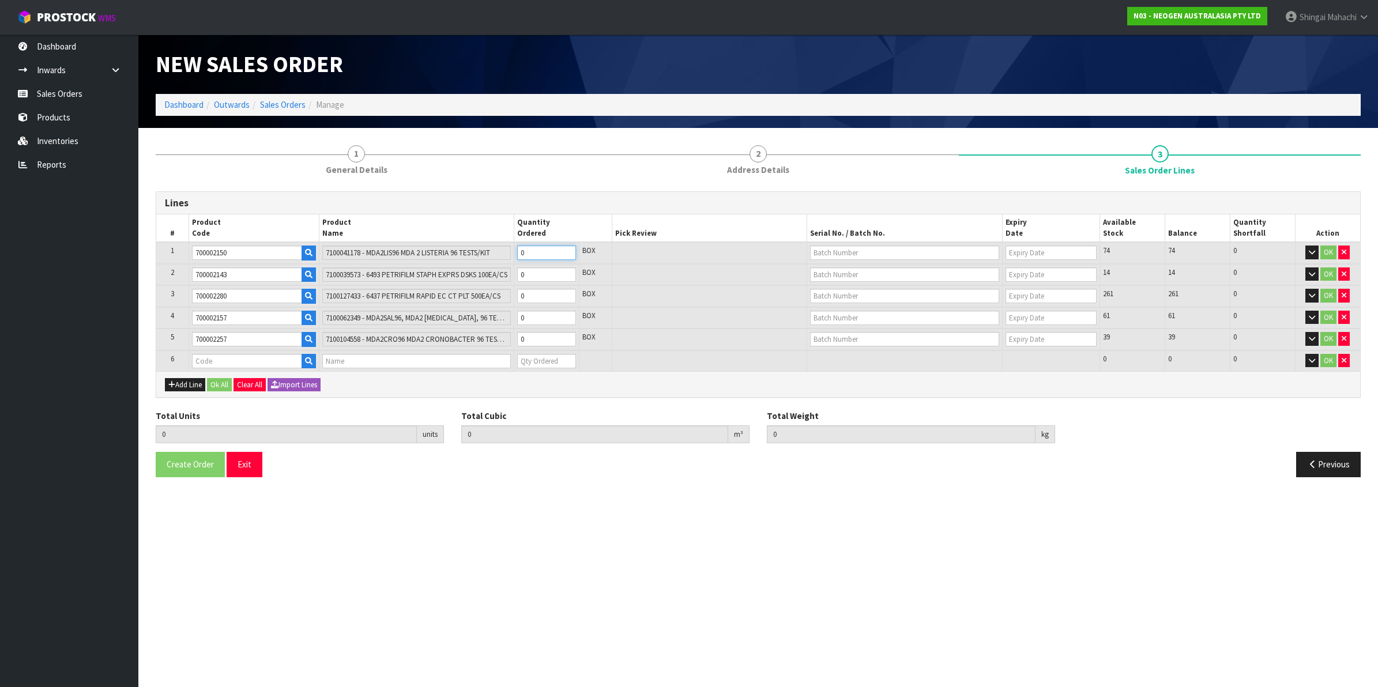
drag, startPoint x: 537, startPoint y: 249, endPoint x: 518, endPoint y: 251, distance: 19.1
click at [518, 251] on input "0" at bounding box center [546, 253] width 59 height 14
type input "10"
click at [496, 274] on tr "2 700002143 7100039573 - 6493 PETRIFILM [MEDICAL_DATA] EXPRS DSKS 100EA/CS 0 BO…" at bounding box center [758, 275] width 1204 height 22
type input "10"
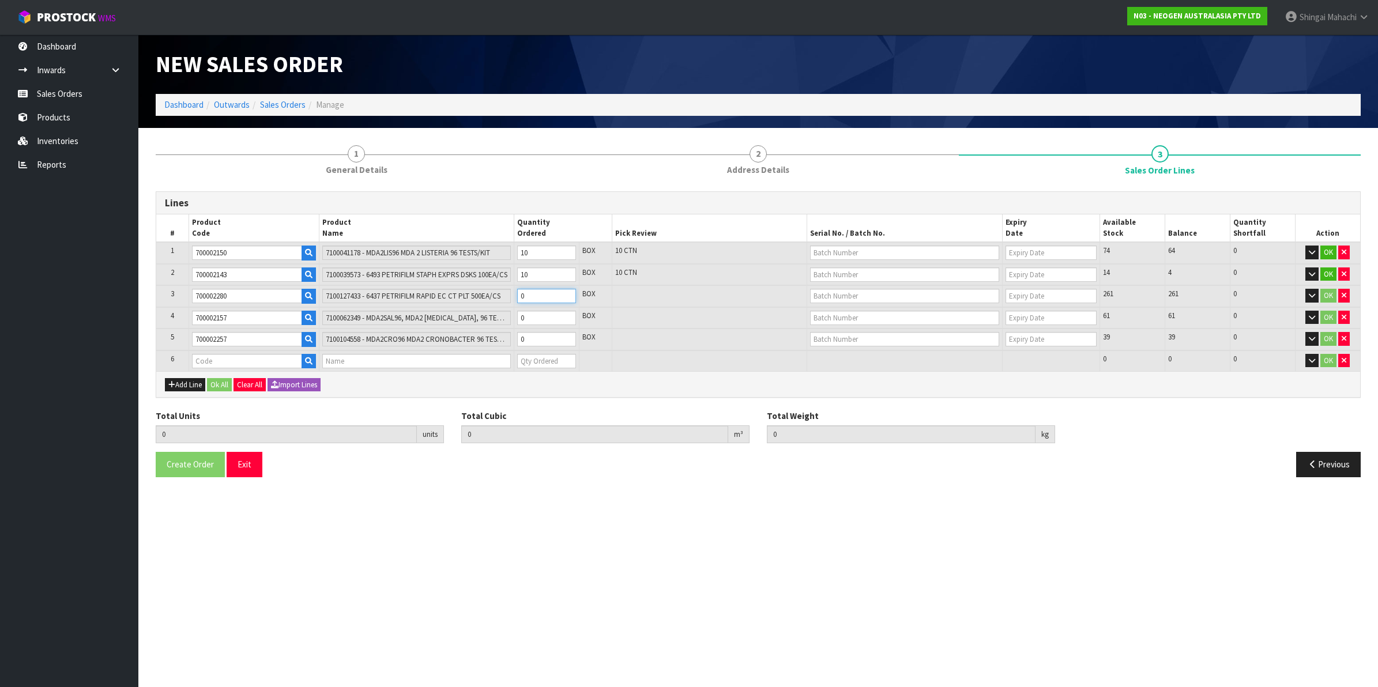
click at [494, 294] on tr "3 700002280 7100127433 - 6437 PETRIFILM RAPID EC CT PLT 500EA/CS 0 BOX 261 261 …" at bounding box center [758, 296] width 1204 height 22
type input "5"
click at [492, 317] on tr "4 700002157 7100062349 - MDA2SAL96, MDA2 [MEDICAL_DATA], 96 TESTS/KIT 0 BOX 61 …" at bounding box center [758, 318] width 1204 height 22
type input "20"
drag, startPoint x: 539, startPoint y: 341, endPoint x: 459, endPoint y: 329, distance: 80.5
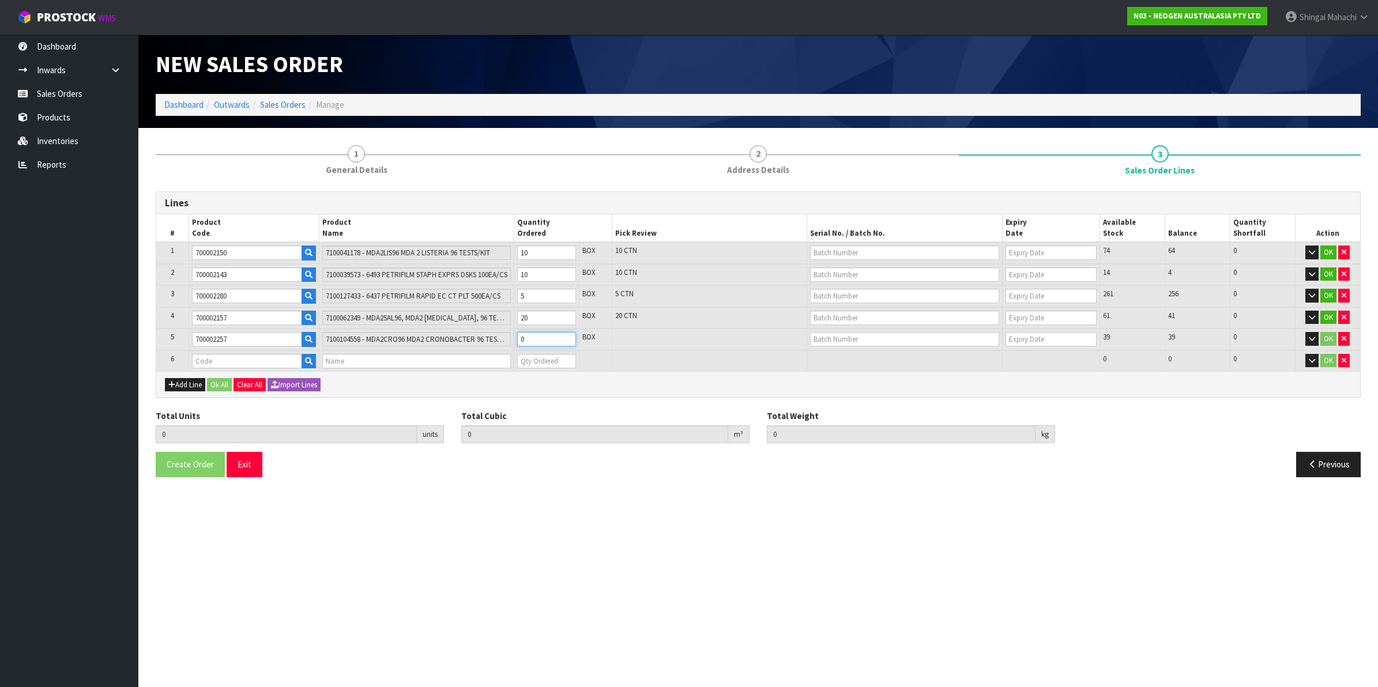
click at [459, 329] on tr "5 700002257 7100104558 - MDA2CRO96 MDA2 CRONOBACTER 96 TESTS/KIT 0 BOX 39 39 0 …" at bounding box center [758, 340] width 1204 height 22
type input "30"
click at [839, 251] on input "text" at bounding box center [904, 253] width 189 height 14
click at [863, 272] on link "3000030790" at bounding box center [855, 272] width 91 height 16
type input "3000030790"
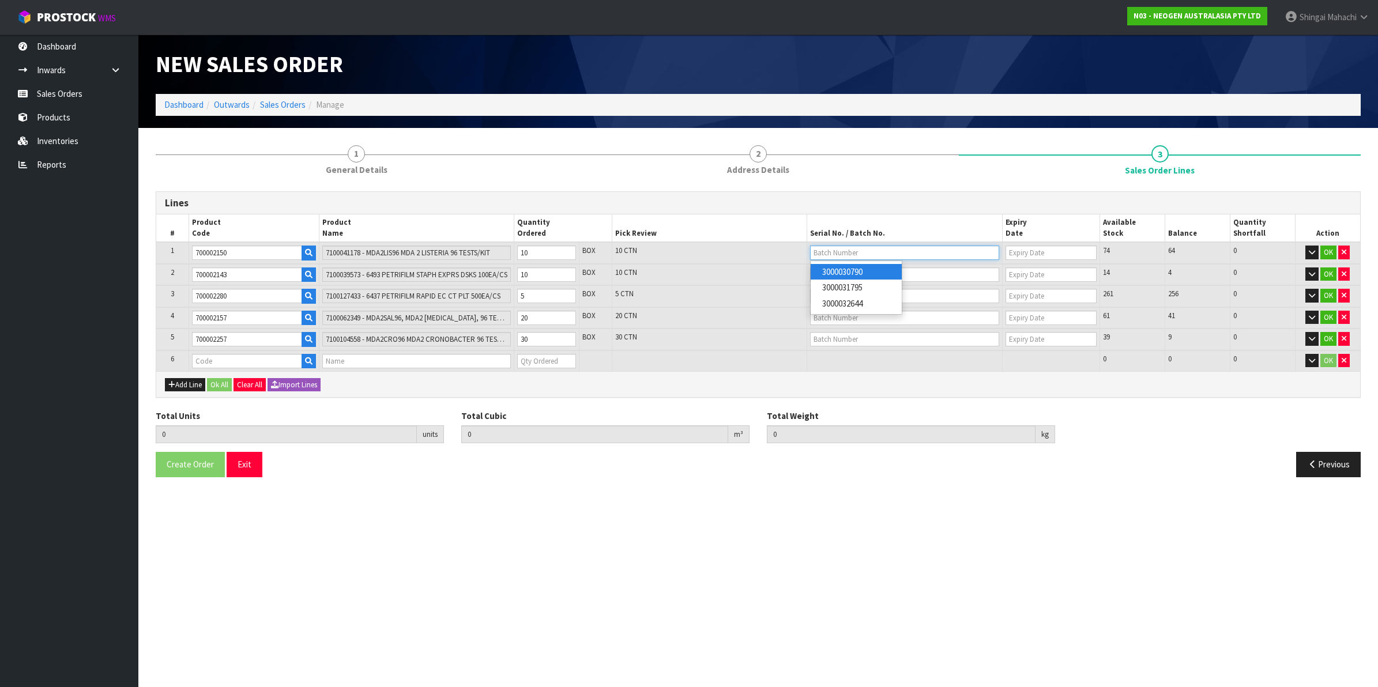
type input "[DATE]"
click at [855, 265] on td at bounding box center [904, 275] width 195 height 22
click at [848, 272] on input "text" at bounding box center [904, 274] width 189 height 14
click at [843, 295] on link "343KDF" at bounding box center [855, 293] width 91 height 16
type input "343KDF"
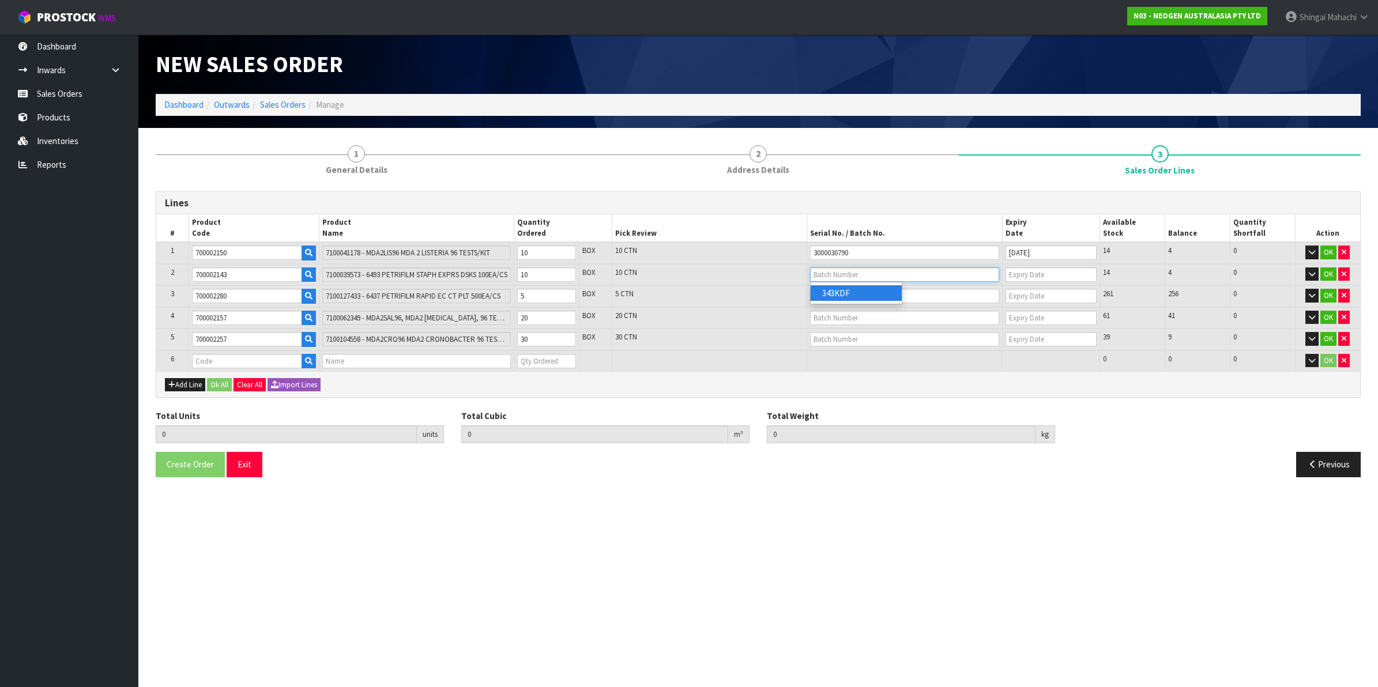
type input "14/05/2026"
click at [835, 291] on input "text" at bounding box center [904, 296] width 189 height 14
click at [854, 318] on link "33YWWA" at bounding box center [855, 315] width 91 height 16
type input "33YWWA"
type input "08/03/2026"
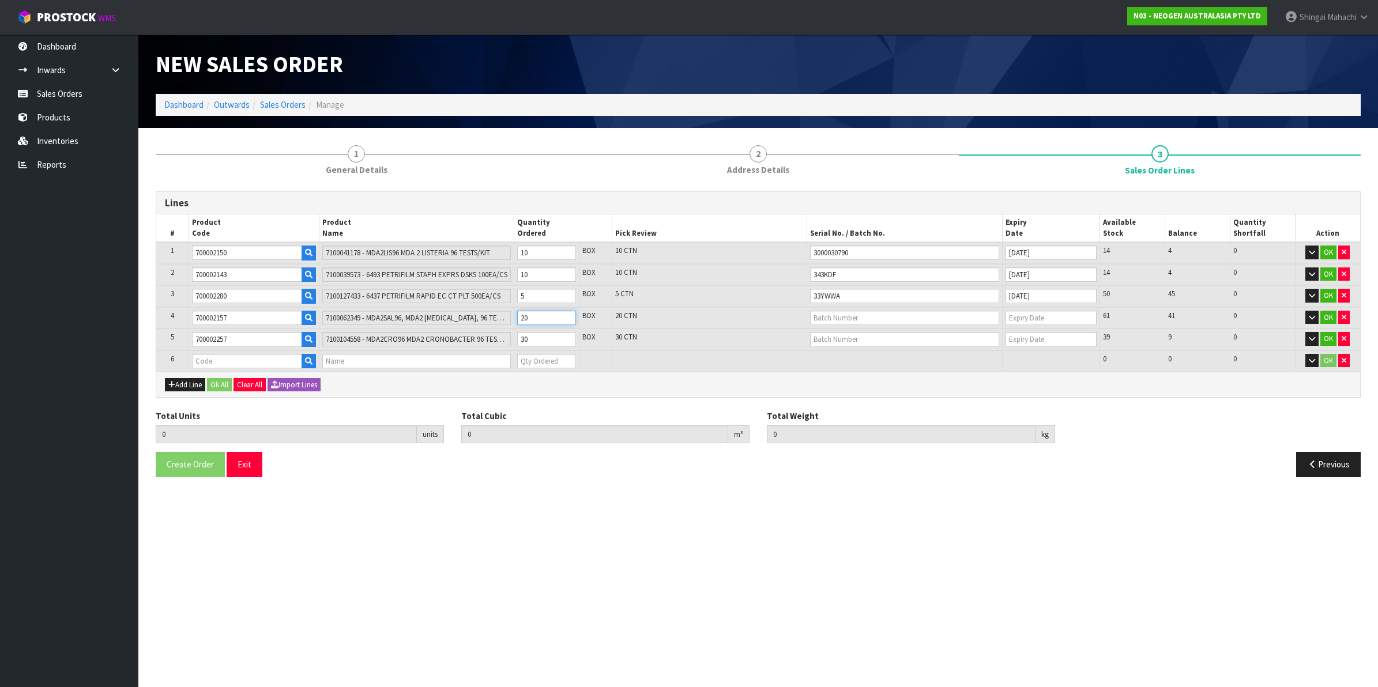
click at [492, 317] on tr "4 700002157 7100062349 - MDA2SAL96, MDA2 SALMONELLA, 96 TESTS/KIT 20 BOX 20 CTN…" at bounding box center [758, 318] width 1204 height 22
type input "5"
drag, startPoint x: 234, startPoint y: 312, endPoint x: 182, endPoint y: 313, distance: 52.5
click at [182, 313] on tr "4 700002157 7100062349 - MDA2SAL96, MDA2 SALMONELLA, 96 TESTS/KIT 5 BOX 5 CTN 6…" at bounding box center [758, 318] width 1204 height 22
click at [198, 355] on input "text" at bounding box center [247, 361] width 110 height 14
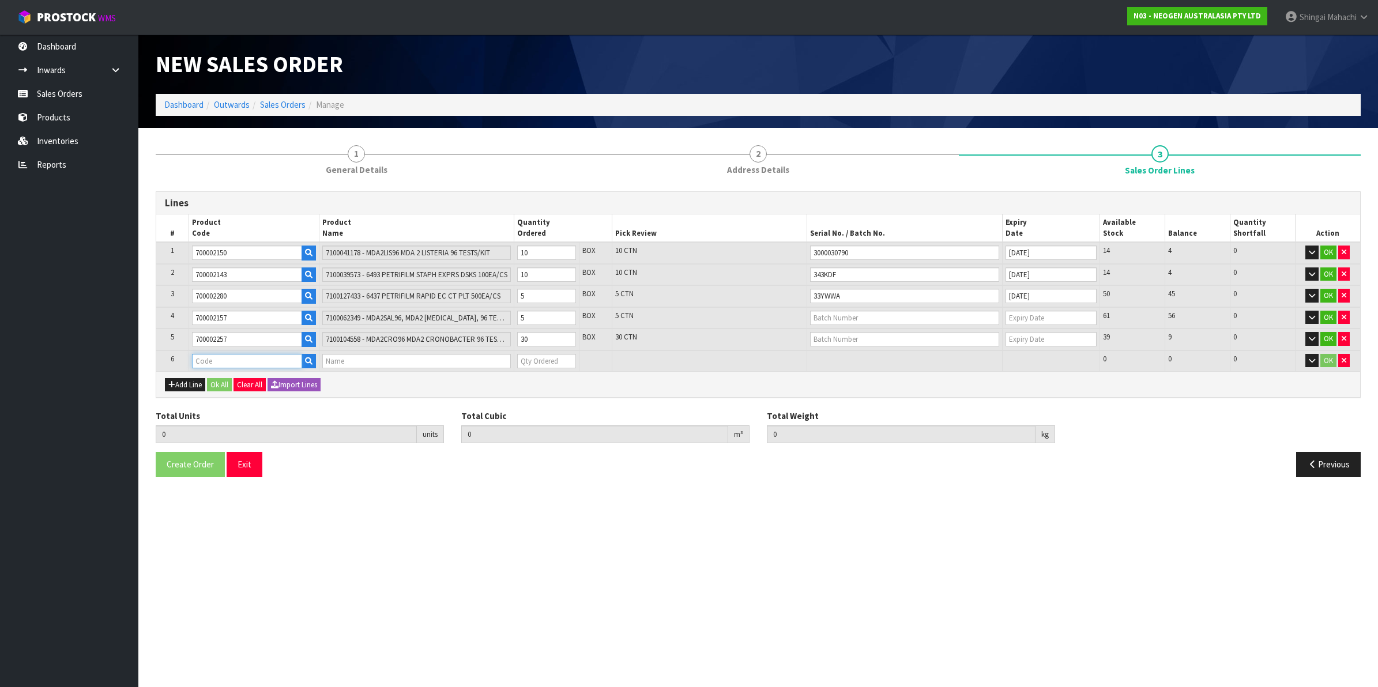
paste input "700002157"
type input "700002157"
type input "7100062349 - MDA2SAL96, MDA2 [MEDICAL_DATA], 96 TESTS/KIT"
type input "0"
type input "60"
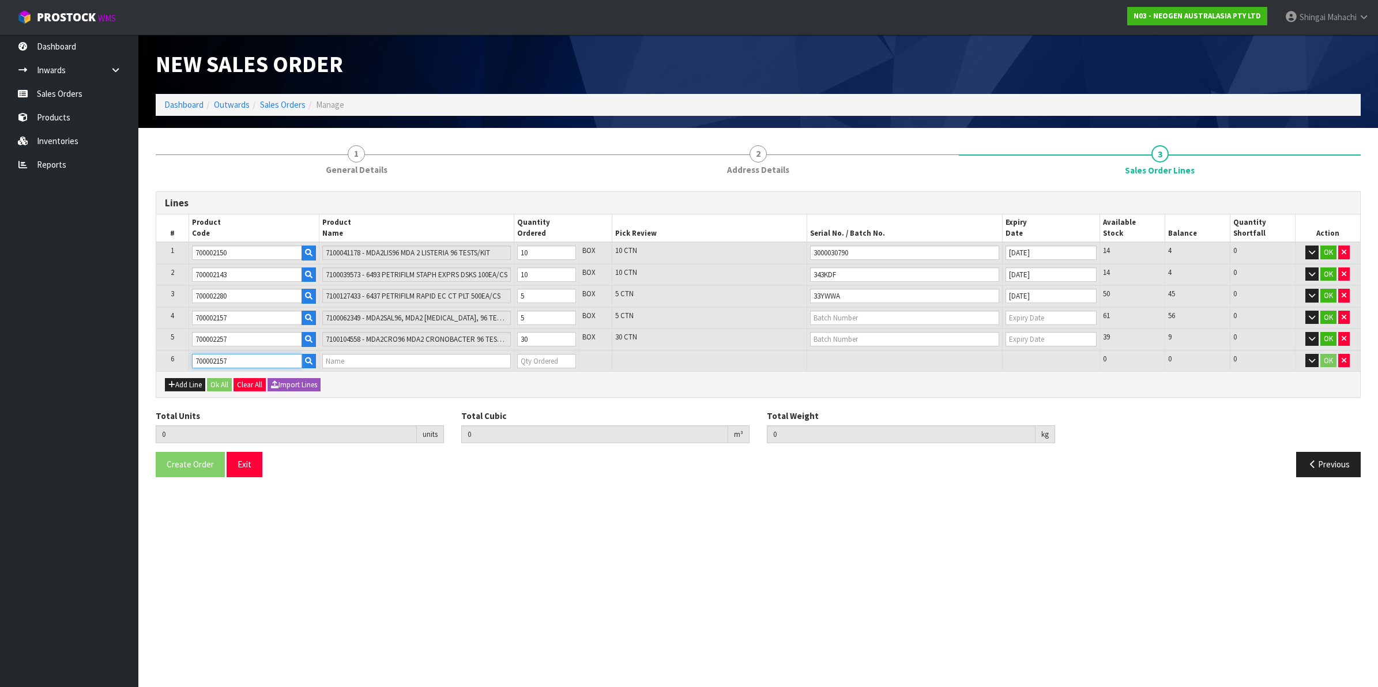
type input "0.157245"
type input "26"
type input "700002157"
click at [506, 364] on tr "6 700002157 7100062349 - MDA2SAL96, MDA2 SALMONELLA, 96 TESTS/KIT 0 BOX 61 61 0…" at bounding box center [758, 360] width 1204 height 21
type input "1"
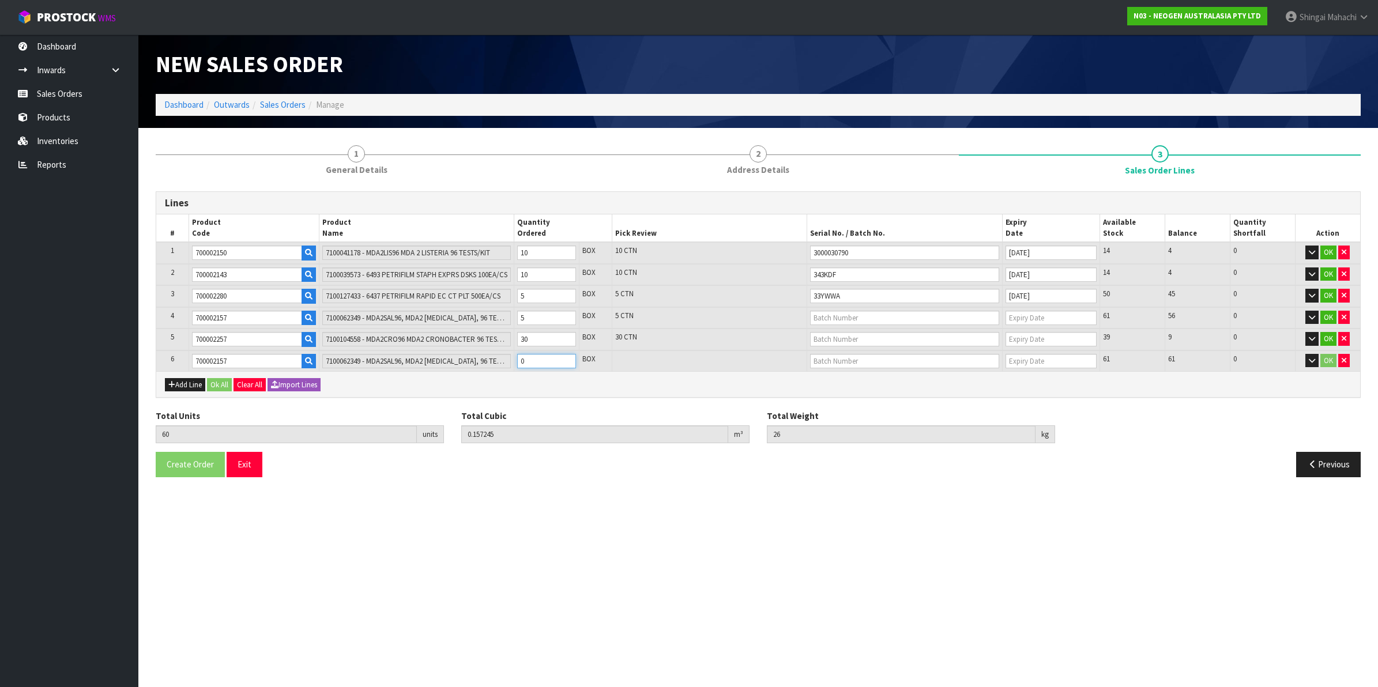
type input "61"
type input "0.159117"
type input "26.3"
type input "15"
type input "75"
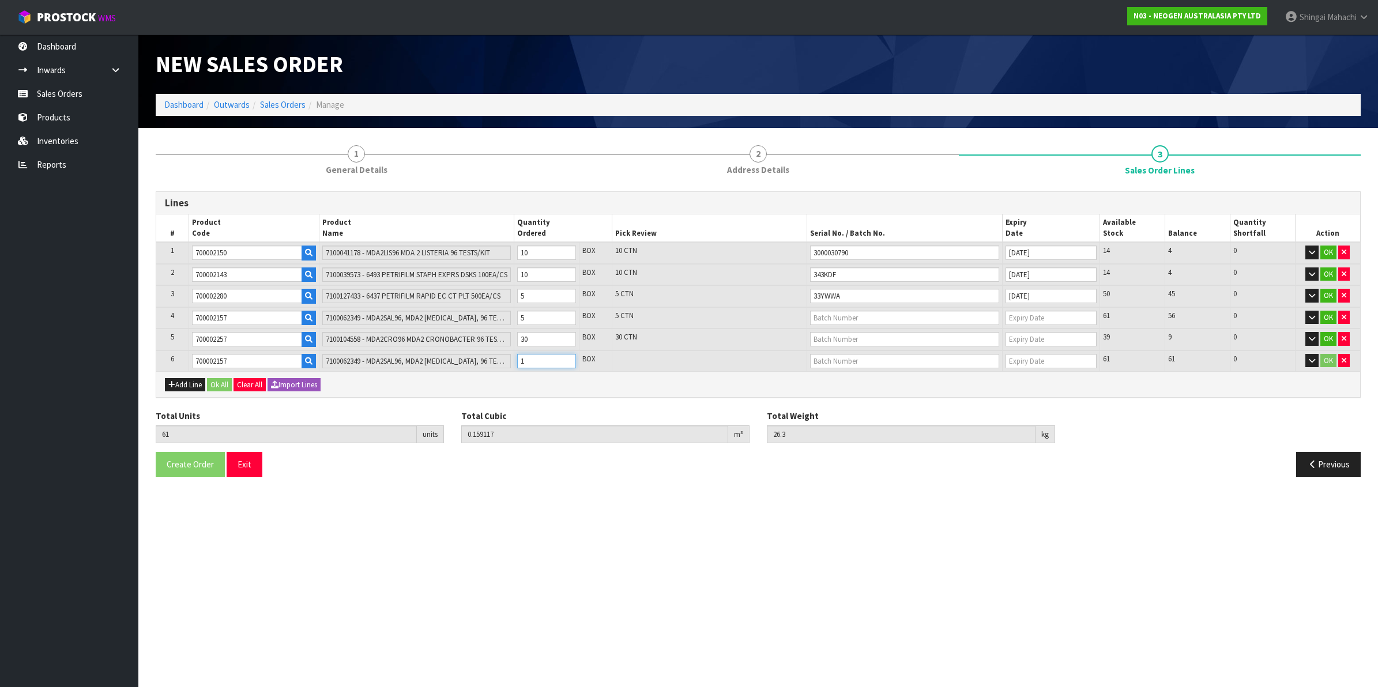
type input "0.185325"
type input "30.5"
type input "15"
click at [874, 317] on input "text" at bounding box center [904, 318] width 189 height 14
click at [875, 352] on link "3000030232" at bounding box center [855, 352] width 91 height 16
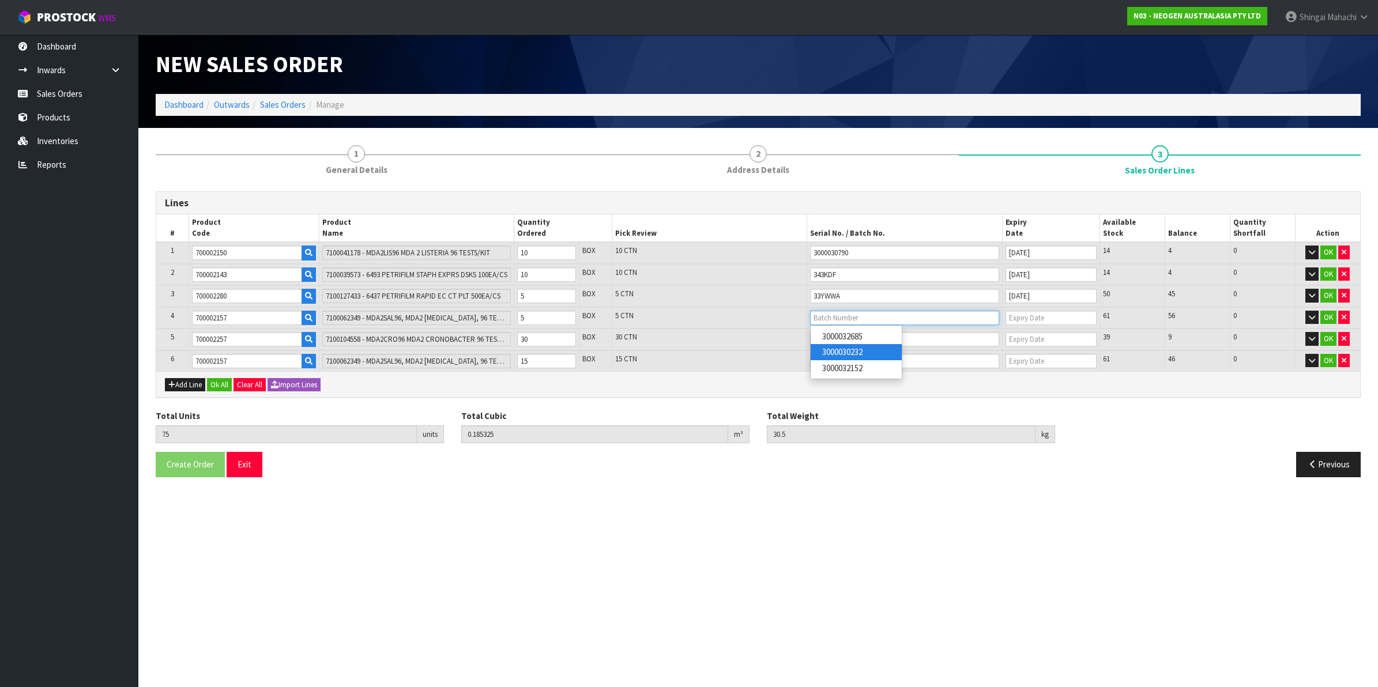
type input "3000030232"
type input "[DATE]"
click at [839, 362] on input "text" at bounding box center [904, 361] width 189 height 14
click at [866, 414] on link "3000032152" at bounding box center [855, 411] width 91 height 16
type input "3000032152"
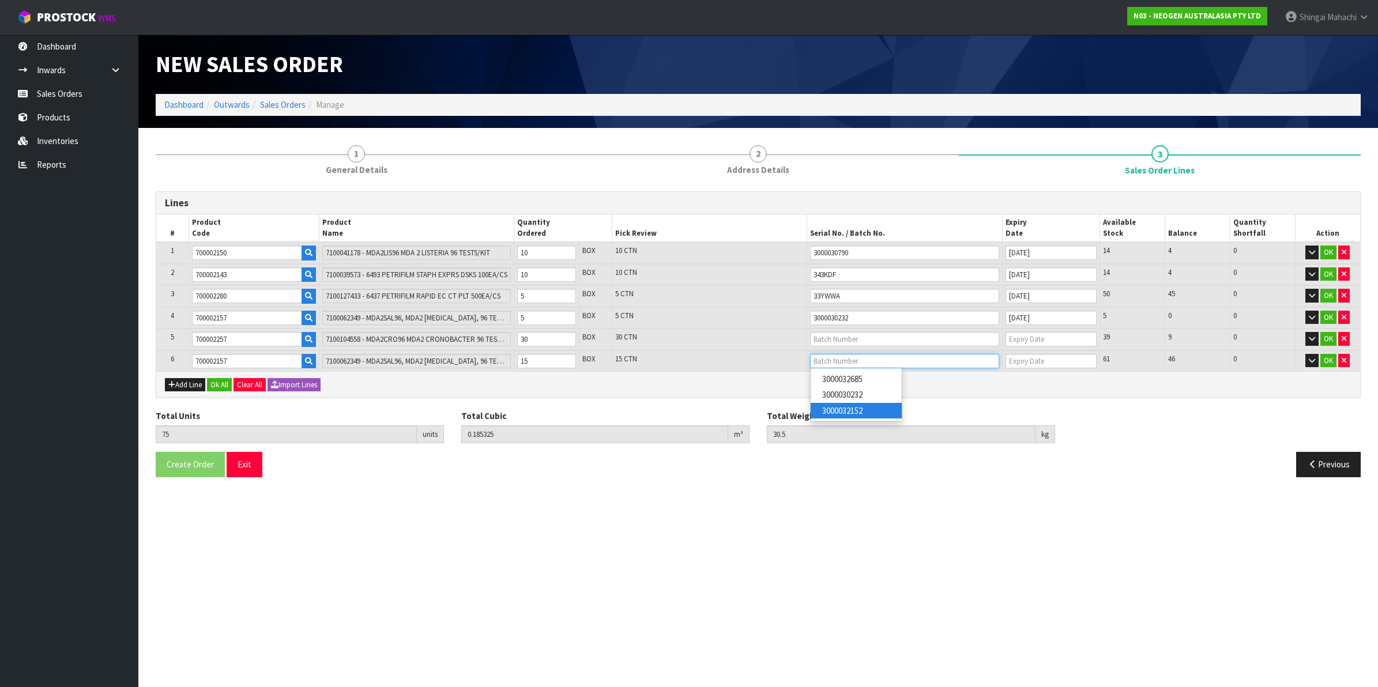
type input "13/11/2026"
click at [178, 384] on button "Add Line" at bounding box center [185, 385] width 40 height 14
type input "0"
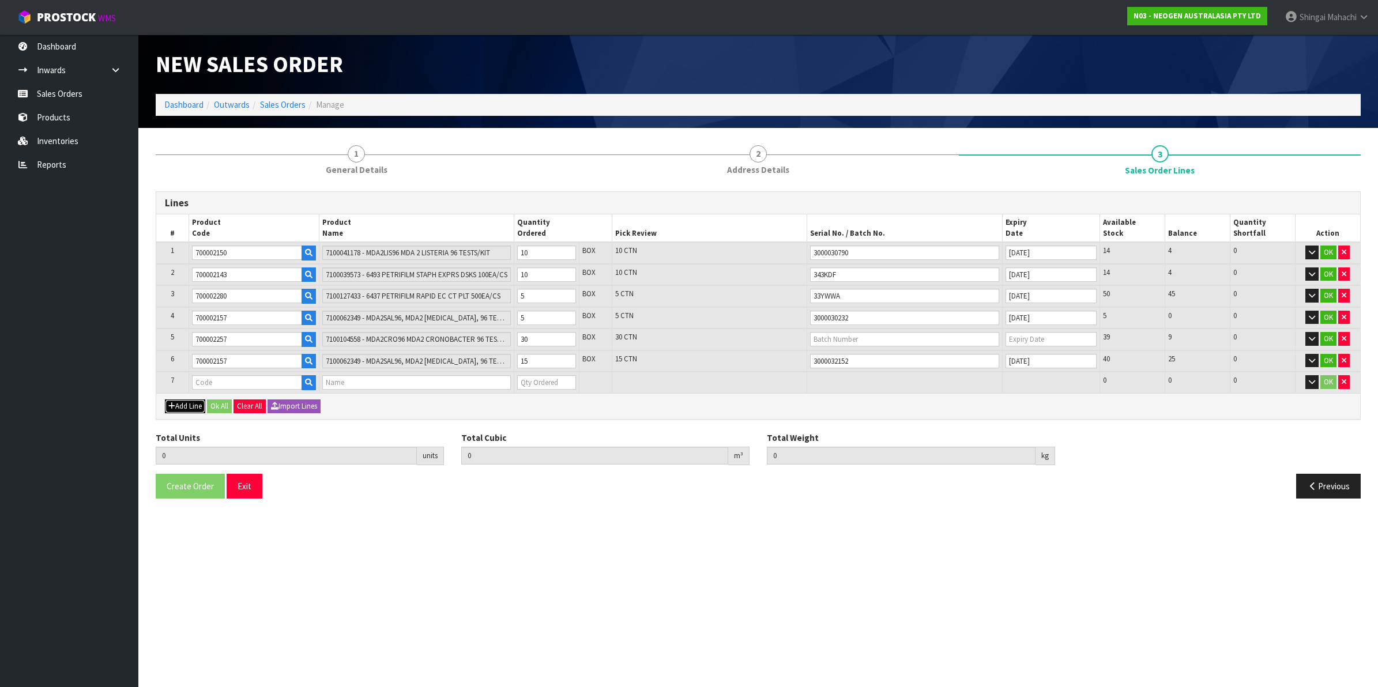
click at [183, 405] on button "Add Line" at bounding box center [185, 406] width 40 height 14
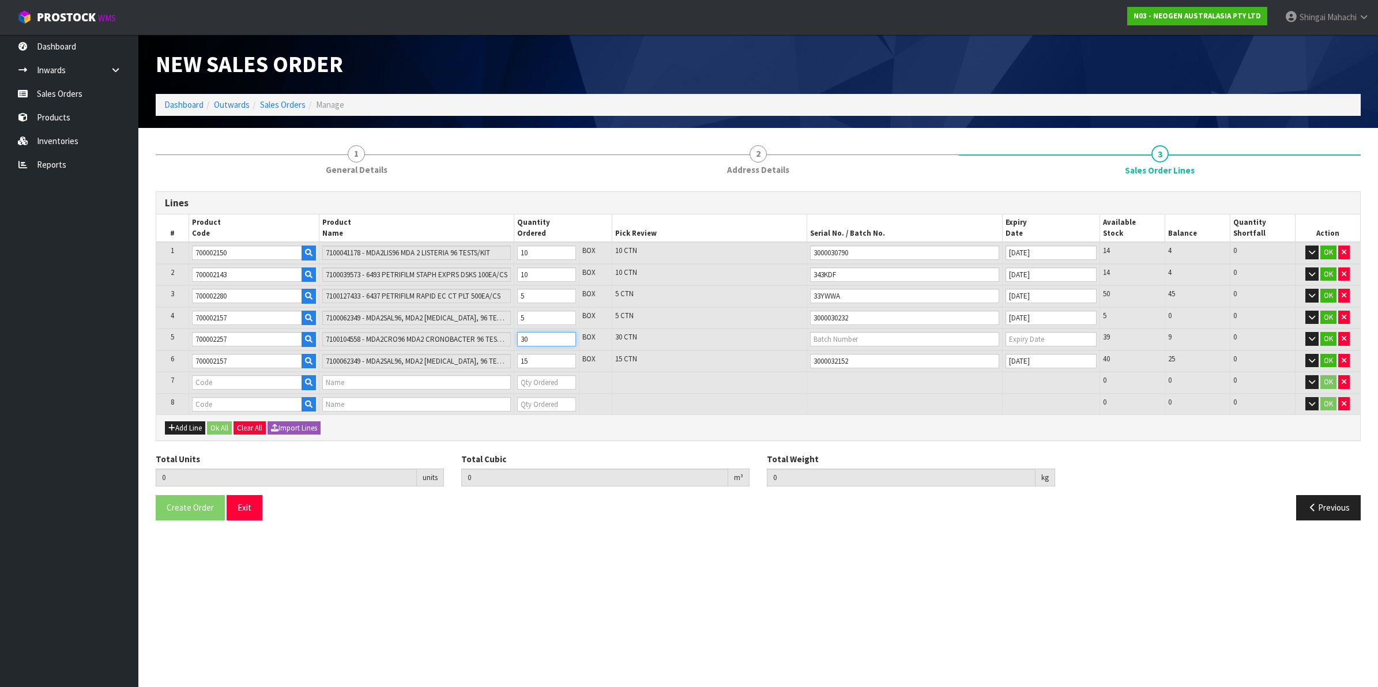
drag, startPoint x: 529, startPoint y: 334, endPoint x: 516, endPoint y: 334, distance: 12.7
click at [516, 334] on td "30" at bounding box center [546, 340] width 65 height 22
type input "2"
drag, startPoint x: 229, startPoint y: 335, endPoint x: 176, endPoint y: 335, distance: 53.0
click at [176, 335] on tr "5 700002257 7100104558 - MDA2CRO96 MDA2 CRONOBACTER 96 TESTS/KIT 2 BOX 2 CTN 39…" at bounding box center [758, 340] width 1204 height 22
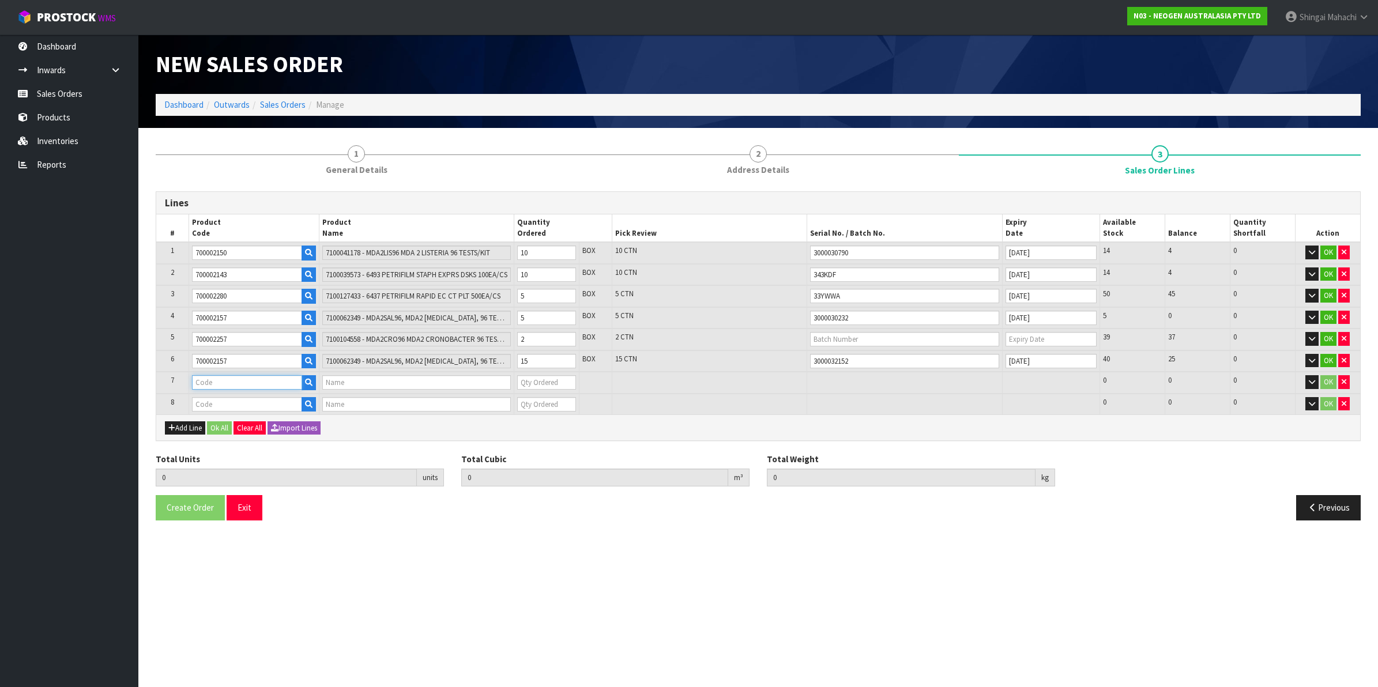
click at [213, 378] on input "text" at bounding box center [247, 382] width 110 height 14
paste input "700002257"
type input "700002257"
type input "7100104558 - MDA2CRO96 MDA2 CRONOBACTER 96 TESTS/KIT"
type input "0"
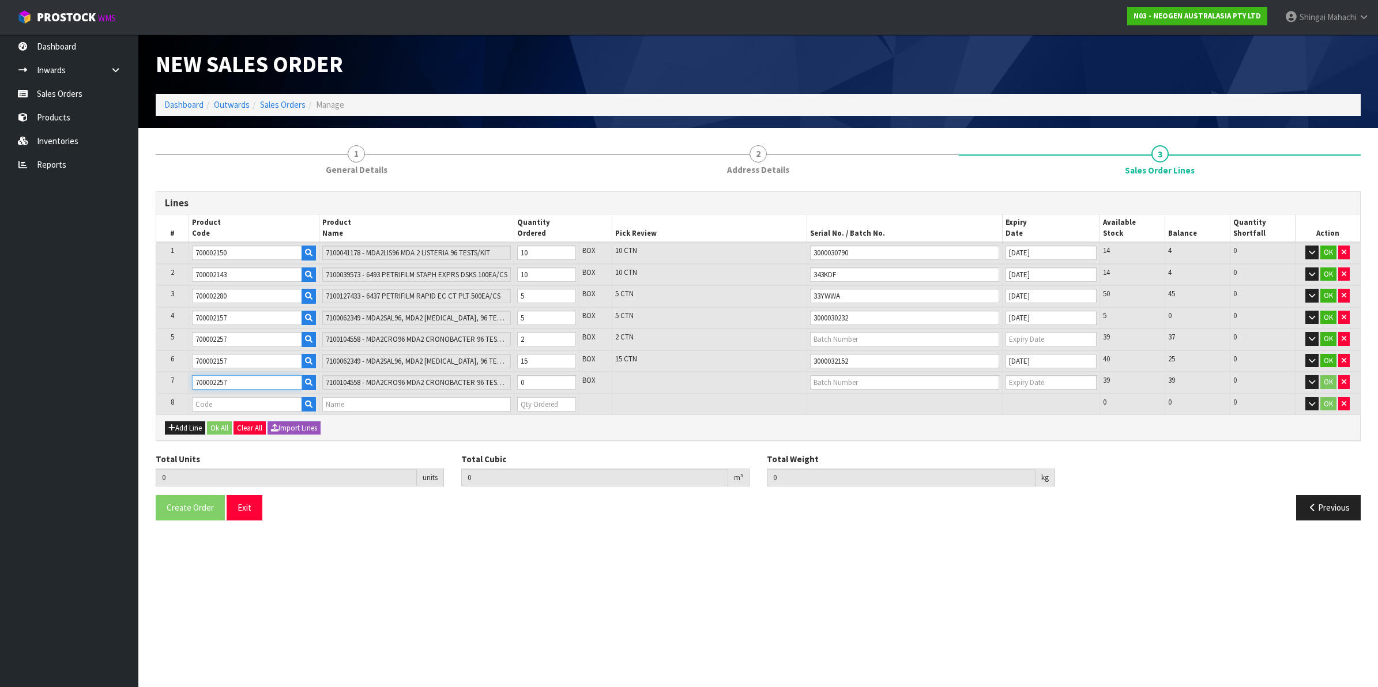
type input "700002257"
click at [197, 397] on input "text" at bounding box center [247, 404] width 110 height 14
paste input "700002257"
type input "700002257"
type input "47"
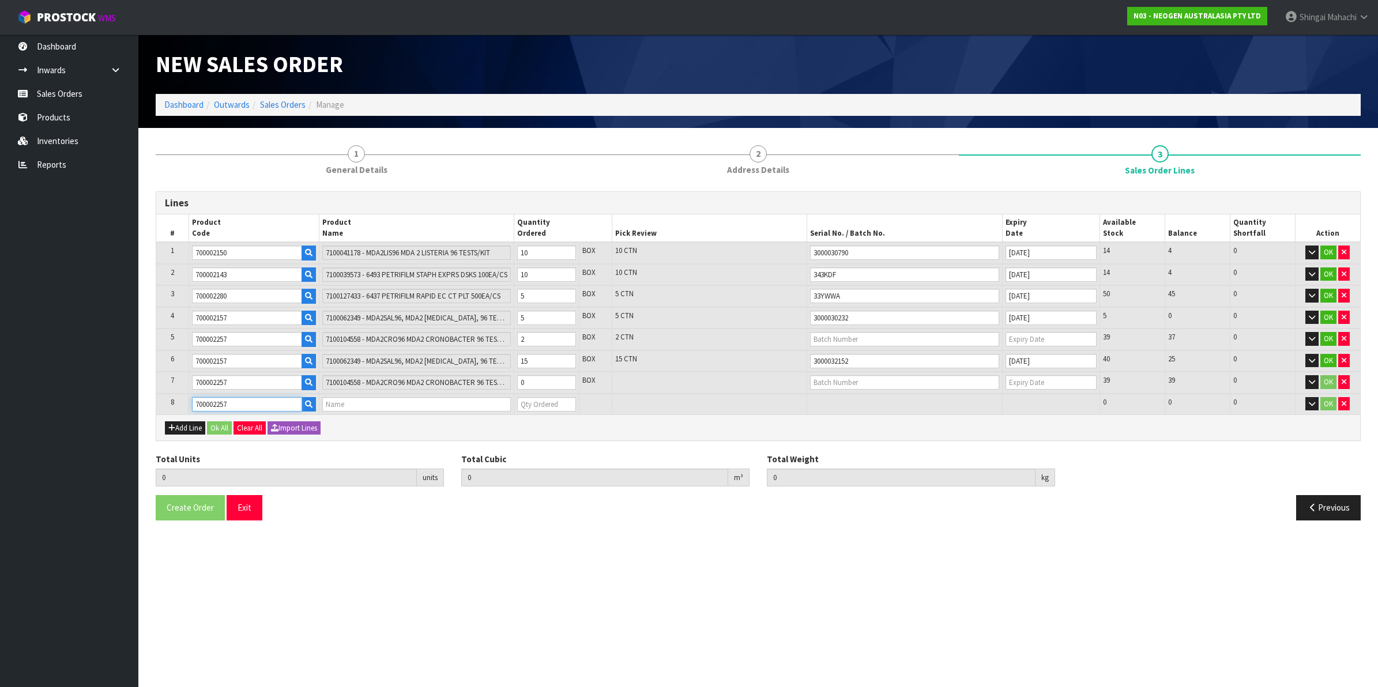
type input "0.127085"
type input "20.98"
type input "7100104558 - MDA2CRO96 MDA2 CRONOBACTER 96 TESTS/KIT"
type input "0"
type input "700002257"
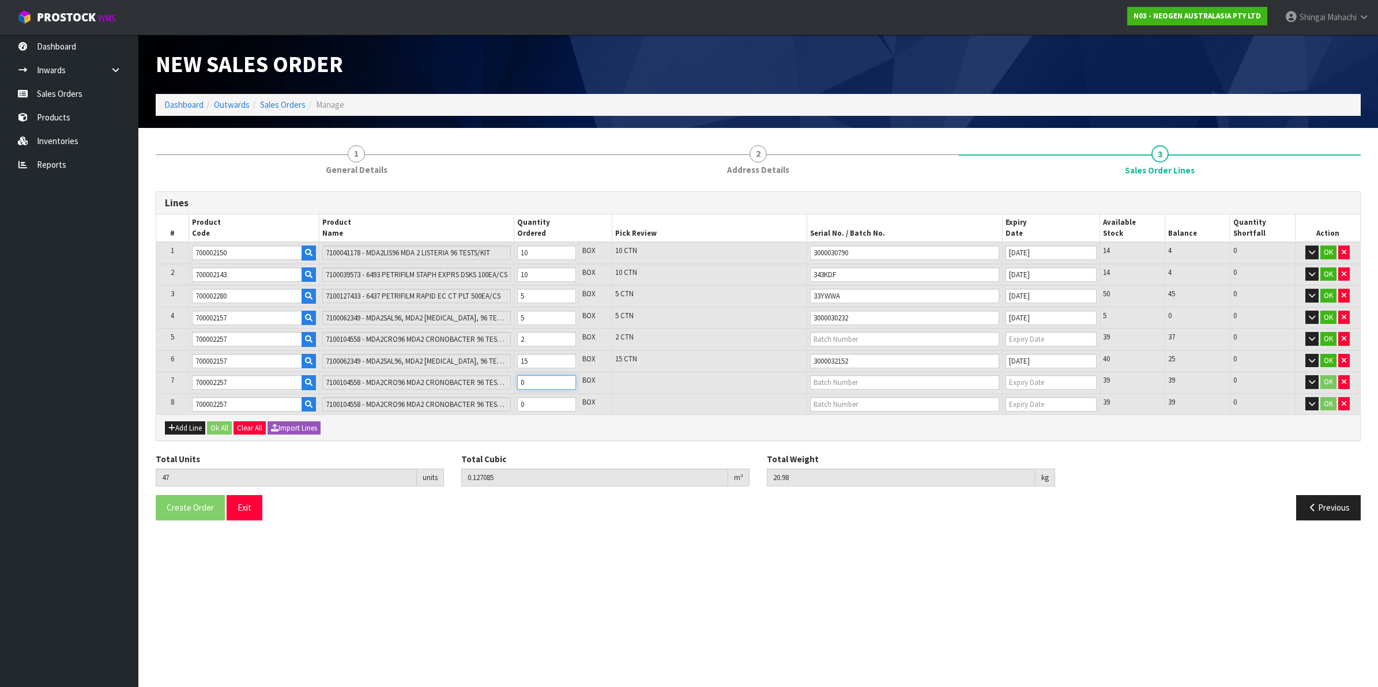
click at [508, 382] on tr "7 700002257 7100104558 - MDA2CRO96 MDA2 CRONOBACTER 96 TESTS/KIT 0 BOX 39 39 0 …" at bounding box center [758, 383] width 1204 height 22
type input "48"
type input "0.129165"
type input "21.32"
type input "1"
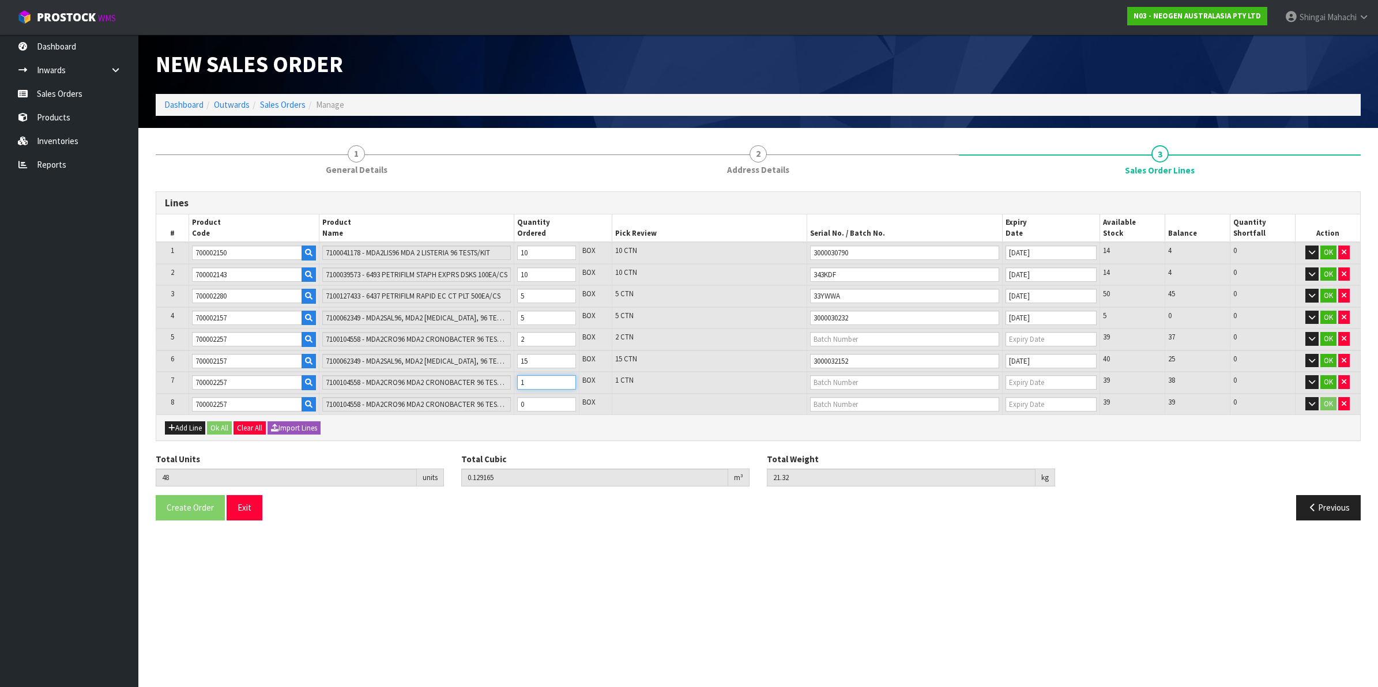
type input "66"
type input "0.166605"
type input "27.44"
type input "19"
click at [480, 399] on tr "8 700002257 7100104558 - MDA2CRO96 MDA2 CRONOBACTER 96 TESTS/KIT 0 BOX 39 39 0 …" at bounding box center [758, 404] width 1204 height 21
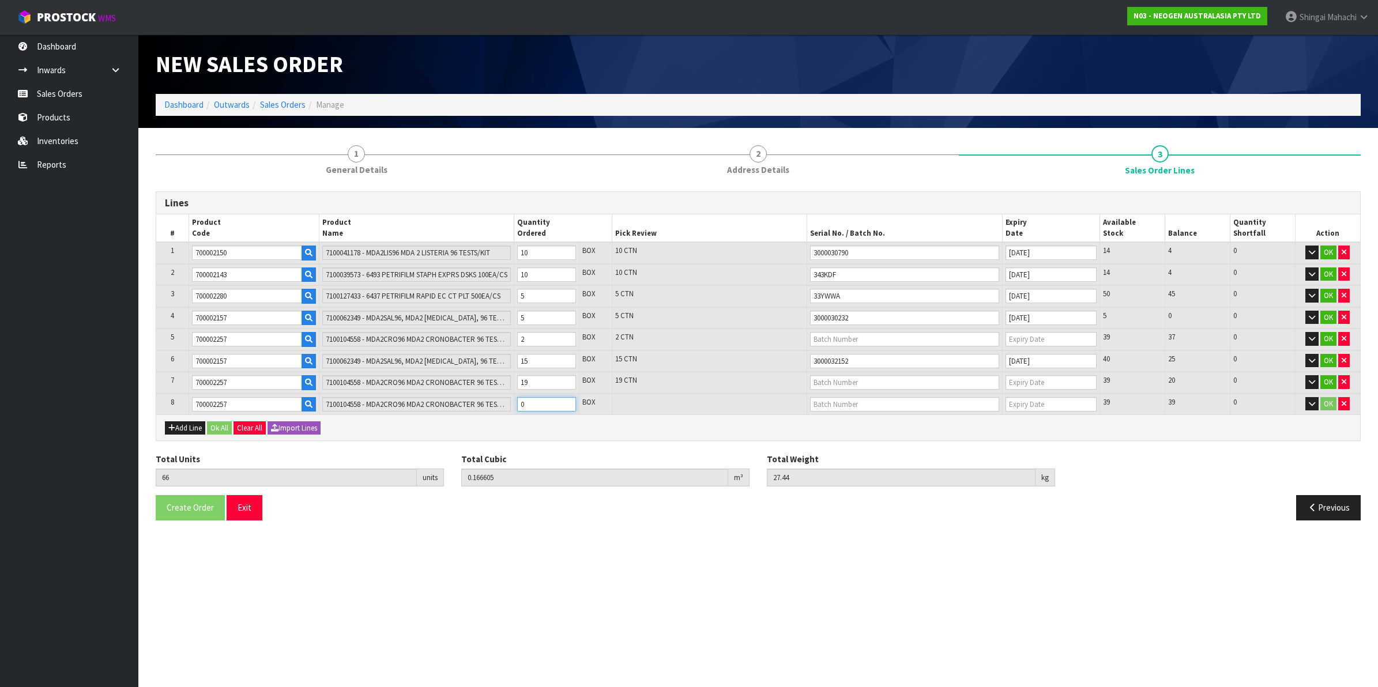
type input "75"
type input "0.185325"
type input "30.5"
type input "9"
click at [825, 339] on input "text" at bounding box center [904, 339] width 189 height 14
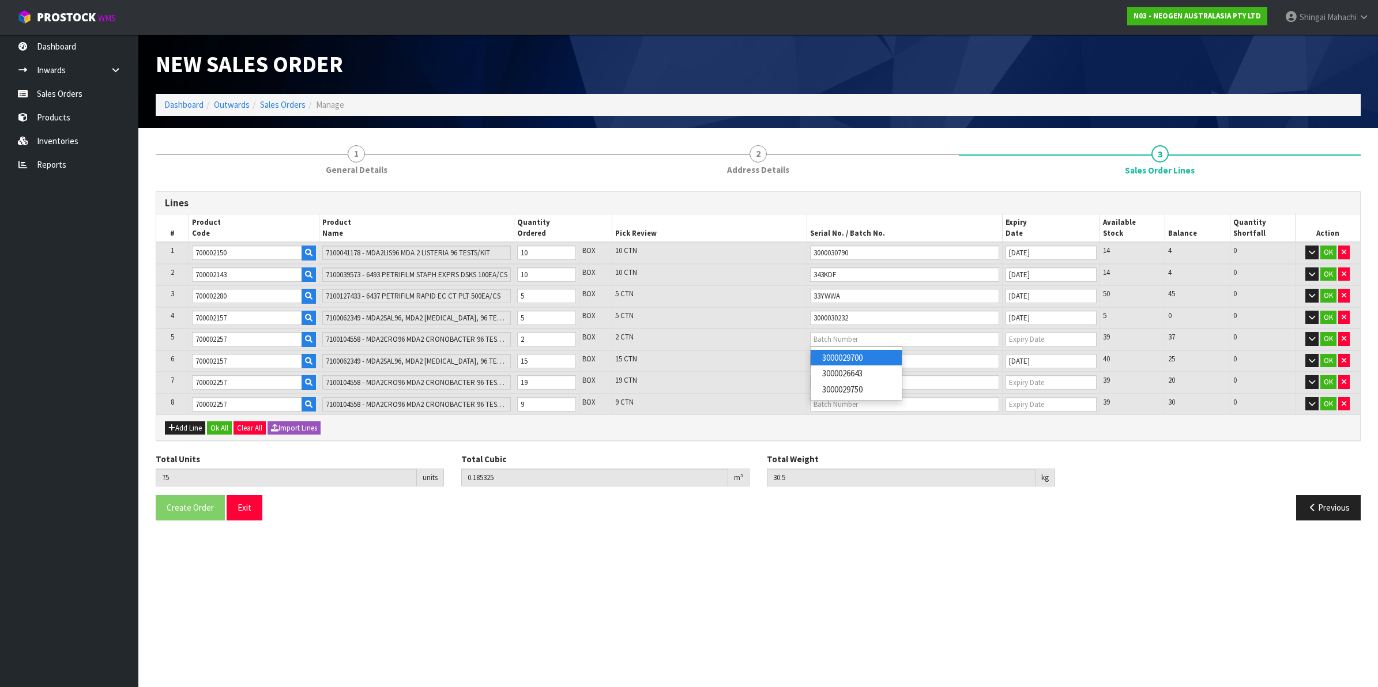
click at [850, 355] on link "3000029700" at bounding box center [855, 358] width 91 height 16
type input "3000029700"
type input "02/10/2026"
click at [824, 384] on input "text" at bounding box center [904, 382] width 189 height 14
click at [844, 416] on link "3000026643" at bounding box center [855, 416] width 91 height 16
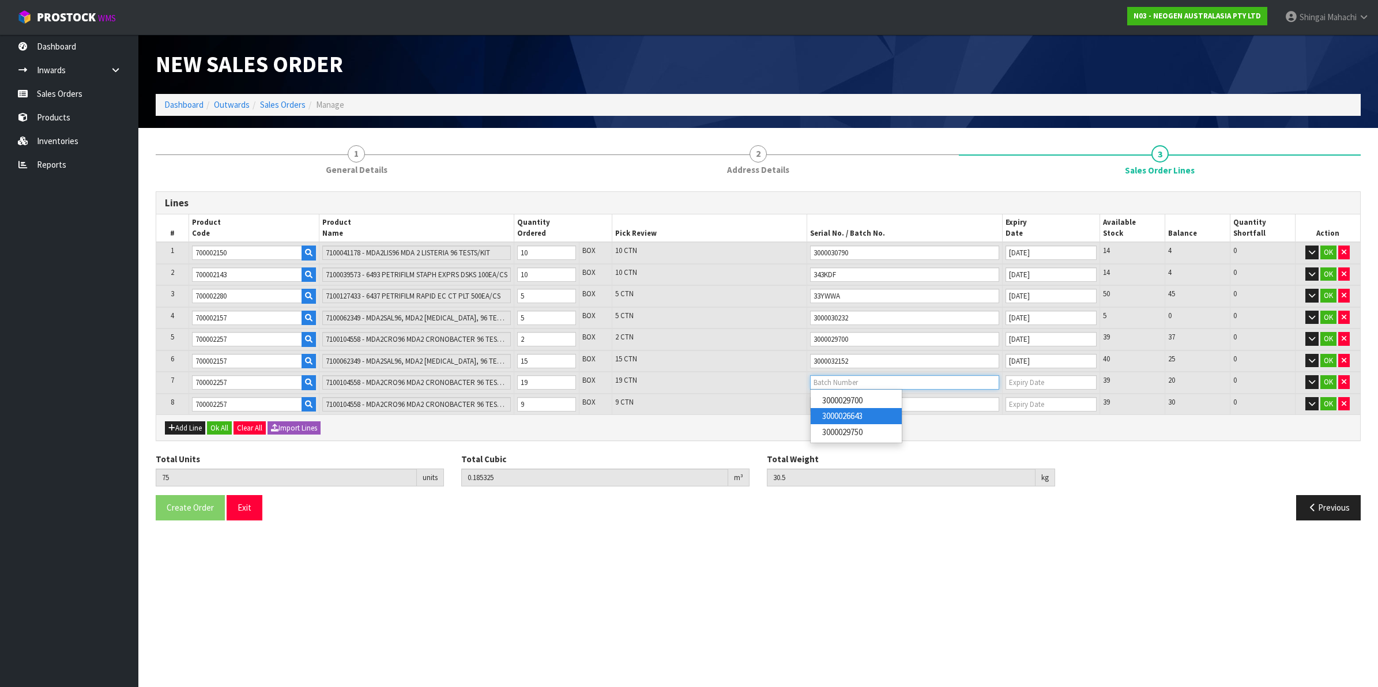
type input "3000026643"
type input "08/08/2026"
click at [830, 402] on input "text" at bounding box center [904, 404] width 189 height 14
click at [846, 447] on link "3000029750" at bounding box center [855, 454] width 91 height 16
type input "3000029750"
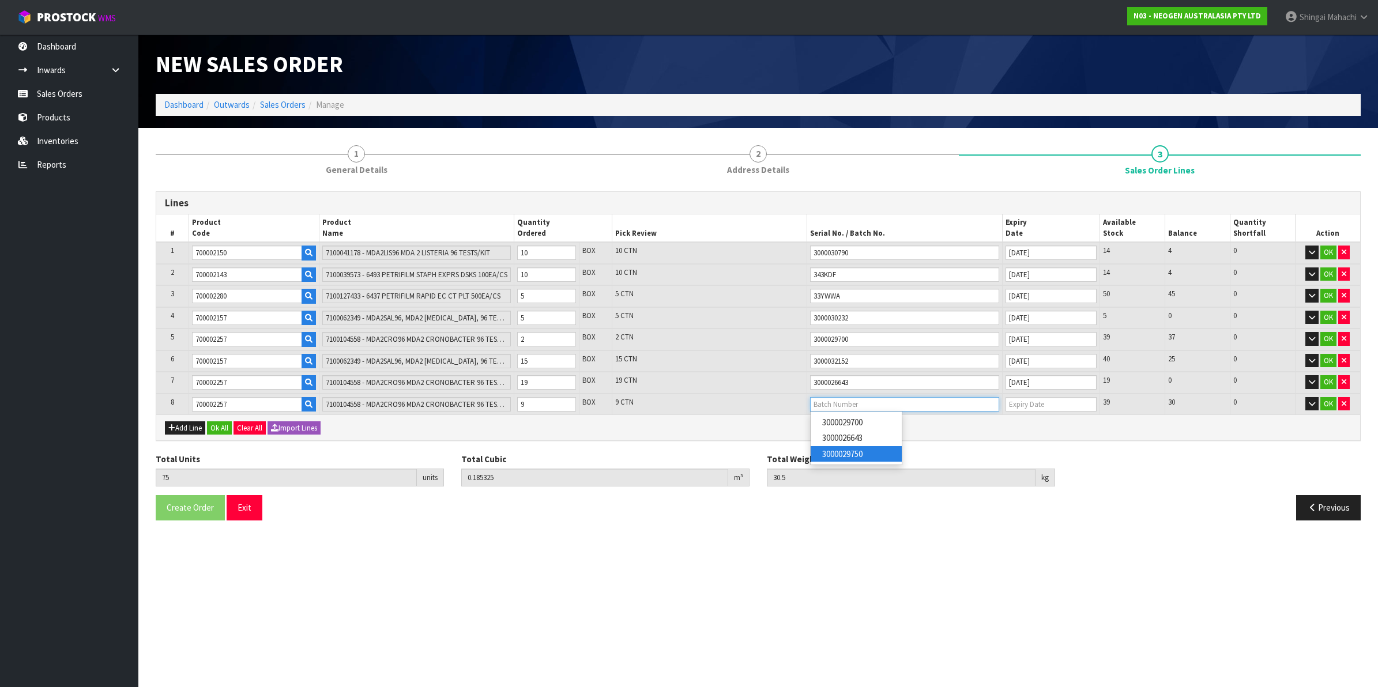
type input "04/09/2026"
click at [1327, 399] on button "OK" at bounding box center [1328, 404] width 16 height 14
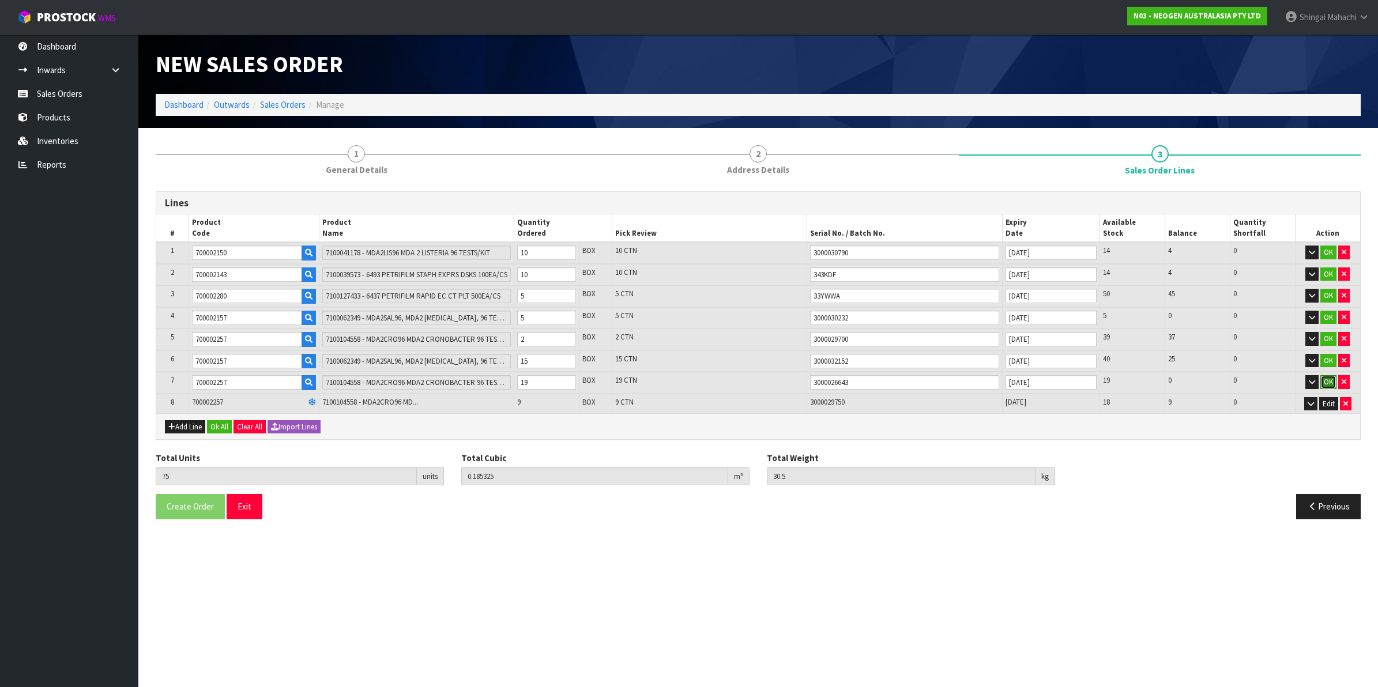
click at [1326, 384] on button "OK" at bounding box center [1328, 382] width 16 height 14
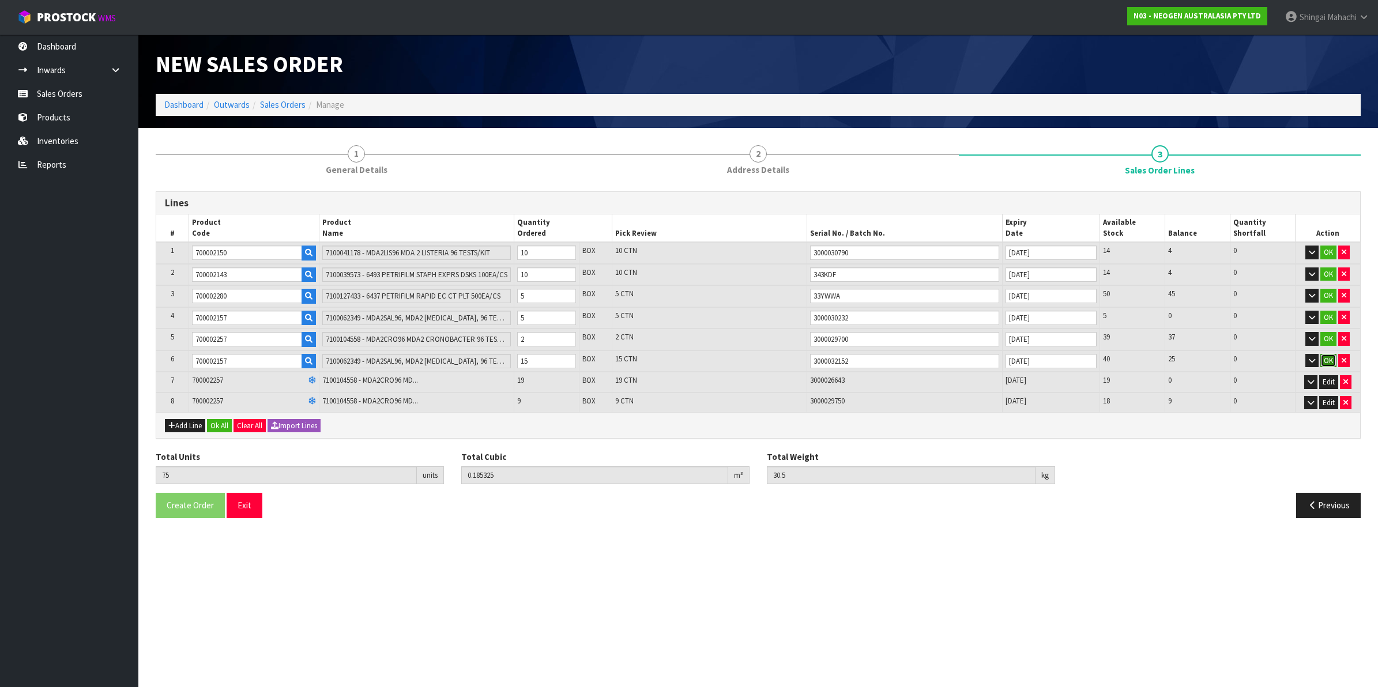
click at [1324, 357] on button "OK" at bounding box center [1328, 361] width 16 height 14
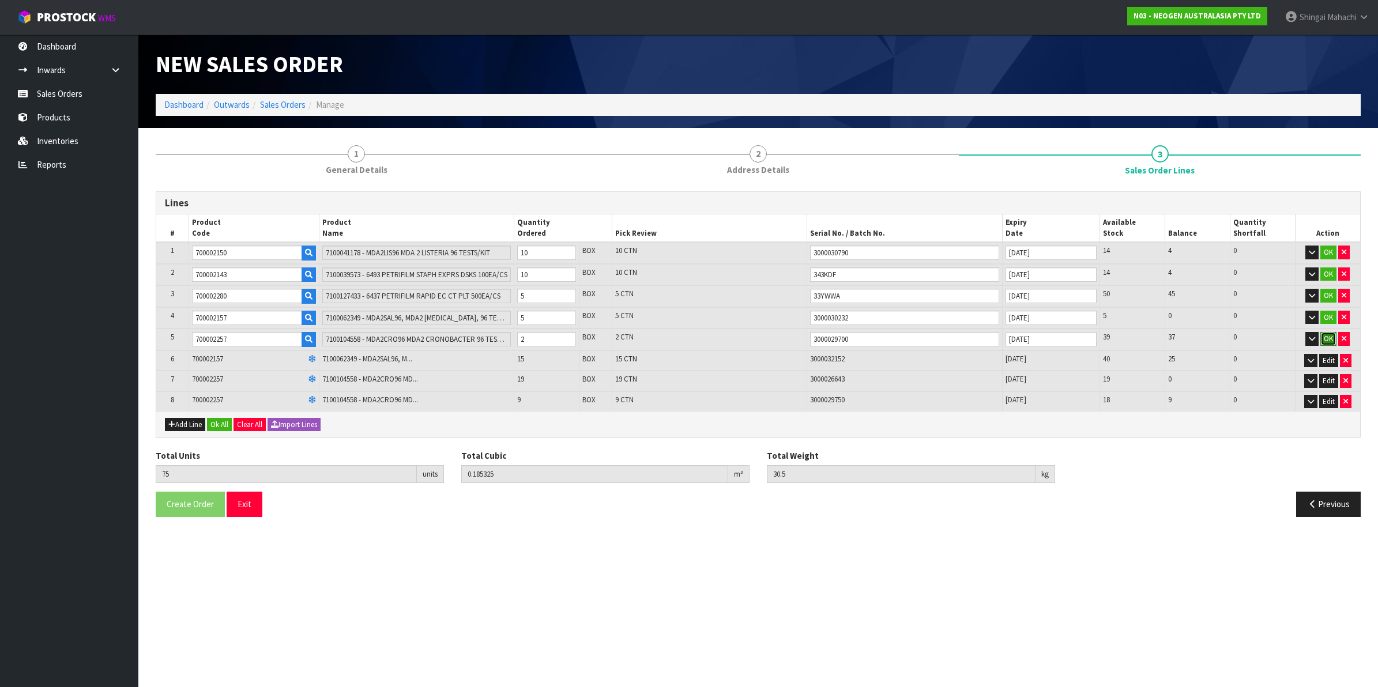
click at [1327, 335] on button "OK" at bounding box center [1328, 339] width 16 height 14
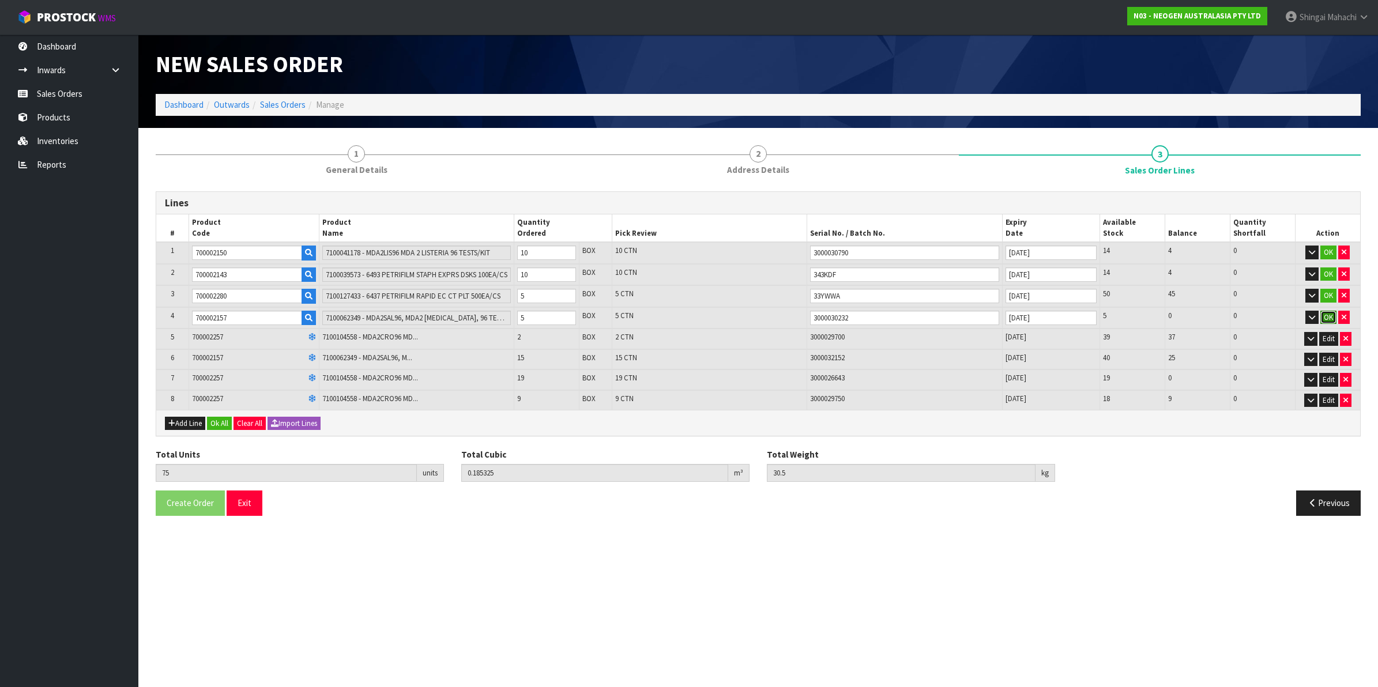
click at [1327, 315] on button "OK" at bounding box center [1328, 318] width 16 height 14
click at [1327, 290] on button "OK" at bounding box center [1328, 296] width 16 height 14
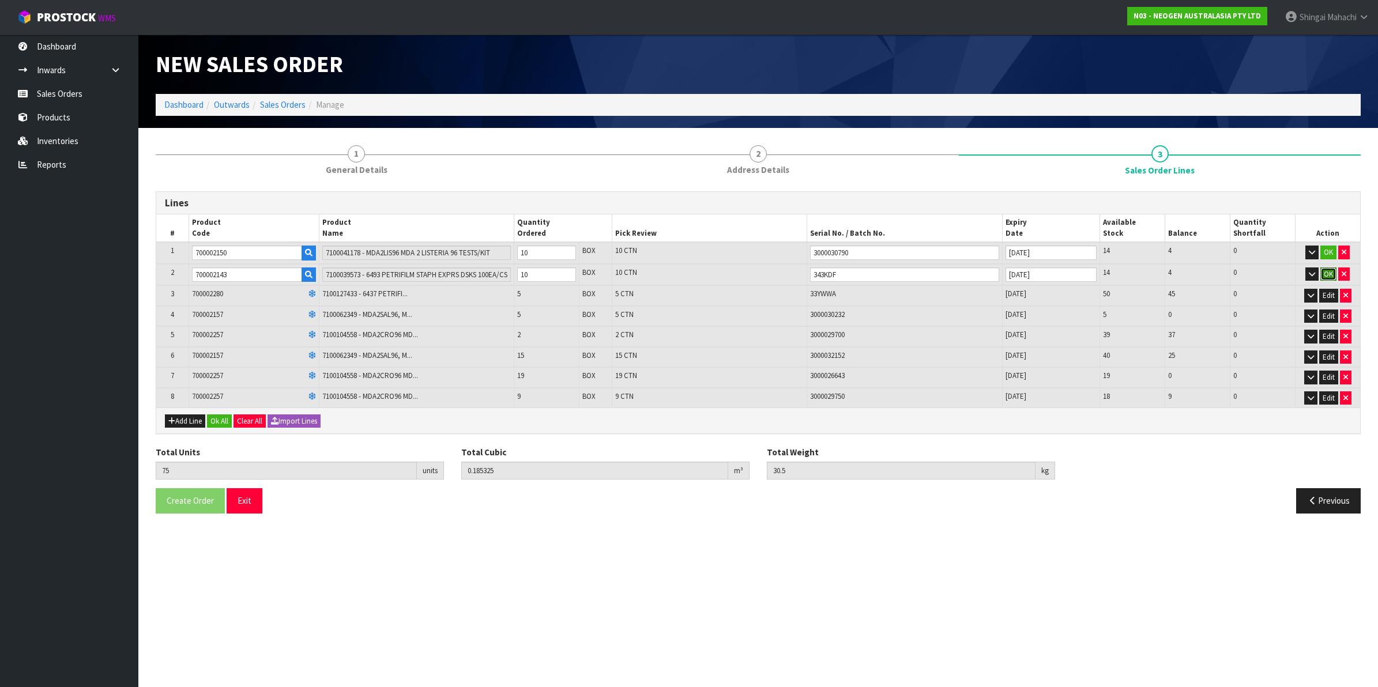
click at [1327, 277] on button "OK" at bounding box center [1328, 274] width 16 height 14
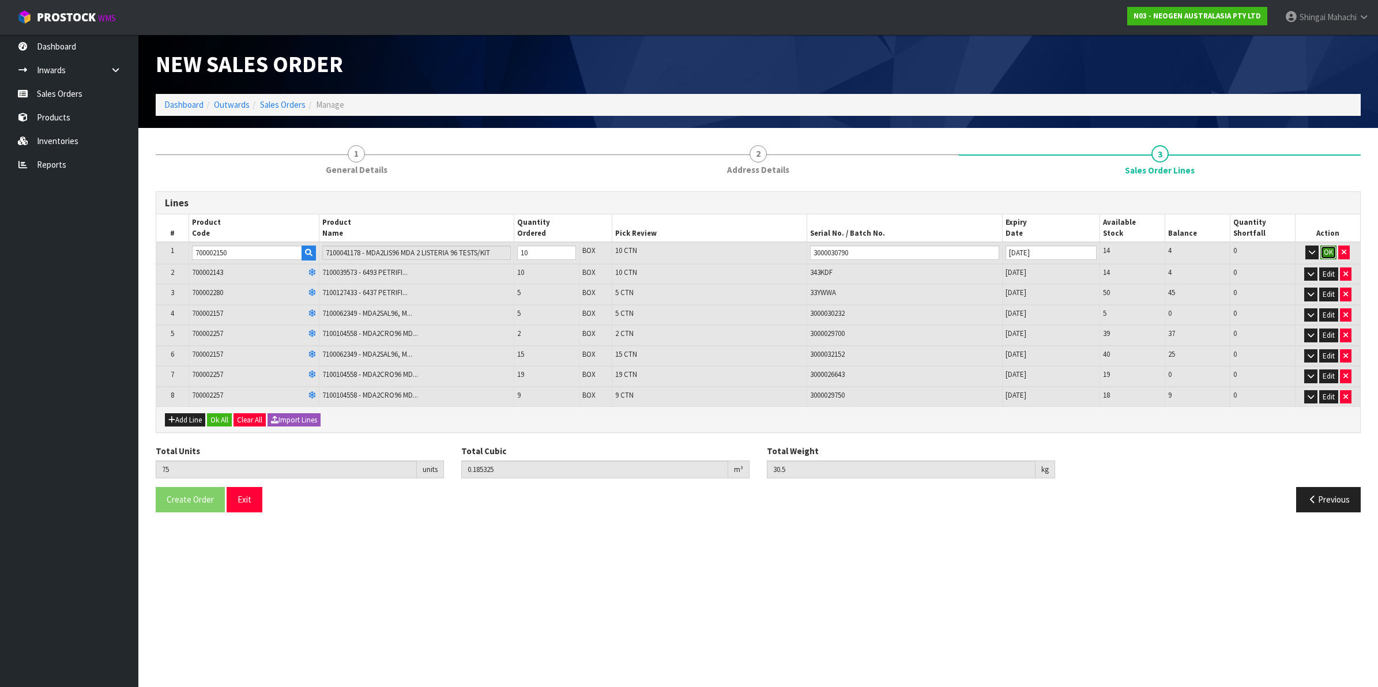
click at [1326, 255] on button "OK" at bounding box center [1328, 253] width 16 height 14
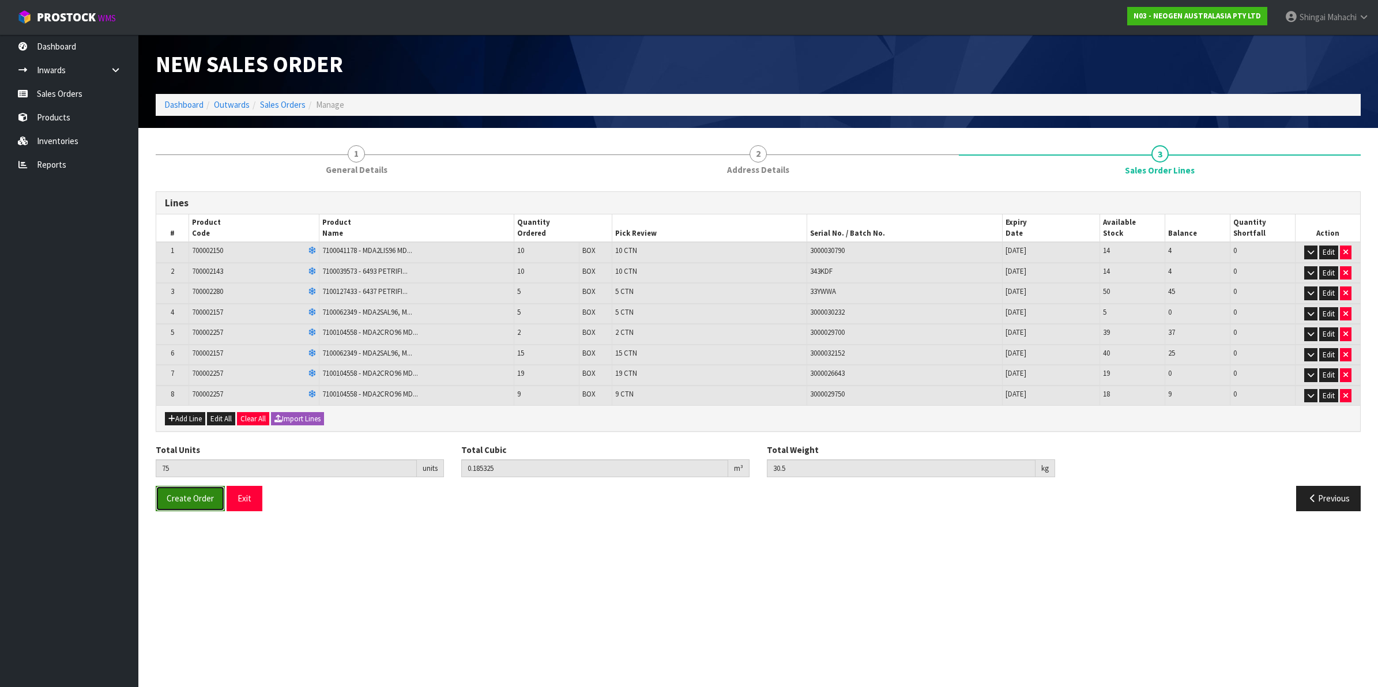
click at [199, 496] on span "Create Order" at bounding box center [190, 498] width 47 height 11
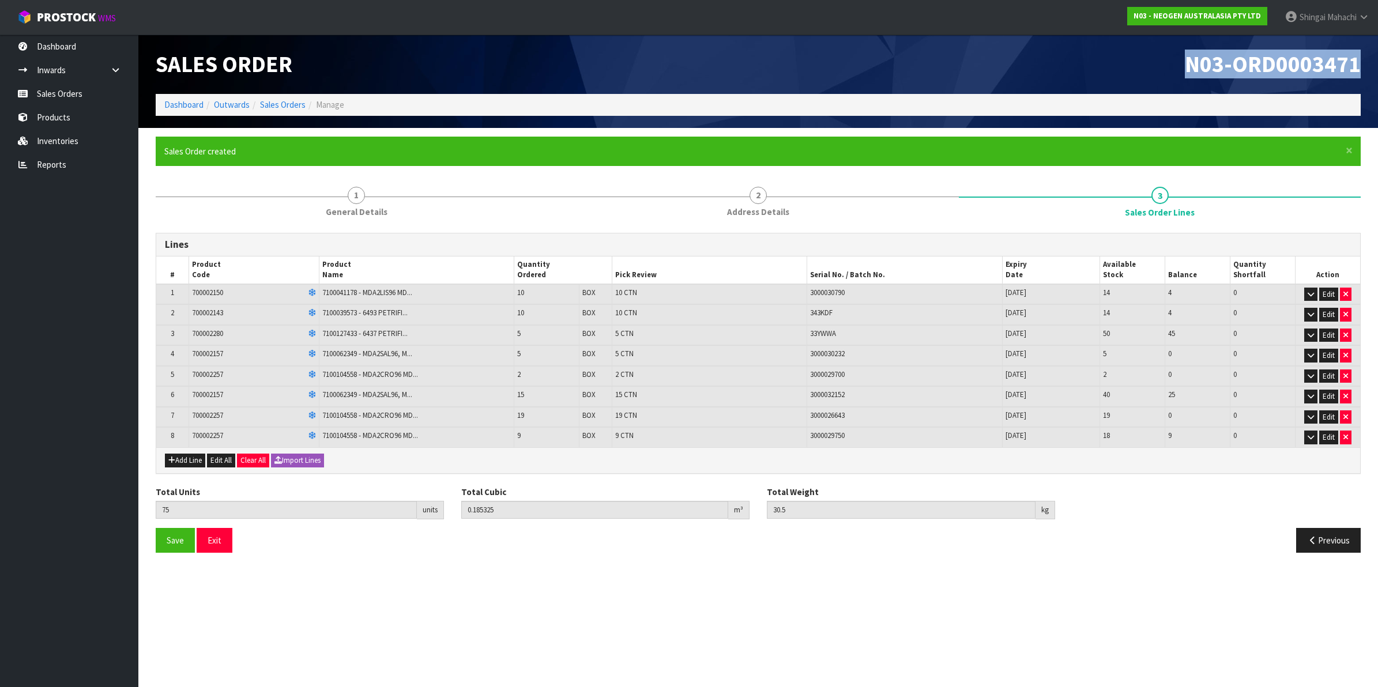
drag, startPoint x: 1185, startPoint y: 61, endPoint x: 1360, endPoint y: 58, distance: 175.8
click at [1360, 58] on div "N03-ORD0003471" at bounding box center [1063, 64] width 611 height 59
copy span "N03-ORD0003471"
click at [289, 111] on li "Sales Orders" at bounding box center [278, 105] width 56 height 12
drag, startPoint x: 289, startPoint y: 111, endPoint x: 414, endPoint y: 121, distance: 124.9
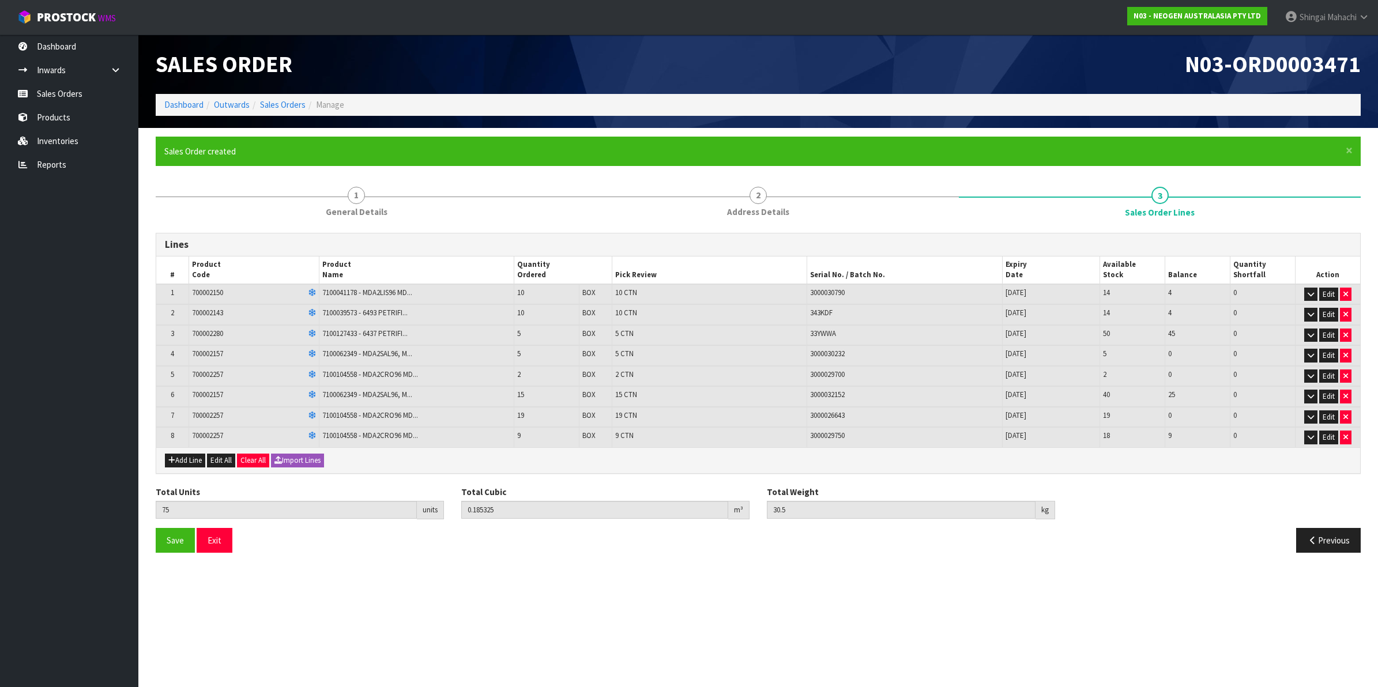
click at [414, 121] on div "Sales Order N03-ORD0003471 Dashboard Outwards Sales Orders Manage" at bounding box center [758, 81] width 1222 height 93
click at [292, 110] on link "Sales Orders" at bounding box center [283, 104] width 46 height 11
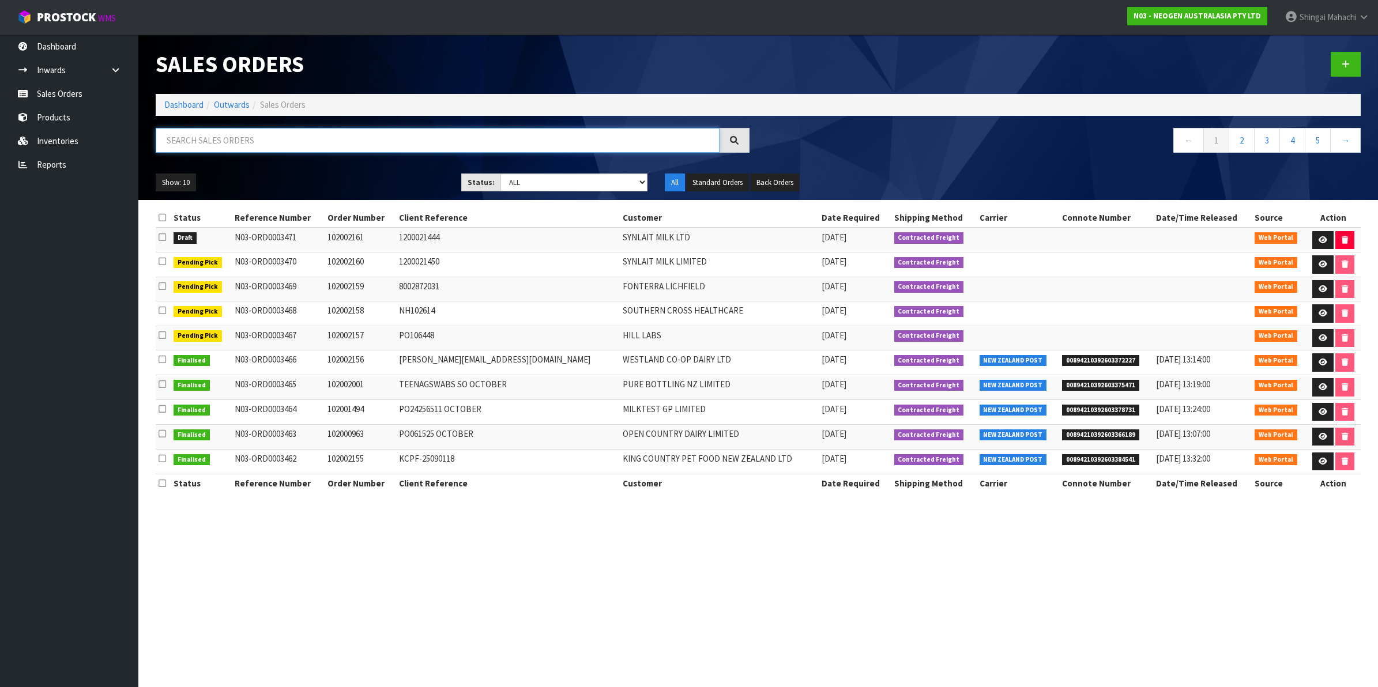
click at [228, 133] on input "text" at bounding box center [438, 140] width 564 height 25
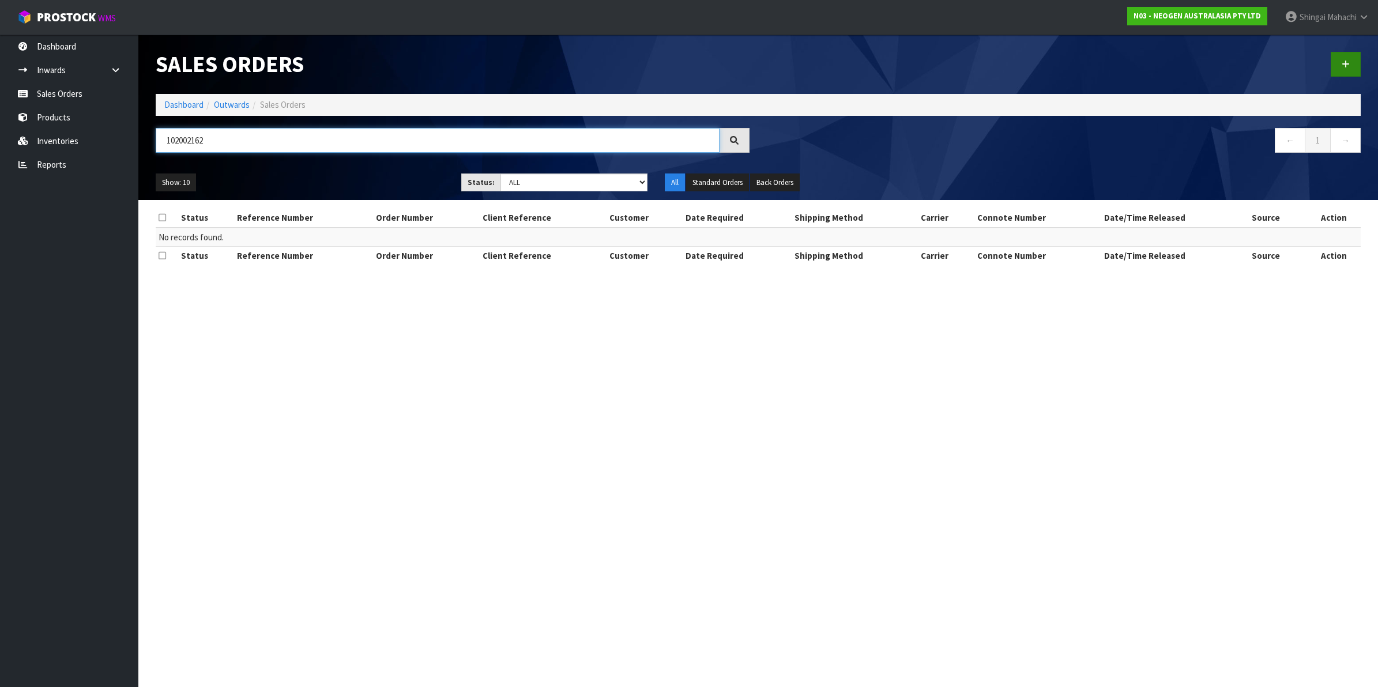
type input "102002162"
click at [1345, 62] on icon at bounding box center [1345, 64] width 8 height 9
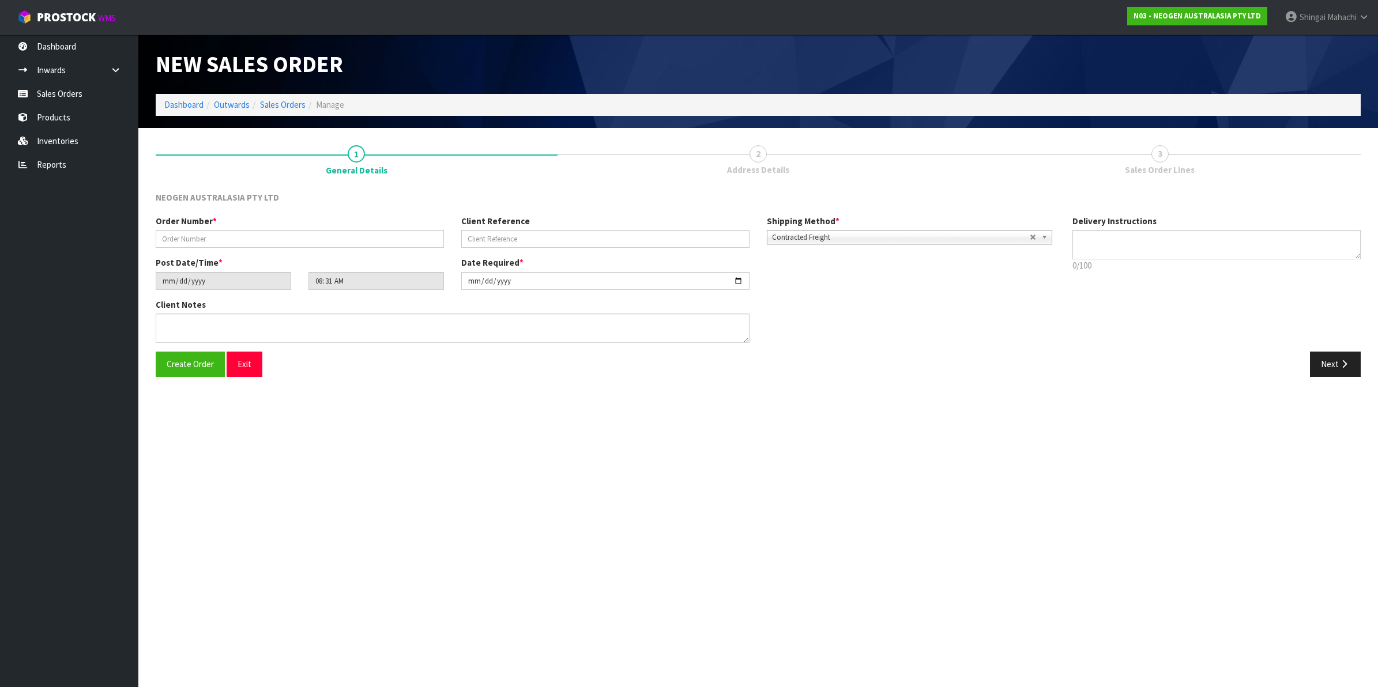
type textarea "CHILLED GOODS -OVERNIGHT"
click at [226, 239] on input "text" at bounding box center [300, 239] width 288 height 18
type input "102002162"
click at [487, 237] on input "text" at bounding box center [605, 239] width 288 height 18
paste input "8002872328"
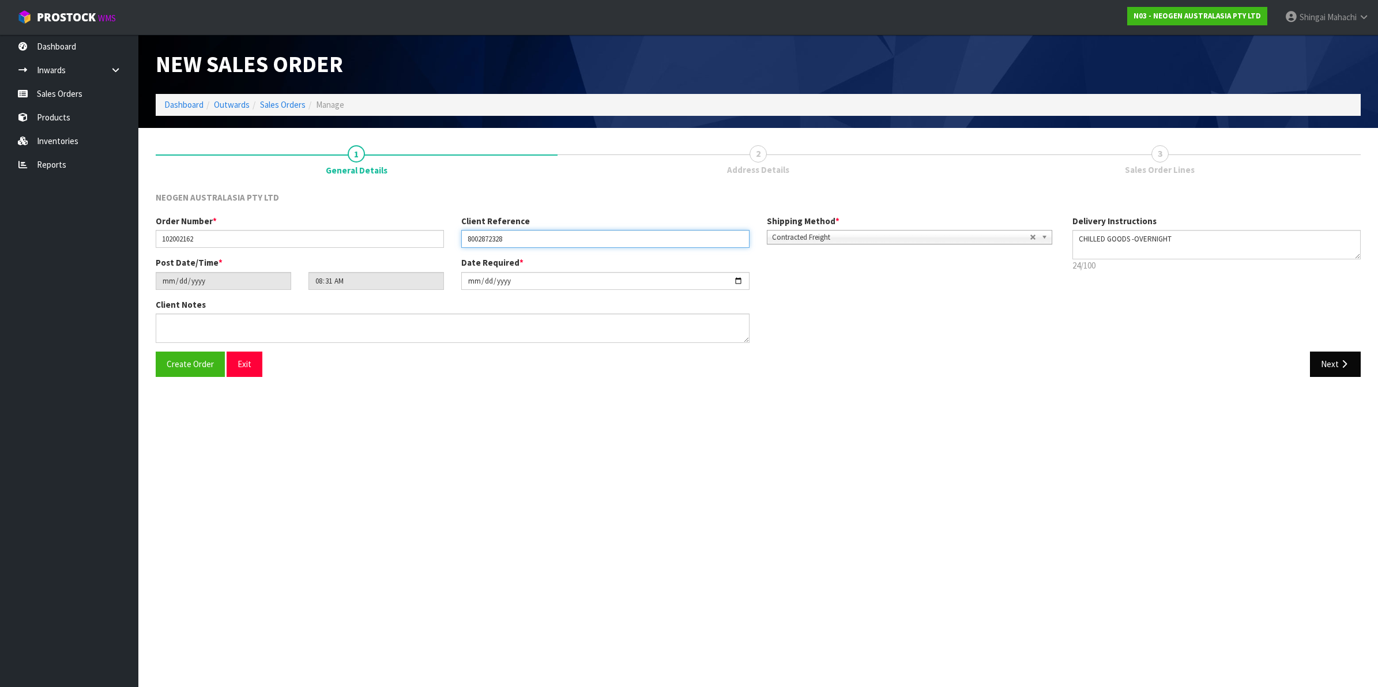
type input "8002872328"
click at [1335, 364] on button "Next" at bounding box center [1335, 364] width 51 height 25
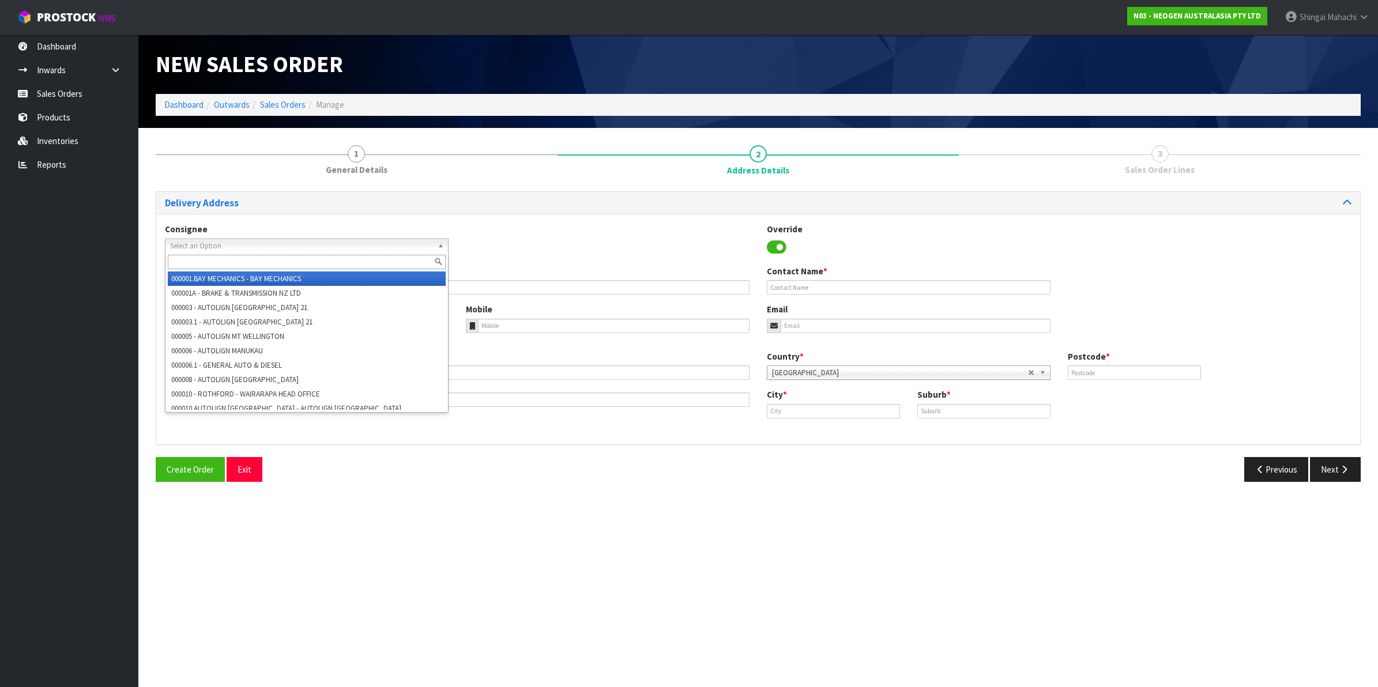
click at [186, 242] on span "Select an Option" at bounding box center [301, 246] width 263 height 14
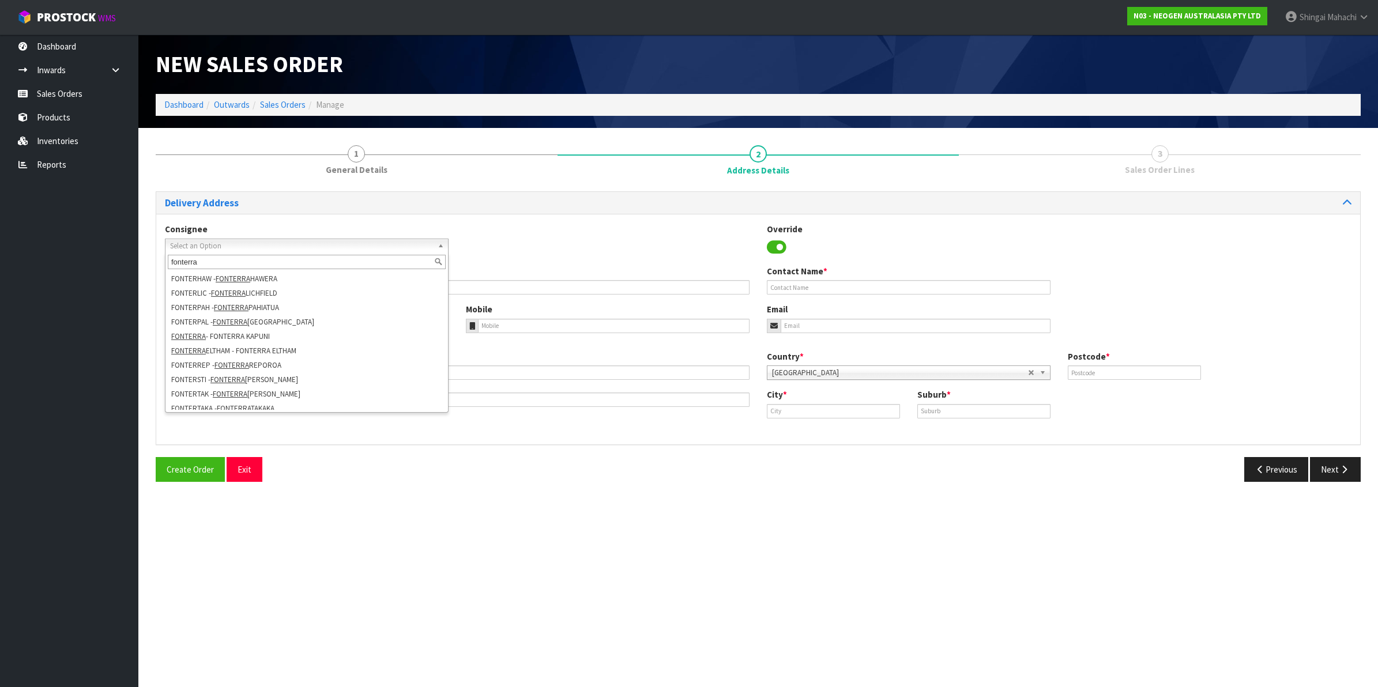
scroll to position [173, 0]
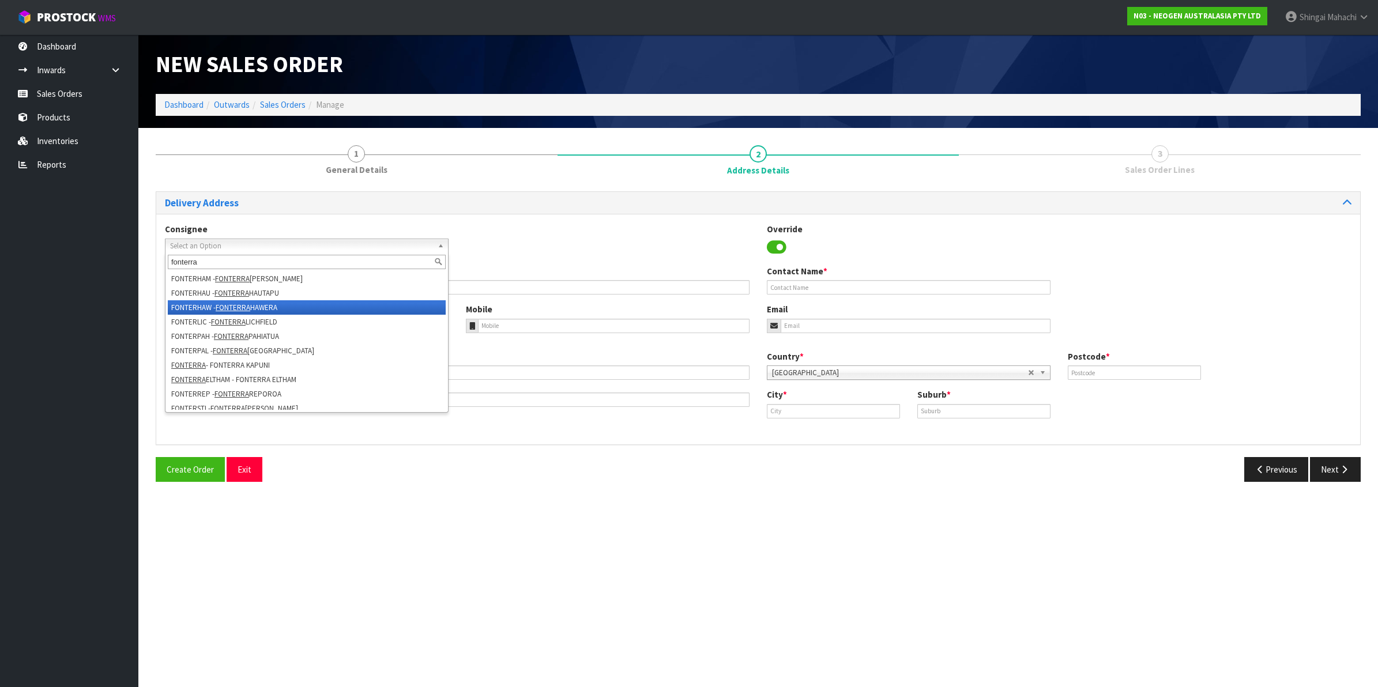
type input "fonterra"
click at [214, 301] on li "FONTERHAW - FONTERRA HAWERA" at bounding box center [307, 307] width 278 height 14
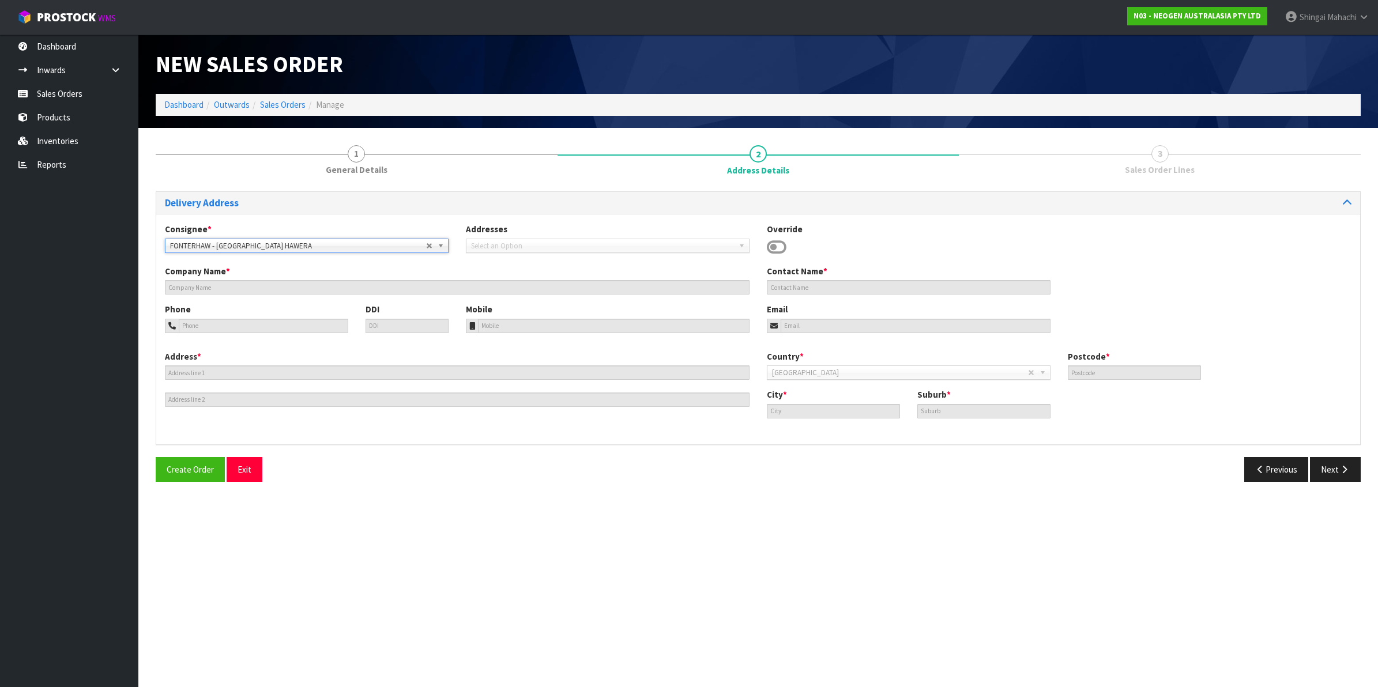
type input "FONTERRA HAWERA"
type input "SITE STORE, 84 WHAREROA ROAD"
type input "4672"
type input "HAWERA"
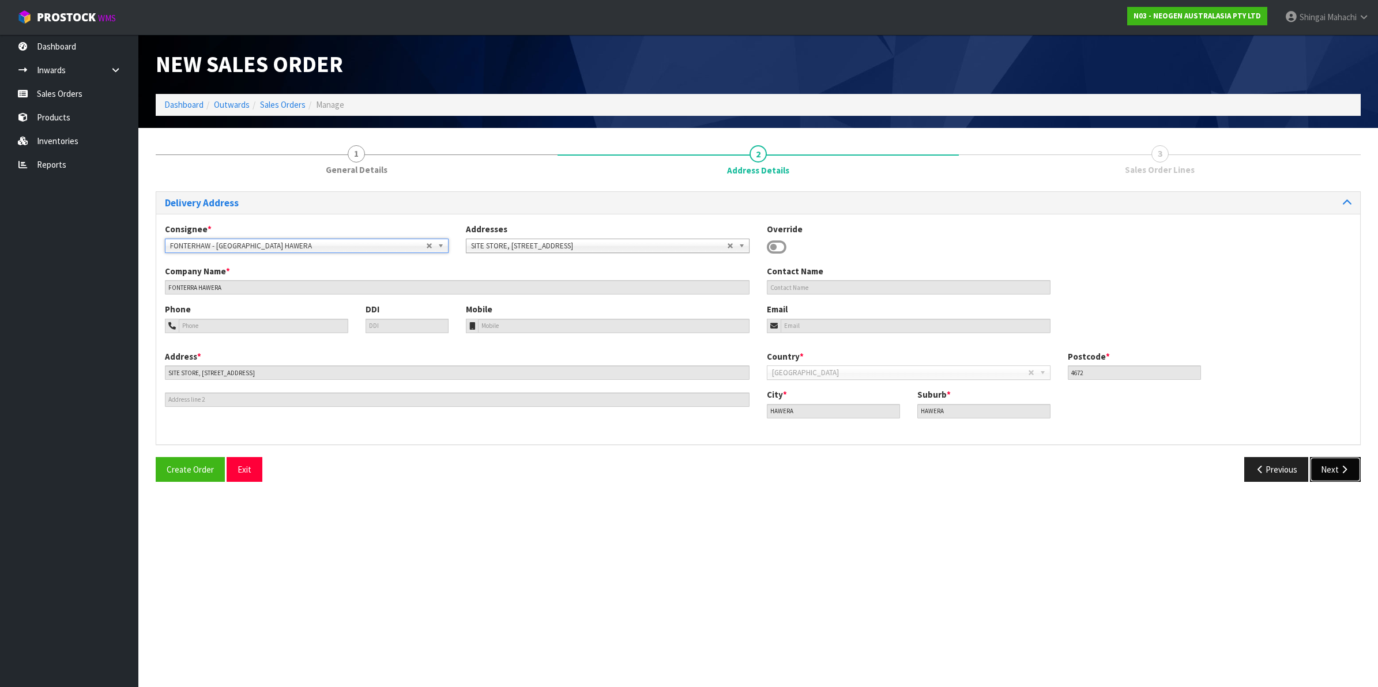
click at [1333, 464] on button "Next" at bounding box center [1335, 469] width 51 height 25
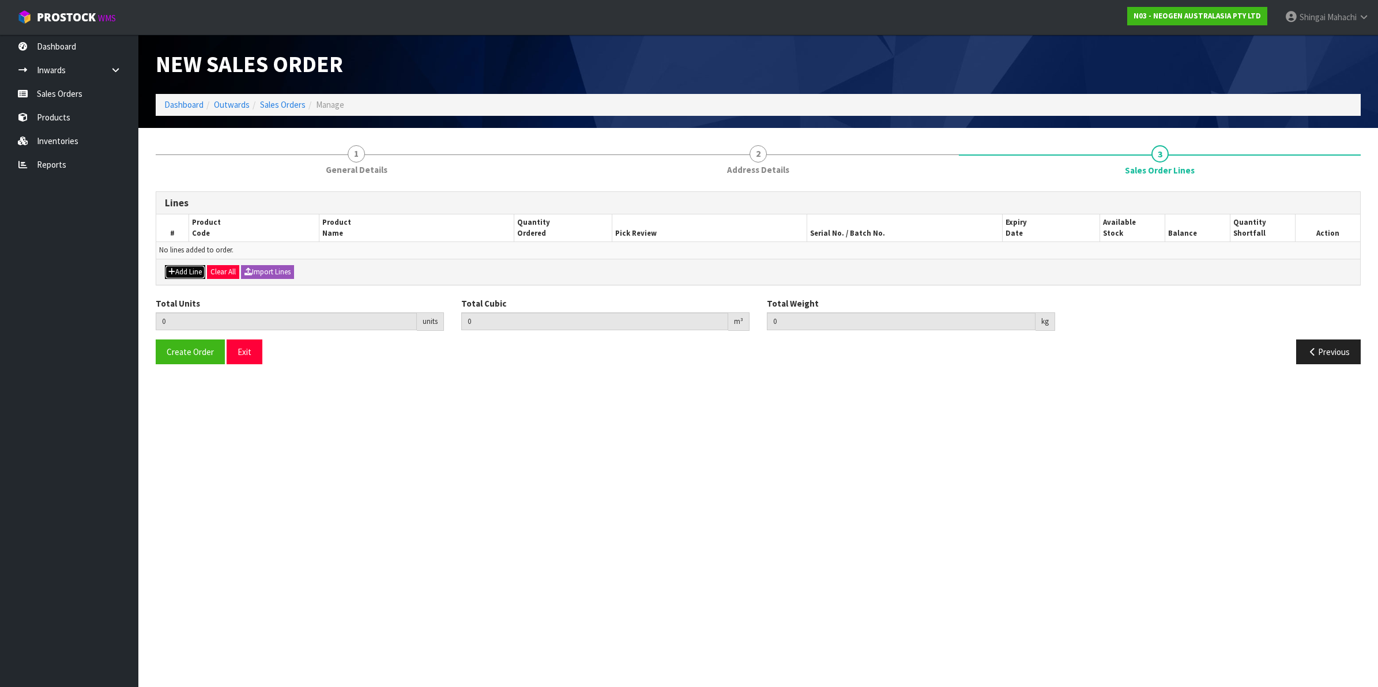
click at [185, 269] on button "Add Line" at bounding box center [185, 272] width 40 height 14
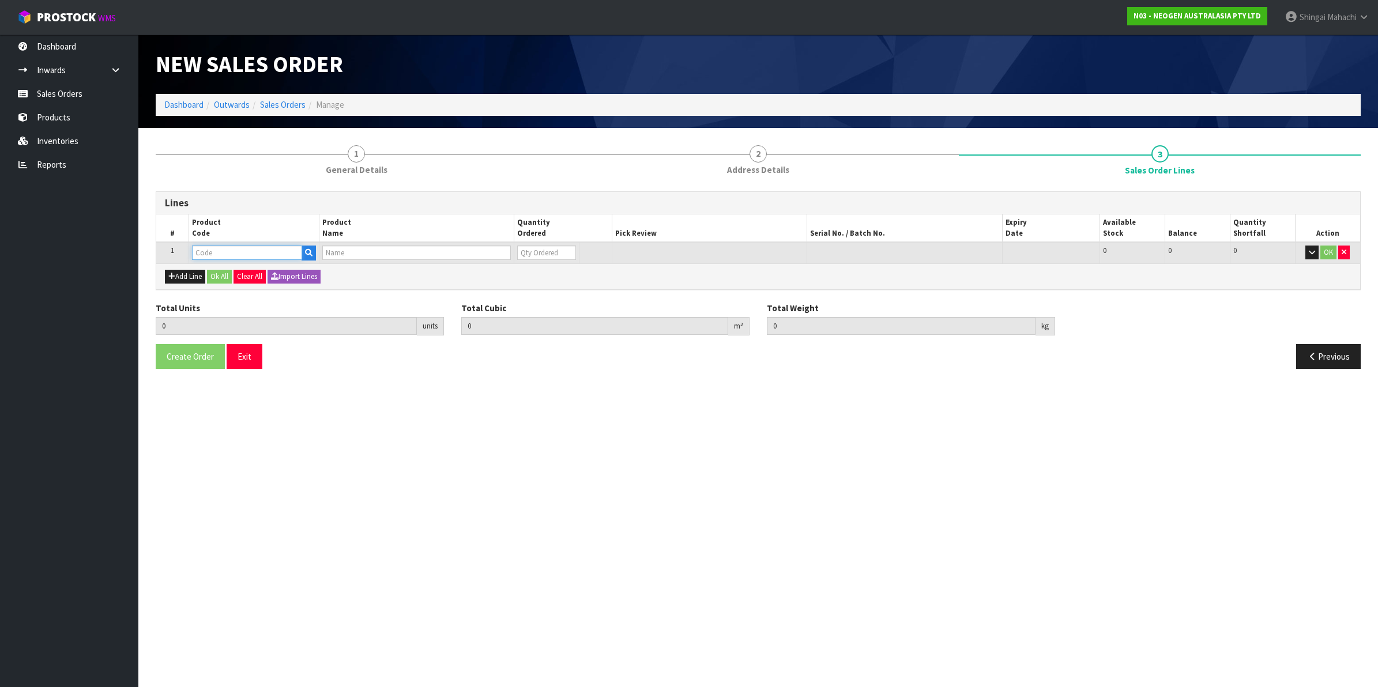
click at [239, 251] on input "text" at bounding box center [247, 253] width 110 height 14
paste input "700002207"
type input "700002207"
type input "0.000000"
type input "0.000"
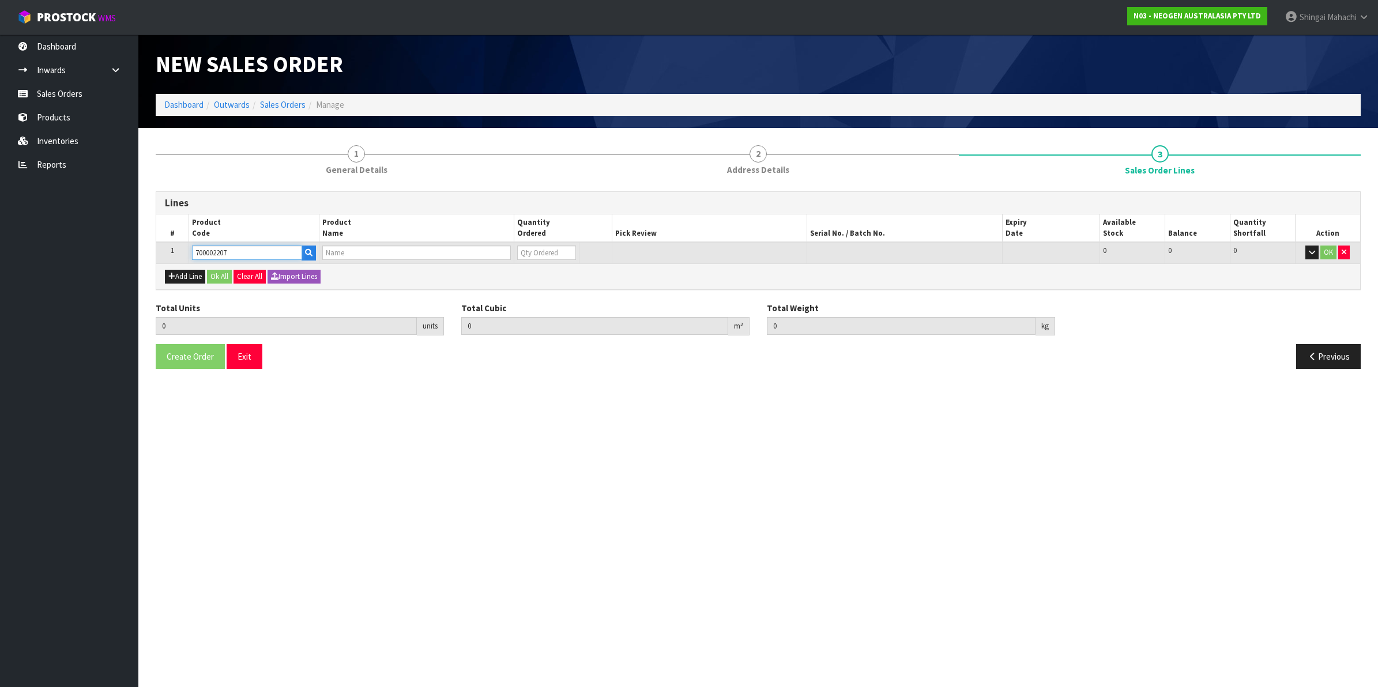
type input "7100067519 - UXL100 CLEAN-TRACE SURF ATP 100EA/PK"
type input "0"
type input "700002207"
drag, startPoint x: 526, startPoint y: 251, endPoint x: 511, endPoint y: 252, distance: 15.0
click at [511, 252] on tr "1 700002207 7100067519 - UXL100 CLEAN-TRACE SURF ATP 100EA/PK 0 BOX 478 478 0 OK" at bounding box center [758, 252] width 1204 height 21
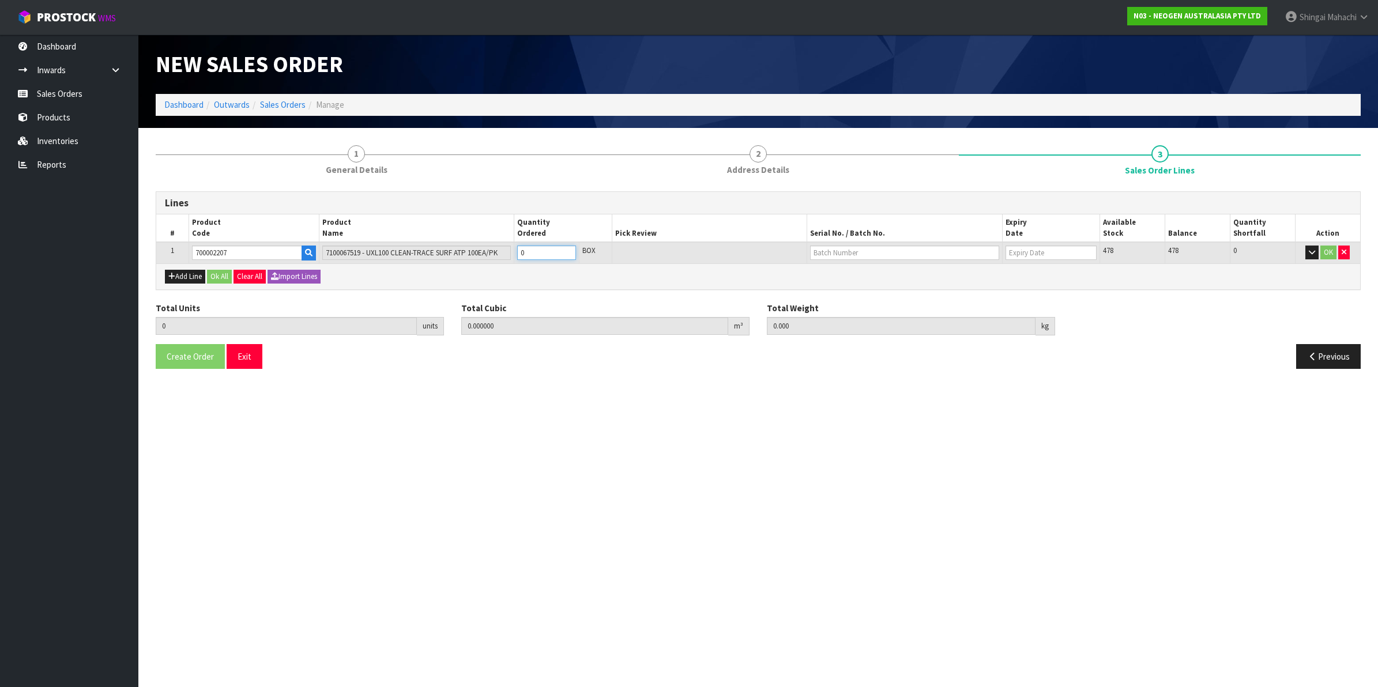
type input "3"
type input "0.019488"
type input "2.88"
type input "3"
click at [848, 249] on input "text" at bounding box center [904, 253] width 189 height 14
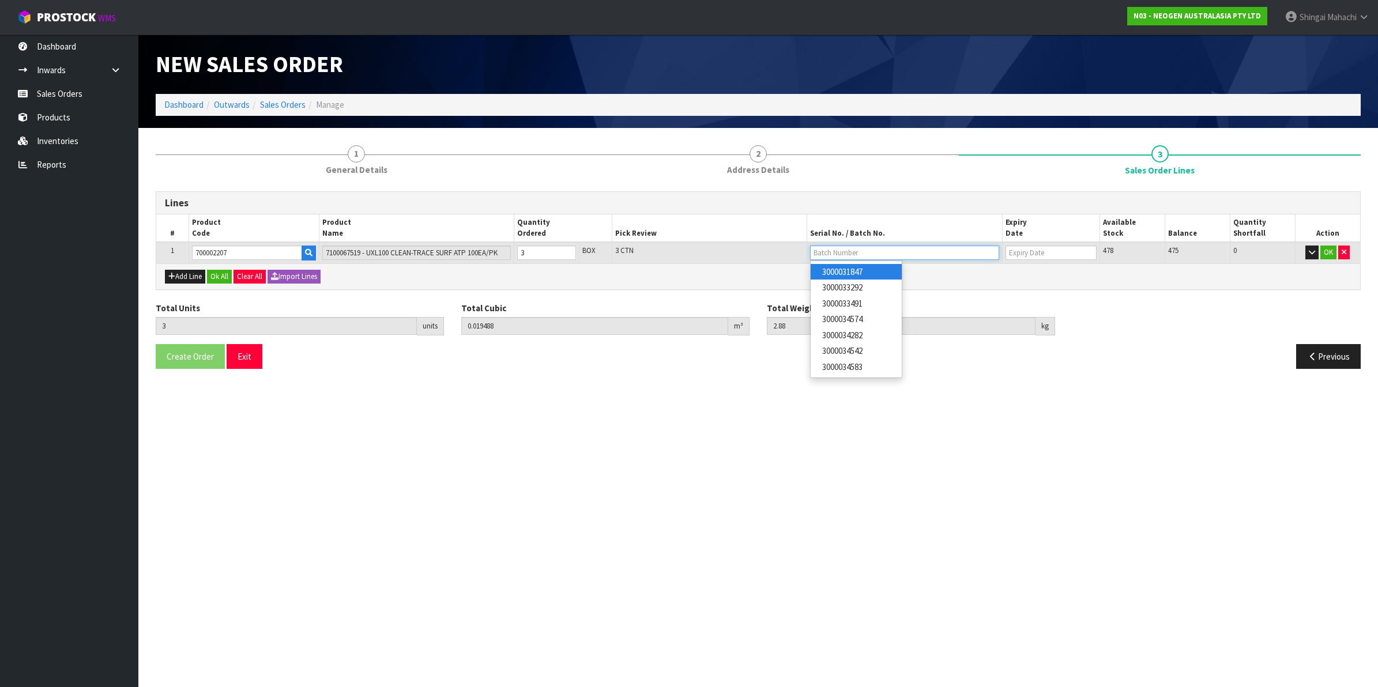
click at [862, 251] on input "text" at bounding box center [904, 253] width 189 height 14
click at [859, 273] on link "3000031847" at bounding box center [855, 272] width 91 height 16
type input "3000031847"
type input "[DATE]"
click at [1330, 252] on button "OK" at bounding box center [1328, 253] width 16 height 14
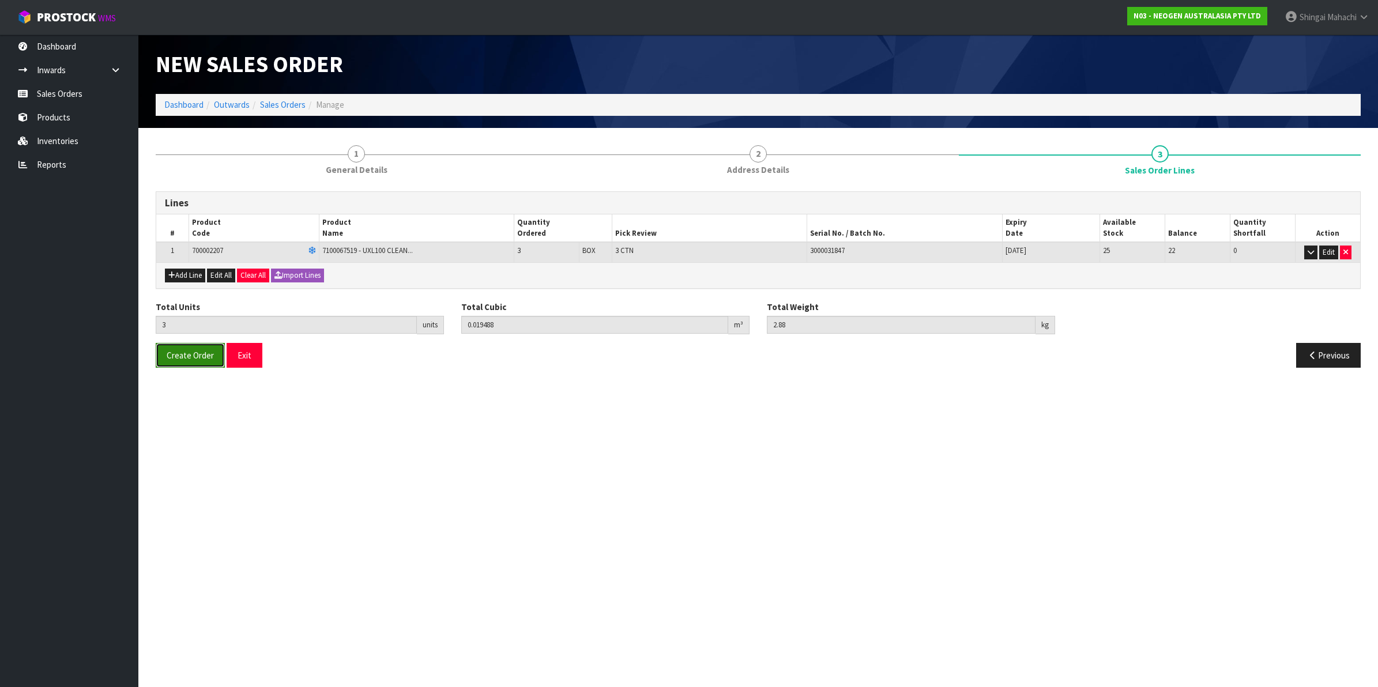
click at [191, 352] on span "Create Order" at bounding box center [190, 355] width 47 height 11
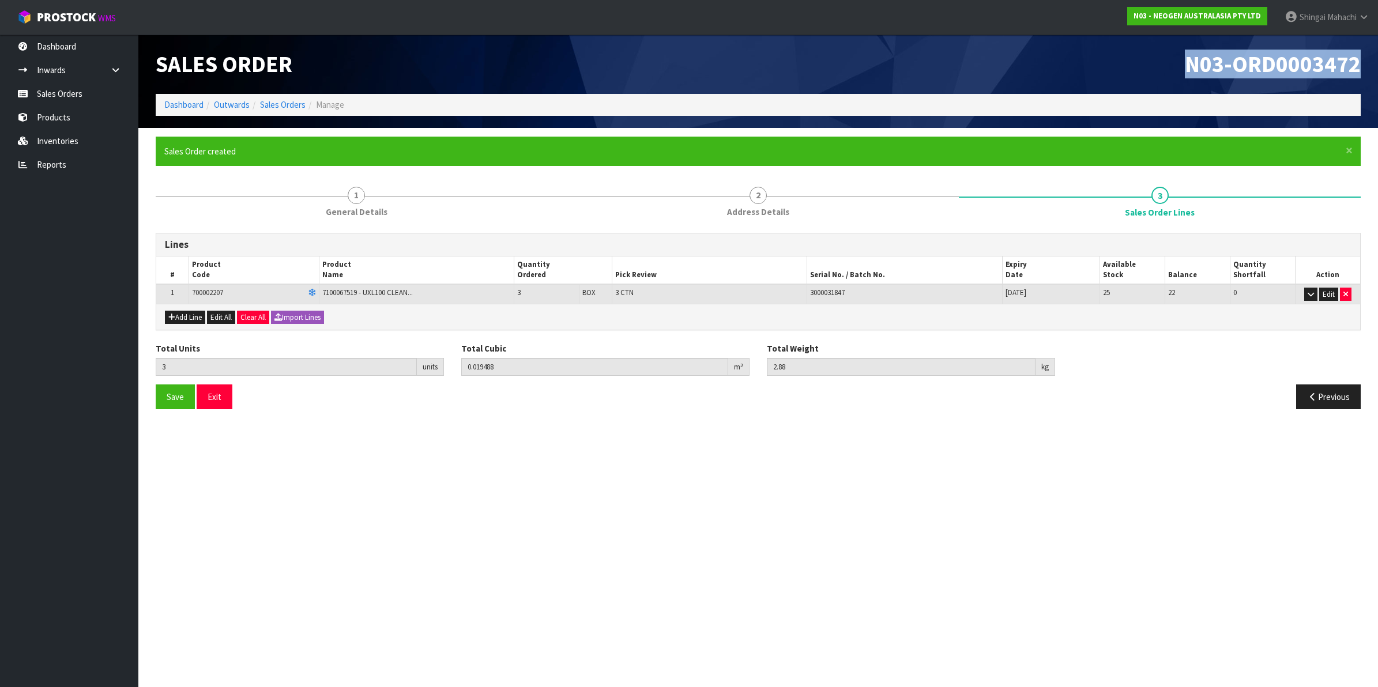
drag, startPoint x: 1180, startPoint y: 56, endPoint x: 1358, endPoint y: 64, distance: 178.3
click at [1358, 64] on h1 "N03-ORD0003472" at bounding box center [1064, 64] width 594 height 25
copy span "N03-ORD0003472"
click at [48, 139] on link "Inventories" at bounding box center [69, 141] width 138 height 24
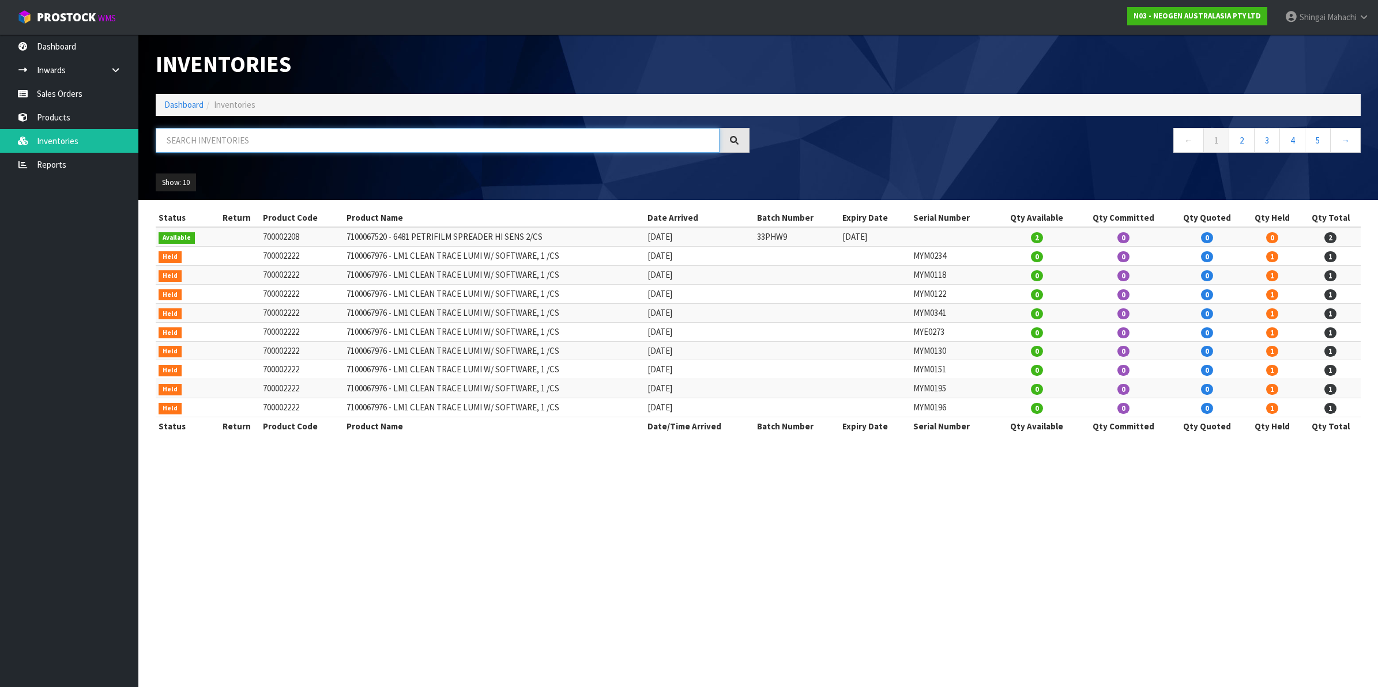
click at [193, 142] on input "text" at bounding box center [438, 140] width 564 height 25
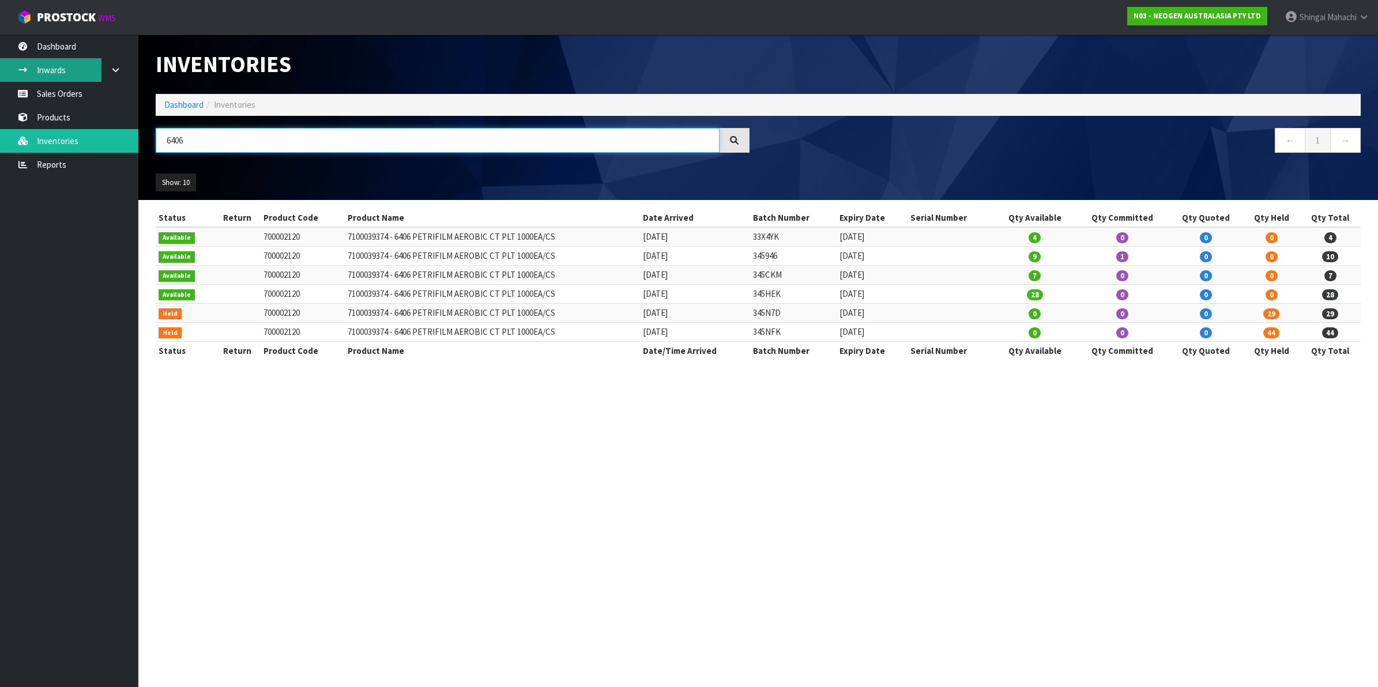
type input "6406"
